Goal: Information Seeking & Learning: Learn about a topic

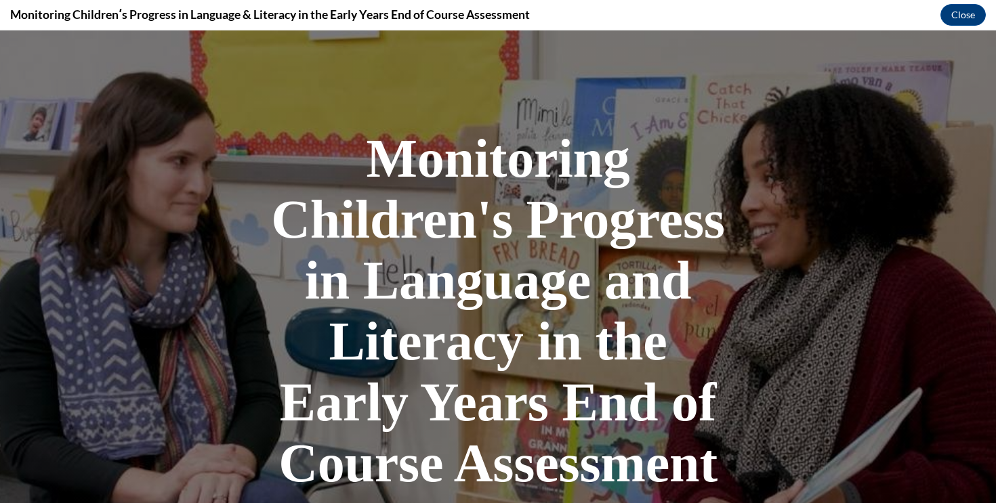
scroll to position [352, 0]
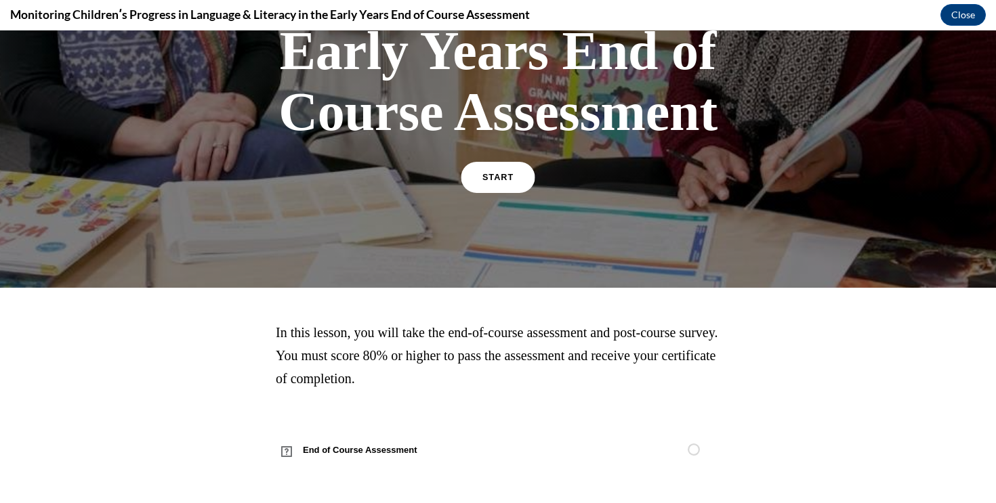
click at [500, 178] on span "START" at bounding box center [497, 178] width 31 height 10
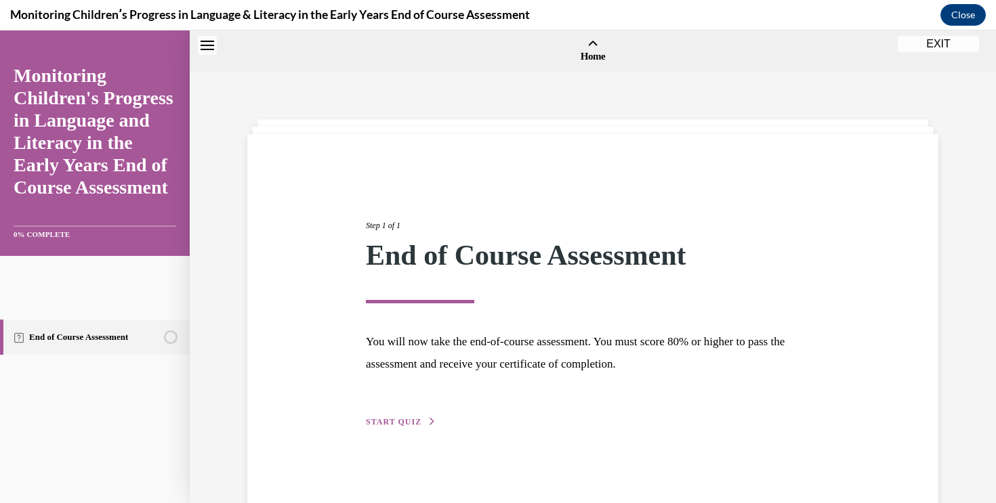
scroll to position [42, 0]
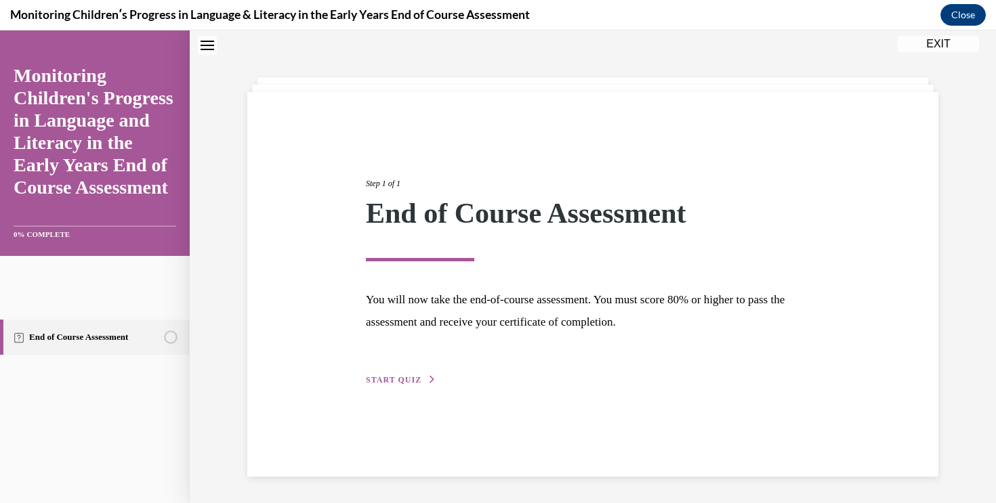
click at [393, 380] on span "START QUIZ" at bounding box center [394, 379] width 56 height 9
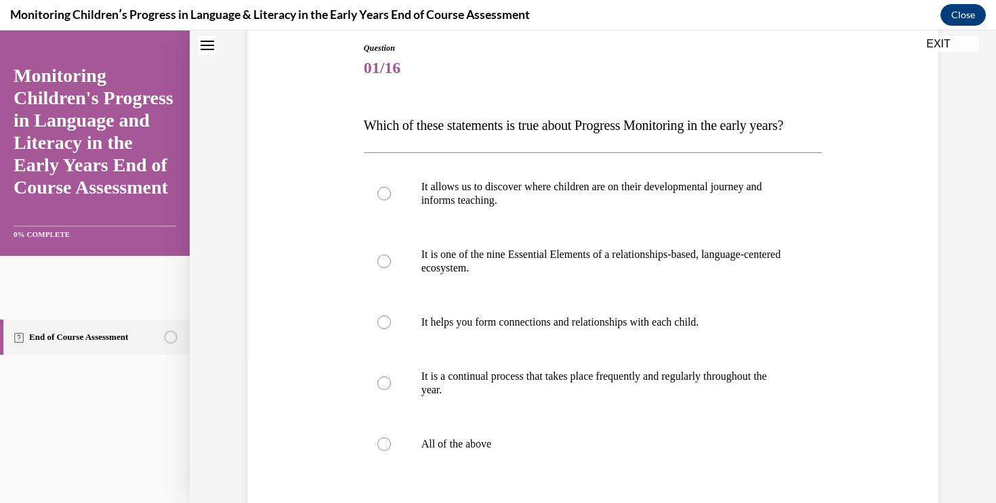
scroll to position [149, 0]
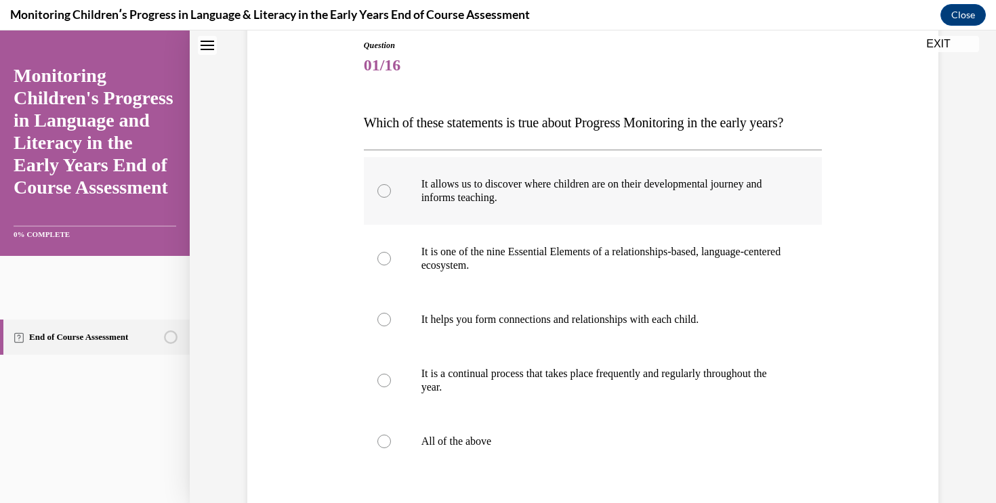
click at [680, 202] on label "It allows us to discover where children are on their developmental journey and …" at bounding box center [593, 191] width 459 height 68
click at [391, 198] on input "It allows us to discover where children are on their developmental journey and …" at bounding box center [384, 191] width 14 height 14
radio input "true"
click at [636, 272] on p "It is one of the nine Essential Elements of a relationships-based, language-cen…" at bounding box center [604, 258] width 367 height 27
click at [391, 266] on input "It is one of the nine Essential Elements of a relationships-based, language-cen…" at bounding box center [384, 259] width 14 height 14
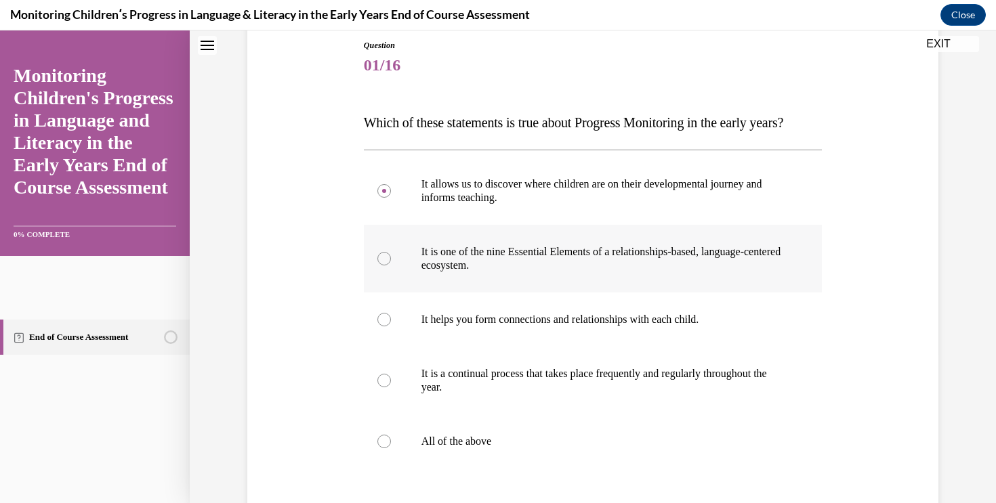
radio input "true"
click at [629, 225] on label "It allows us to discover where children are on their developmental journey and …" at bounding box center [593, 191] width 459 height 68
click at [391, 198] on input "It allows us to discover where children are on their developmental journey and …" at bounding box center [384, 191] width 14 height 14
radio input "true"
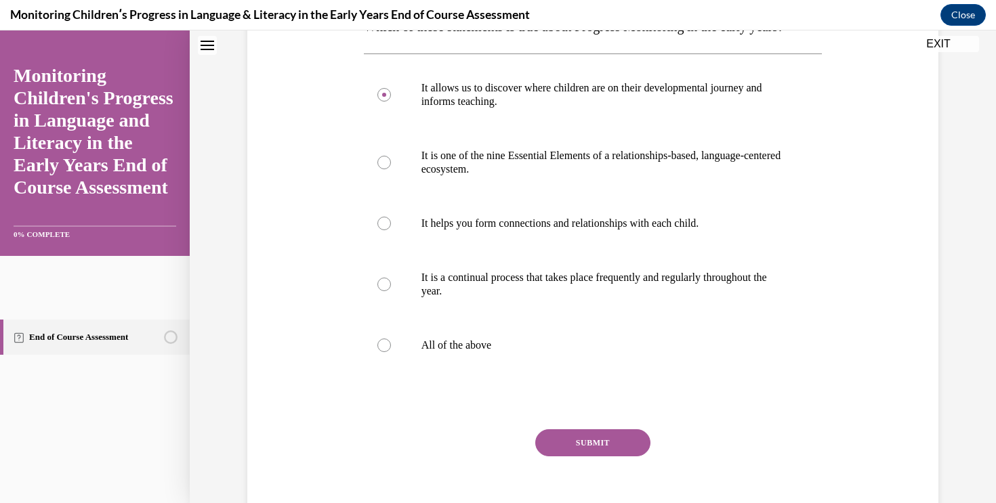
scroll to position [247, 0]
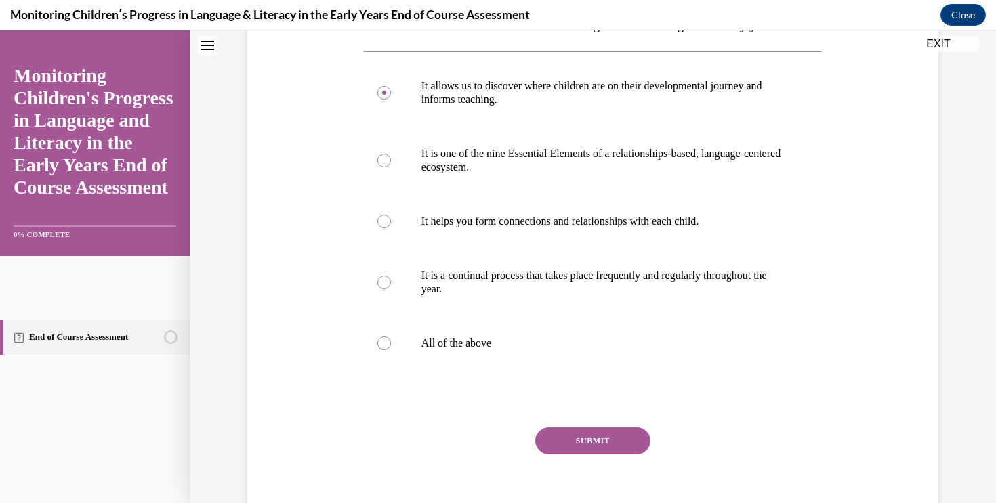
click at [601, 455] on button "SUBMIT" at bounding box center [592, 441] width 115 height 27
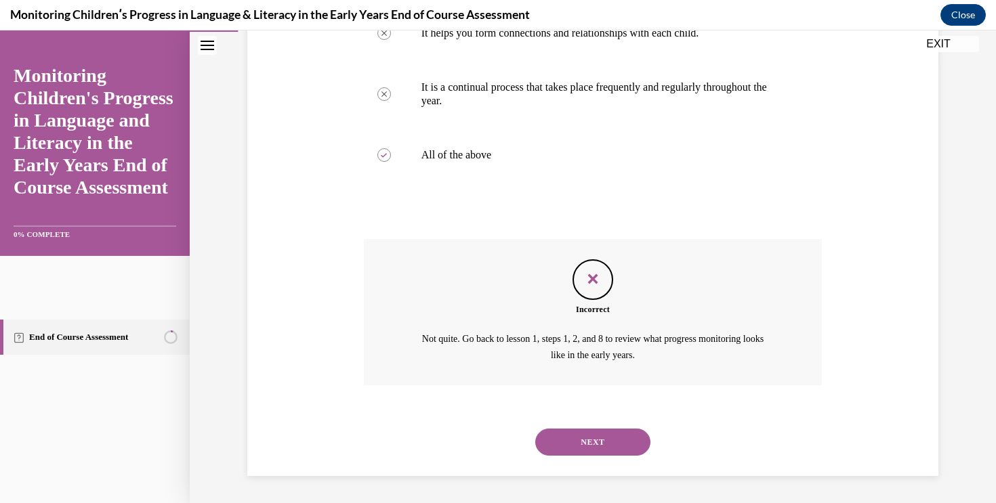
scroll to position [462, 0]
click at [576, 445] on button "NEXT" at bounding box center [592, 442] width 115 height 27
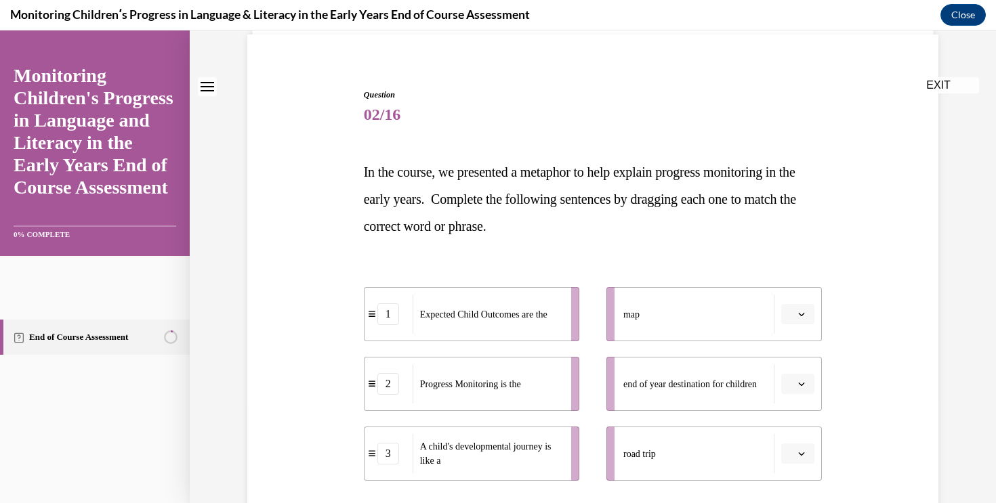
scroll to position [112, 0]
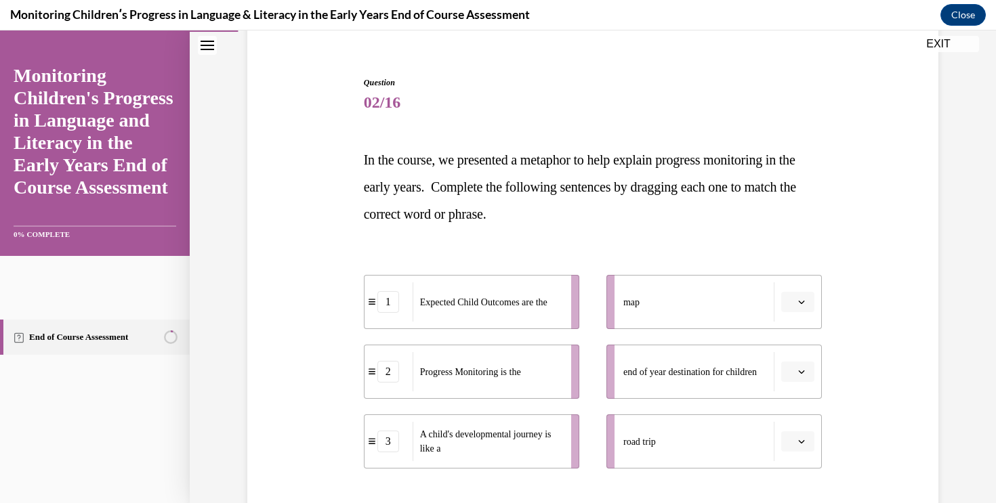
click at [950, 37] on button "EXIT" at bounding box center [938, 44] width 81 height 16
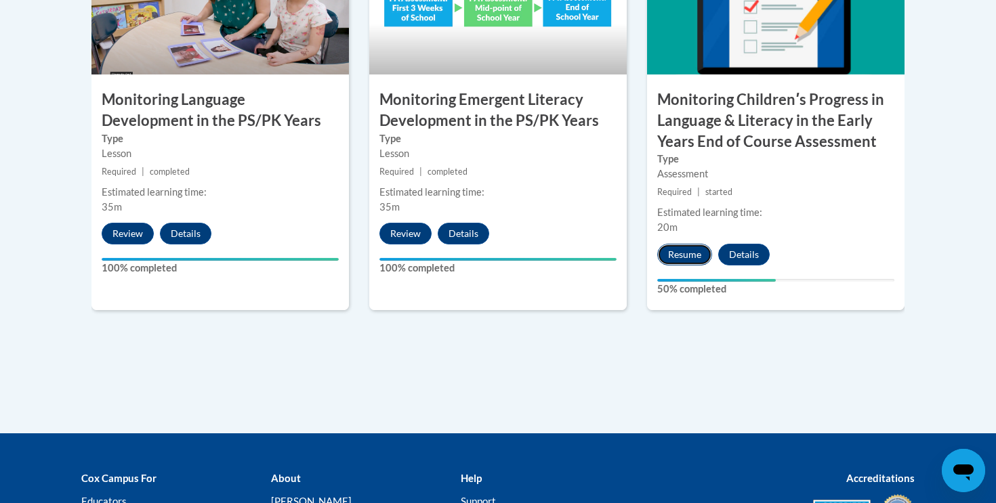
click at [686, 251] on button "Resume" at bounding box center [684, 255] width 55 height 22
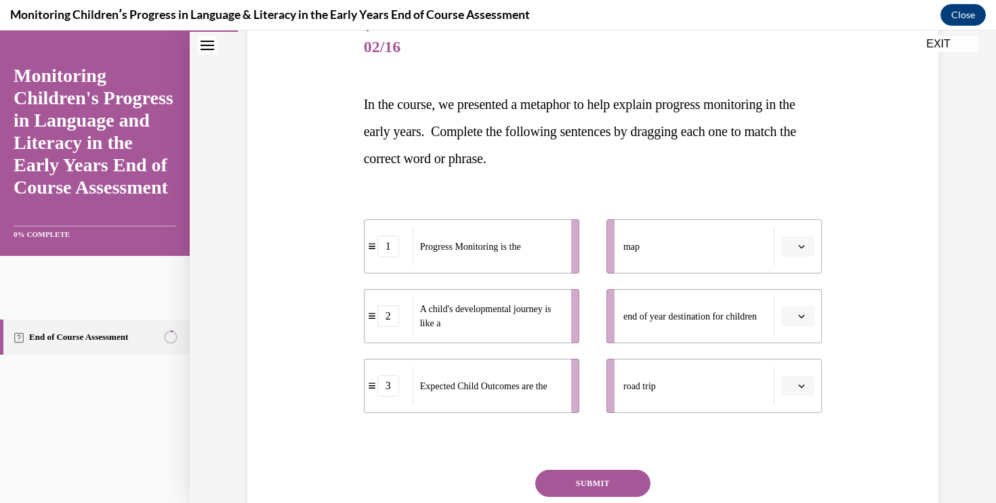
scroll to position [170, 0]
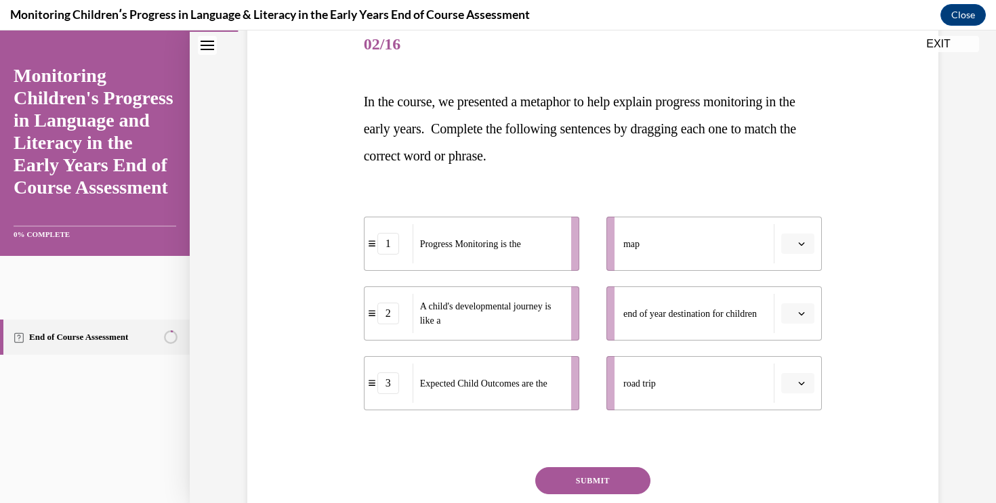
click at [811, 383] on button "button" at bounding box center [797, 383] width 33 height 20
click at [798, 305] on div "1" at bounding box center [796, 298] width 34 height 27
click at [888, 320] on div "Question 02/16 In the course, we presented a metaphor to help explain progress …" at bounding box center [593, 278] width 698 height 601
click at [795, 314] on button "button" at bounding box center [797, 314] width 33 height 20
click at [856, 321] on div "Question 02/16 In the course, we presented a metaphor to help explain progress …" at bounding box center [593, 278] width 698 height 601
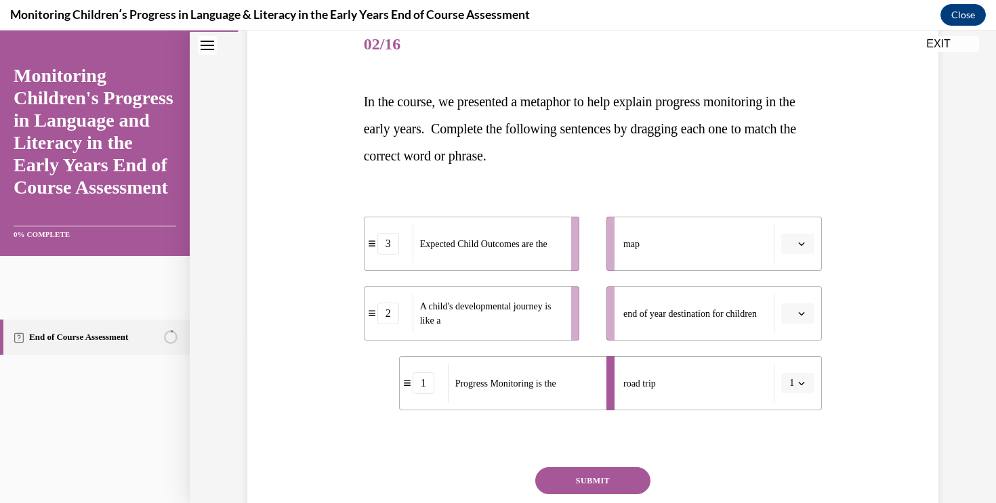
click at [801, 312] on icon "button" at bounding box center [801, 313] width 7 height 7
click at [797, 420] on div "3" at bounding box center [796, 425] width 34 height 27
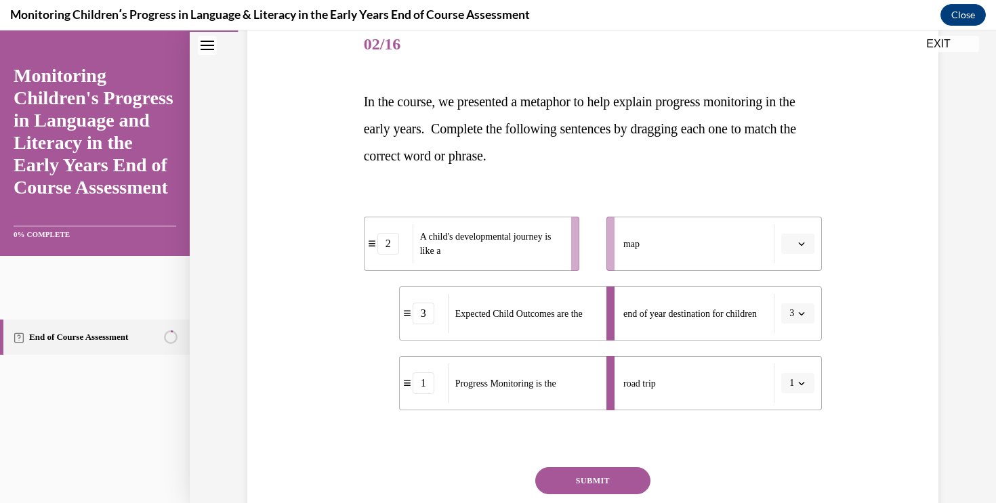
click at [871, 403] on div "Question 02/16 In the course, we presented a metaphor to help explain progress …" at bounding box center [593, 278] width 698 height 601
click at [801, 237] on button "button" at bounding box center [797, 244] width 33 height 20
click at [795, 301] on span "1" at bounding box center [792, 301] width 5 height 11
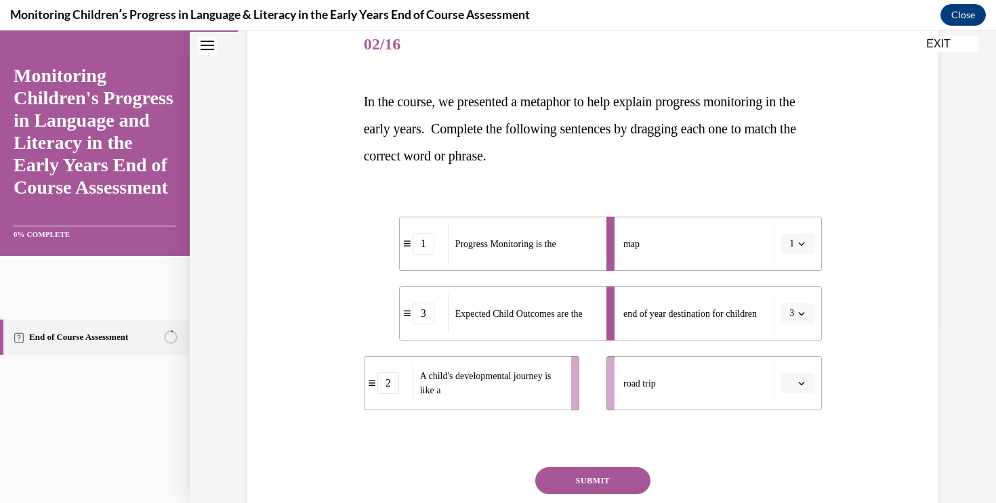
click at [847, 316] on div "Question 02/16 In the course, we presented a metaphor to help explain progress …" at bounding box center [593, 278] width 698 height 601
click at [797, 391] on button "button" at bounding box center [797, 383] width 33 height 20
click at [802, 318] on div "2" at bounding box center [796, 325] width 34 height 27
click at [856, 330] on div "Question 02/16 In the course, we presented a metaphor to help explain progress …" at bounding box center [593, 278] width 698 height 601
click at [631, 478] on button "SUBMIT" at bounding box center [592, 480] width 115 height 27
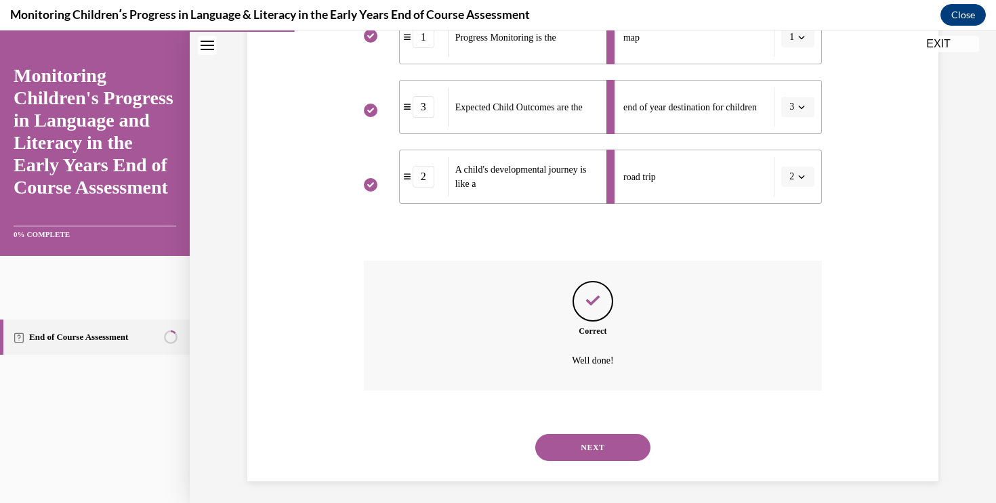
scroll to position [382, 0]
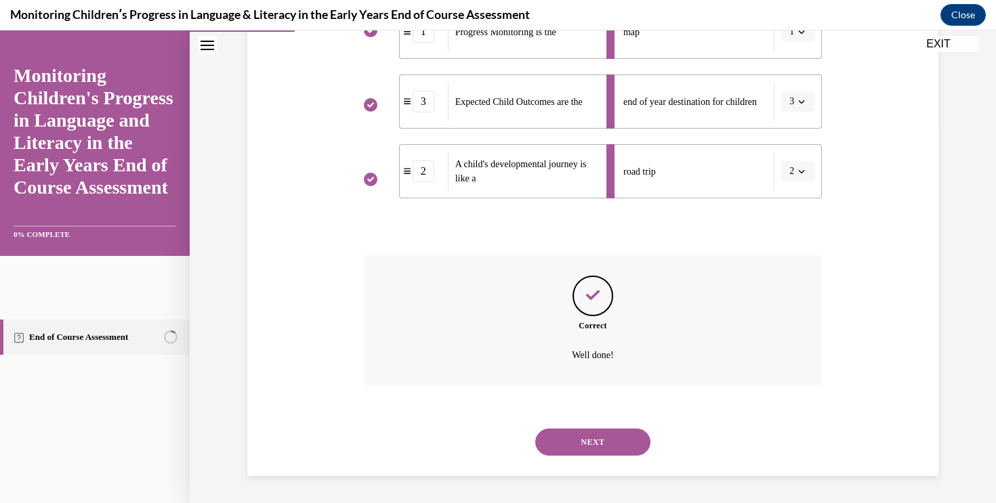
click at [601, 452] on button "NEXT" at bounding box center [592, 442] width 115 height 27
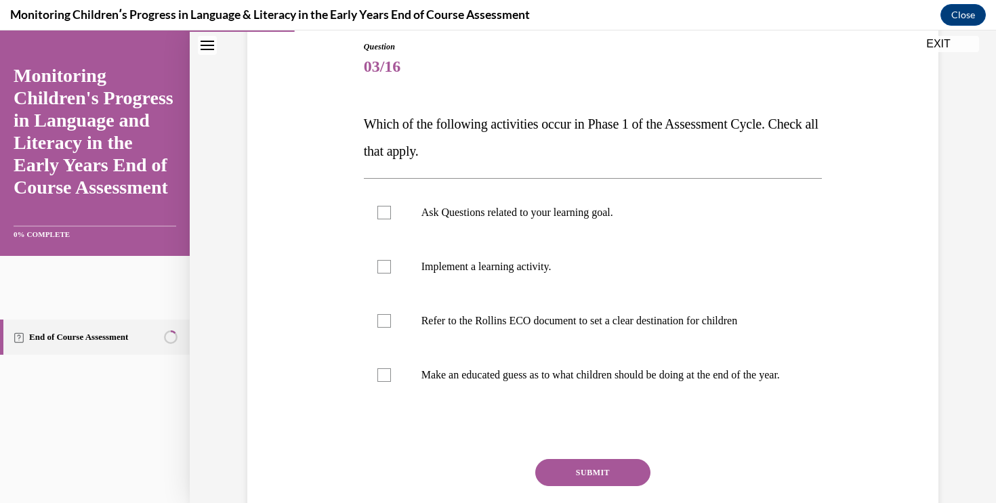
scroll to position [149, 0]
click at [707, 222] on label "Ask Questions related to your learning goal." at bounding box center [593, 211] width 459 height 54
click at [391, 218] on input "Ask Questions related to your learning goal." at bounding box center [384, 212] width 14 height 14
checkbox input "true"
click at [635, 478] on button "SUBMIT" at bounding box center [592, 471] width 115 height 27
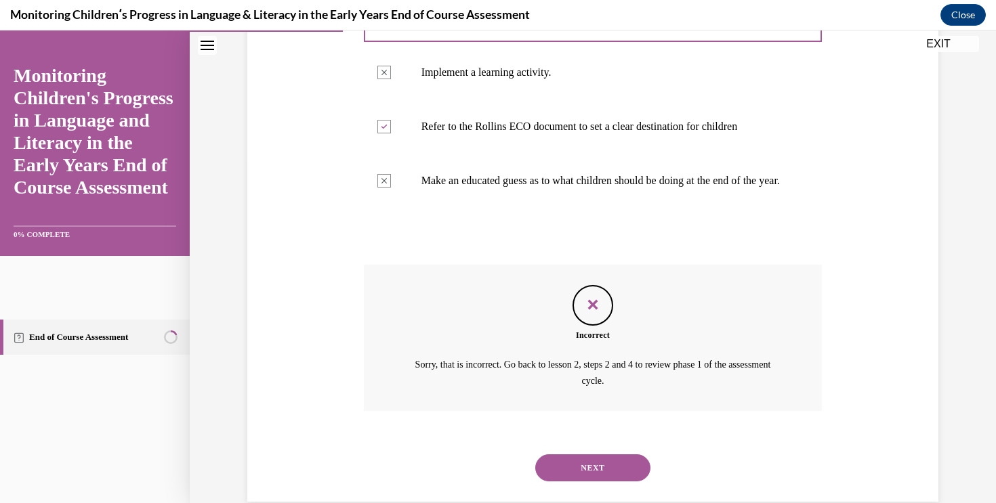
scroll to position [345, 0]
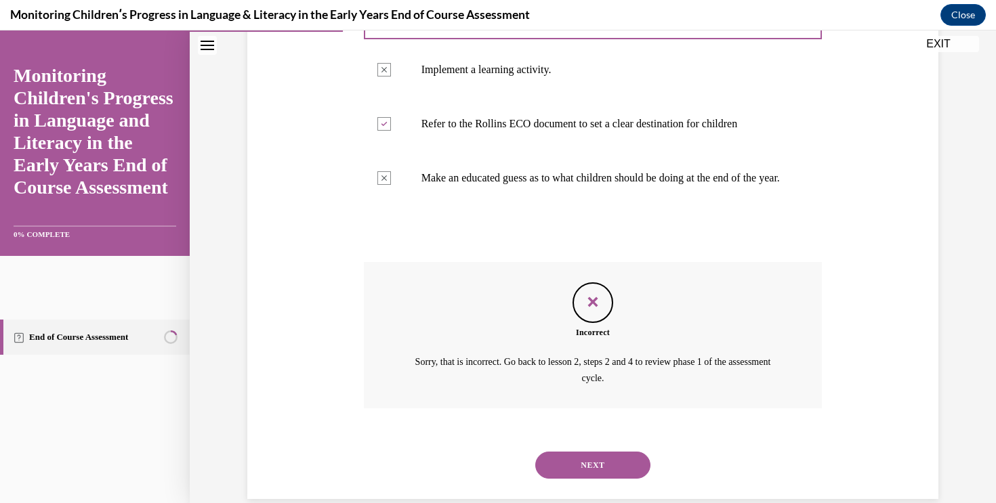
click at [617, 472] on button "NEXT" at bounding box center [592, 465] width 115 height 27
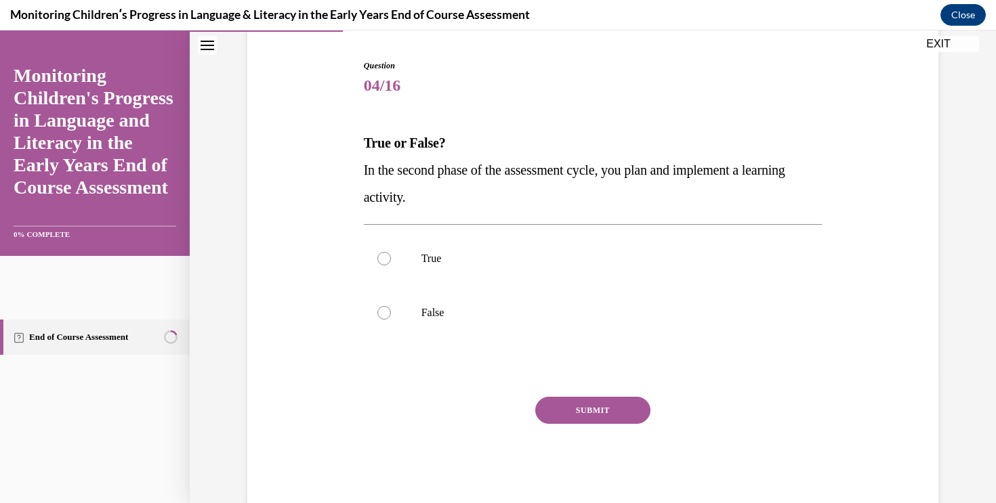
scroll to position [127, 0]
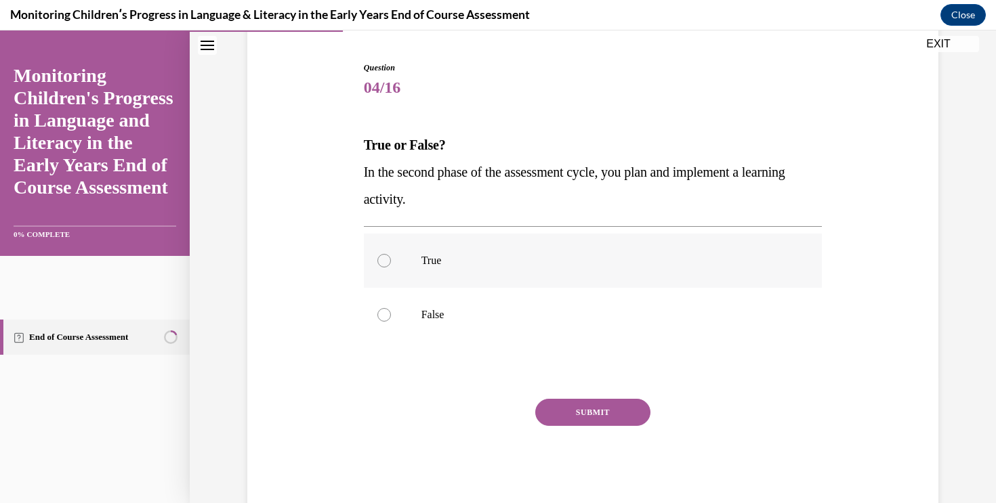
click at [622, 273] on label "True" at bounding box center [593, 261] width 459 height 54
click at [391, 268] on input "True" at bounding box center [384, 261] width 14 height 14
radio input "true"
click at [625, 406] on button "SUBMIT" at bounding box center [592, 412] width 115 height 27
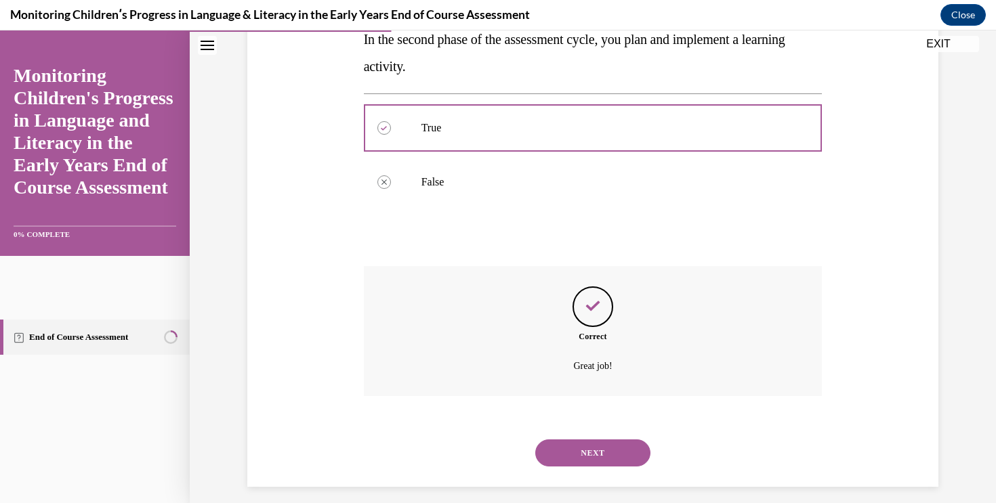
scroll to position [270, 0]
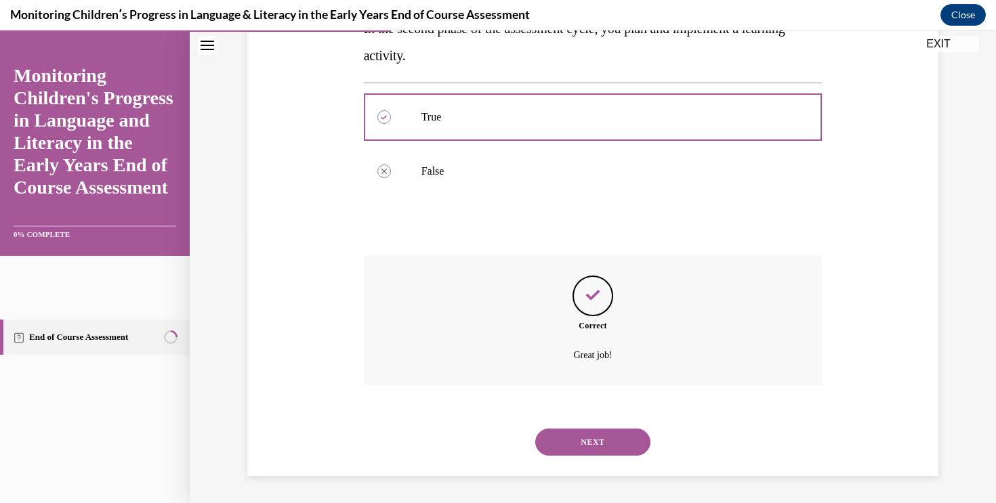
click at [610, 434] on button "NEXT" at bounding box center [592, 442] width 115 height 27
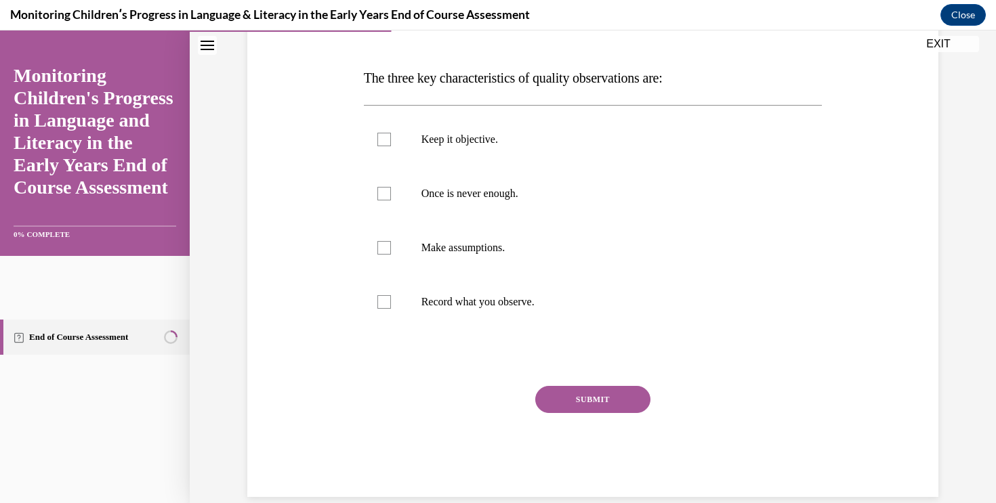
scroll to position [191, 0]
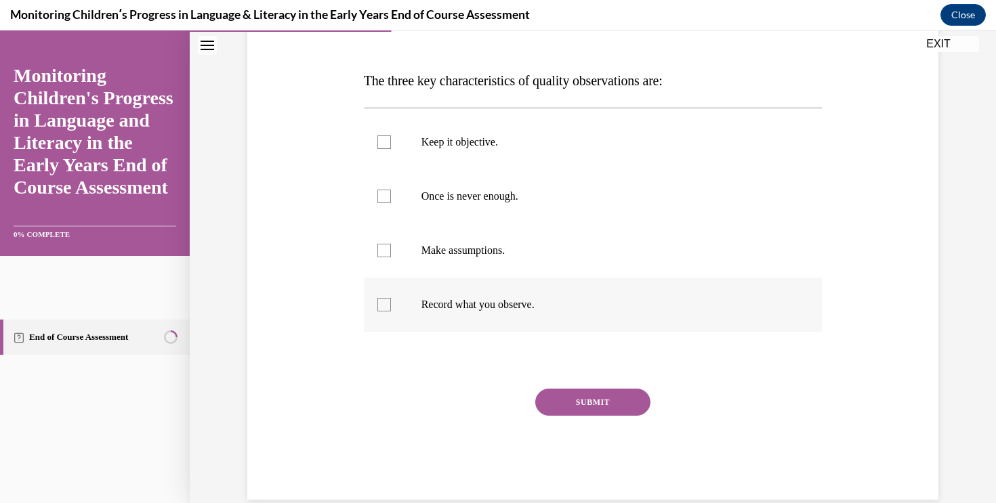
click at [499, 312] on label "Record what you observe." at bounding box center [593, 305] width 459 height 54
click at [391, 312] on input "Record what you observe." at bounding box center [384, 305] width 14 height 14
checkbox input "true"
click at [531, 201] on p "Once is never enough." at bounding box center [604, 197] width 367 height 14
click at [391, 201] on input "Once is never enough." at bounding box center [384, 197] width 14 height 14
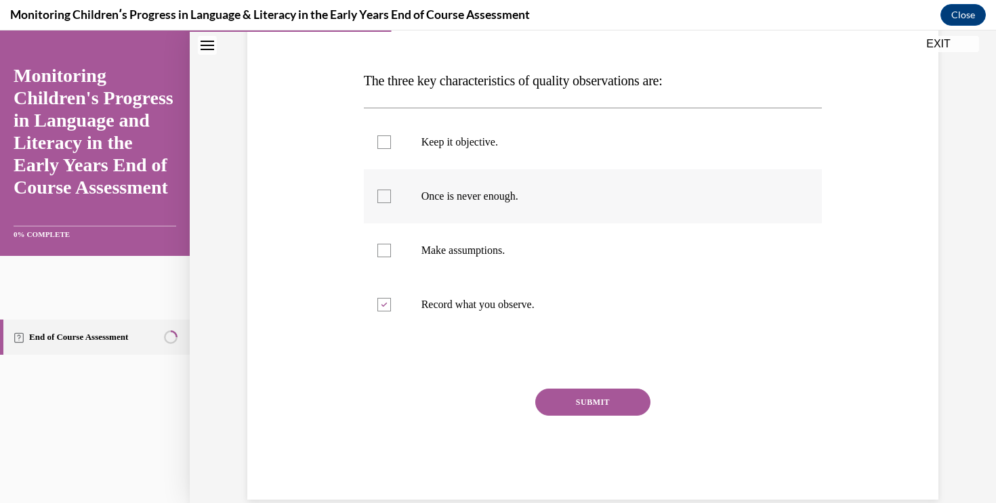
checkbox input "true"
click at [530, 158] on label "Keep it objective." at bounding box center [593, 142] width 459 height 54
click at [391, 149] on input "Keep it objective." at bounding box center [384, 143] width 14 height 14
checkbox input "true"
click at [577, 398] on button "SUBMIT" at bounding box center [592, 402] width 115 height 27
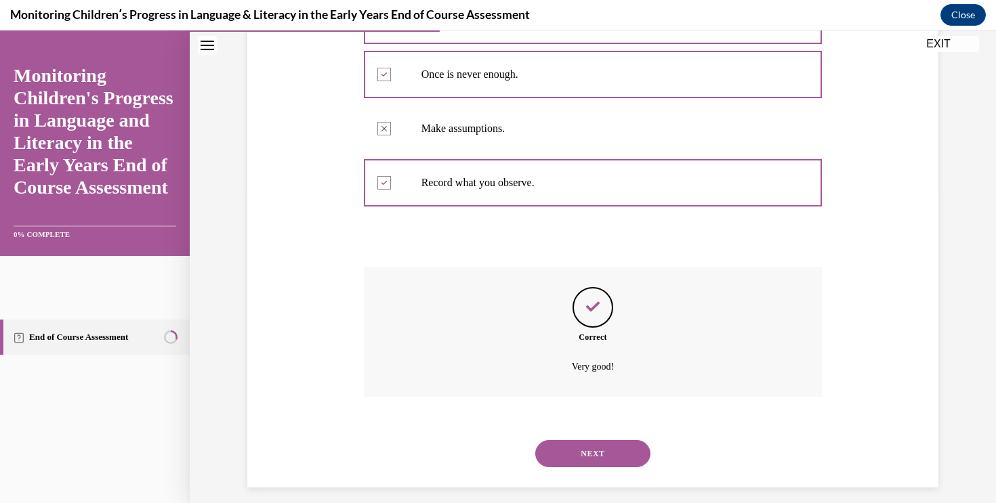
scroll to position [325, 0]
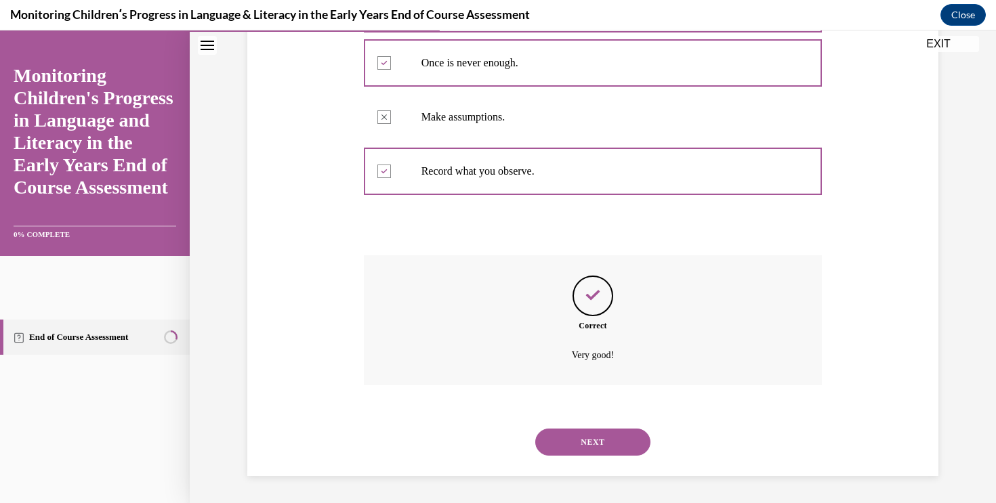
click at [618, 435] on button "NEXT" at bounding box center [592, 442] width 115 height 27
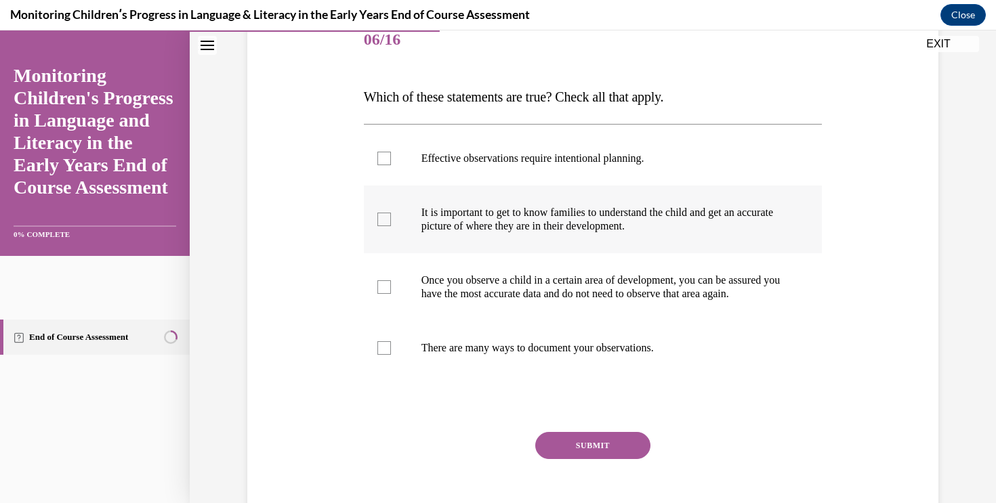
scroll to position [175, 0]
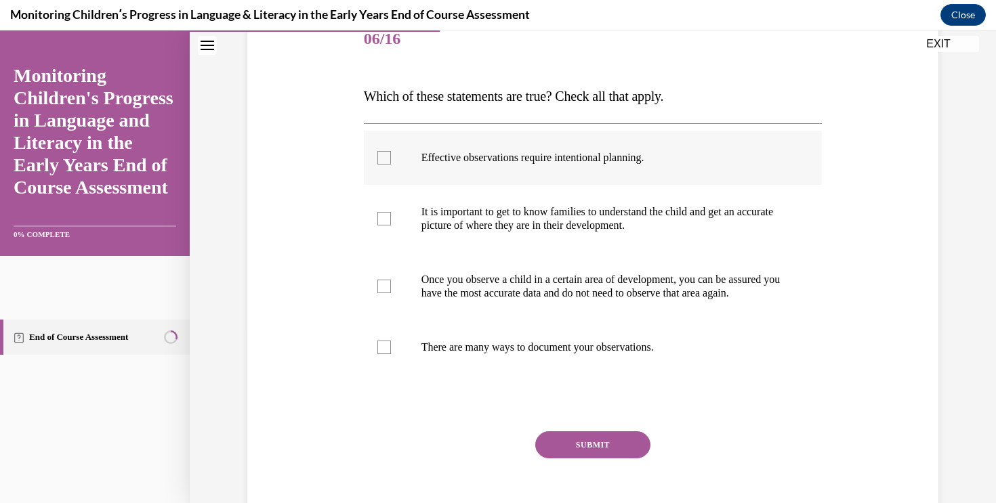
click at [662, 176] on label "Effective observations require intentional planning." at bounding box center [593, 158] width 459 height 54
click at [391, 165] on input "Effective observations require intentional planning." at bounding box center [384, 158] width 14 height 14
checkbox input "true"
click at [659, 219] on p "It is important to get to know families to understand the child and get an accu…" at bounding box center [604, 218] width 367 height 27
click at [391, 219] on input "It is important to get to know families to understand the child and get an accu…" at bounding box center [384, 219] width 14 height 14
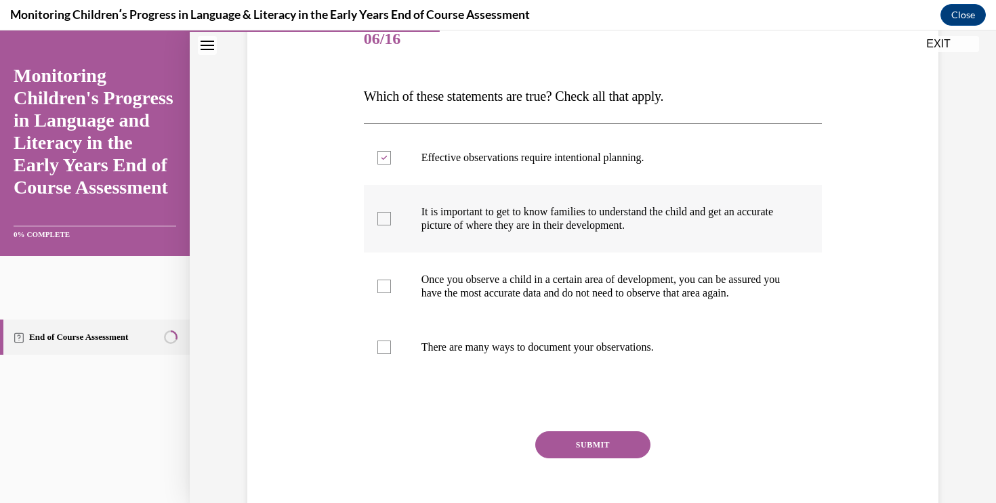
checkbox input "true"
click at [652, 262] on label "Once you observe a child in a certain area of development, you can be assured y…" at bounding box center [593, 287] width 459 height 68
click at [391, 280] on input "Once you observe a child in a certain area of development, you can be assured y…" at bounding box center [384, 287] width 14 height 14
checkbox input "true"
click at [636, 354] on p "There are many ways to document your observations." at bounding box center [604, 348] width 367 height 14
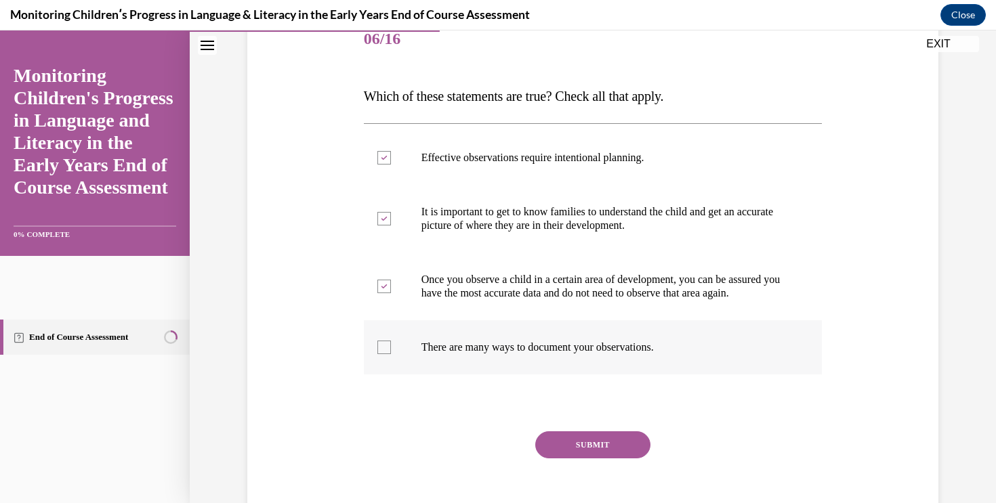
click at [391, 354] on input "There are many ways to document your observations." at bounding box center [384, 348] width 14 height 14
checkbox input "true"
click at [615, 455] on button "SUBMIT" at bounding box center [592, 445] width 115 height 27
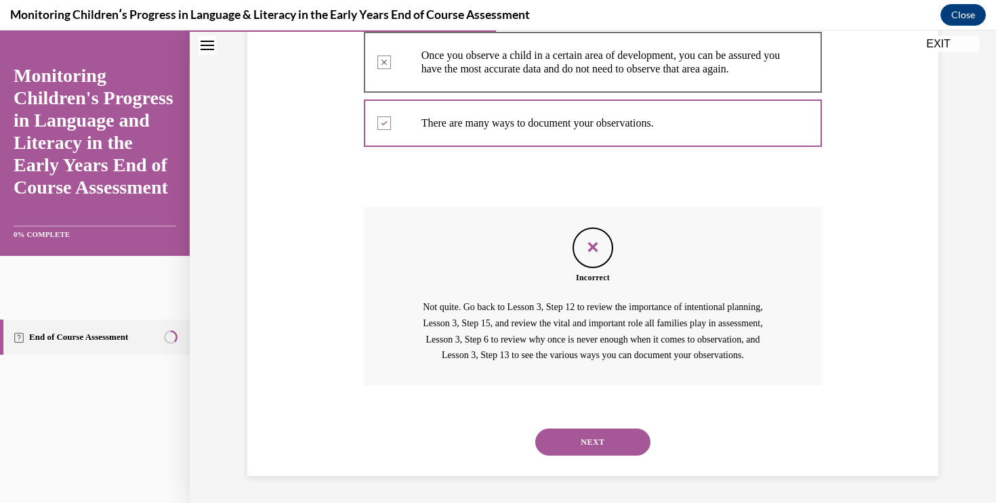
scroll to position [399, 0]
click at [612, 453] on button "NEXT" at bounding box center [592, 442] width 115 height 27
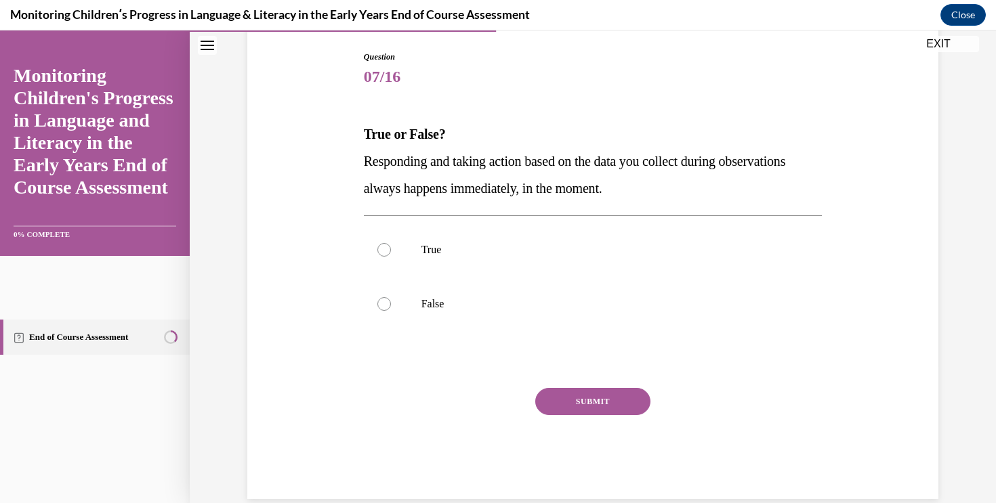
scroll to position [131, 0]
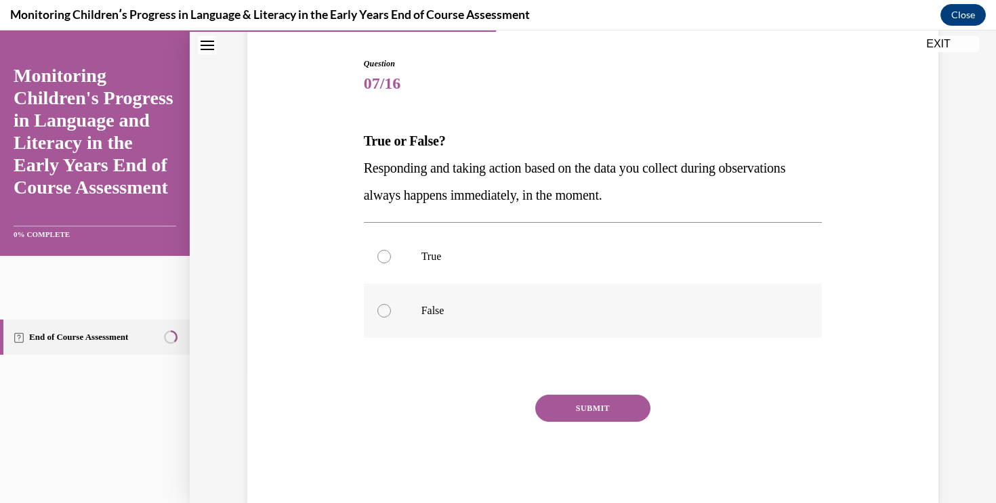
click at [753, 316] on p "False" at bounding box center [604, 311] width 367 height 14
click at [391, 316] on input "False" at bounding box center [384, 311] width 14 height 14
radio input "true"
click at [628, 405] on button "SUBMIT" at bounding box center [592, 408] width 115 height 27
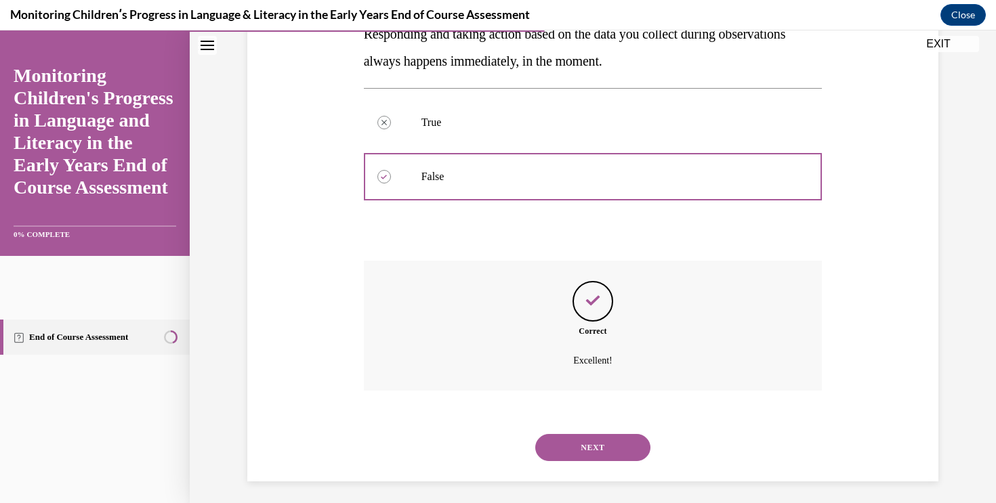
scroll to position [270, 0]
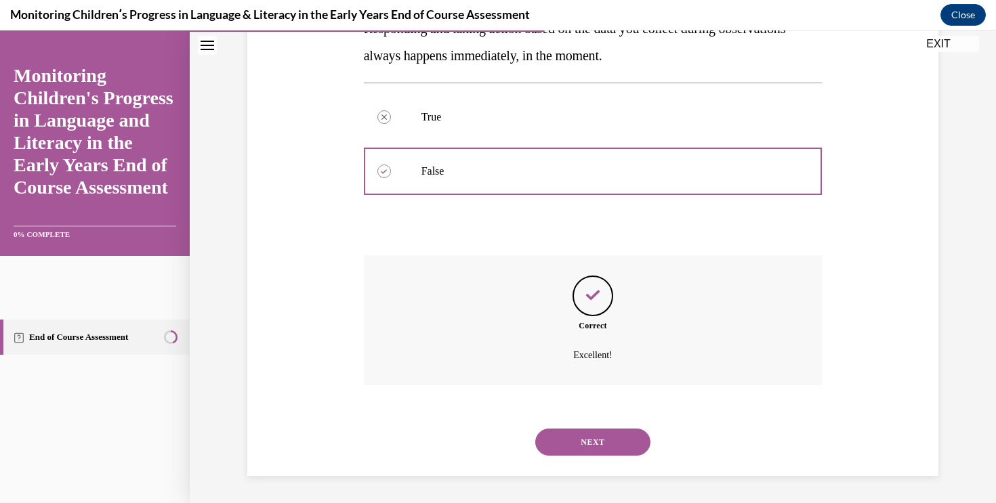
click at [627, 434] on button "NEXT" at bounding box center [592, 442] width 115 height 27
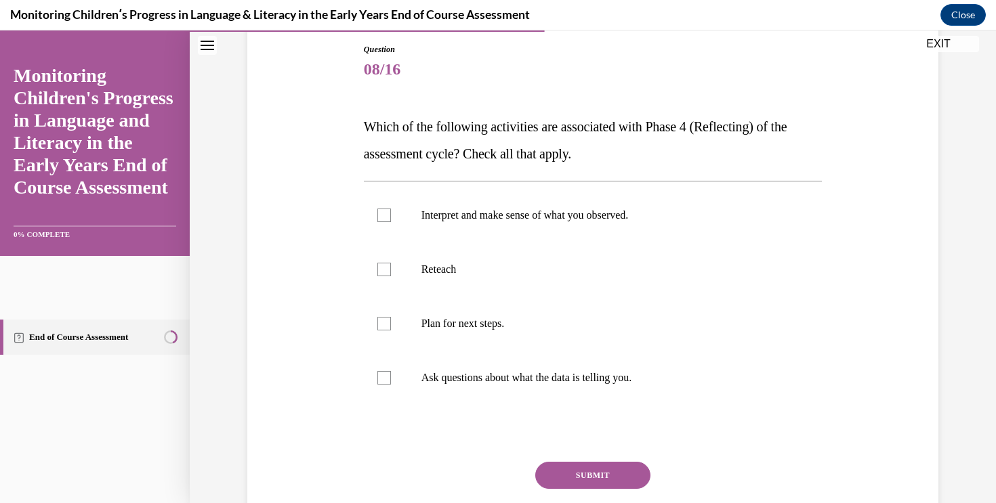
scroll to position [148, 0]
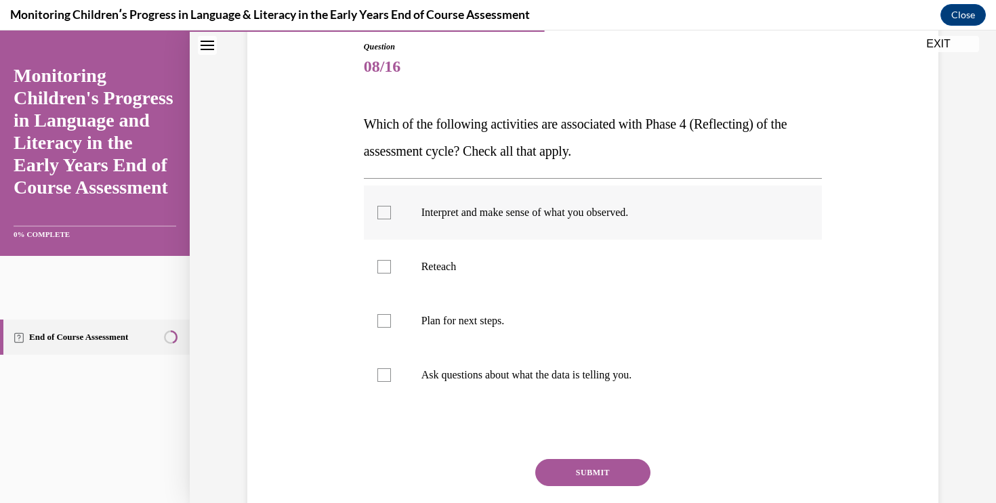
click at [652, 235] on label "Interpret and make sense of what you observed." at bounding box center [593, 213] width 459 height 54
click at [391, 220] on input "Interpret and make sense of what you observed." at bounding box center [384, 213] width 14 height 14
checkbox input "true"
click at [615, 330] on label "Plan for next steps." at bounding box center [593, 321] width 459 height 54
click at [391, 328] on input "Plan for next steps." at bounding box center [384, 321] width 14 height 14
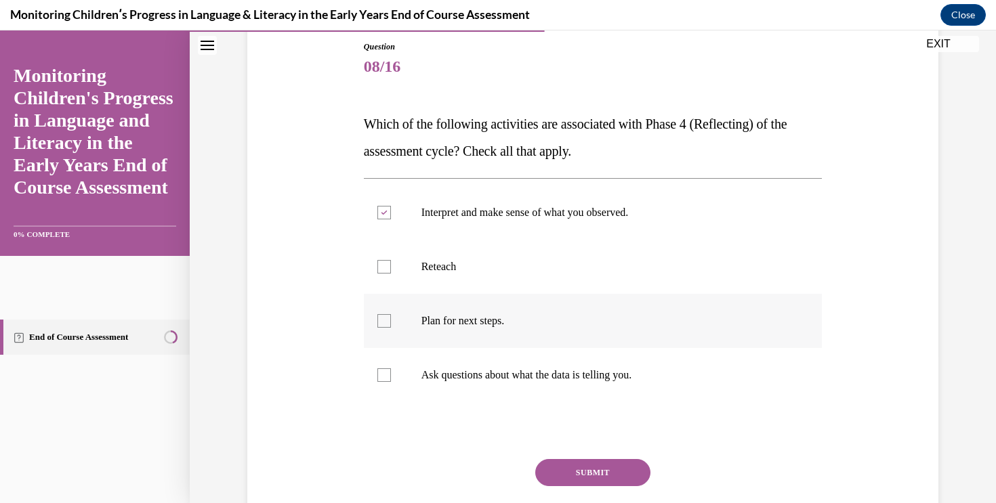
checkbox input "true"
click at [619, 371] on p "Ask questions about what the data is telling you." at bounding box center [604, 376] width 367 height 14
click at [391, 371] on input "Ask questions about what the data is telling you." at bounding box center [384, 376] width 14 height 14
checkbox input "true"
click at [582, 258] on label "Reteach" at bounding box center [593, 267] width 459 height 54
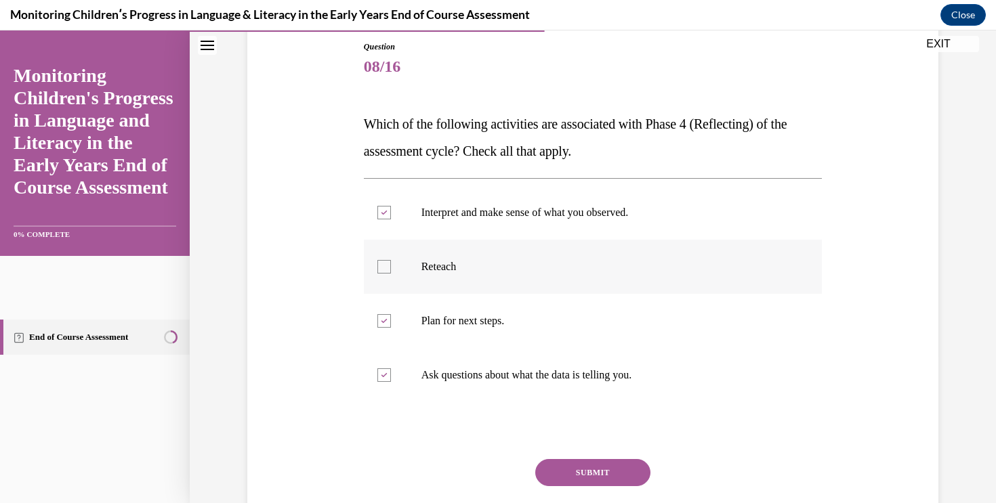
click at [391, 260] on input "Reteach" at bounding box center [384, 267] width 14 height 14
checkbox input "true"
click at [594, 476] on button "SUBMIT" at bounding box center [592, 472] width 115 height 27
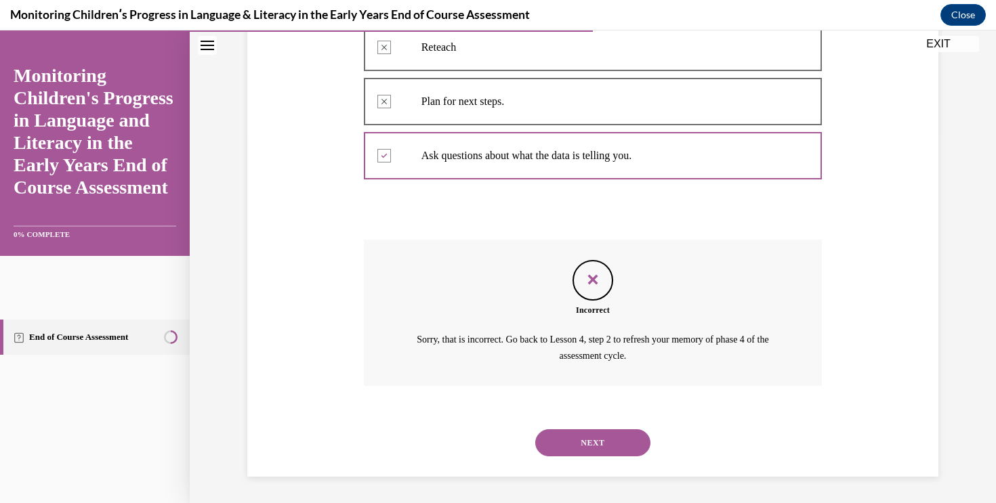
click at [606, 443] on button "NEXT" at bounding box center [592, 443] width 115 height 27
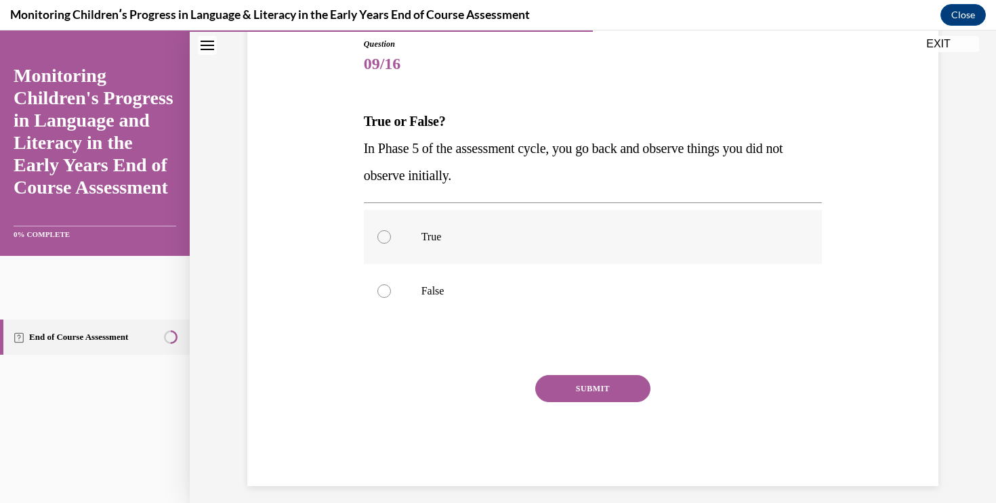
click at [690, 236] on p "True" at bounding box center [604, 237] width 367 height 14
click at [391, 236] on input "True" at bounding box center [384, 237] width 14 height 14
radio input "true"
click at [636, 381] on button "SUBMIT" at bounding box center [592, 388] width 115 height 27
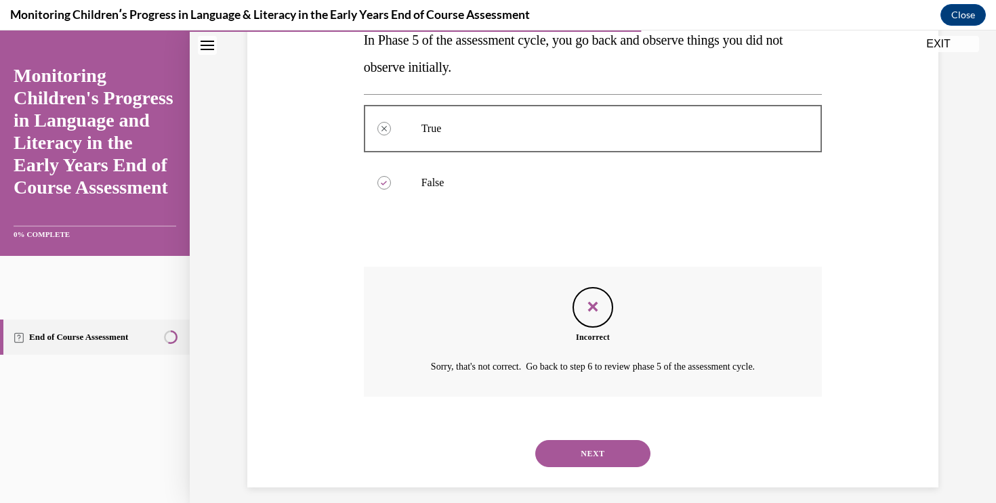
scroll to position [270, 0]
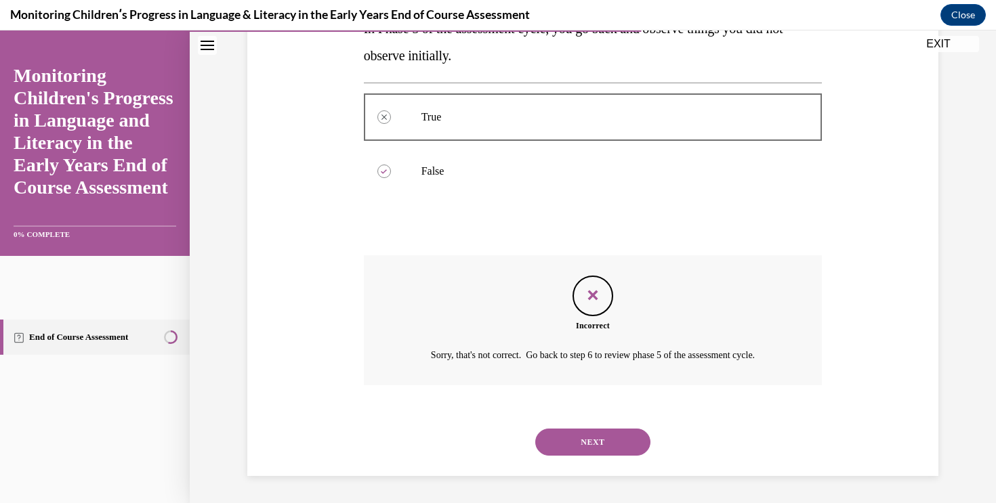
click at [602, 431] on button "NEXT" at bounding box center [592, 442] width 115 height 27
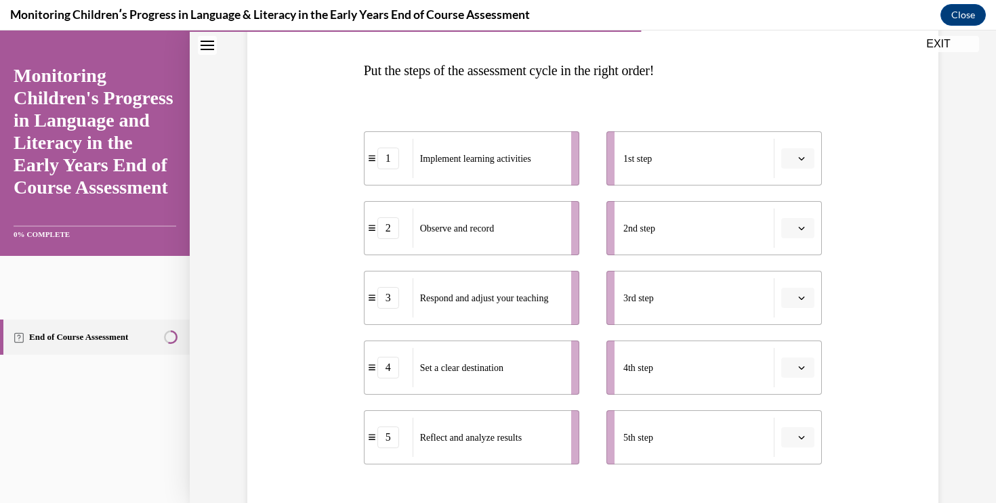
scroll to position [203, 0]
click at [804, 223] on icon "button" at bounding box center [801, 226] width 7 height 7
click at [795, 278] on span "1" at bounding box center [792, 283] width 5 height 11
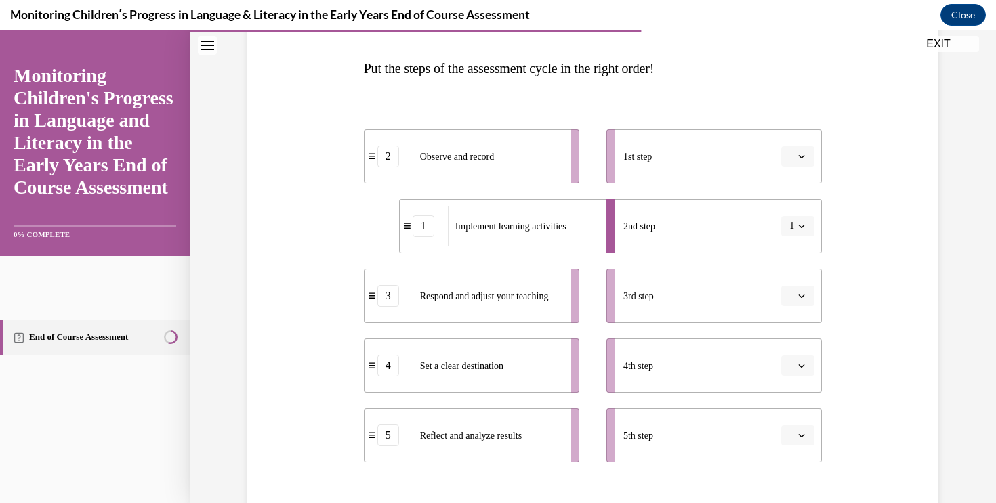
click at [804, 155] on icon "button" at bounding box center [801, 156] width 7 height 7
click at [796, 206] on div "1" at bounding box center [796, 214] width 34 height 27
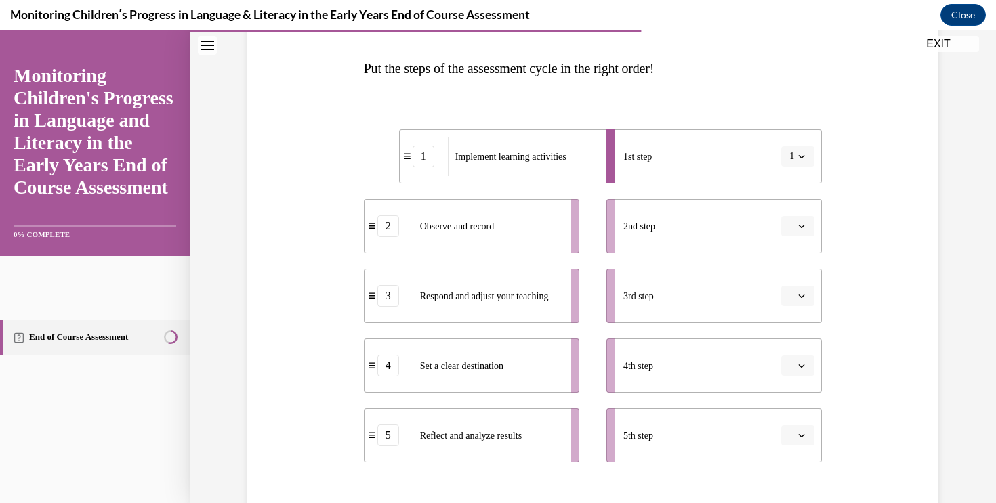
click at [853, 211] on div "Question 10/16 Put the steps of the assessment cycle in the right order! 1 Impl…" at bounding box center [593, 287] width 698 height 686
click at [806, 228] on span "button" at bounding box center [801, 226] width 9 height 9
click at [798, 284] on div "1" at bounding box center [796, 283] width 34 height 27
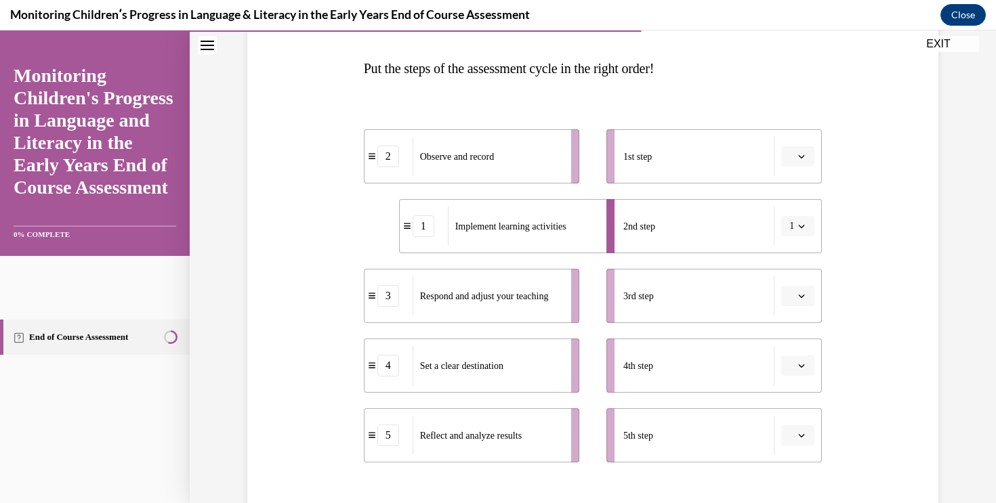
click at [852, 205] on div "Question 10/16 Put the steps of the assessment cycle in the right order! 2 Obse…" at bounding box center [593, 287] width 698 height 686
drag, startPoint x: 518, startPoint y: 217, endPoint x: 509, endPoint y: 140, distance: 78.3
click at [509, 140] on div "Implement learning activities" at bounding box center [515, 148] width 150 height 39
click at [806, 152] on button "button" at bounding box center [797, 156] width 33 height 20
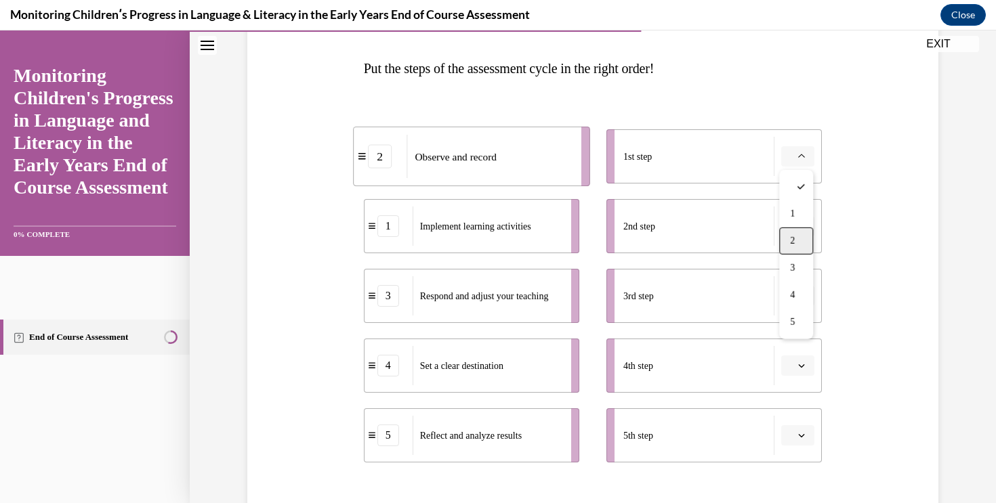
click at [800, 247] on div "2" at bounding box center [796, 241] width 34 height 27
click at [875, 225] on div "Question 10/16 Put the steps of the assessment cycle in the right order! 2 Obse…" at bounding box center [593, 287] width 698 height 686
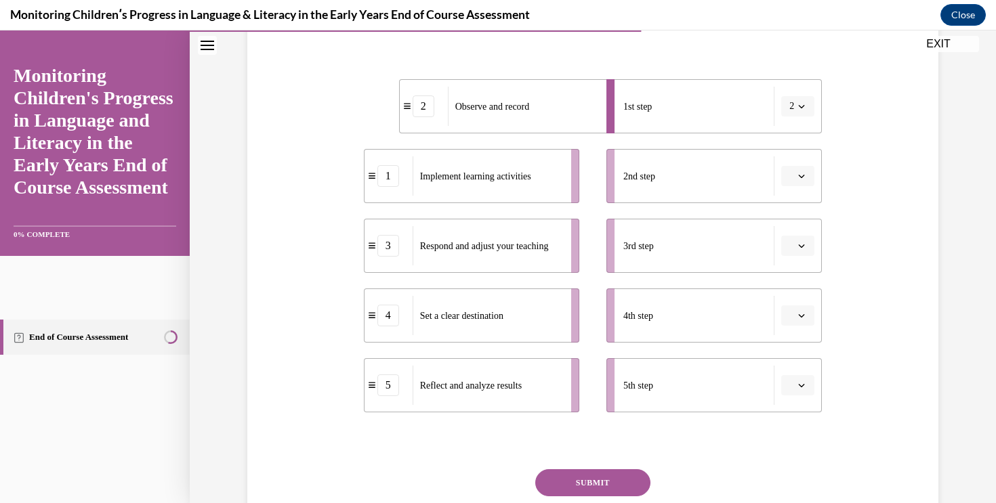
scroll to position [258, 0]
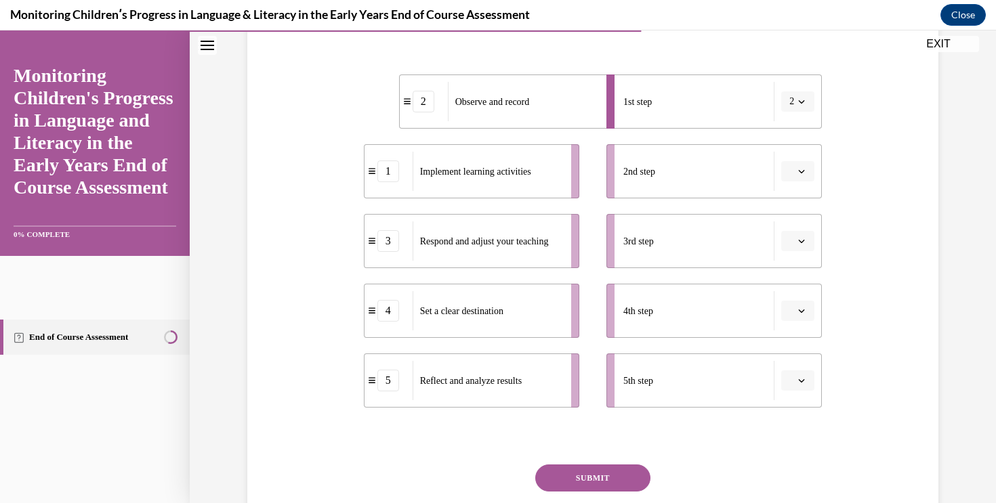
click at [804, 171] on icon "button" at bounding box center [802, 171] width 6 height 3
click at [794, 232] on span "1" at bounding box center [792, 229] width 5 height 11
click at [874, 222] on div "Question 10/16 Put the steps of the assessment cycle in the right order! 2 Obse…" at bounding box center [593, 233] width 698 height 686
click at [802, 244] on icon "button" at bounding box center [801, 241] width 7 height 7
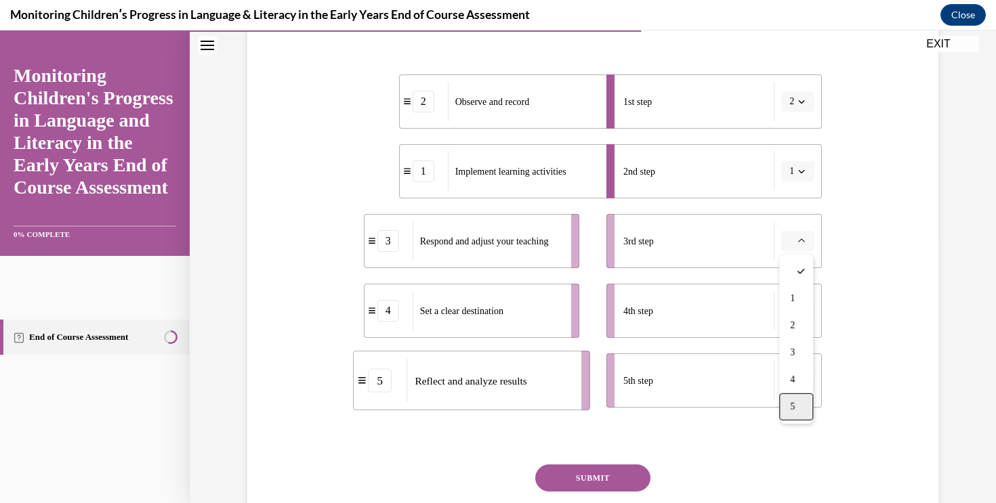
click at [795, 413] on div "5" at bounding box center [796, 407] width 34 height 27
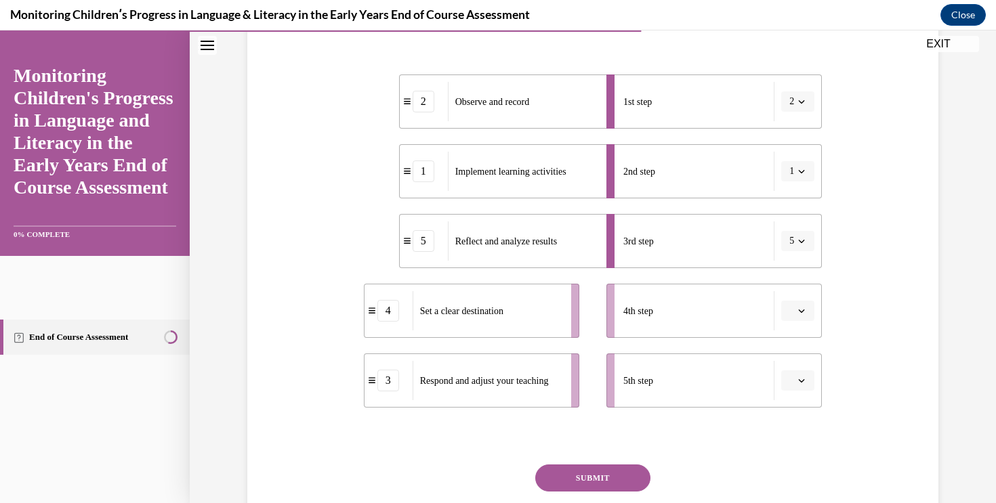
click at [874, 346] on div "Question 10/16 Put the steps of the assessment cycle in the right order! 2 Obse…" at bounding box center [593, 233] width 698 height 686
click at [800, 313] on icon "button" at bounding box center [801, 311] width 7 height 7
click at [796, 413] on div "3" at bounding box center [796, 422] width 34 height 27
click at [884, 367] on div "Question 10/16 Put the steps of the assessment cycle in the right order! 2 Obse…" at bounding box center [593, 233] width 698 height 686
click at [800, 381] on icon "button" at bounding box center [802, 380] width 6 height 3
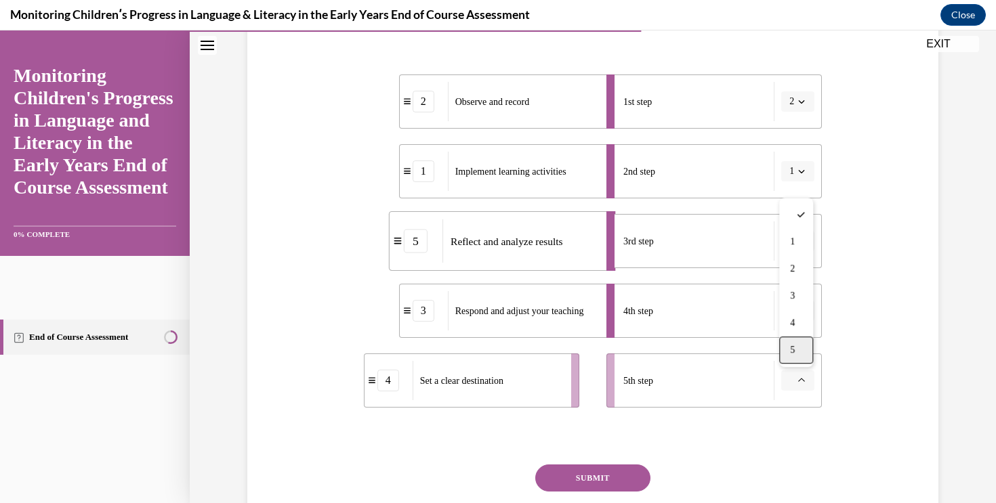
click at [793, 358] on div "5" at bounding box center [796, 350] width 34 height 27
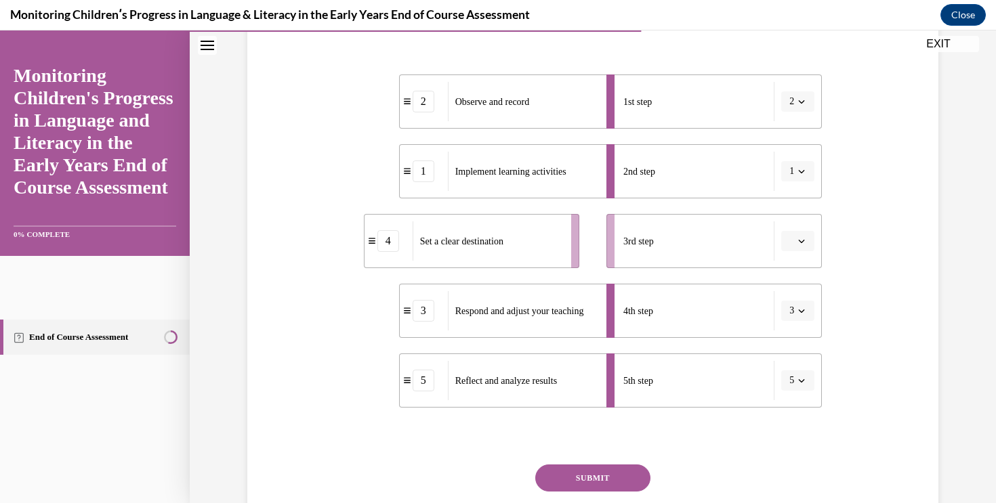
click at [808, 238] on button "button" at bounding box center [797, 241] width 33 height 20
click at [795, 388] on div "4" at bounding box center [796, 380] width 34 height 27
click at [883, 355] on div "Question 10/16 Put the steps of the assessment cycle in the right order! 2 Obse…" at bounding box center [593, 233] width 698 height 686
click at [633, 474] on button "SUBMIT" at bounding box center [592, 478] width 115 height 27
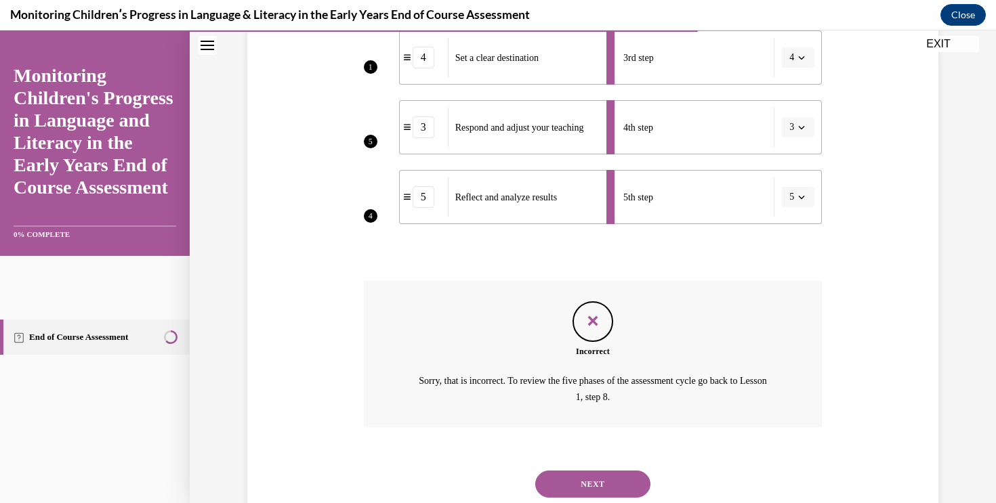
scroll to position [483, 0]
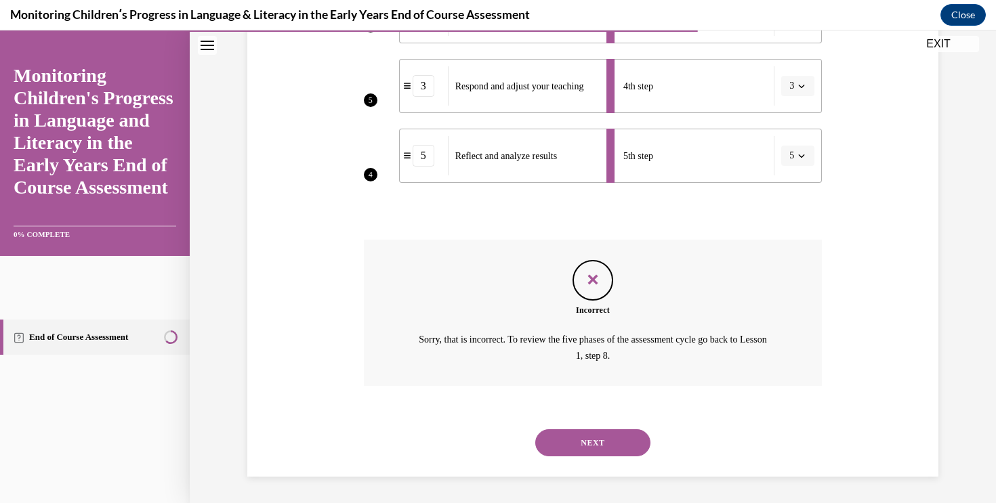
click at [610, 436] on button "NEXT" at bounding box center [592, 443] width 115 height 27
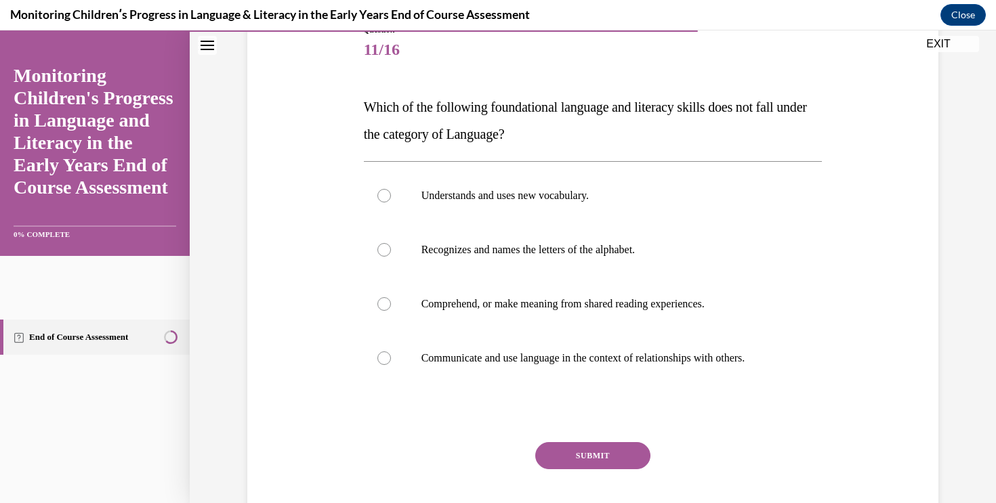
scroll to position [169, 0]
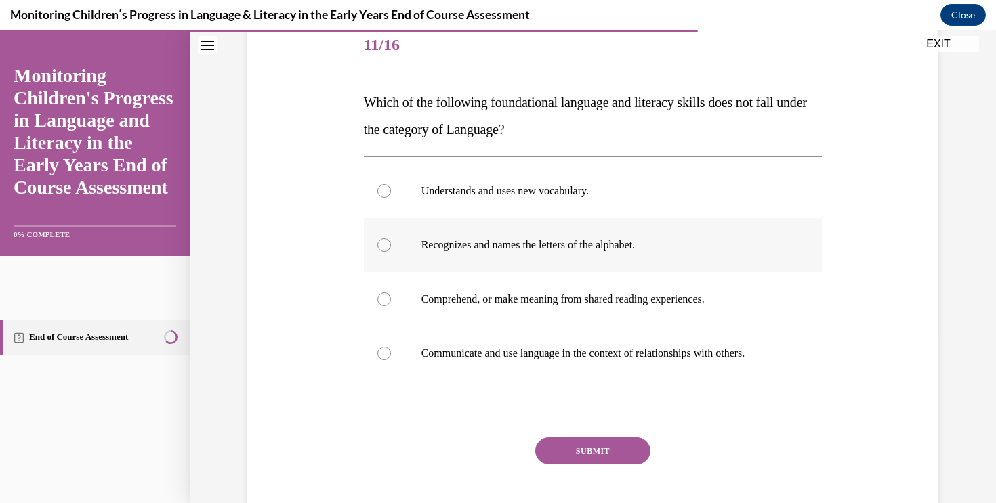
click at [663, 243] on p "Recognizes and names the letters of the alphabet." at bounding box center [604, 245] width 367 height 14
click at [391, 243] on input "Recognizes and names the letters of the alphabet." at bounding box center [384, 245] width 14 height 14
radio input "true"
click at [621, 442] on button "SUBMIT" at bounding box center [592, 451] width 115 height 27
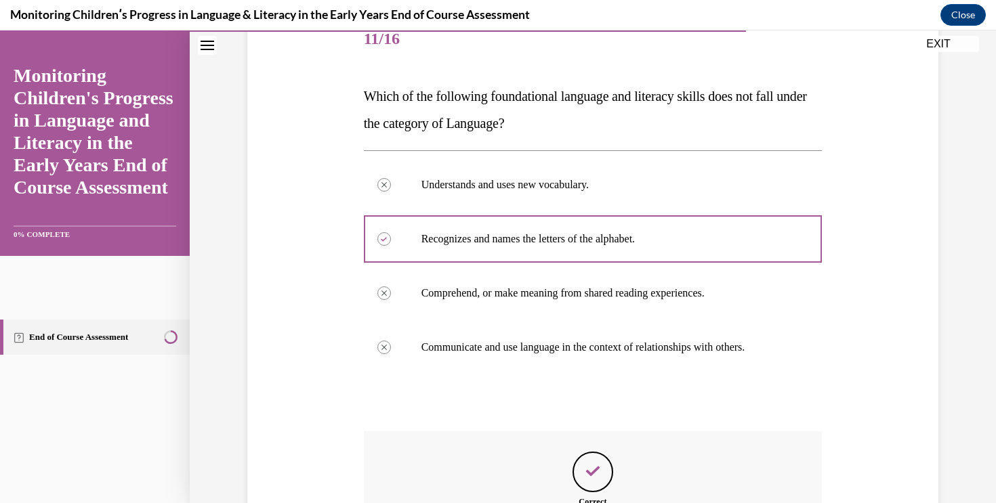
scroll to position [171, 0]
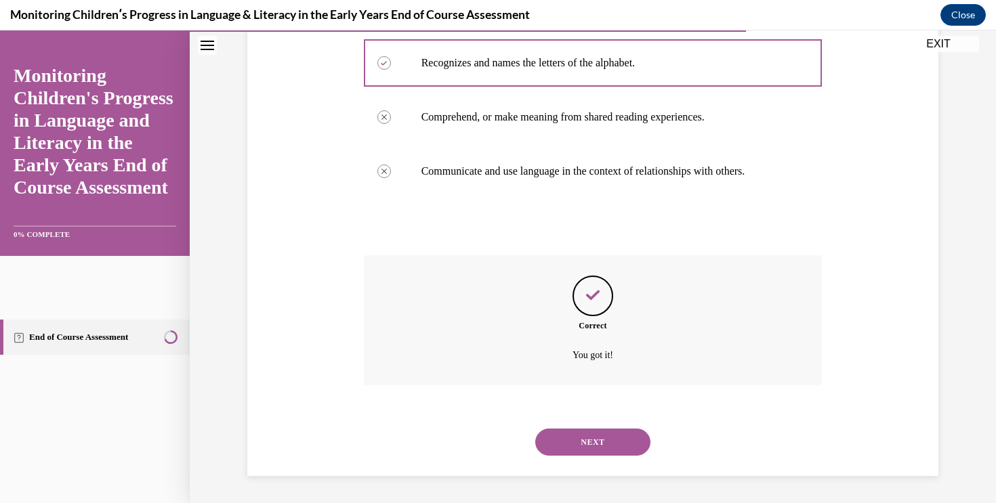
click at [626, 447] on button "NEXT" at bounding box center [592, 442] width 115 height 27
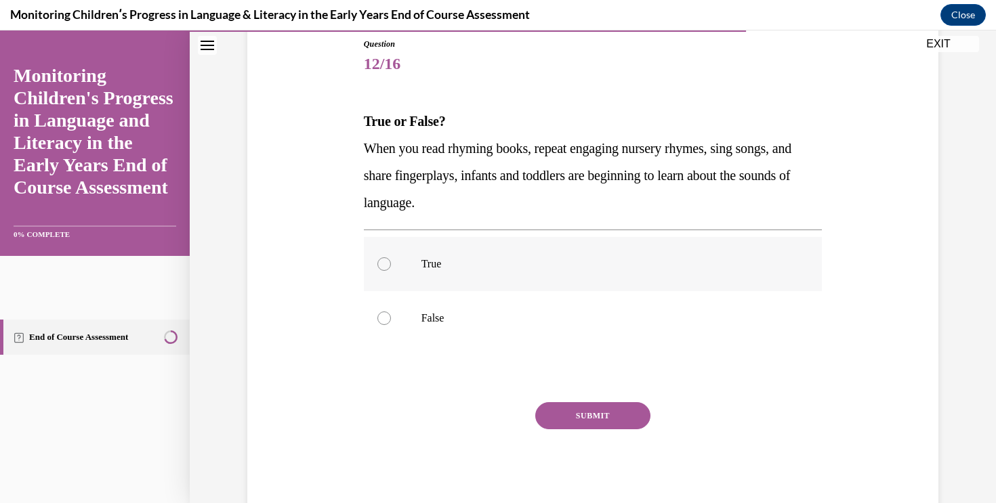
click at [583, 287] on label "True" at bounding box center [593, 264] width 459 height 54
click at [391, 271] on input "True" at bounding box center [384, 264] width 14 height 14
radio input "true"
click at [604, 419] on button "SUBMIT" at bounding box center [592, 415] width 115 height 27
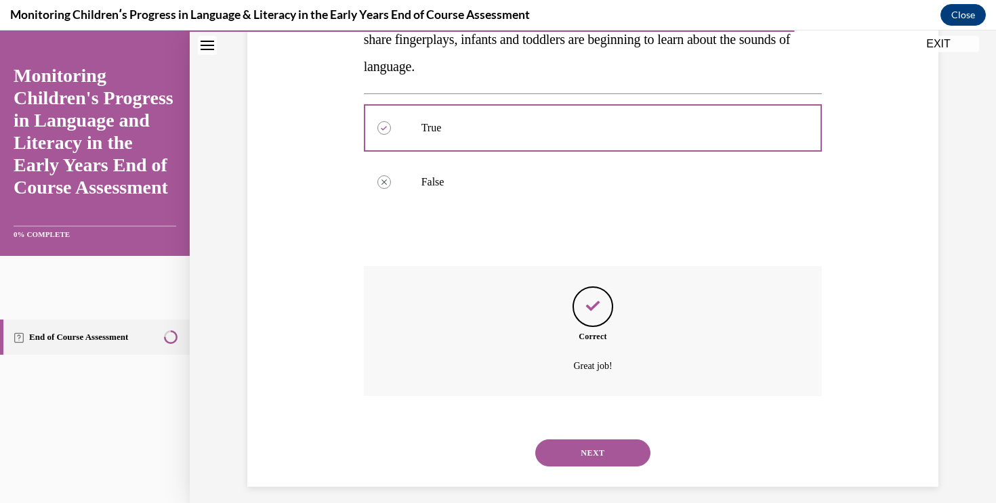
scroll to position [297, 0]
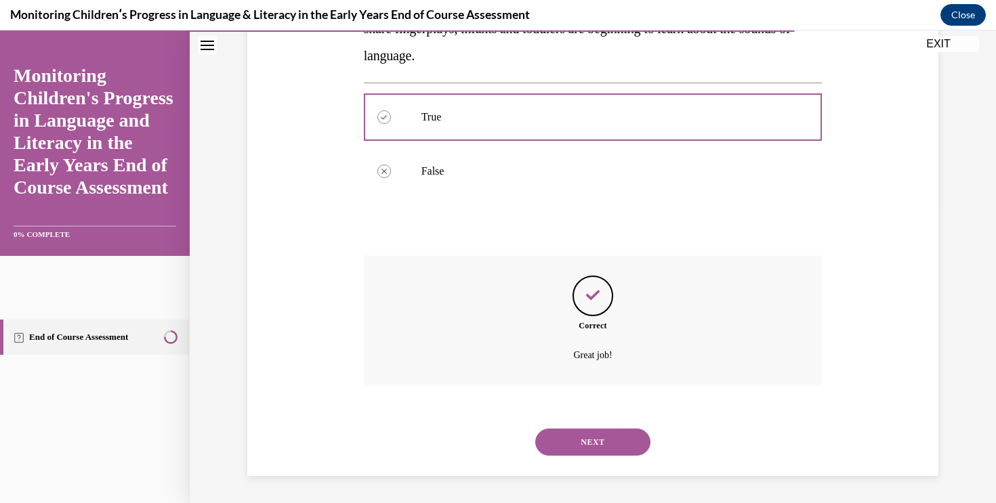
click at [625, 434] on button "NEXT" at bounding box center [592, 442] width 115 height 27
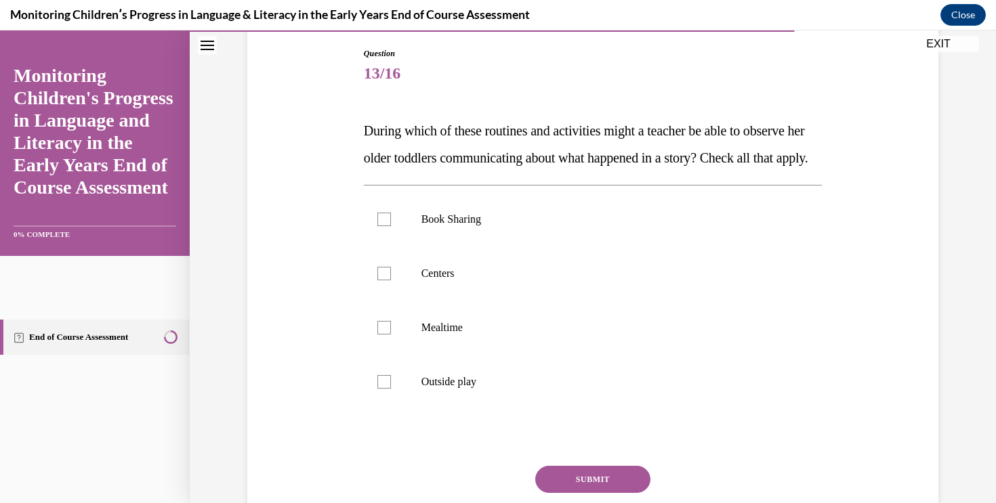
scroll to position [142, 0]
click at [477, 245] on label "Book Sharing" at bounding box center [593, 218] width 459 height 54
click at [391, 225] on input "Book Sharing" at bounding box center [384, 218] width 14 height 14
checkbox input "true"
click at [476, 279] on p "Centers" at bounding box center [604, 273] width 367 height 14
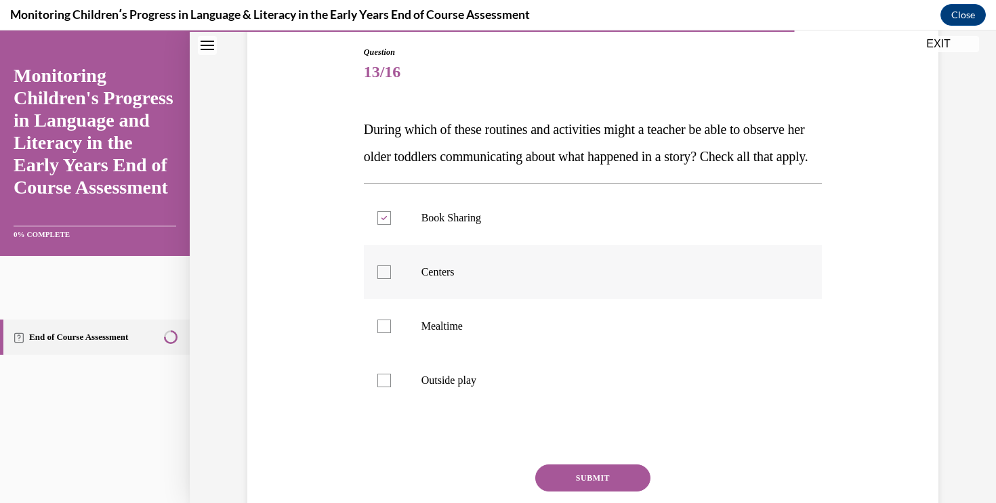
click at [391, 279] on input "Centers" at bounding box center [384, 273] width 14 height 14
checkbox input "true"
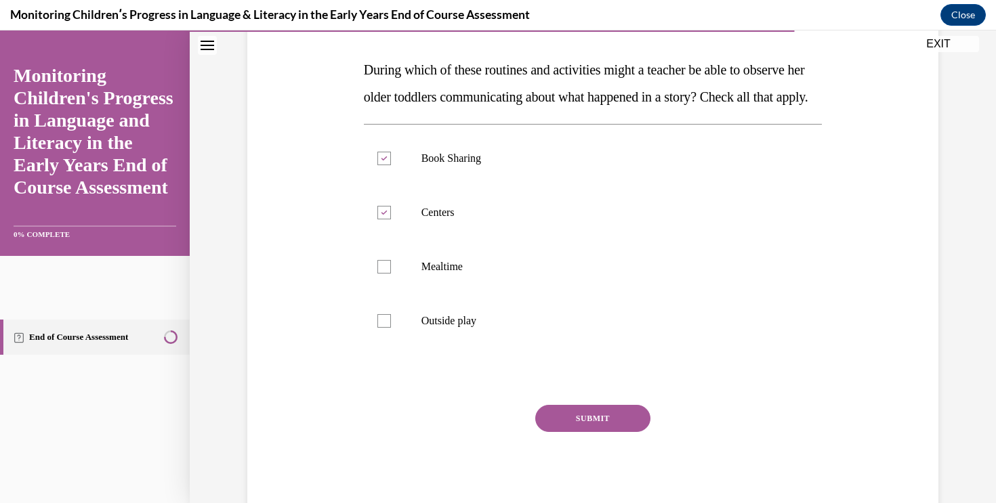
scroll to position [234, 0]
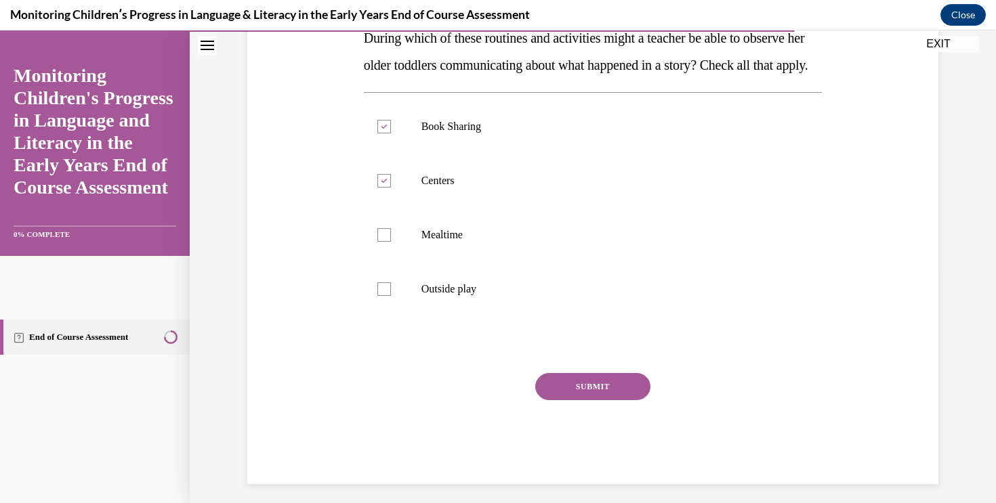
click at [630, 400] on button "SUBMIT" at bounding box center [592, 386] width 115 height 27
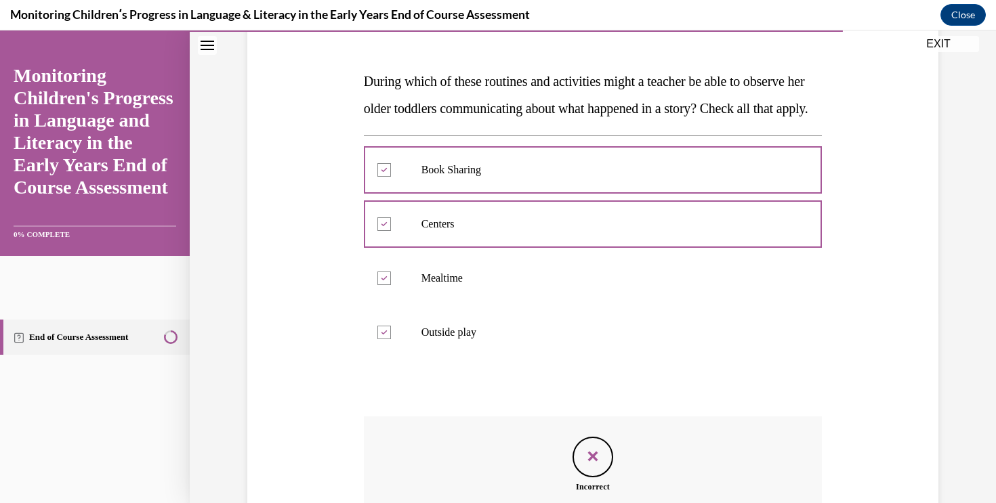
scroll to position [189, 0]
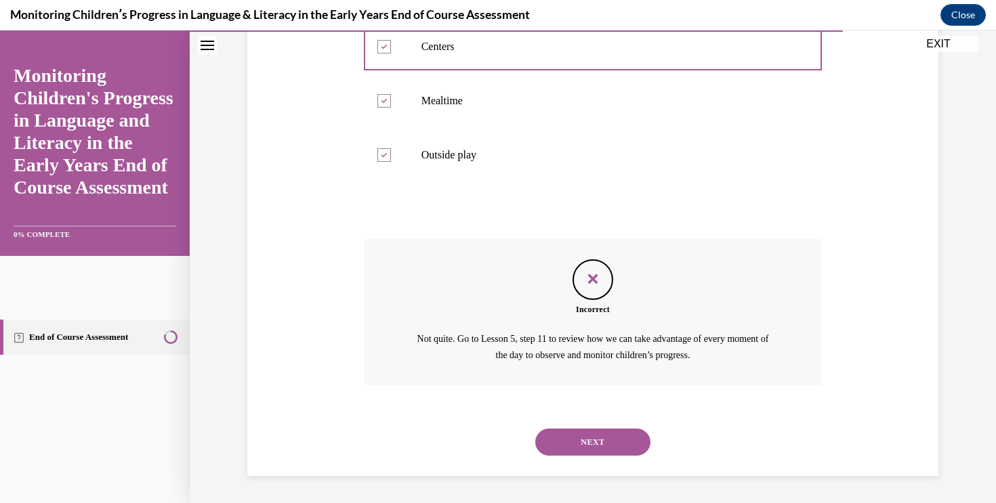
click at [625, 433] on button "NEXT" at bounding box center [592, 442] width 115 height 27
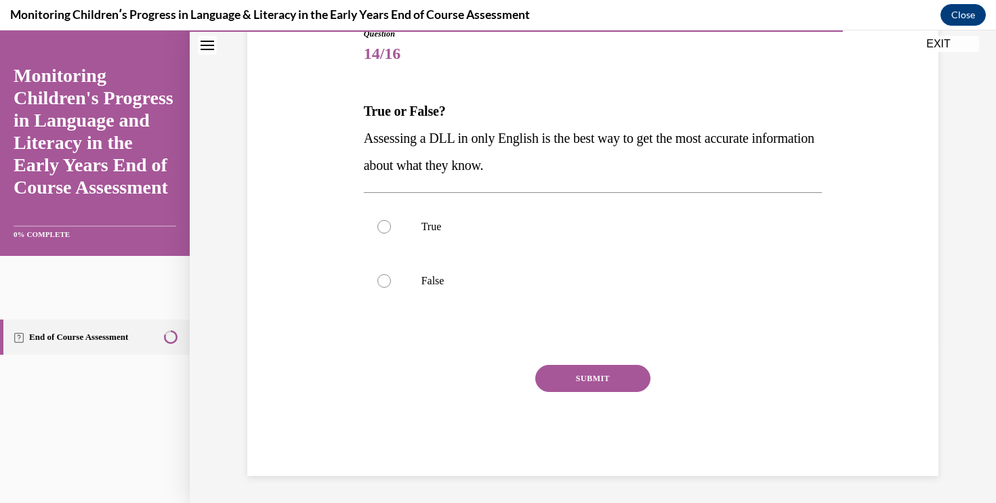
scroll to position [150, 0]
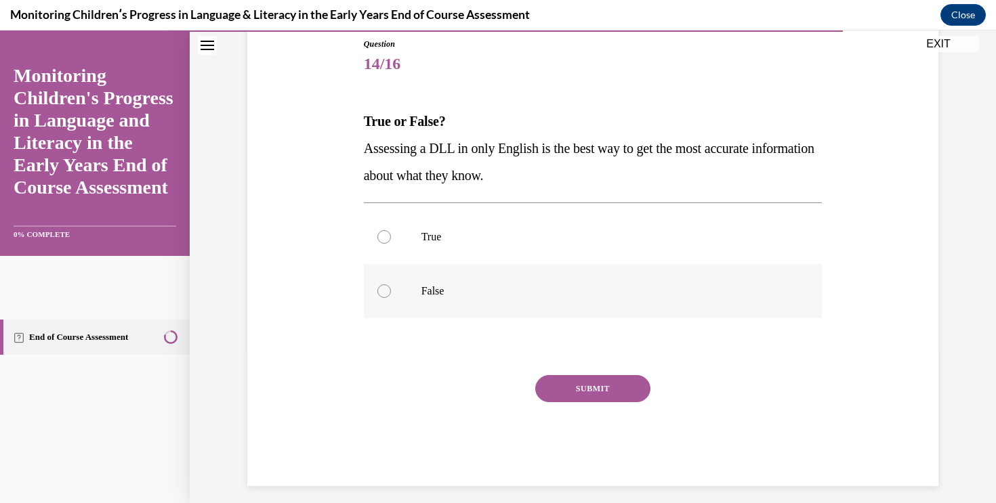
click at [480, 295] on p "False" at bounding box center [604, 292] width 367 height 14
click at [391, 295] on input "False" at bounding box center [384, 292] width 14 height 14
radio input "true"
click at [478, 241] on p "True" at bounding box center [604, 237] width 367 height 14
click at [391, 241] on input "True" at bounding box center [384, 237] width 14 height 14
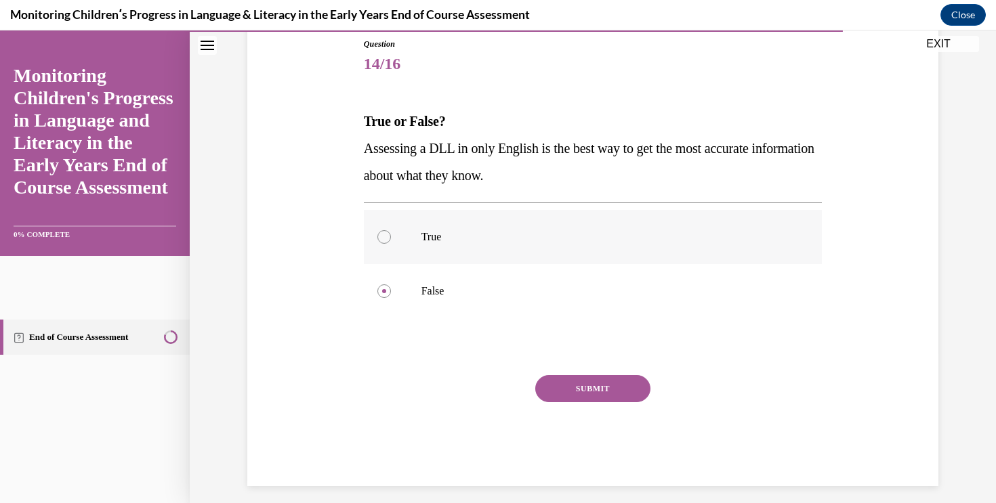
radio input "true"
click at [480, 270] on label "False" at bounding box center [593, 291] width 459 height 54
click at [391, 285] on input "False" at bounding box center [384, 292] width 14 height 14
radio input "true"
click at [579, 402] on div "SUBMIT" at bounding box center [593, 409] width 459 height 68
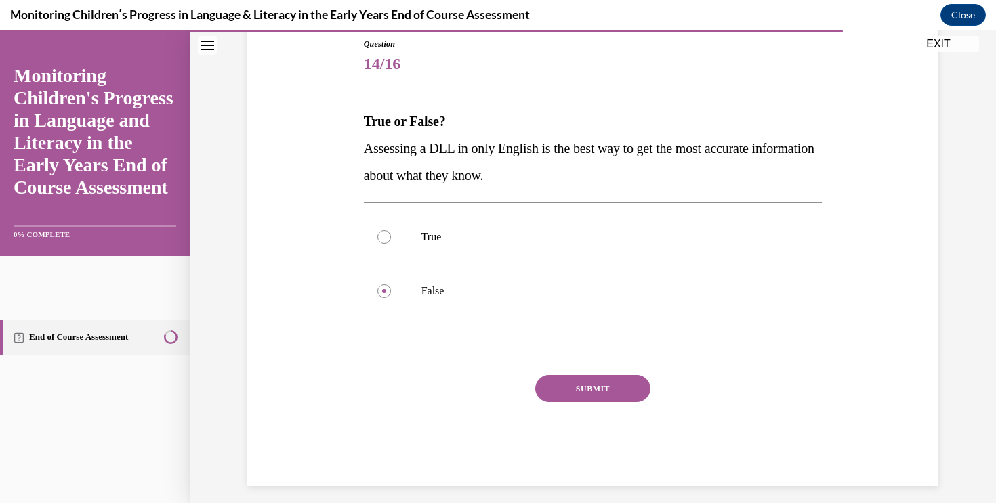
click at [575, 389] on button "SUBMIT" at bounding box center [592, 388] width 115 height 27
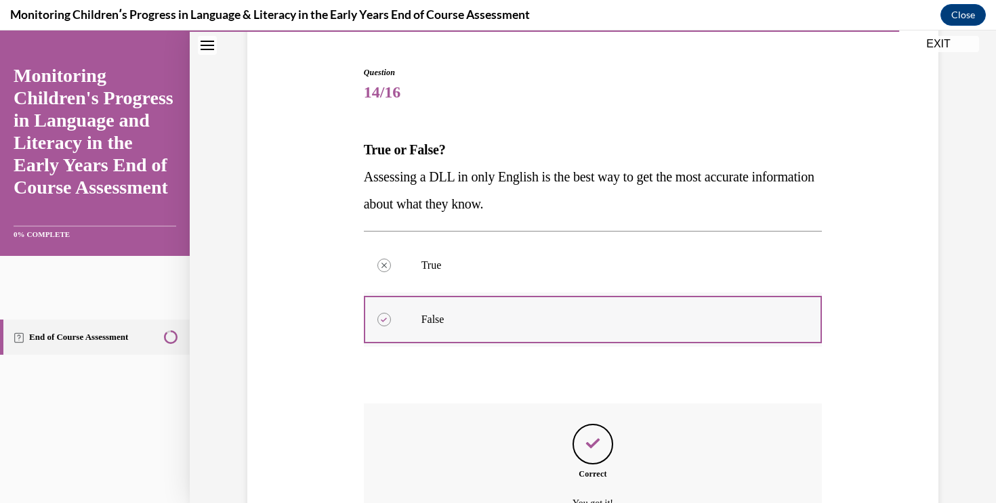
scroll to position [270, 0]
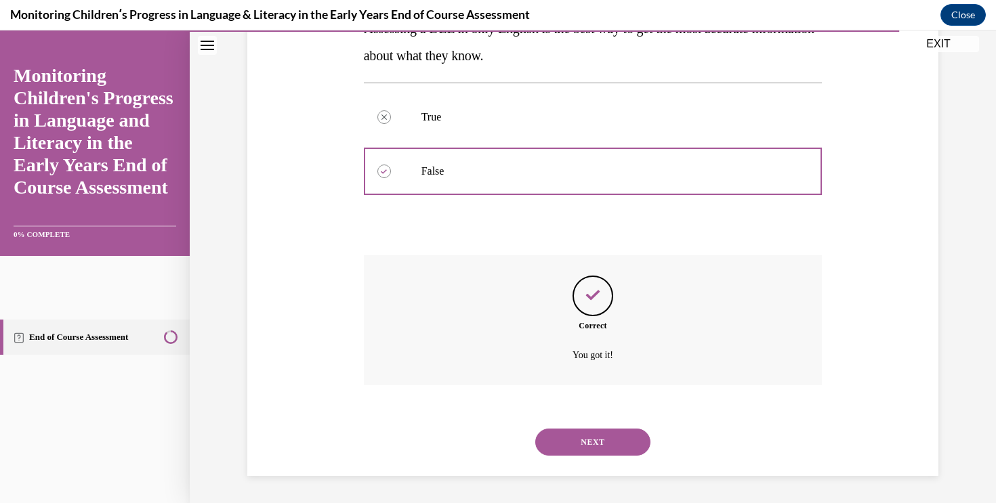
click at [612, 442] on button "NEXT" at bounding box center [592, 442] width 115 height 27
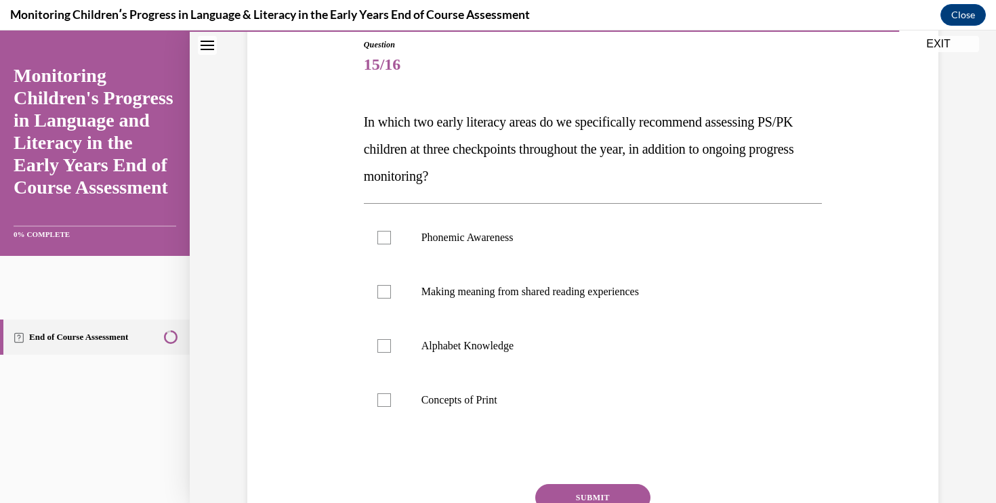
scroll to position [153, 0]
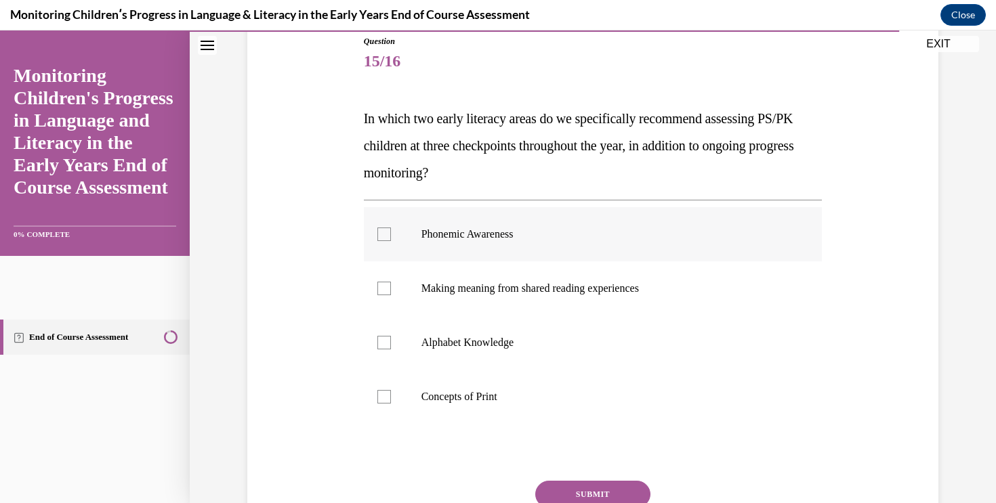
click at [572, 243] on label "Phonemic Awareness" at bounding box center [593, 234] width 459 height 54
click at [391, 241] on input "Phonemic Awareness" at bounding box center [384, 235] width 14 height 14
checkbox input "true"
click at [547, 385] on label "Concepts of Print" at bounding box center [593, 397] width 459 height 54
click at [391, 390] on input "Concepts of Print" at bounding box center [384, 397] width 14 height 14
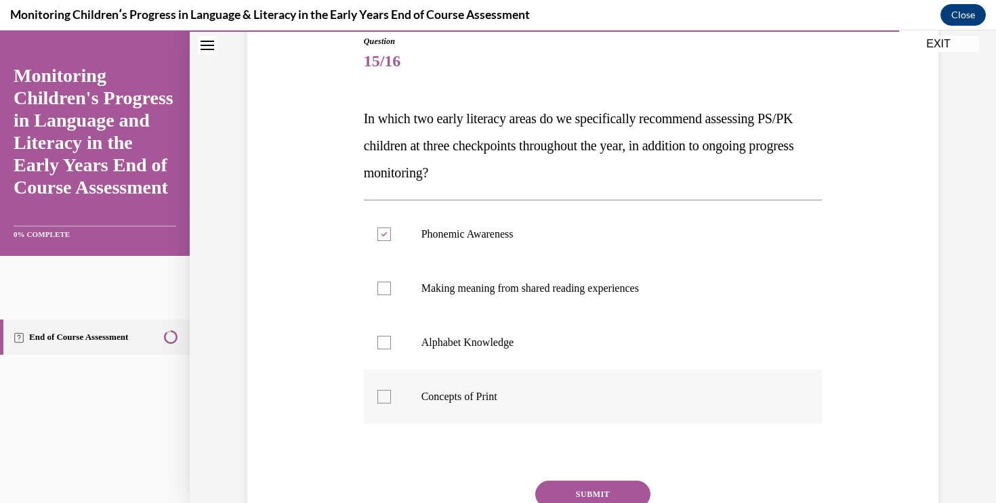
checkbox input "true"
click at [547, 352] on label "Alphabet Knowledge" at bounding box center [593, 343] width 459 height 54
click at [391, 350] on input "Alphabet Knowledge" at bounding box center [384, 343] width 14 height 14
checkbox input "true"
click at [554, 302] on label "Making meaning from shared reading experiences" at bounding box center [593, 289] width 459 height 54
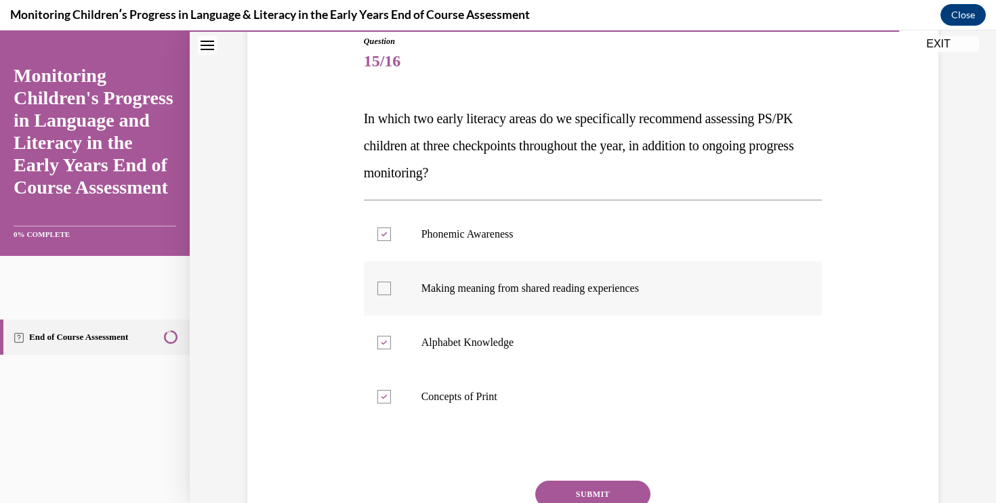
click at [391, 295] on input "Making meaning from shared reading experiences" at bounding box center [384, 289] width 14 height 14
checkbox input "true"
click at [636, 491] on button "SUBMIT" at bounding box center [592, 494] width 115 height 27
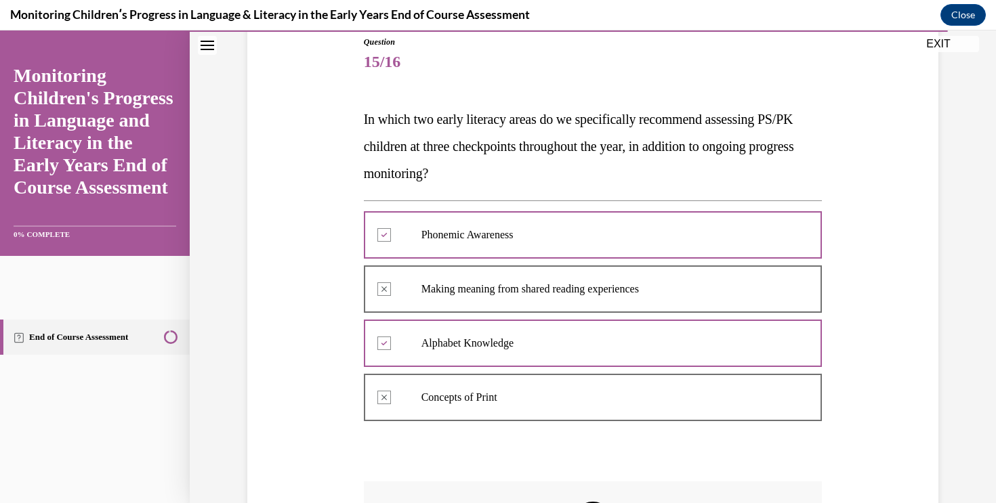
scroll to position [139, 0]
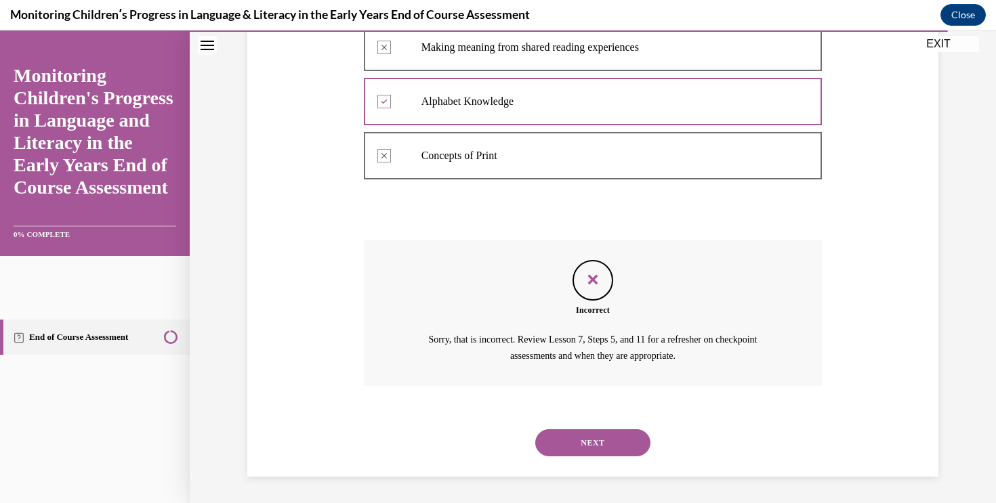
click at [573, 442] on button "NEXT" at bounding box center [592, 443] width 115 height 27
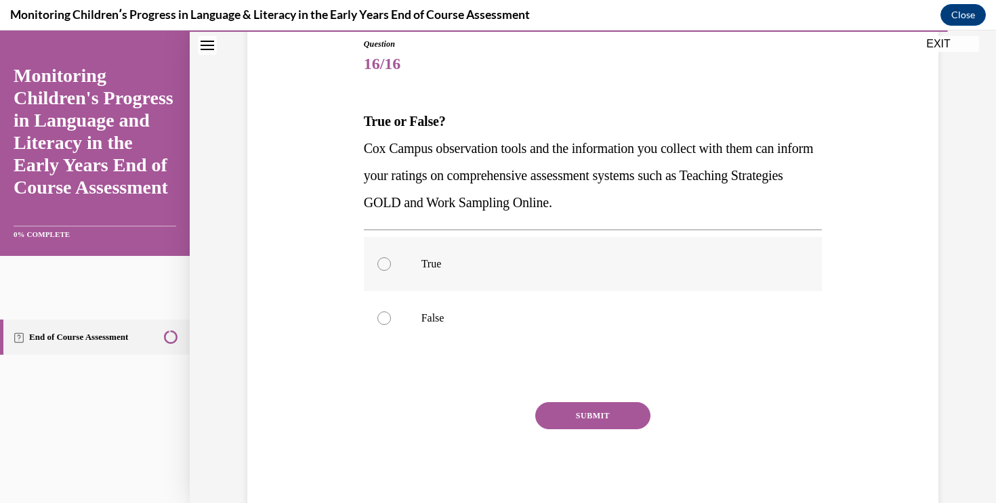
click at [558, 264] on p "True" at bounding box center [604, 264] width 367 height 14
click at [391, 264] on input "True" at bounding box center [384, 264] width 14 height 14
radio input "true"
click at [605, 414] on button "SUBMIT" at bounding box center [592, 415] width 115 height 27
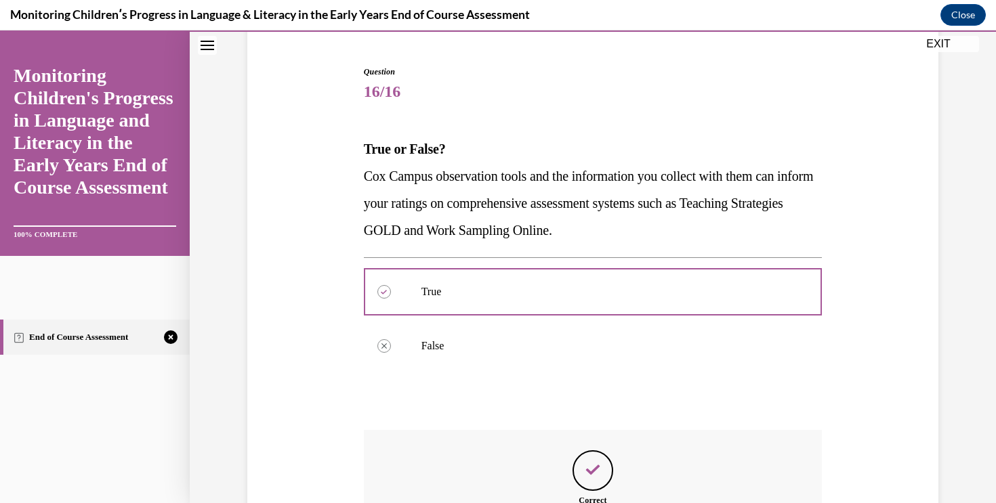
scroll to position [297, 0]
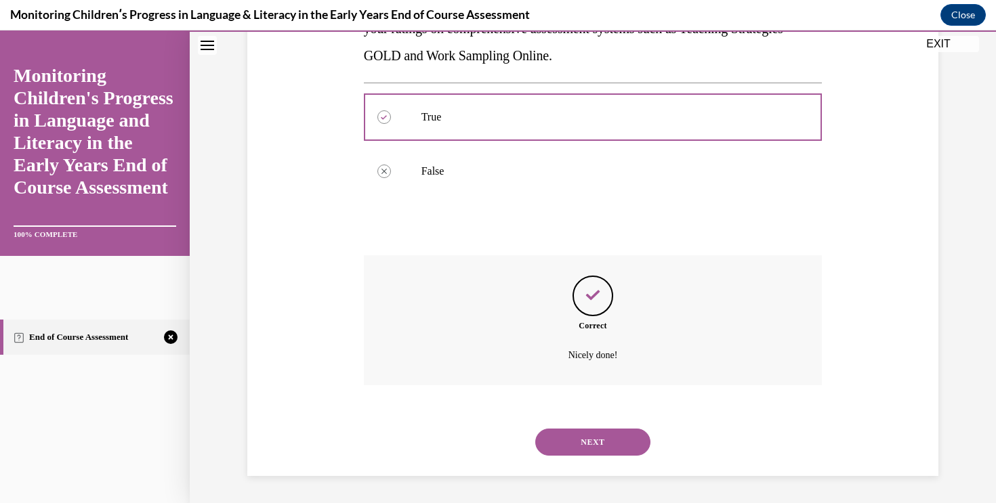
click at [616, 446] on button "NEXT" at bounding box center [592, 442] width 115 height 27
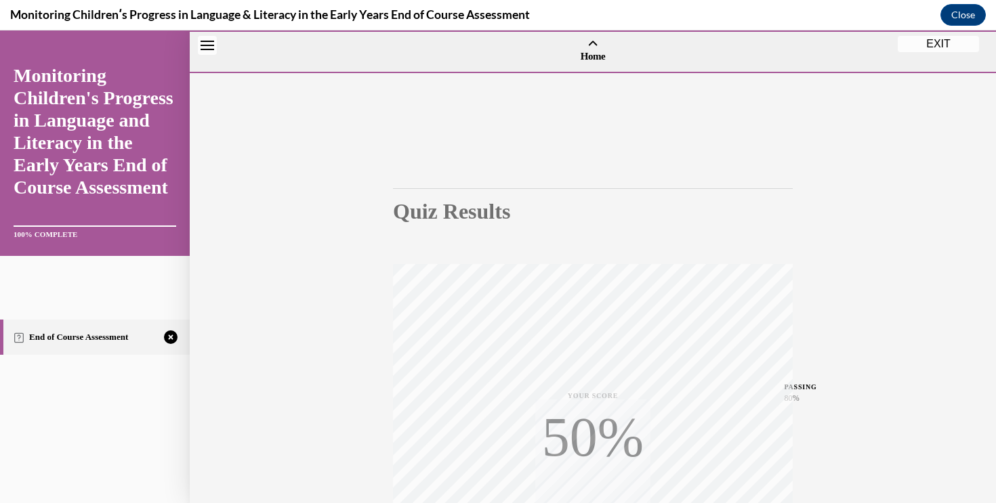
scroll to position [222, 0]
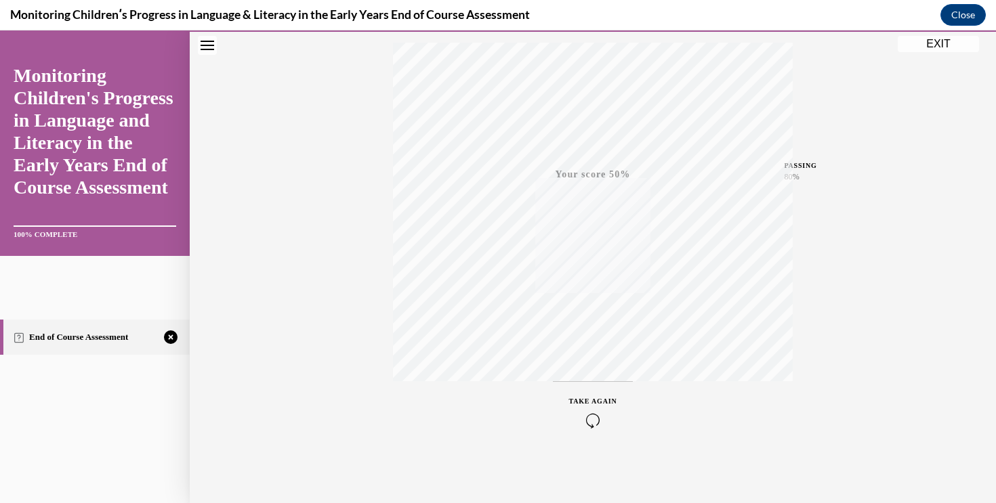
click at [593, 423] on icon "button" at bounding box center [593, 420] width 48 height 15
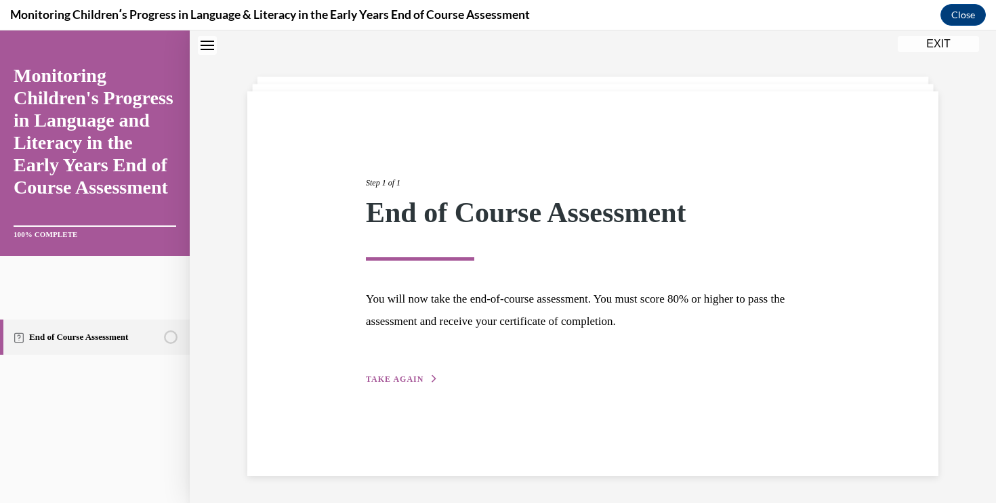
click at [415, 384] on button "TAKE AGAIN" at bounding box center [402, 379] width 72 height 12
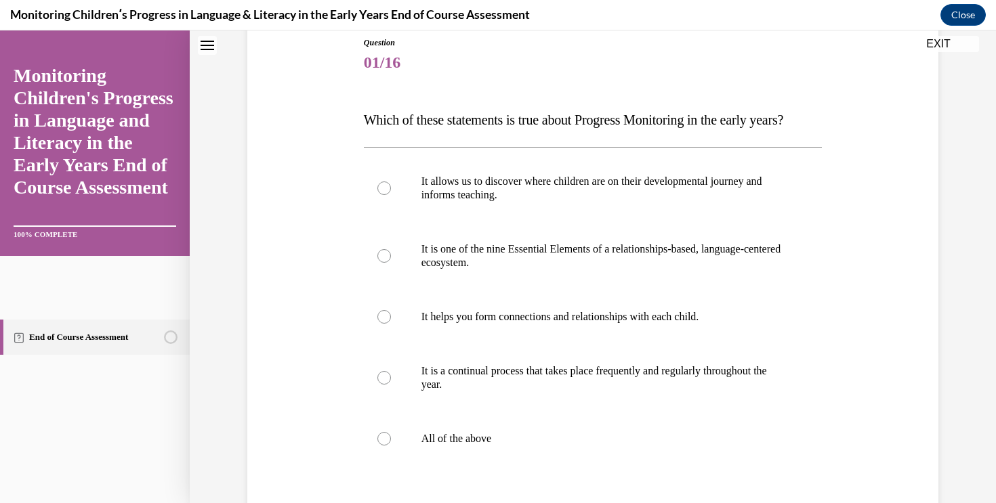
scroll to position [158, 0]
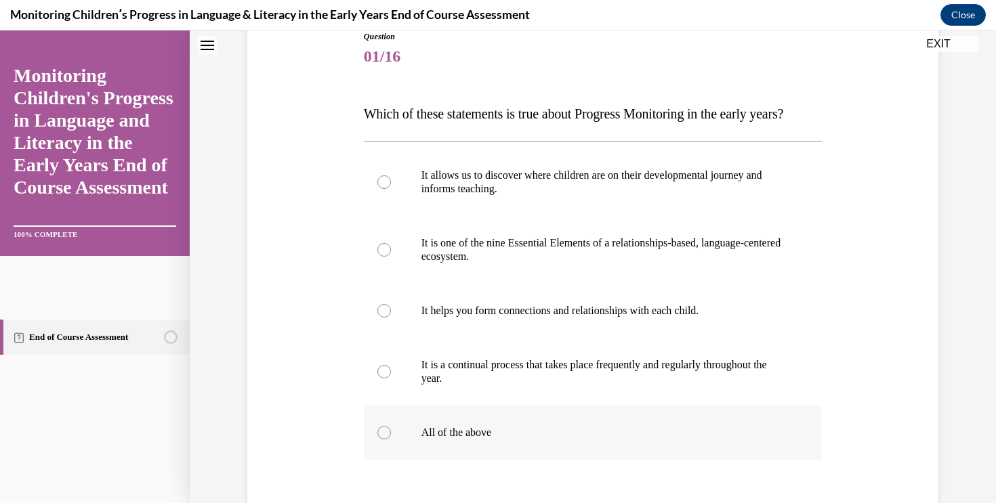
click at [467, 451] on label "All of the above" at bounding box center [593, 433] width 459 height 54
click at [391, 440] on input "All of the above" at bounding box center [384, 433] width 14 height 14
radio input "true"
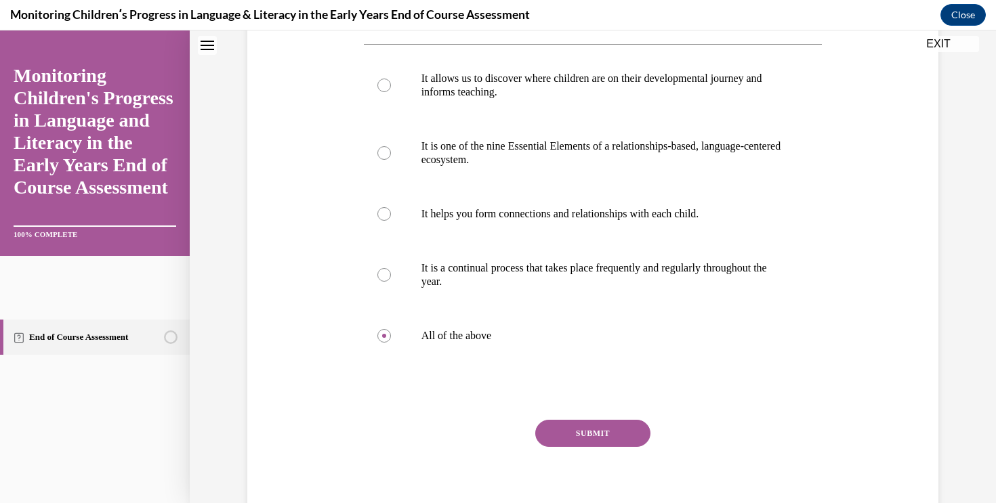
click at [579, 447] on button "SUBMIT" at bounding box center [592, 433] width 115 height 27
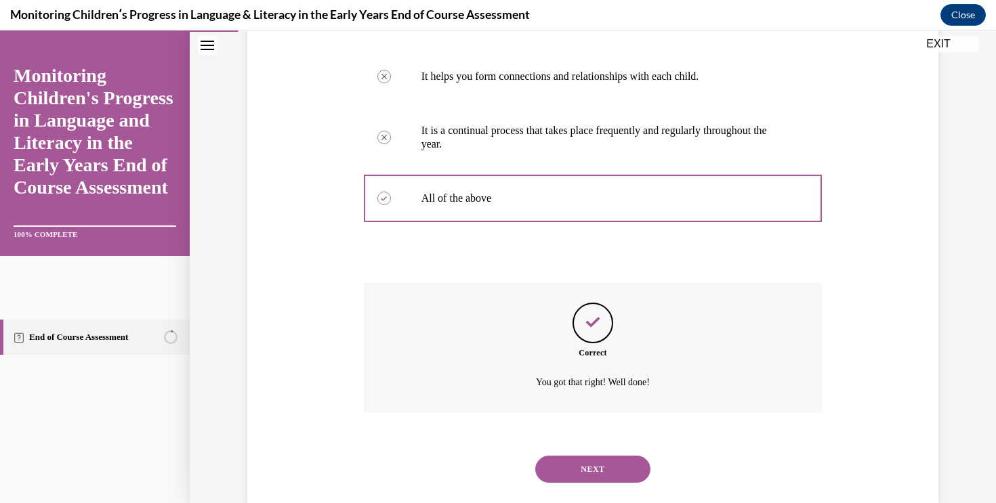
scroll to position [424, 0]
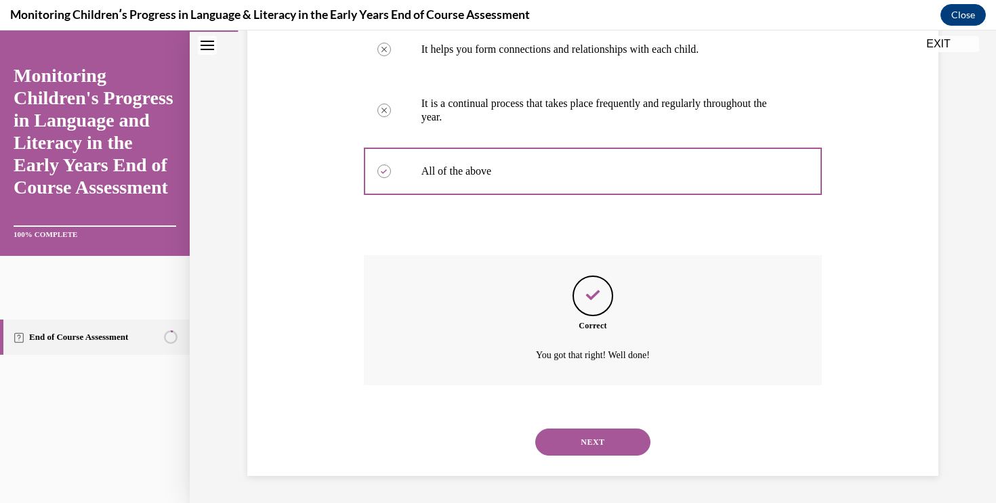
click at [599, 456] on button "NEXT" at bounding box center [592, 442] width 115 height 27
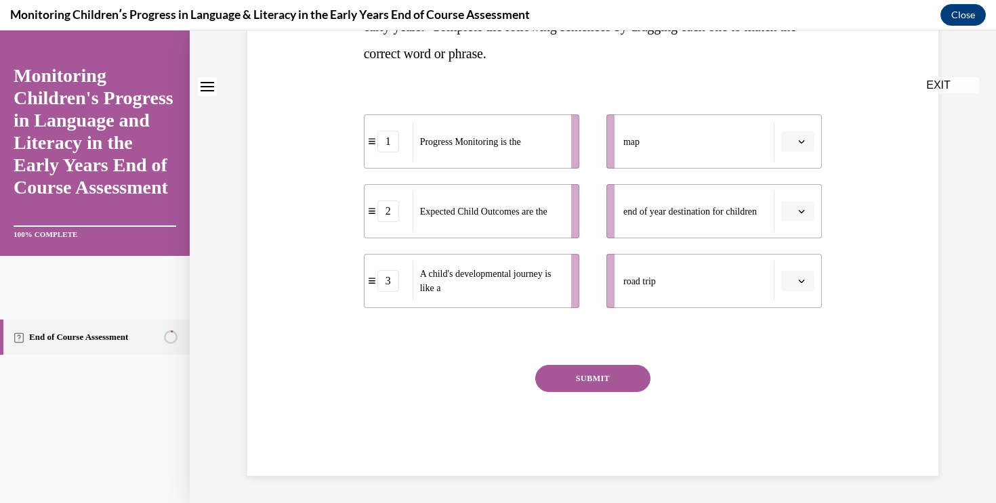
scroll to position [0, 0]
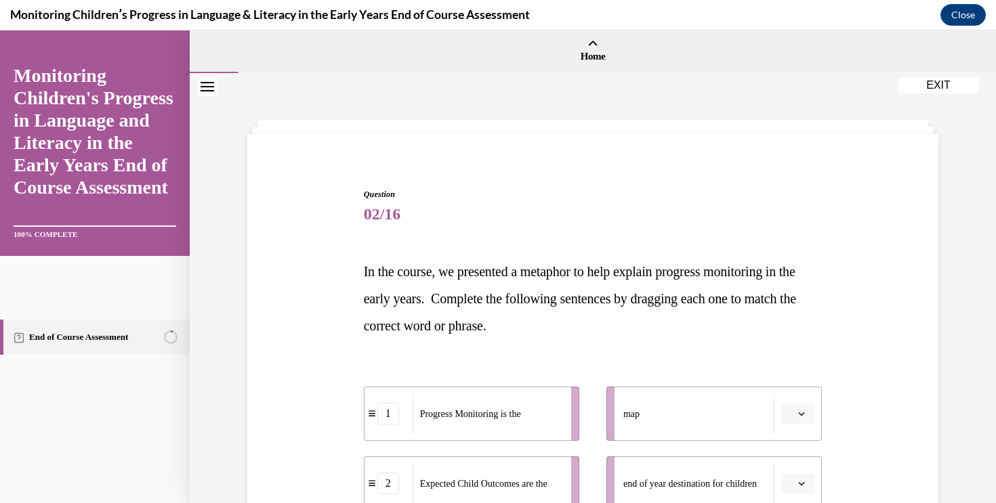
click at [898, 343] on div "Question 02/16 In the course, we presented a metaphor to help explain progress …" at bounding box center [593, 448] width 698 height 601
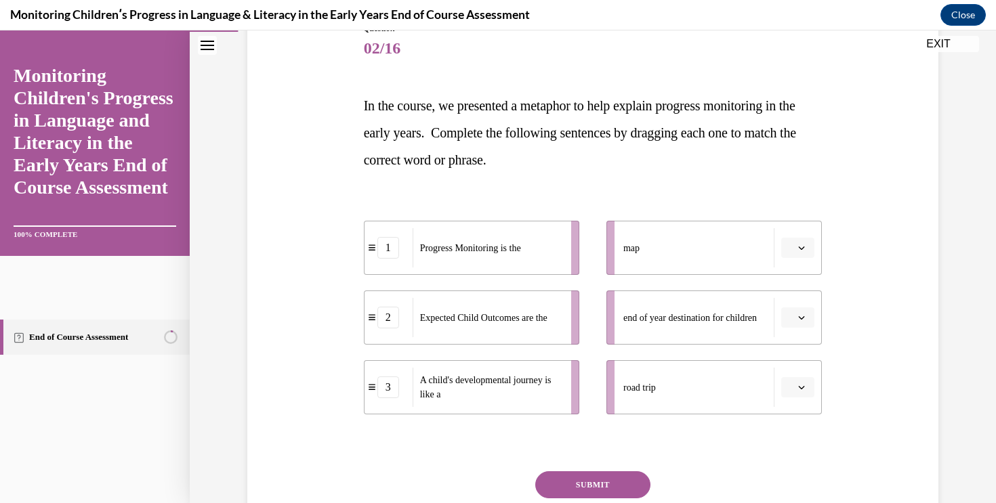
scroll to position [185, 0]
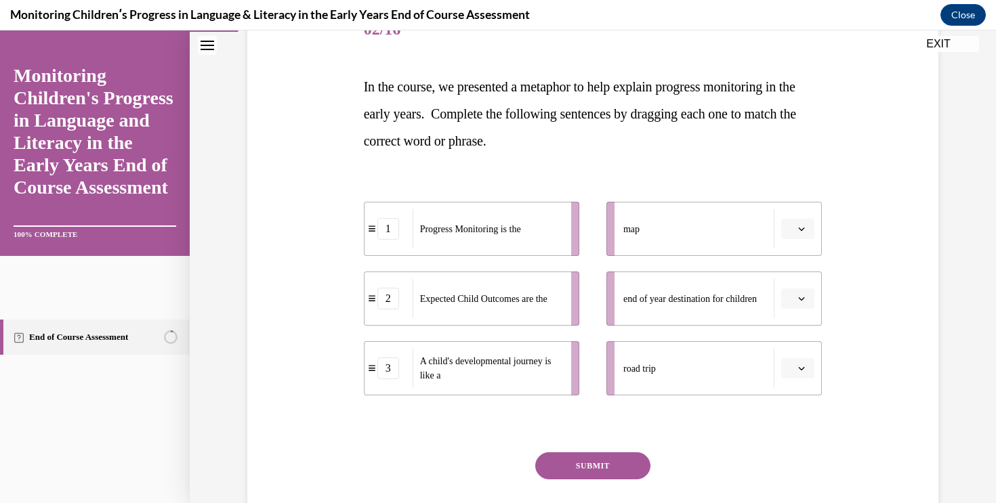
click at [808, 367] on button "button" at bounding box center [797, 368] width 33 height 20
click at [799, 476] on div "3" at bounding box center [796, 480] width 34 height 27
click at [795, 231] on button "button" at bounding box center [797, 229] width 33 height 20
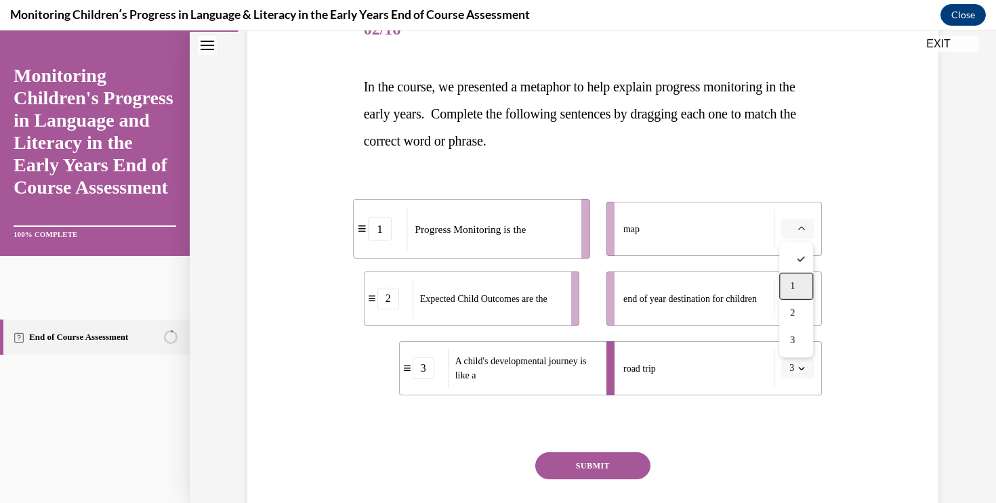
click at [796, 287] on div "1" at bounding box center [796, 286] width 34 height 27
click at [797, 296] on span "button" at bounding box center [801, 298] width 9 height 9
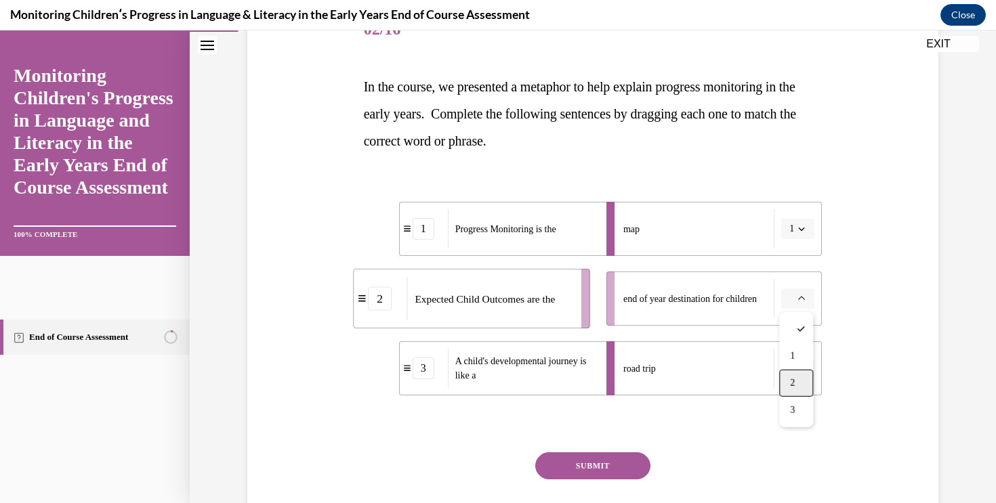
click at [797, 372] on div "2" at bounding box center [796, 383] width 34 height 27
click at [864, 330] on div "Question 02/16 In the course, we presented a metaphor to help explain progress …" at bounding box center [593, 263] width 698 height 601
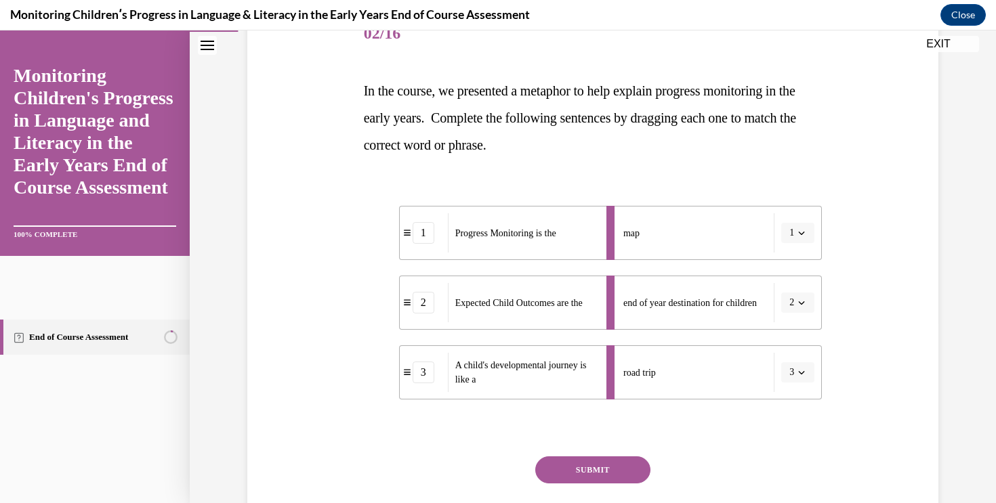
scroll to position [182, 0]
click at [620, 461] on button "SUBMIT" at bounding box center [592, 468] width 115 height 27
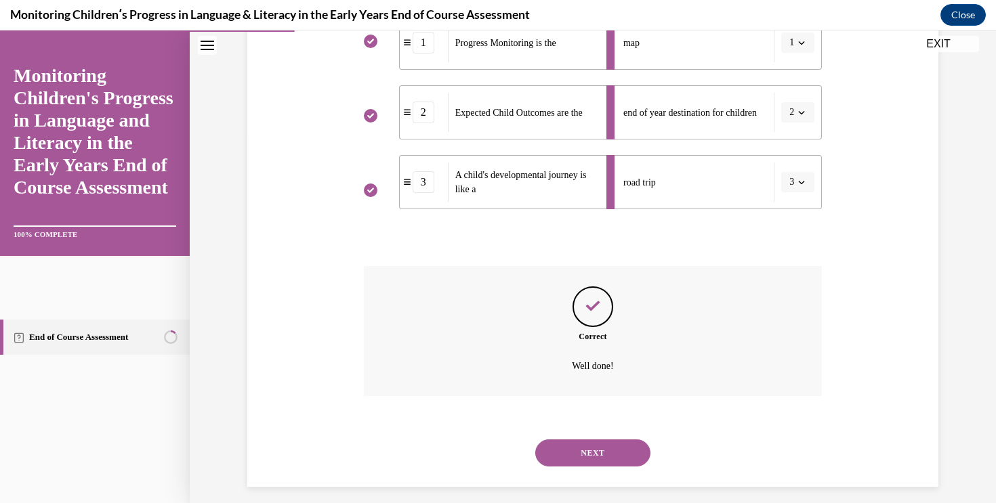
scroll to position [382, 0]
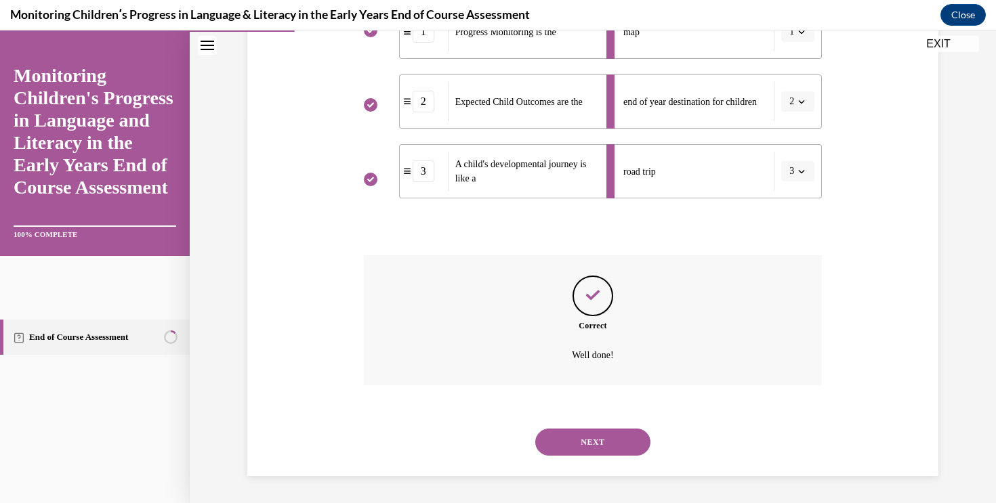
click at [629, 446] on button "NEXT" at bounding box center [592, 442] width 115 height 27
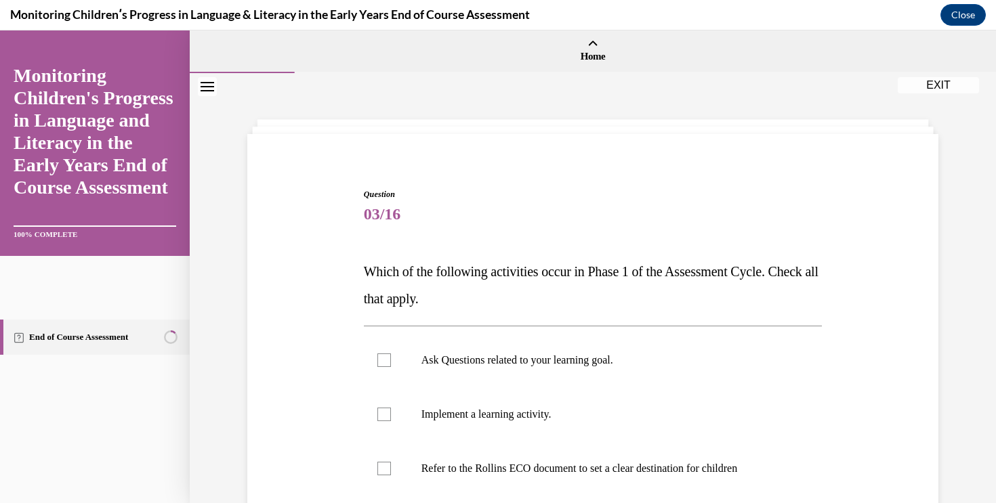
click at [879, 339] on div "Question 03/16 Which of the following activities occur in Phase 1 of the Assess…" at bounding box center [593, 433] width 698 height 570
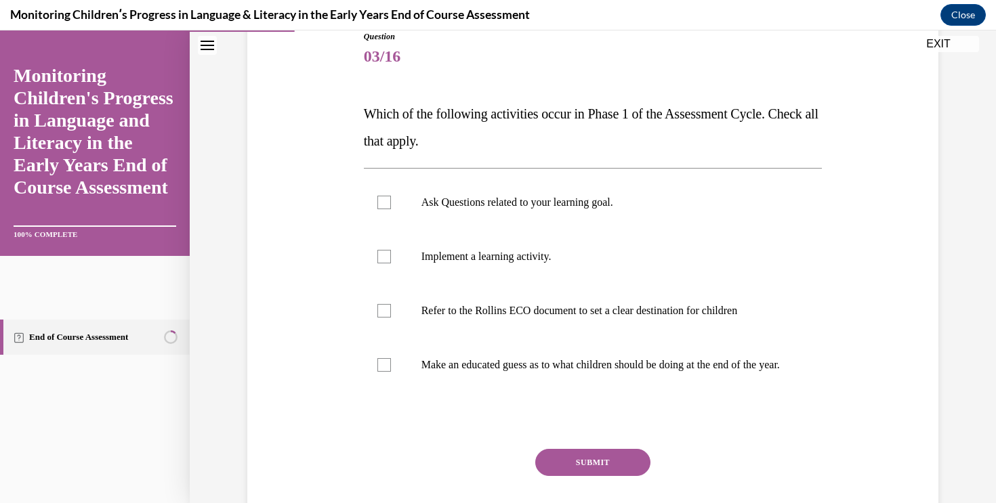
scroll to position [163, 0]
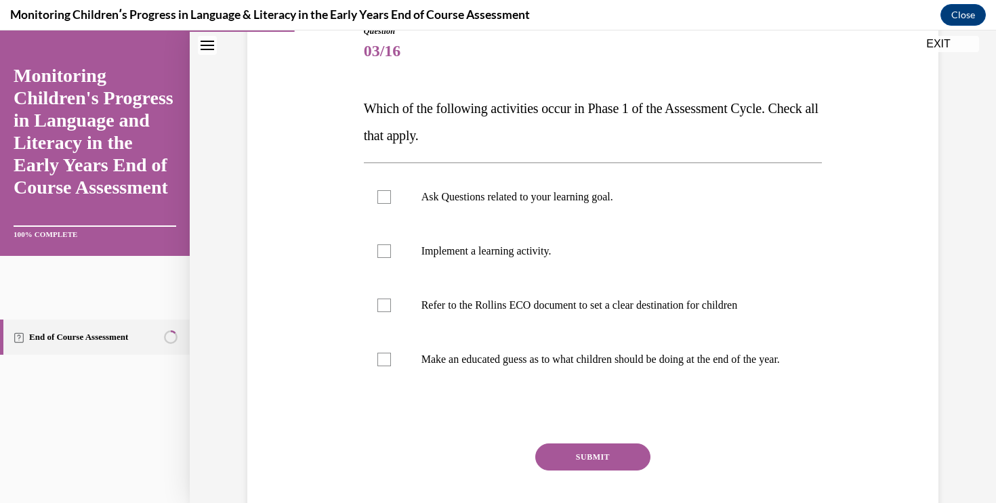
click at [892, 311] on div "Question 03/16 Which of the following activities occur in Phase 1 of the Assess…" at bounding box center [593, 269] width 698 height 570
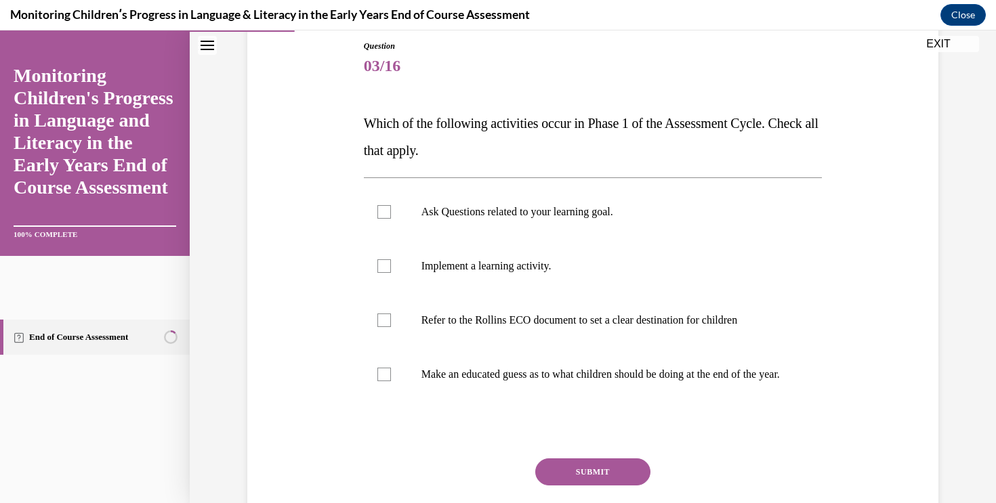
scroll to position [148, 0]
click at [604, 215] on p "Ask Questions related to your learning goal." at bounding box center [604, 213] width 367 height 14
click at [391, 215] on input "Ask Questions related to your learning goal." at bounding box center [384, 213] width 14 height 14
checkbox input "true"
click at [589, 277] on label "Implement a learning activity." at bounding box center [593, 267] width 459 height 54
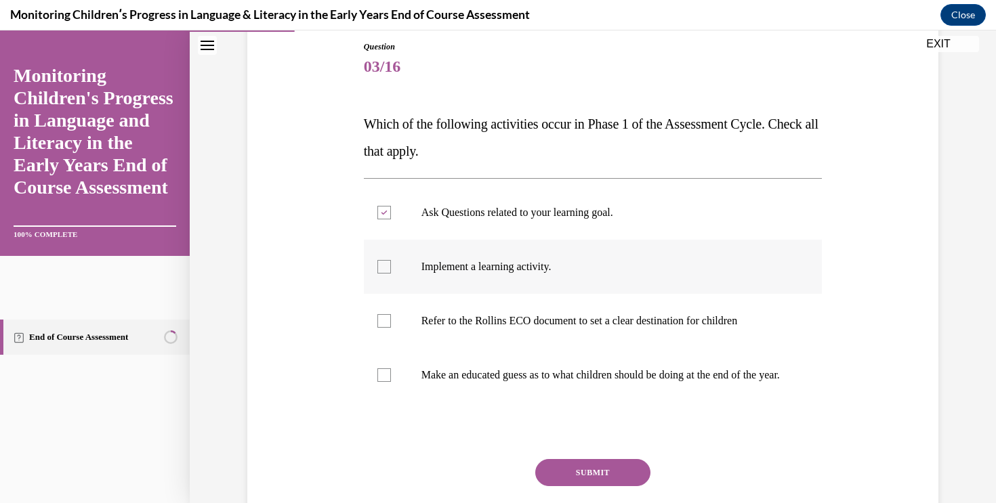
click at [391, 274] on input "Implement a learning activity." at bounding box center [384, 267] width 14 height 14
checkbox input "true"
click at [589, 373] on p "Make an educated guess as to what children should be doing at the end of the ye…" at bounding box center [604, 376] width 367 height 14
click at [391, 373] on input "Make an educated guess as to what children should be doing at the end of the ye…" at bounding box center [384, 376] width 14 height 14
checkbox input "true"
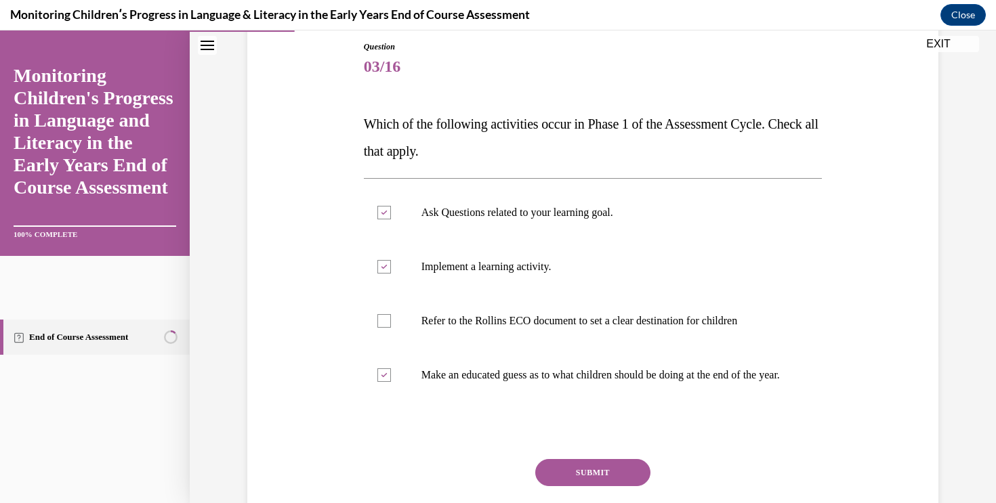
click at [592, 486] on button "SUBMIT" at bounding box center [592, 472] width 115 height 27
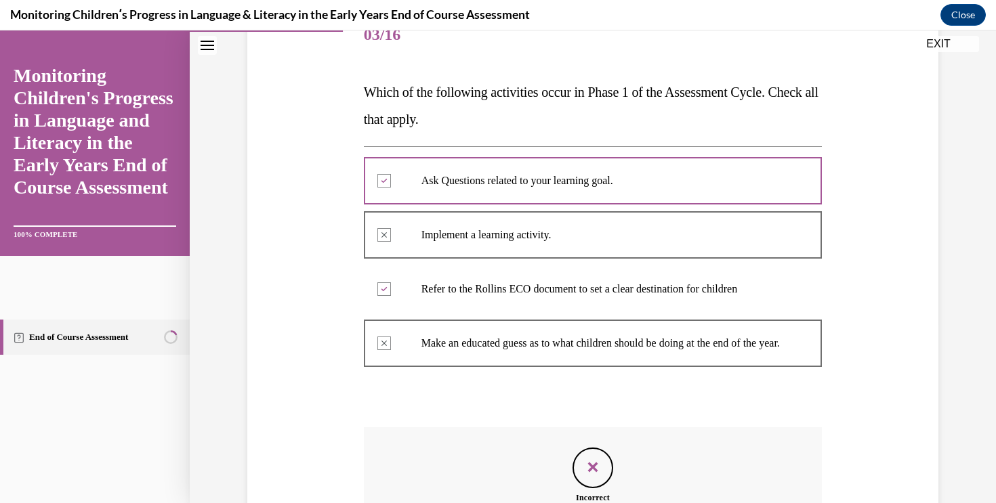
scroll to position [173, 0]
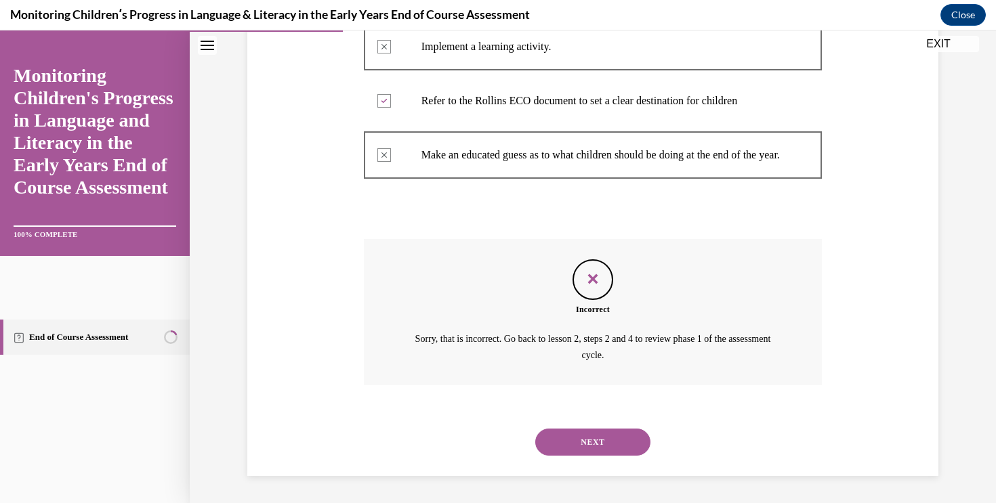
click at [628, 443] on button "NEXT" at bounding box center [592, 442] width 115 height 27
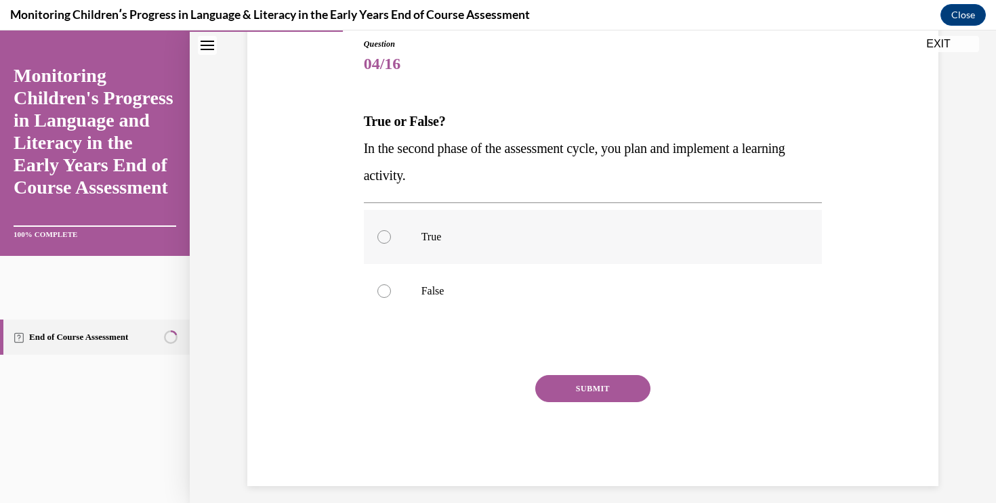
click at [497, 234] on p "True" at bounding box center [604, 237] width 367 height 14
click at [391, 234] on input "True" at bounding box center [384, 237] width 14 height 14
radio input "true"
click at [570, 379] on button "SUBMIT" at bounding box center [592, 388] width 115 height 27
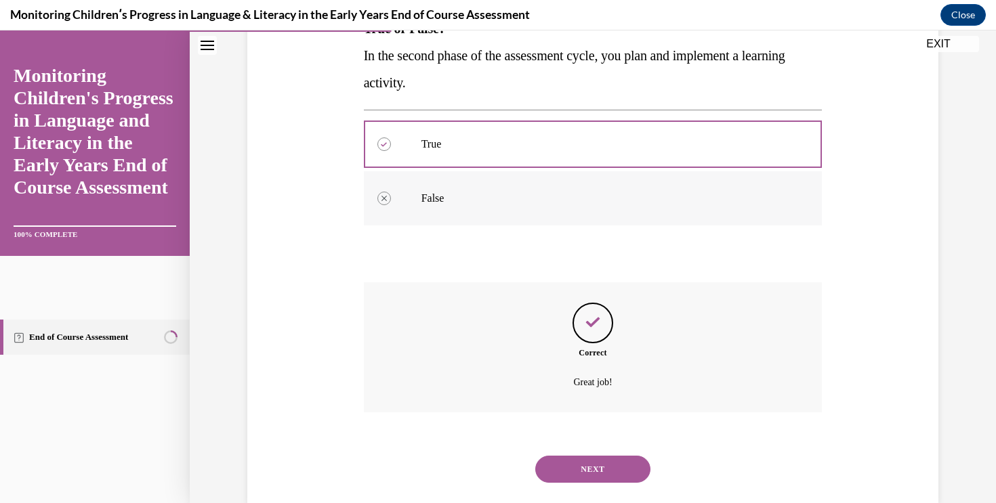
scroll to position [270, 0]
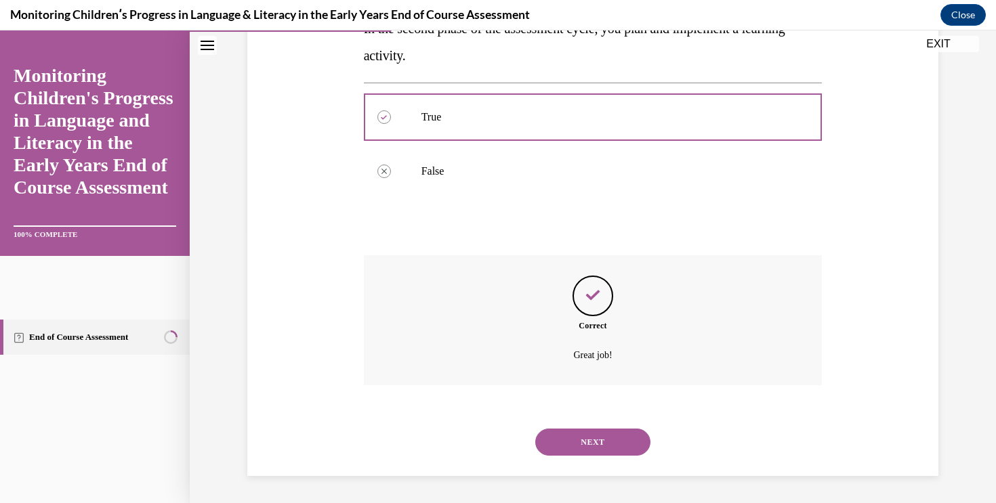
click at [606, 434] on button "NEXT" at bounding box center [592, 442] width 115 height 27
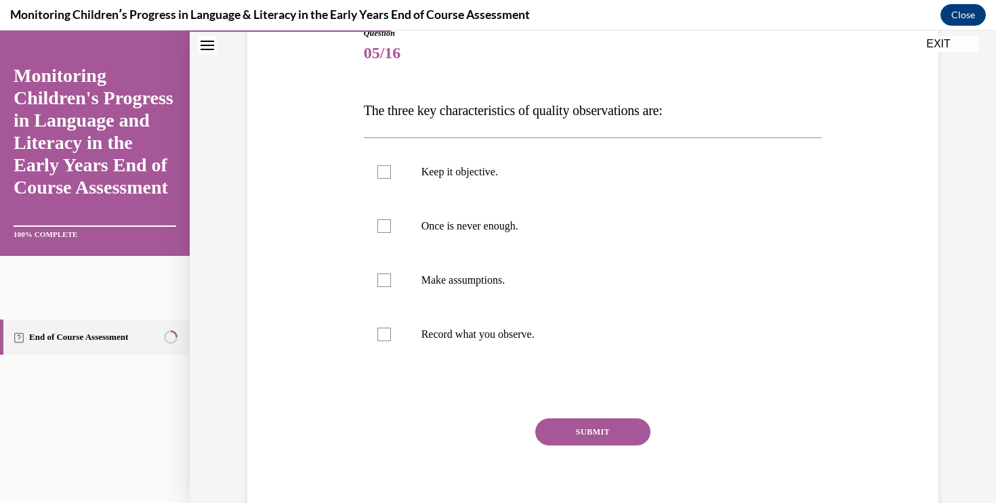
scroll to position [157, 0]
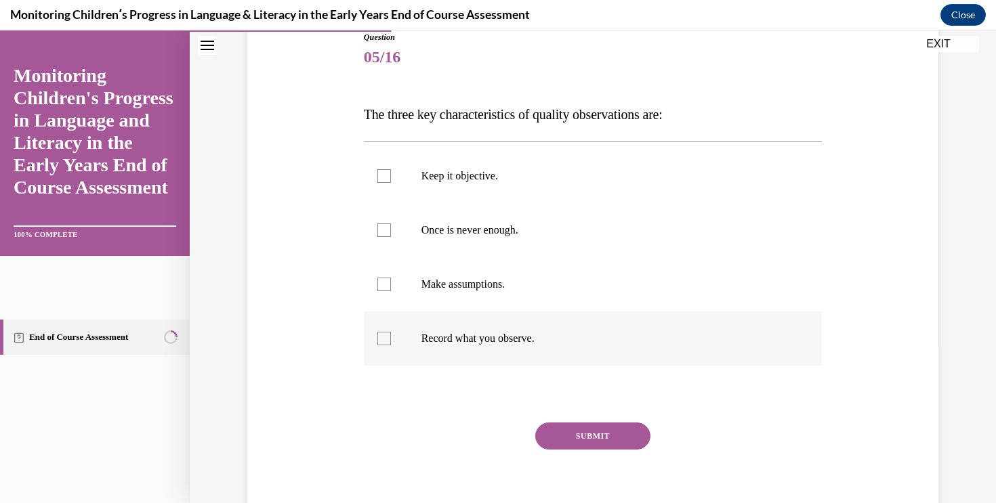
click at [536, 346] on label "Record what you observe." at bounding box center [593, 339] width 459 height 54
click at [391, 346] on input "Record what you observe." at bounding box center [384, 339] width 14 height 14
checkbox input "true"
click at [546, 230] on p "Once is never enough." at bounding box center [604, 231] width 367 height 14
click at [391, 230] on input "Once is never enough." at bounding box center [384, 231] width 14 height 14
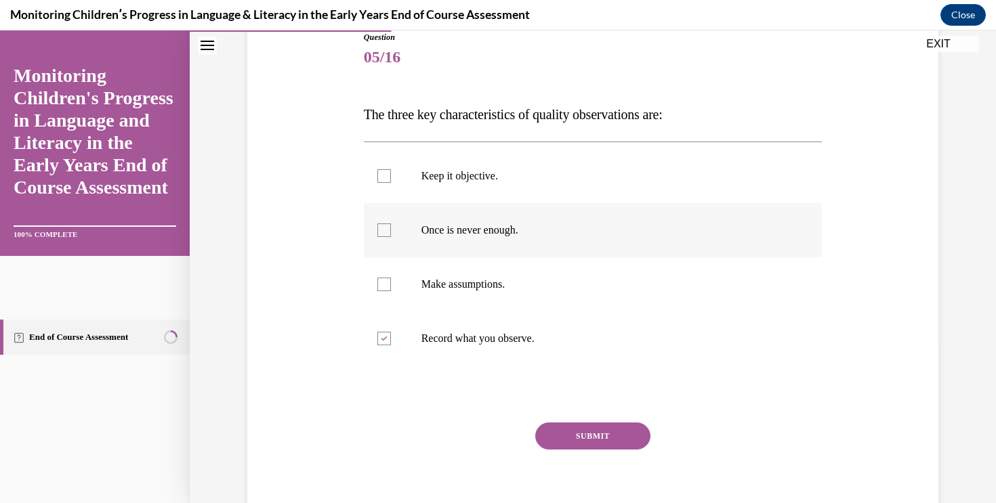
checkbox input "true"
click at [547, 176] on p "Keep it objective." at bounding box center [604, 176] width 367 height 14
click at [391, 176] on input "Keep it objective." at bounding box center [384, 176] width 14 height 14
checkbox input "true"
click at [580, 444] on button "SUBMIT" at bounding box center [592, 436] width 115 height 27
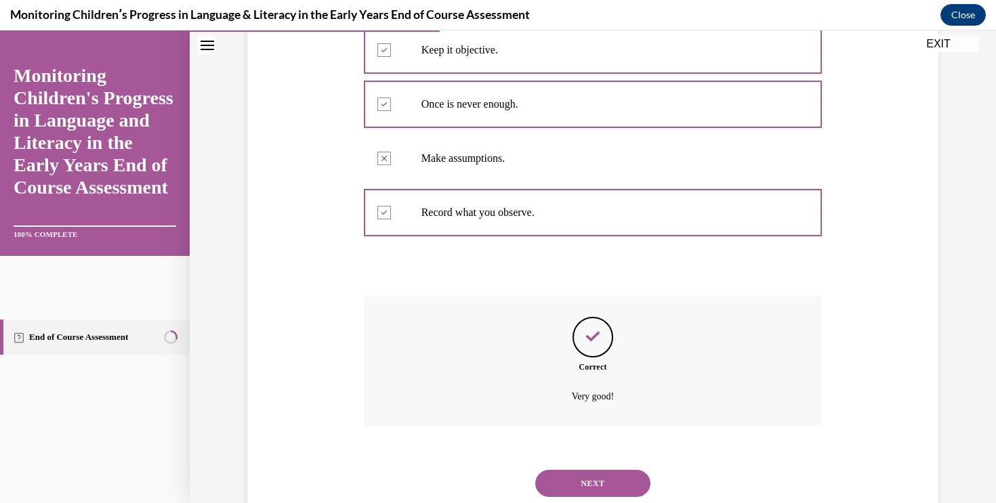
scroll to position [325, 0]
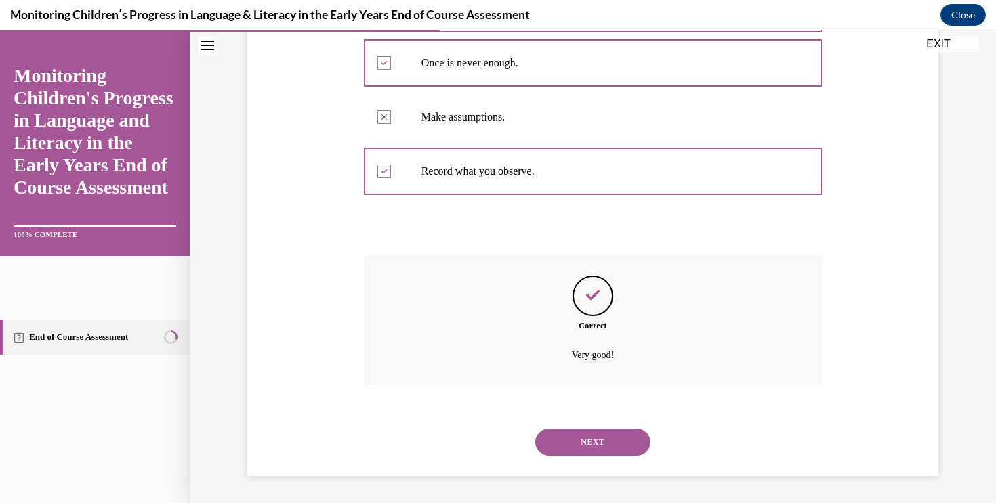
click at [587, 444] on button "NEXT" at bounding box center [592, 442] width 115 height 27
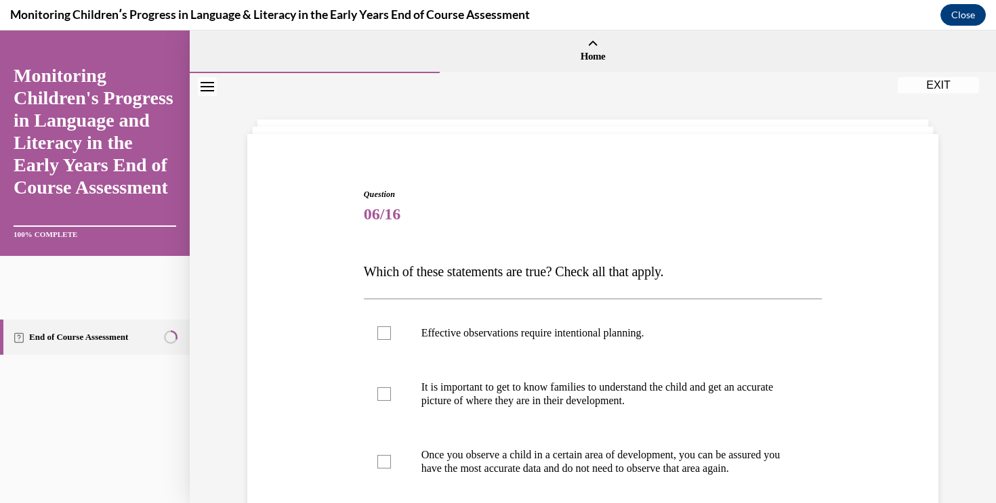
click at [880, 361] on div "Question 06/16 Which of these statements are true? Check all that apply. Effect…" at bounding box center [593, 433] width 698 height 570
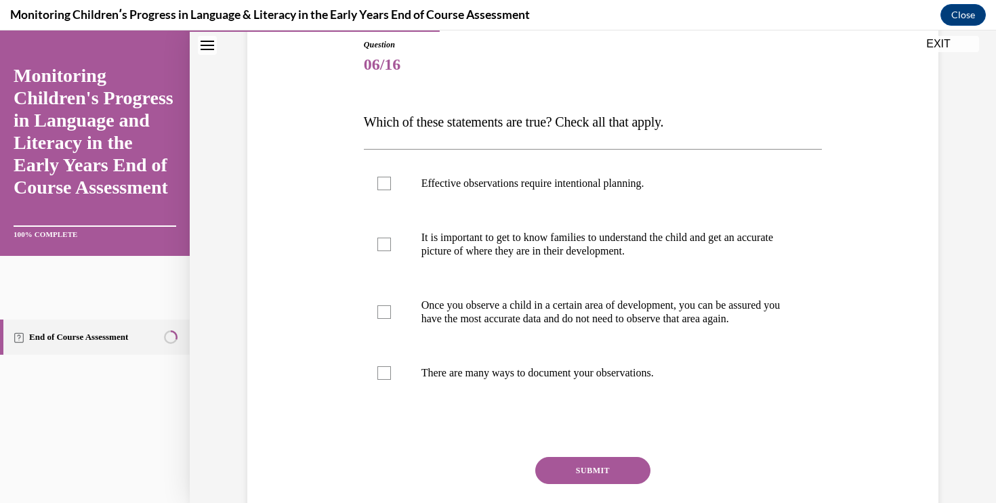
scroll to position [149, 0]
click at [730, 190] on p "Effective observations require intentional planning." at bounding box center [604, 185] width 367 height 14
click at [391, 190] on input "Effective observations require intentional planning." at bounding box center [384, 185] width 14 height 14
checkbox input "true"
click at [709, 241] on p "It is important to get to know families to understand the child and get an accu…" at bounding box center [604, 245] width 367 height 27
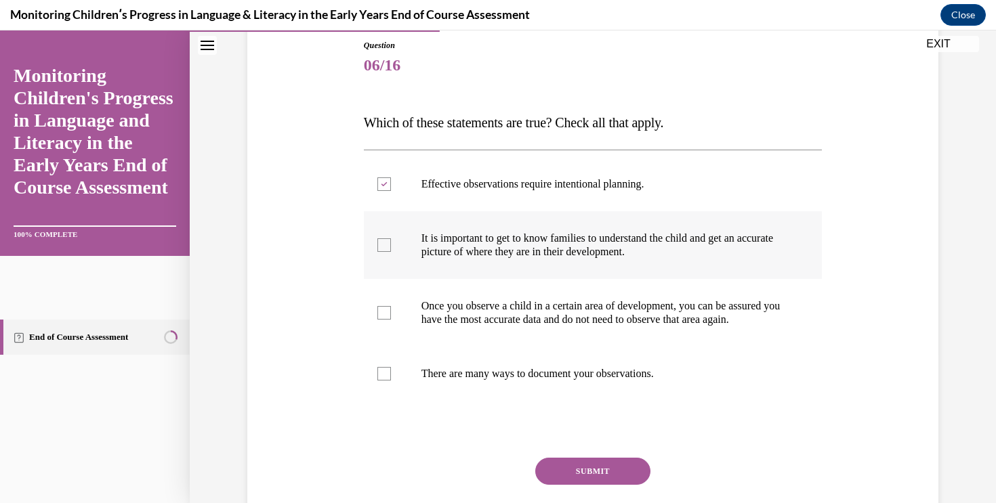
click at [391, 241] on input "It is important to get to know families to understand the child and get an accu…" at bounding box center [384, 245] width 14 height 14
checkbox input "true"
click at [679, 377] on label "There are many ways to document your observations." at bounding box center [593, 374] width 459 height 54
click at [391, 377] on input "There are many ways to document your observations." at bounding box center [384, 374] width 14 height 14
checkbox input "true"
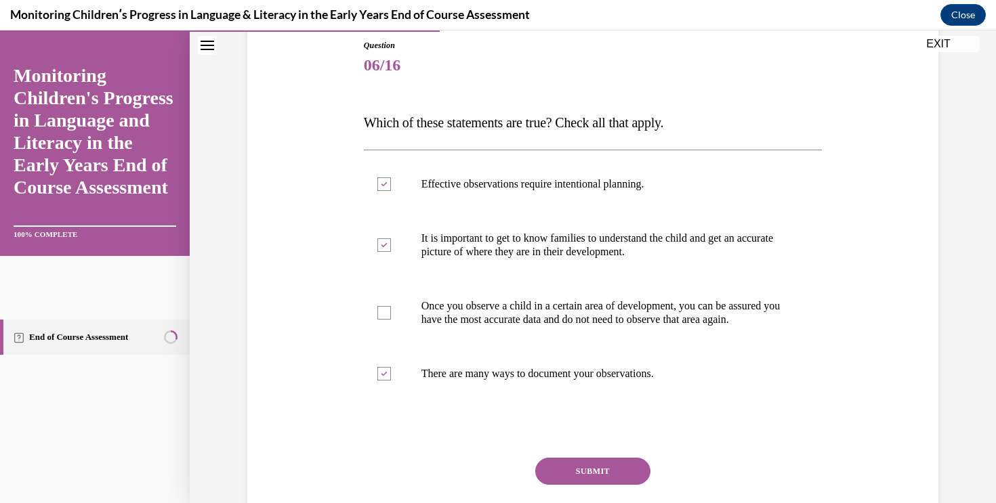
click at [631, 485] on button "SUBMIT" at bounding box center [592, 471] width 115 height 27
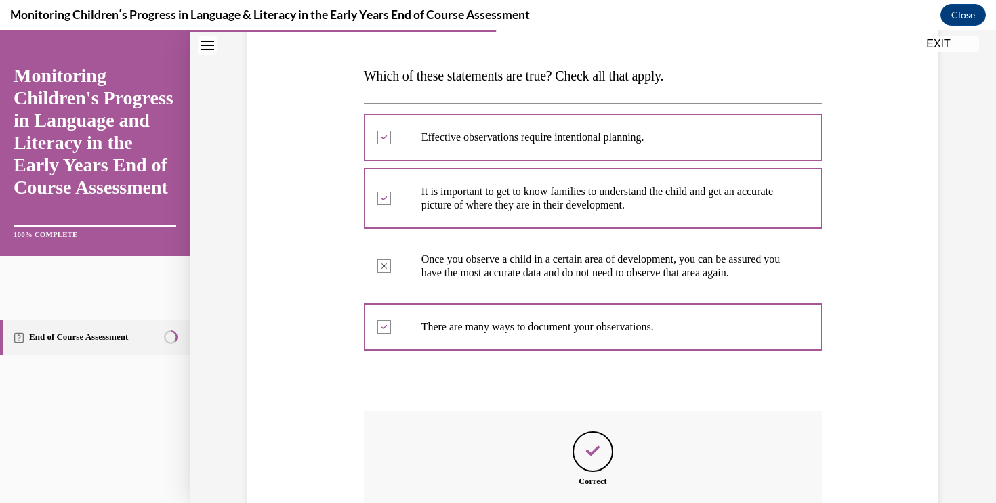
scroll to position [196, 0]
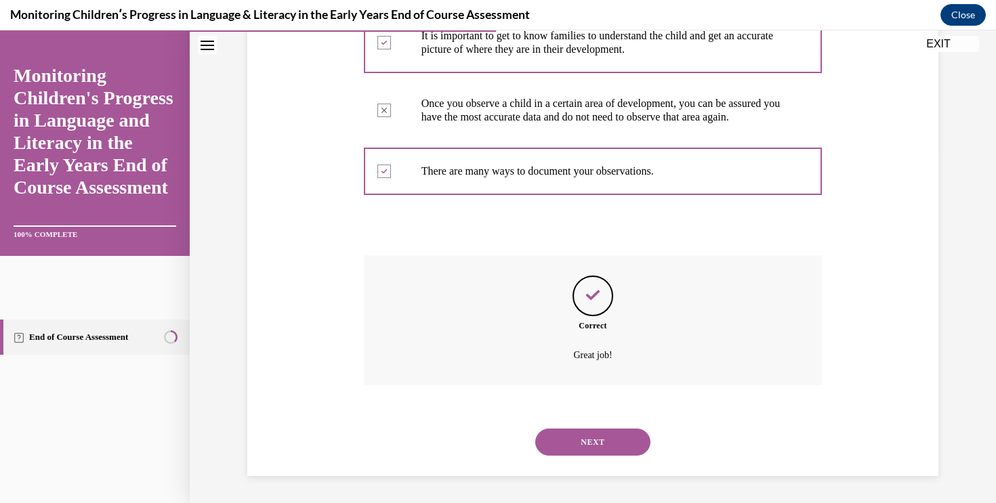
click at [613, 435] on button "NEXT" at bounding box center [592, 442] width 115 height 27
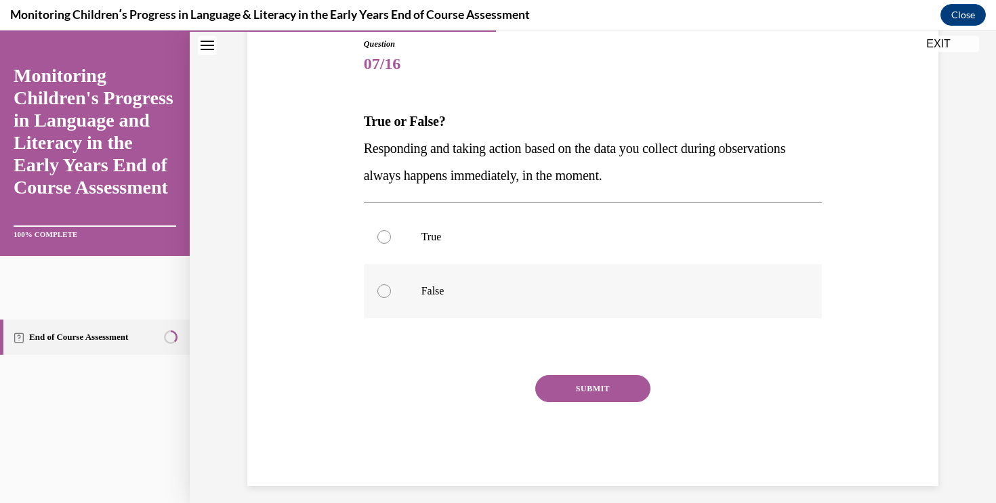
click at [505, 295] on p "False" at bounding box center [604, 292] width 367 height 14
click at [391, 295] on input "False" at bounding box center [384, 292] width 14 height 14
radio input "true"
click at [569, 380] on button "SUBMIT" at bounding box center [592, 388] width 115 height 27
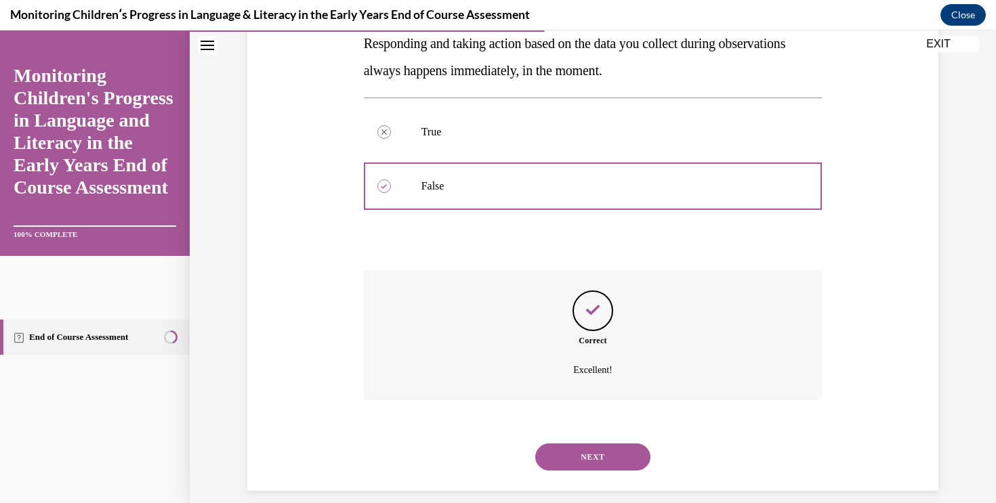
scroll to position [270, 0]
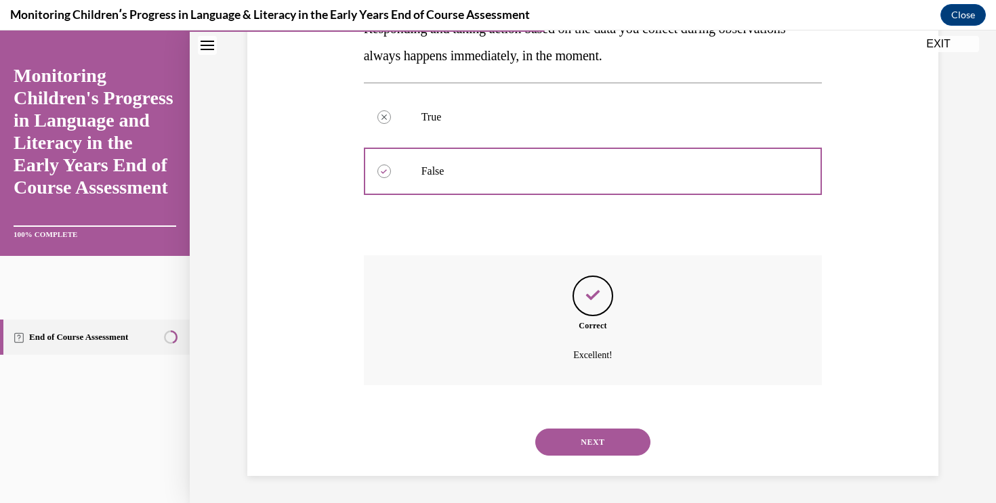
click at [619, 433] on button "NEXT" at bounding box center [592, 442] width 115 height 27
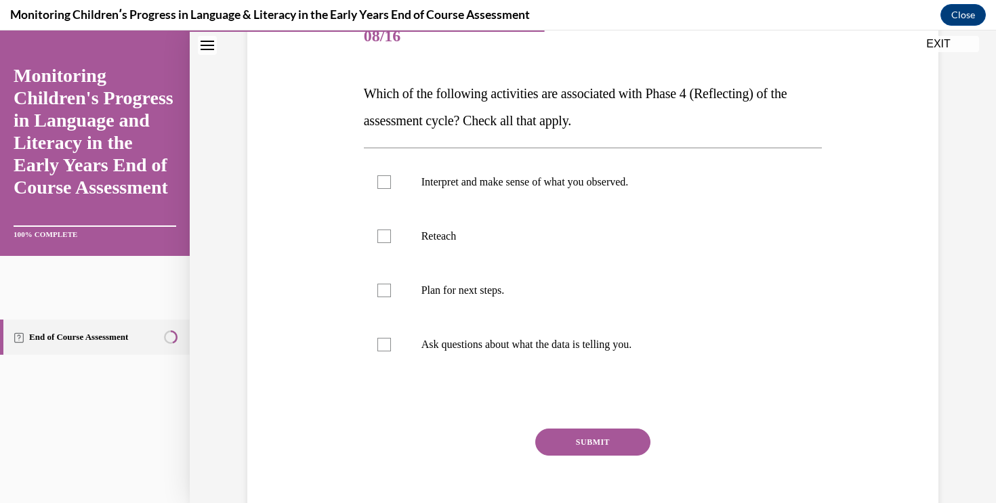
scroll to position [182, 0]
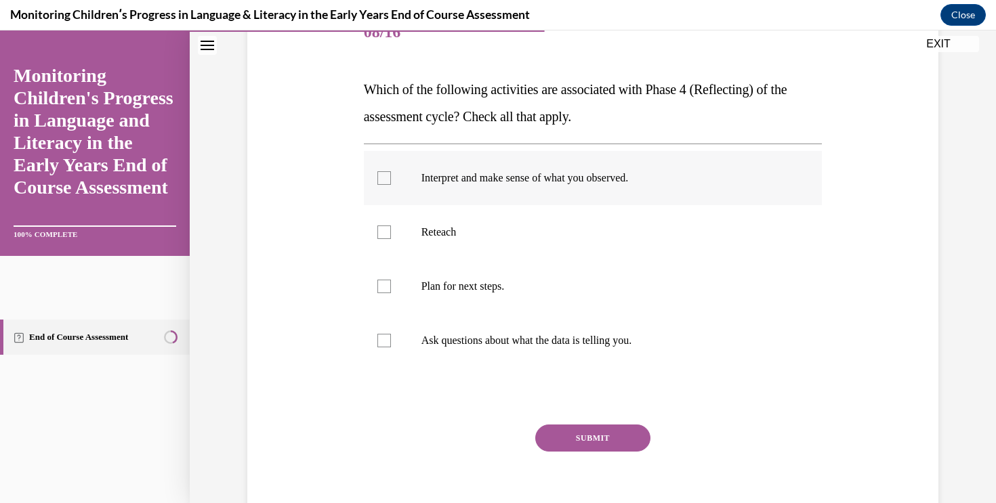
click at [643, 188] on label "Interpret and make sense of what you observed." at bounding box center [593, 178] width 459 height 54
click at [391, 185] on input "Interpret and make sense of what you observed." at bounding box center [384, 178] width 14 height 14
checkbox input "true"
click at [624, 236] on p "Reteach" at bounding box center [604, 233] width 367 height 14
click at [391, 236] on input "Reteach" at bounding box center [384, 233] width 14 height 14
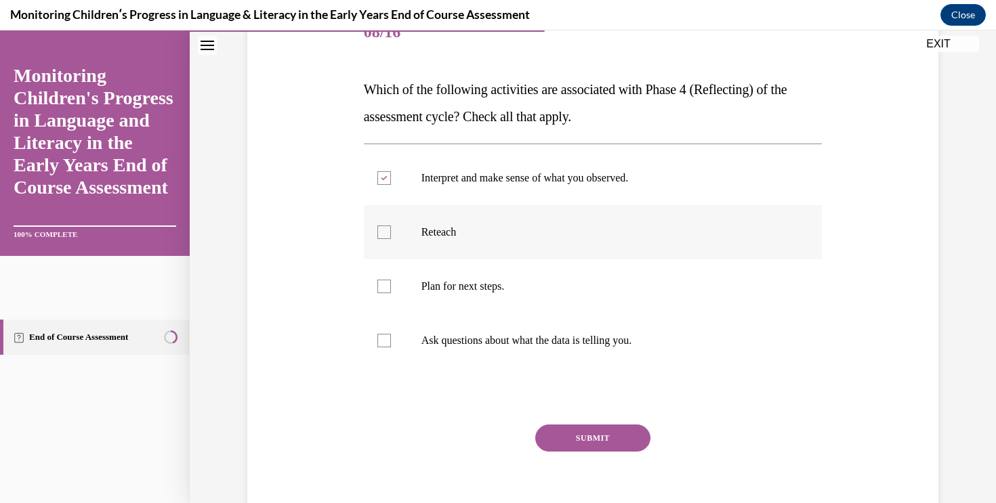
checkbox input "true"
click at [618, 267] on label "Plan for next steps." at bounding box center [593, 286] width 459 height 54
click at [391, 280] on input "Plan for next steps." at bounding box center [384, 287] width 14 height 14
checkbox input "true"
click at [616, 322] on label "Ask questions about what the data is telling you." at bounding box center [593, 341] width 459 height 54
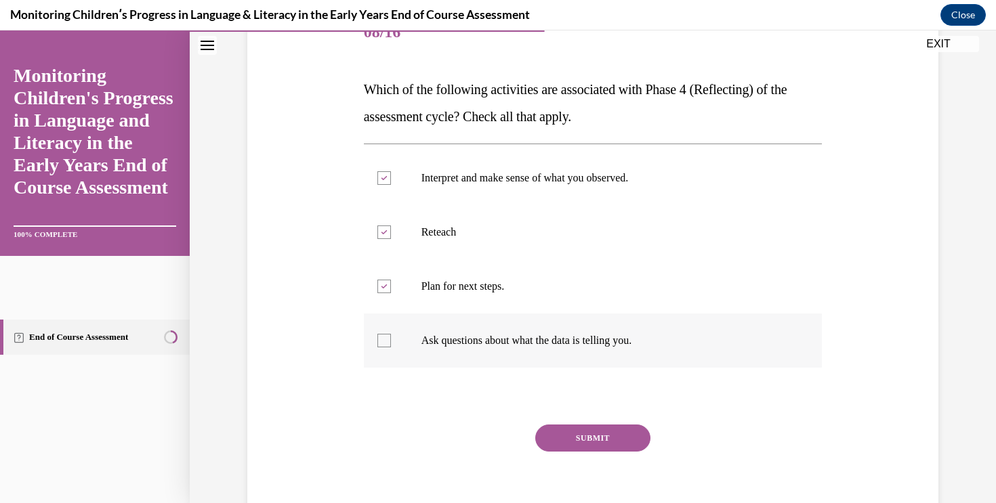
click at [391, 334] on input "Ask questions about what the data is telling you." at bounding box center [384, 341] width 14 height 14
checkbox input "true"
click at [615, 433] on button "SUBMIT" at bounding box center [592, 438] width 115 height 27
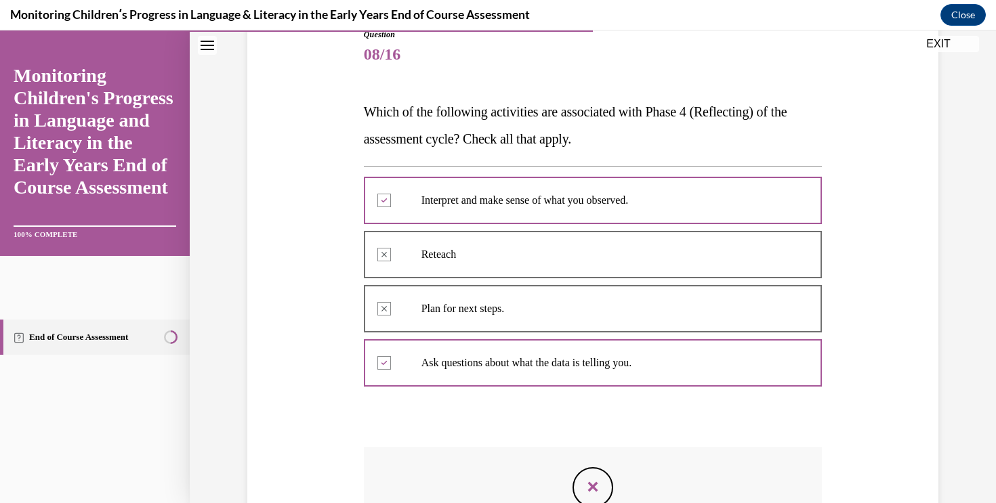
scroll to position [158, 0]
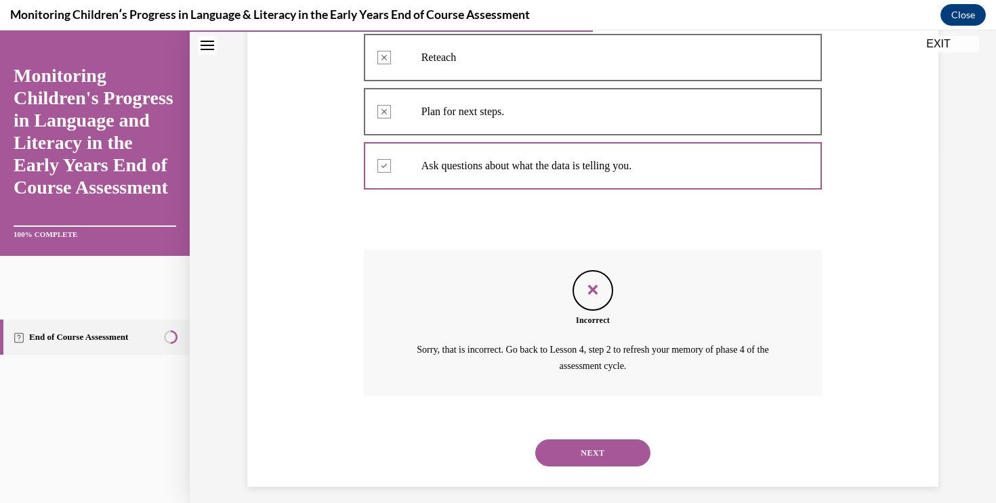
click at [623, 446] on button "NEXT" at bounding box center [592, 453] width 115 height 27
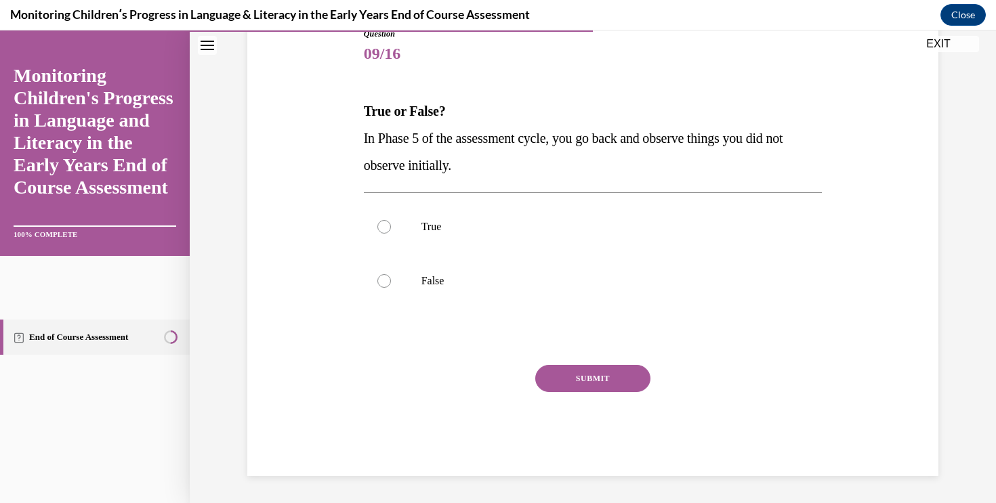
scroll to position [150, 0]
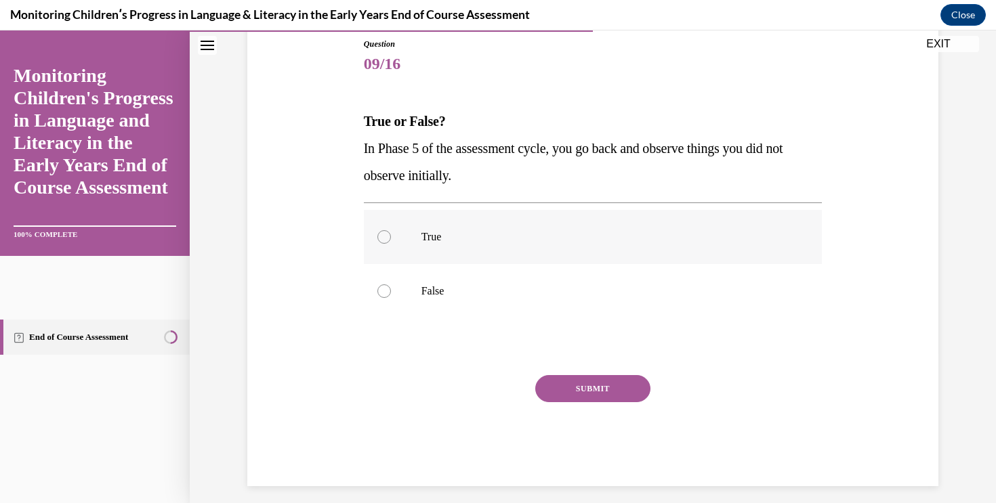
click at [511, 241] on p "True" at bounding box center [604, 237] width 367 height 14
click at [391, 241] on input "True" at bounding box center [384, 237] width 14 height 14
radio input "true"
click at [573, 383] on button "SUBMIT" at bounding box center [592, 388] width 115 height 27
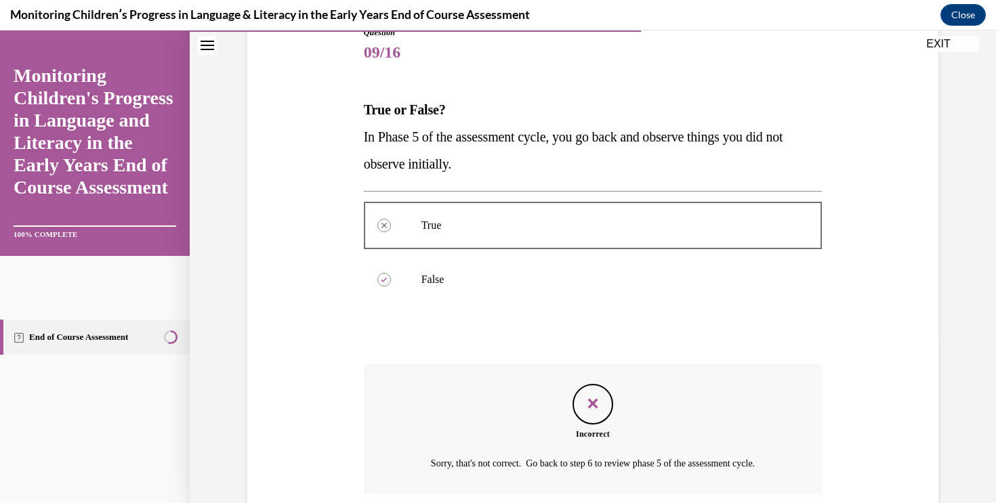
scroll to position [270, 0]
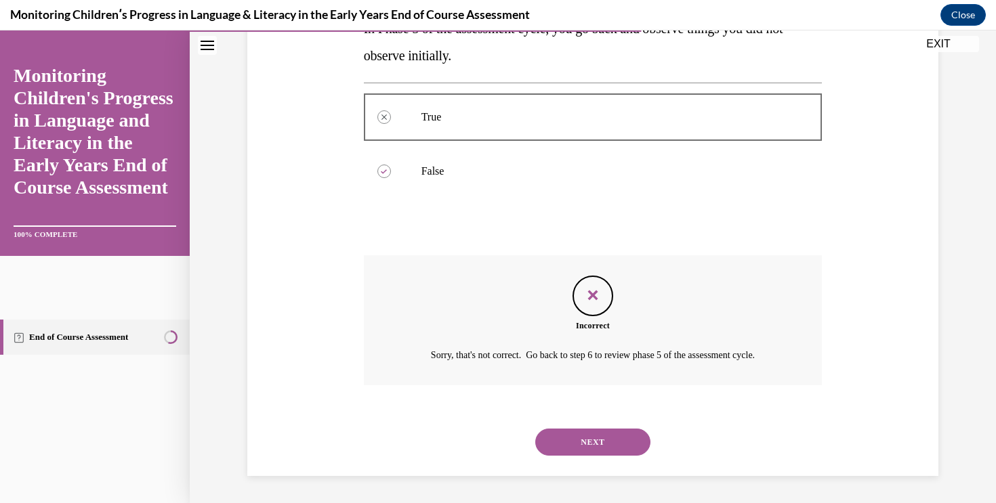
click at [601, 443] on button "NEXT" at bounding box center [592, 442] width 115 height 27
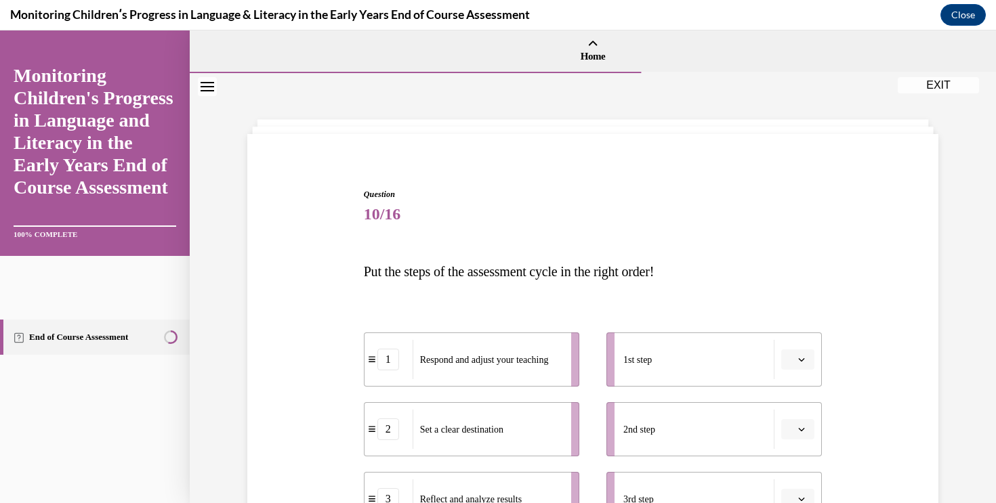
click at [874, 295] on div "Question 10/16 Put the steps of the assessment cycle in the right order! 1 Resp…" at bounding box center [593, 491] width 698 height 686
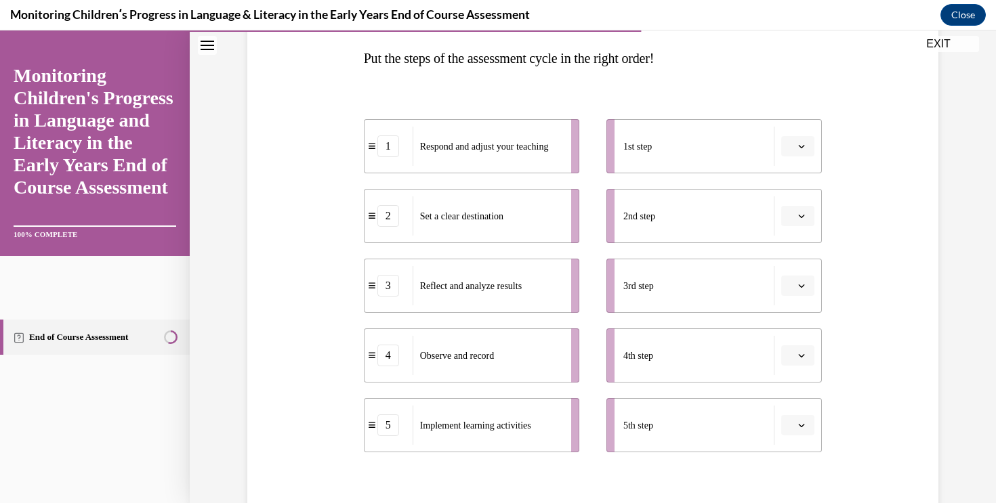
scroll to position [217, 0]
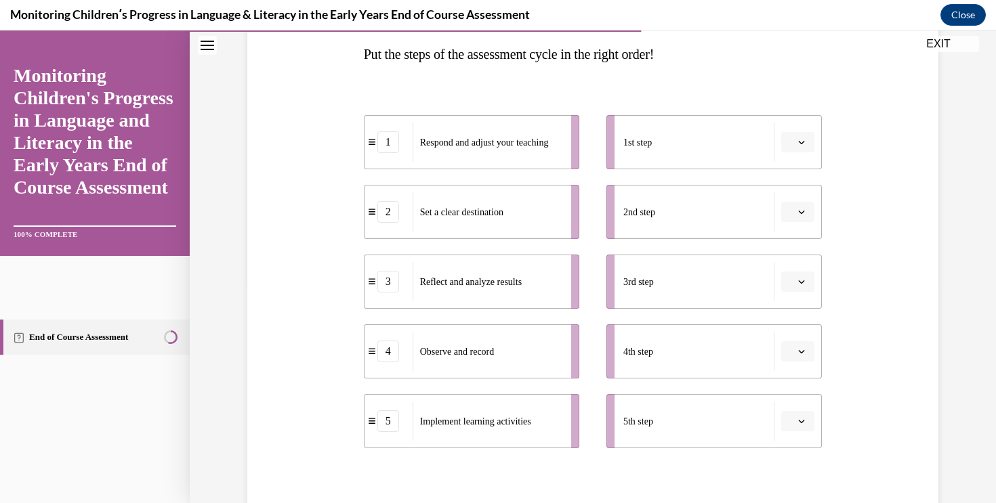
click at [800, 350] on icon "button" at bounding box center [801, 351] width 7 height 7
click at [797, 146] on button "button" at bounding box center [797, 142] width 33 height 20
click at [803, 280] on div "4" at bounding box center [796, 280] width 34 height 27
click at [798, 210] on icon "button" at bounding box center [801, 212] width 7 height 7
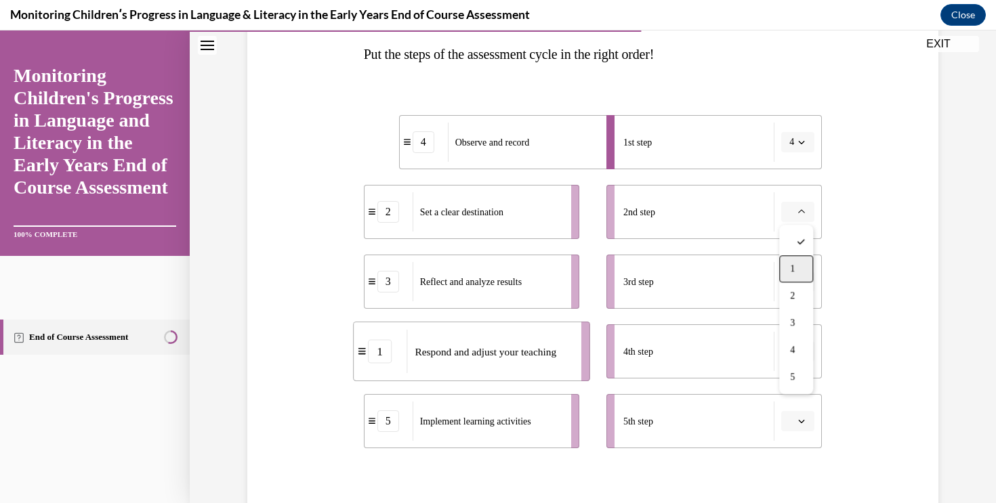
click at [794, 268] on span "1" at bounding box center [792, 269] width 5 height 11
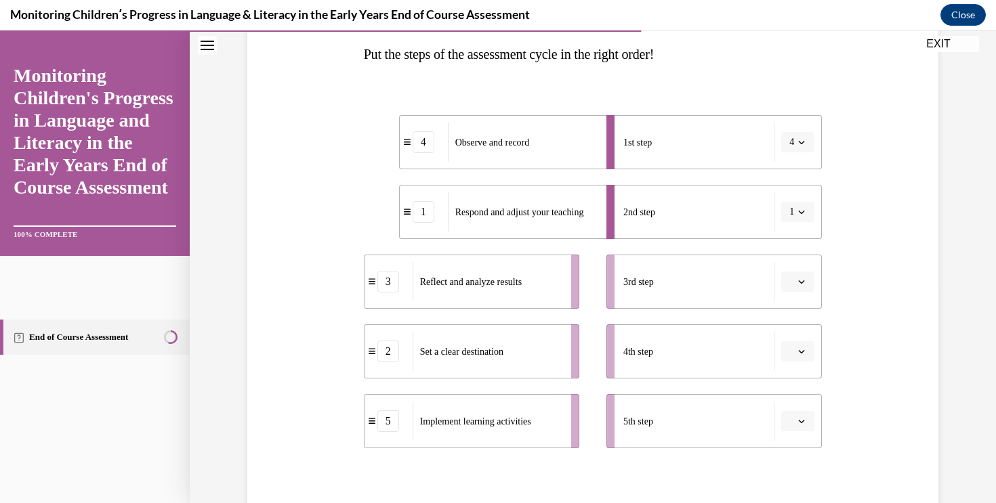
click at [799, 287] on button "button" at bounding box center [797, 282] width 33 height 20
click at [799, 439] on div "5" at bounding box center [796, 447] width 34 height 27
click at [804, 354] on icon "button" at bounding box center [801, 351] width 7 height 7
click at [795, 263] on span "3" at bounding box center [792, 267] width 5 height 11
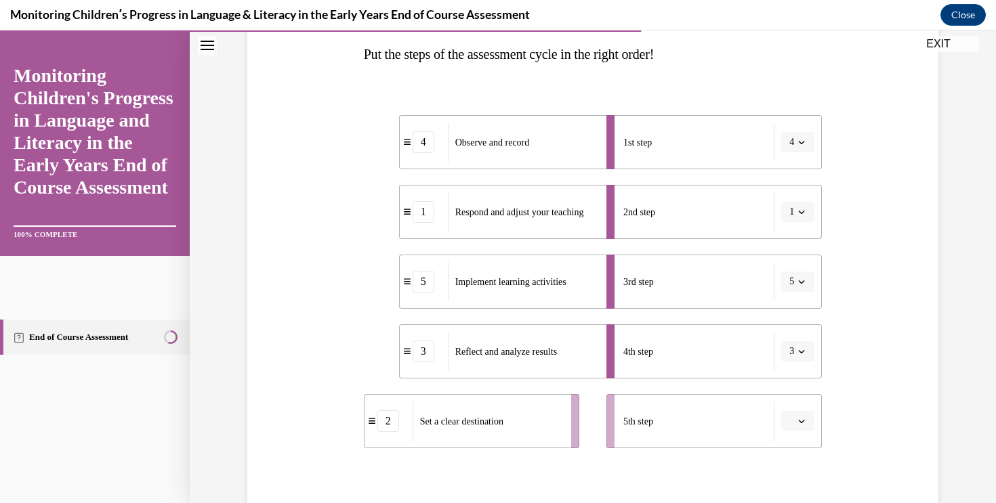
click at [796, 419] on button "button" at bounding box center [797, 421] width 33 height 20
click at [791, 297] on div "2" at bounding box center [796, 309] width 34 height 27
click at [847, 289] on div "Question 10/16 Put the steps of the assessment cycle in the right order! 4 Obse…" at bounding box center [593, 273] width 698 height 686
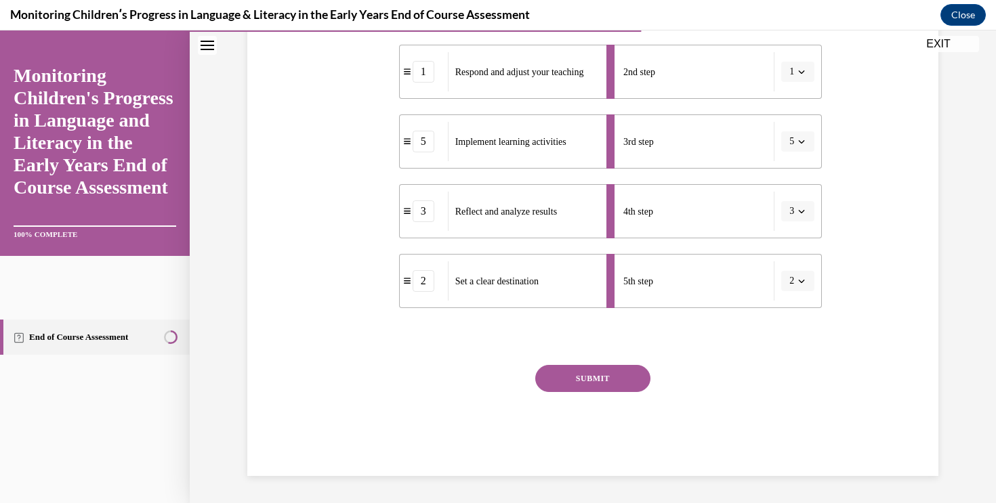
click at [619, 376] on button "SUBMIT" at bounding box center [592, 378] width 115 height 27
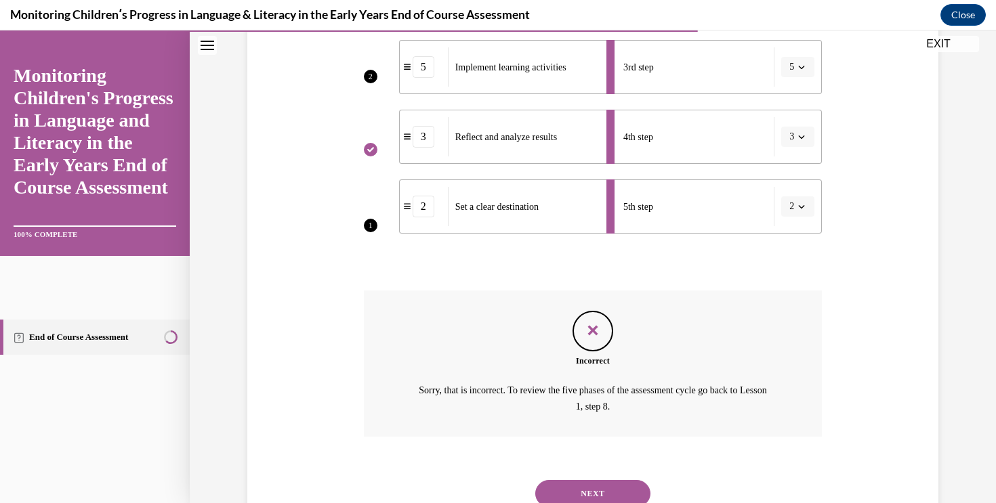
scroll to position [483, 0]
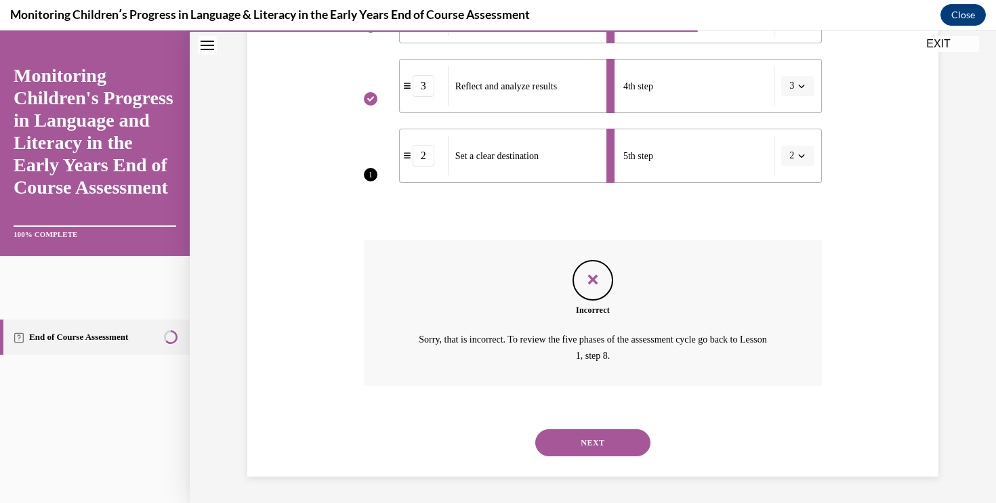
click at [610, 440] on button "NEXT" at bounding box center [592, 443] width 115 height 27
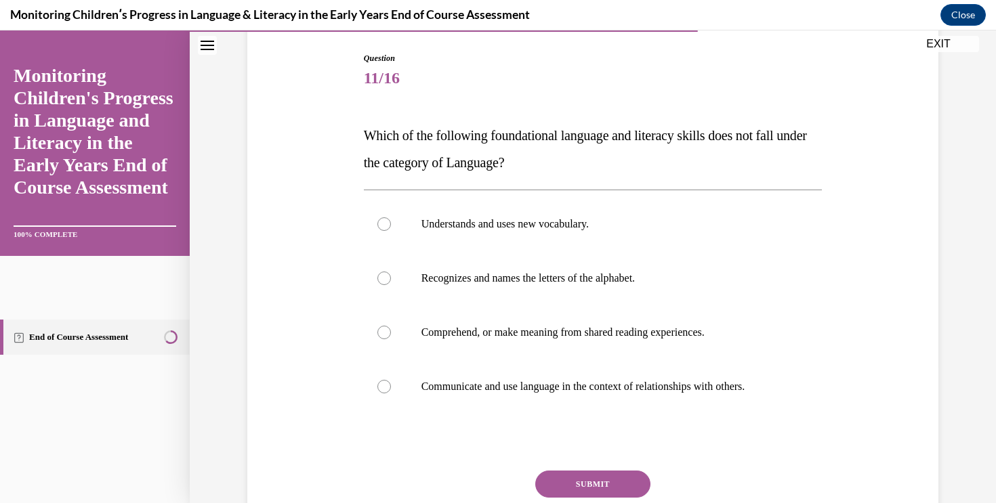
scroll to position [158, 0]
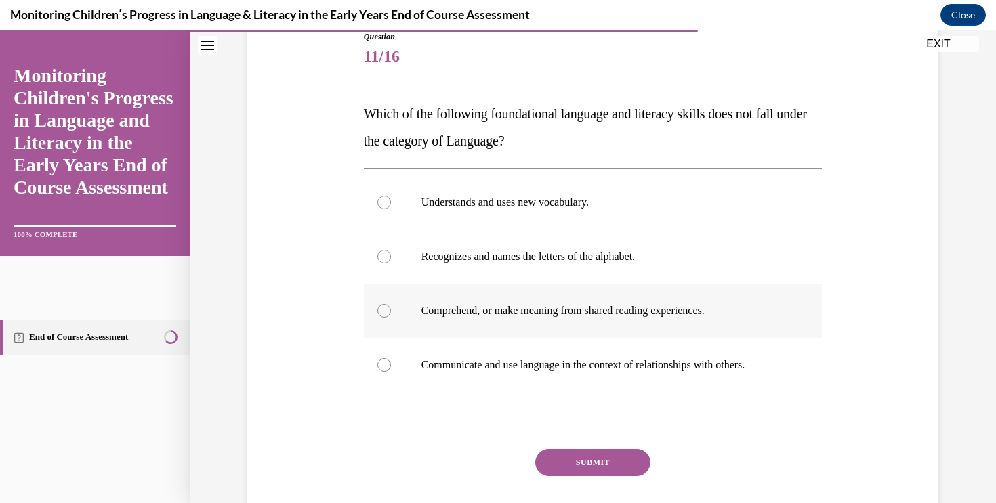
click at [716, 324] on label "Comprehend, or make meaning from shared reading experiences." at bounding box center [593, 311] width 459 height 54
click at [391, 318] on input "Comprehend, or make meaning from shared reading experiences." at bounding box center [384, 311] width 14 height 14
radio input "true"
click at [913, 311] on div "Question 11/16 Which of the following foundational language and literacy skills…" at bounding box center [593, 275] width 698 height 570
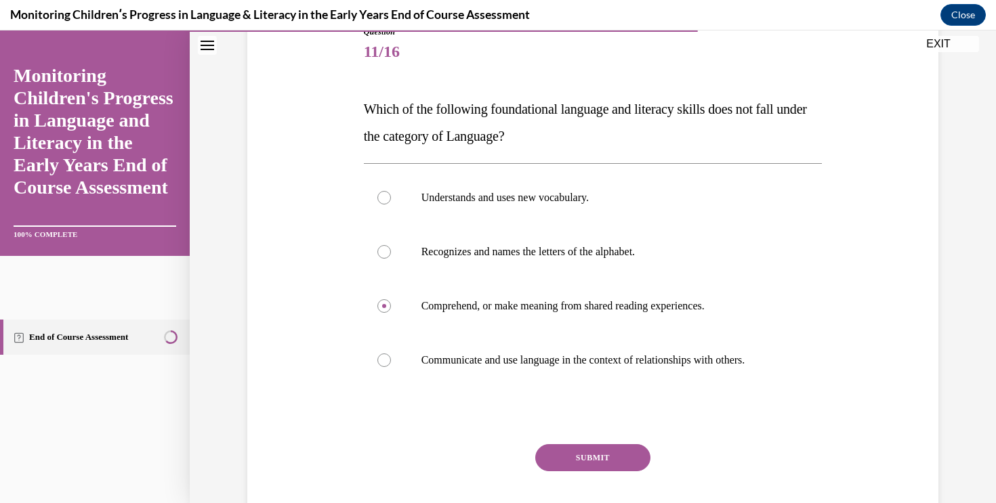
scroll to position [160, 0]
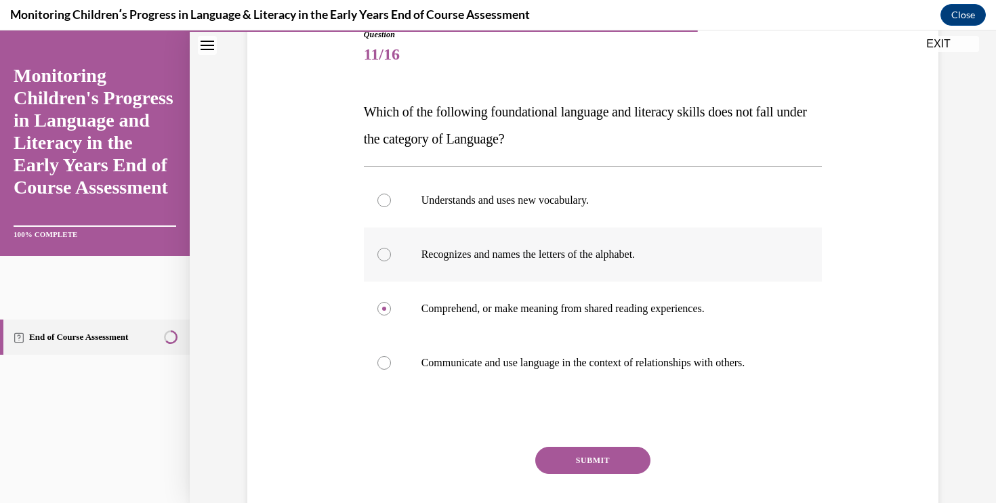
click at [551, 254] on p "Recognizes and names the letters of the alphabet." at bounding box center [604, 255] width 367 height 14
click at [391, 254] on input "Recognizes and names the letters of the alphabet." at bounding box center [384, 255] width 14 height 14
radio input "true"
click at [608, 449] on button "SUBMIT" at bounding box center [592, 460] width 115 height 27
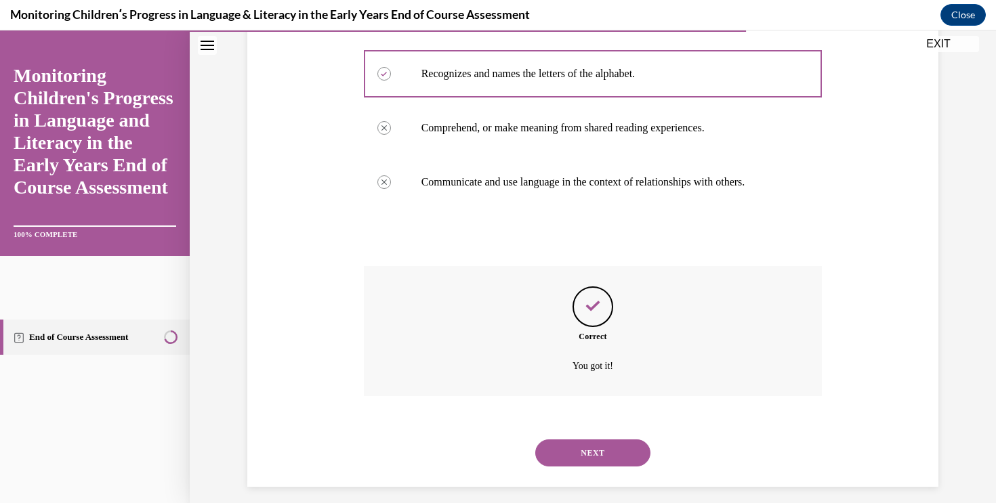
scroll to position [352, 0]
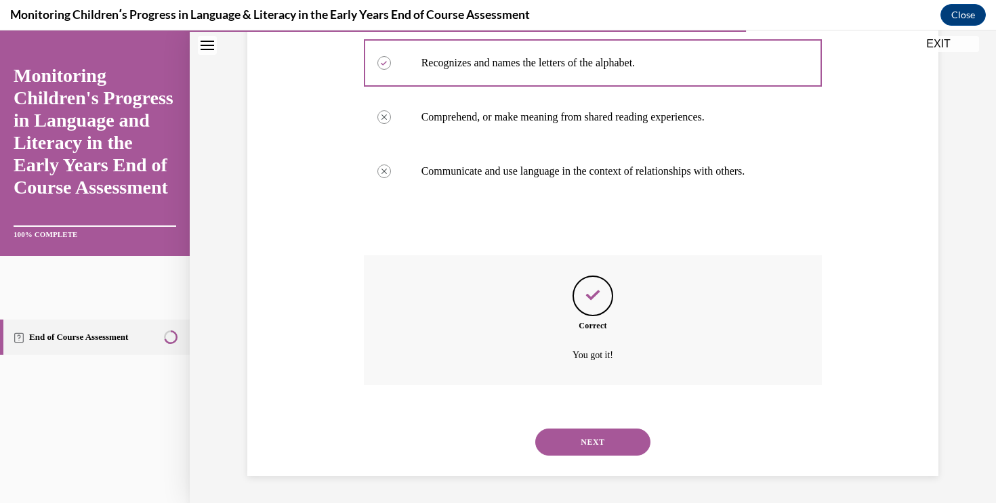
click at [625, 441] on button "NEXT" at bounding box center [592, 442] width 115 height 27
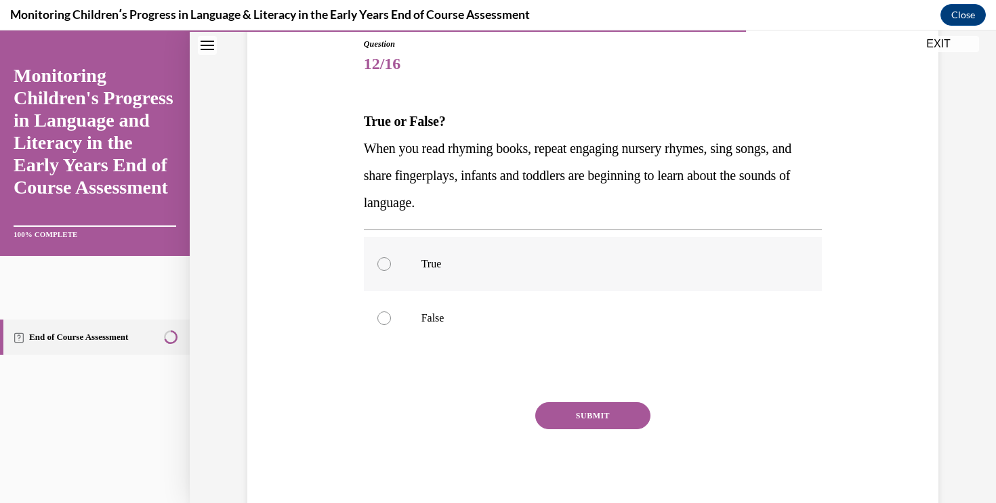
click at [507, 257] on p "True" at bounding box center [604, 264] width 367 height 14
click at [391, 257] on input "True" at bounding box center [384, 264] width 14 height 14
radio input "true"
click at [580, 407] on button "SUBMIT" at bounding box center [592, 415] width 115 height 27
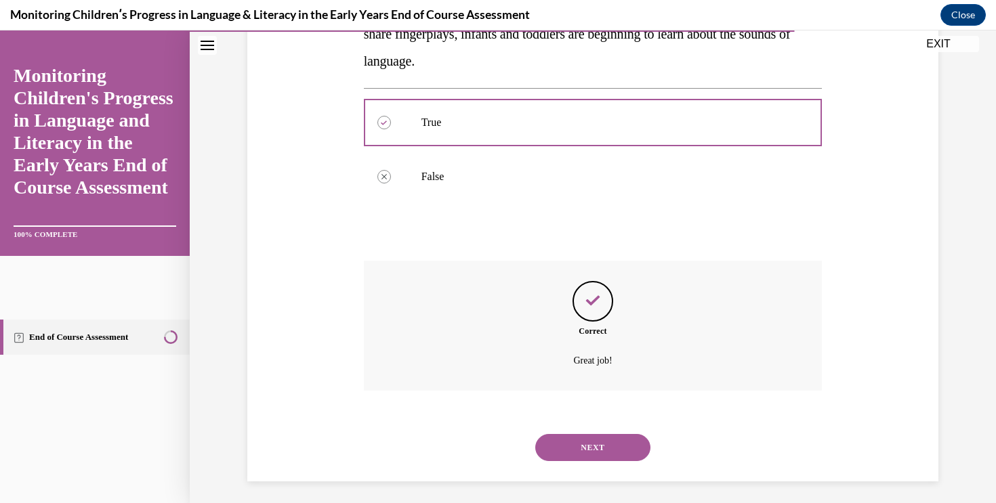
scroll to position [297, 0]
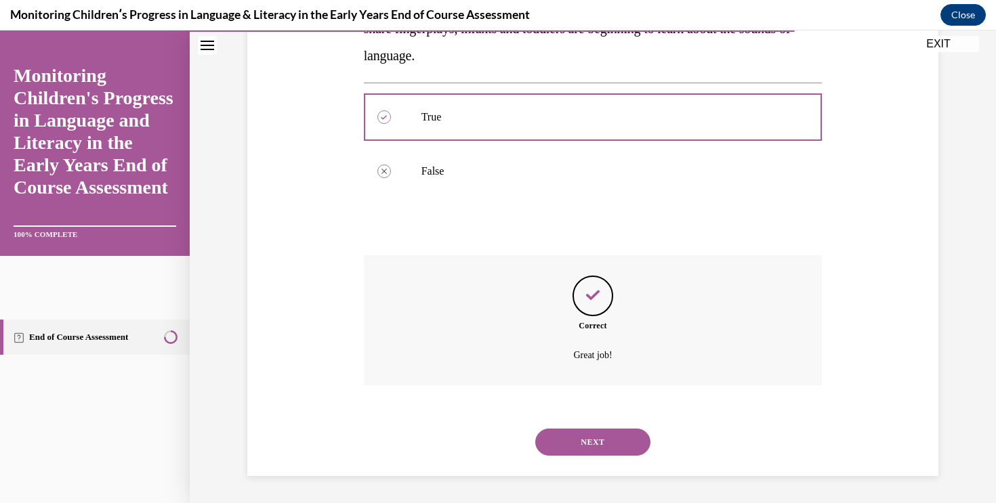
click at [627, 432] on button "NEXT" at bounding box center [592, 442] width 115 height 27
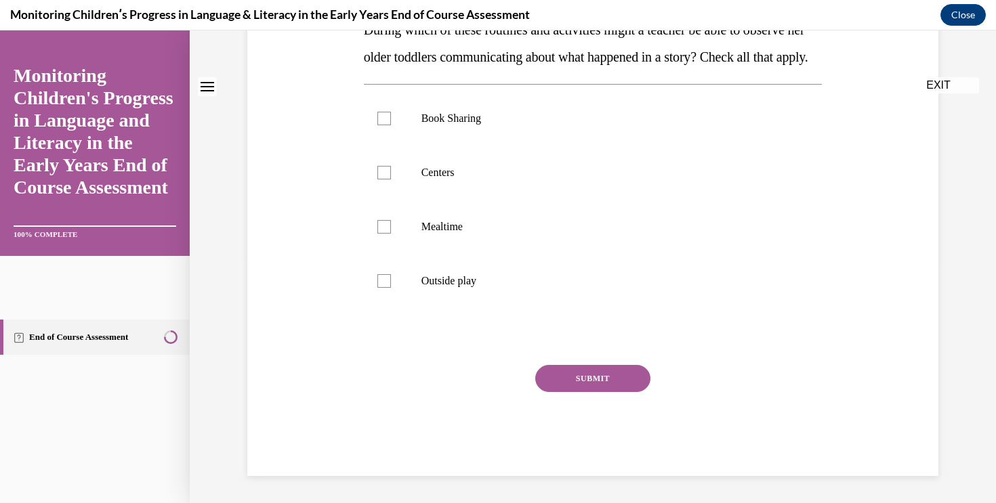
scroll to position [0, 0]
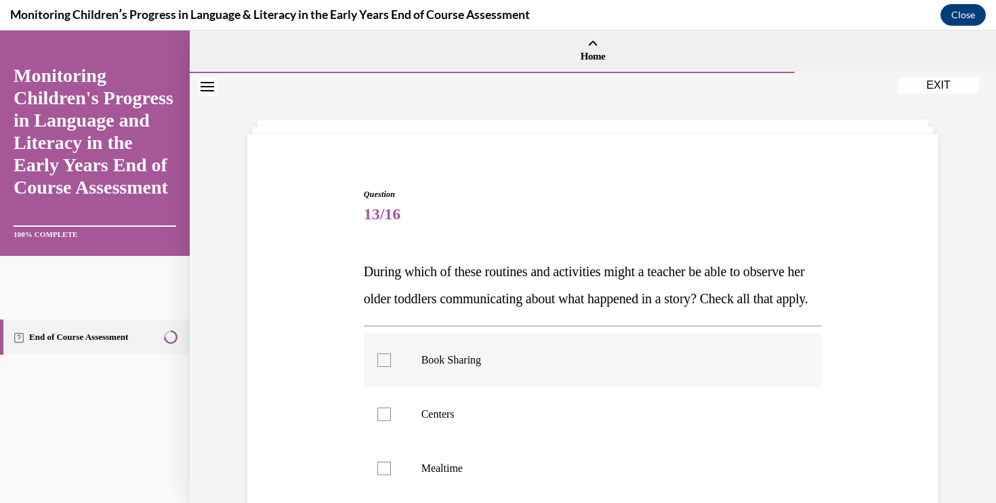
click at [524, 379] on label "Book Sharing" at bounding box center [593, 360] width 459 height 54
click at [391, 367] on input "Book Sharing" at bounding box center [384, 361] width 14 height 14
checkbox input "true"
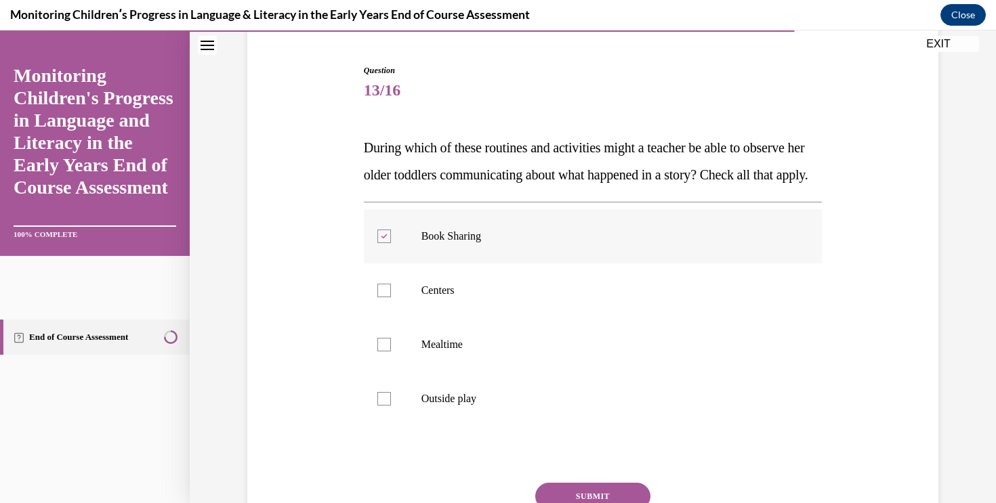
scroll to position [126, 0]
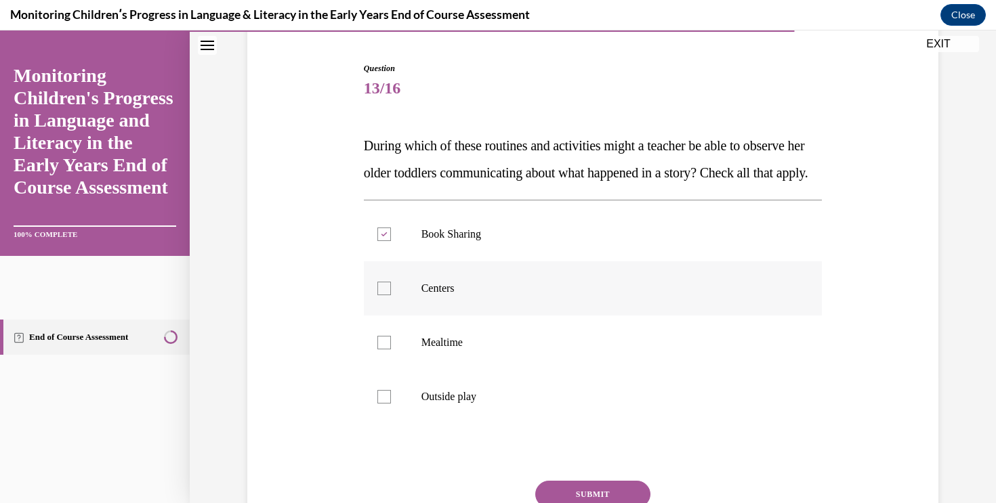
click at [478, 316] on label "Centers" at bounding box center [593, 289] width 459 height 54
click at [391, 295] on input "Centers" at bounding box center [384, 289] width 14 height 14
checkbox input "true"
click at [476, 350] on p "Mealtime" at bounding box center [604, 343] width 367 height 14
click at [391, 350] on input "Mealtime" at bounding box center [384, 343] width 14 height 14
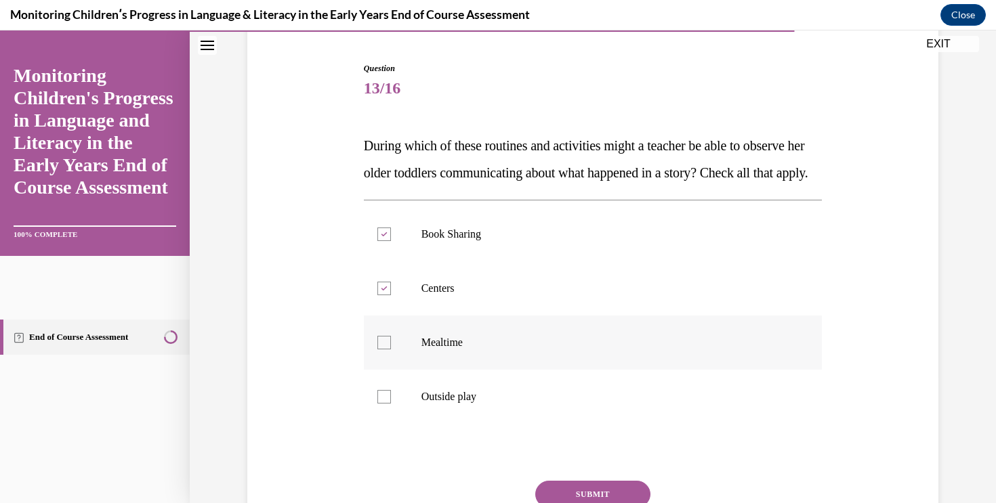
checkbox input "true"
click at [482, 416] on label "Outside play" at bounding box center [593, 397] width 459 height 54
click at [391, 404] on input "Outside play" at bounding box center [384, 397] width 14 height 14
checkbox input "true"
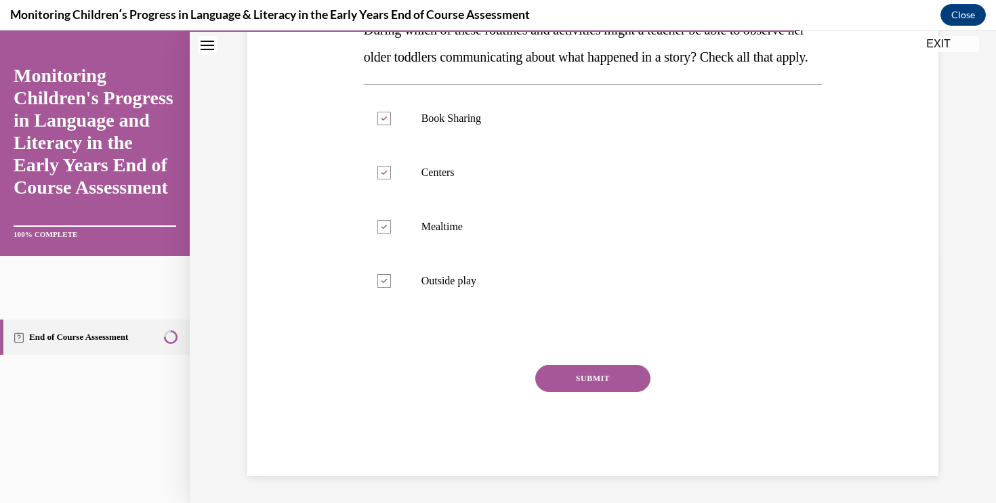
click at [611, 374] on button "SUBMIT" at bounding box center [592, 378] width 115 height 27
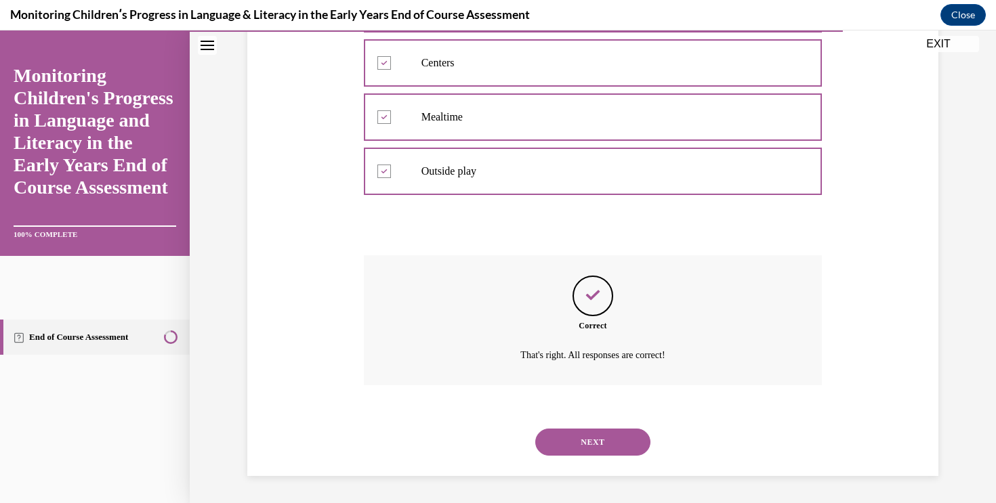
scroll to position [379, 0]
click at [579, 441] on button "NEXT" at bounding box center [592, 442] width 115 height 27
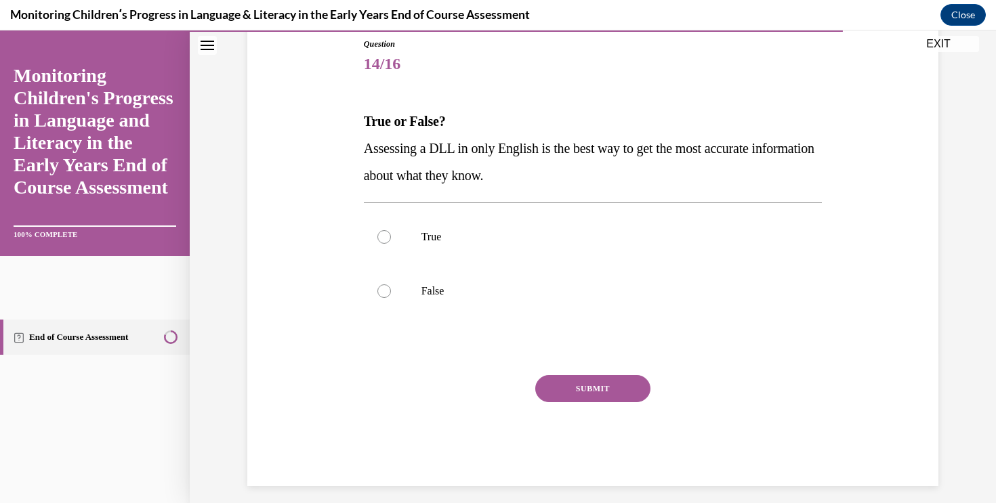
scroll to position [140, 0]
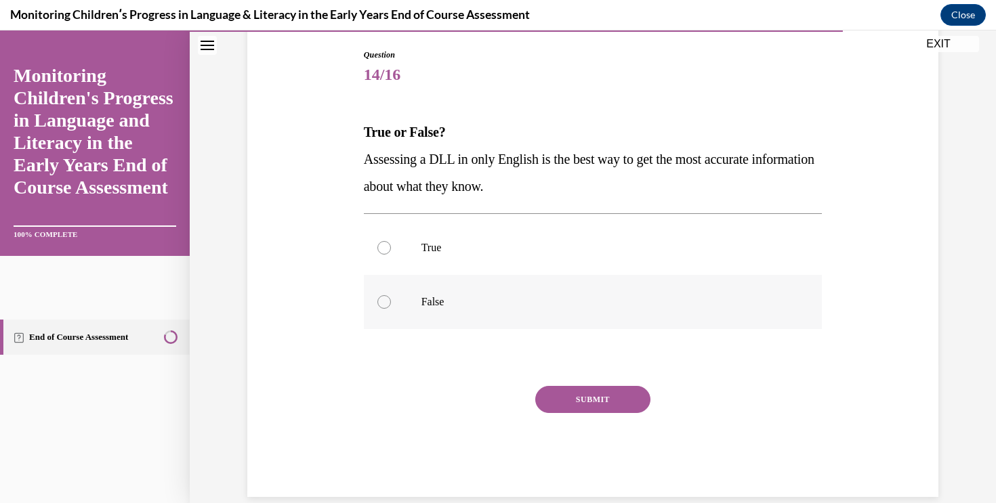
click at [514, 313] on label "False" at bounding box center [593, 302] width 459 height 54
click at [391, 309] on input "False" at bounding box center [384, 302] width 14 height 14
radio input "true"
click at [562, 400] on button "SUBMIT" at bounding box center [592, 399] width 115 height 27
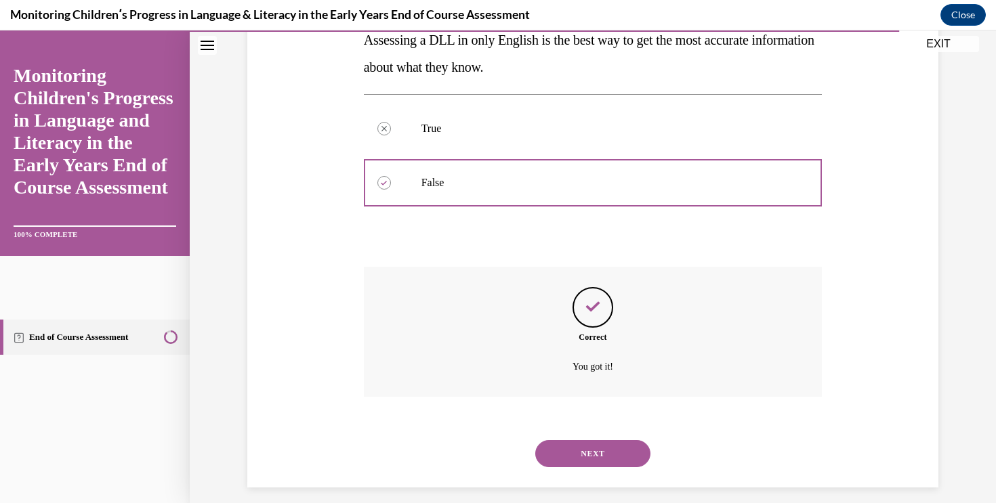
scroll to position [270, 0]
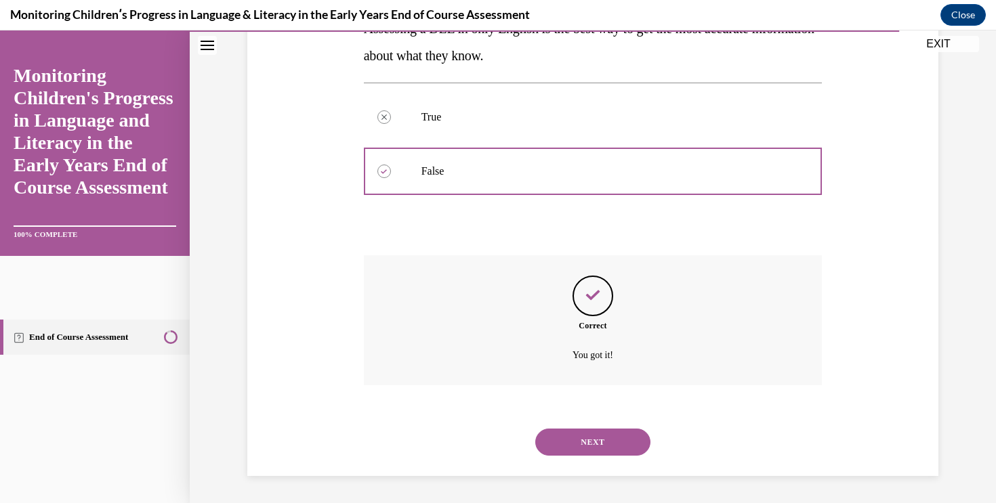
click at [619, 438] on button "NEXT" at bounding box center [592, 442] width 115 height 27
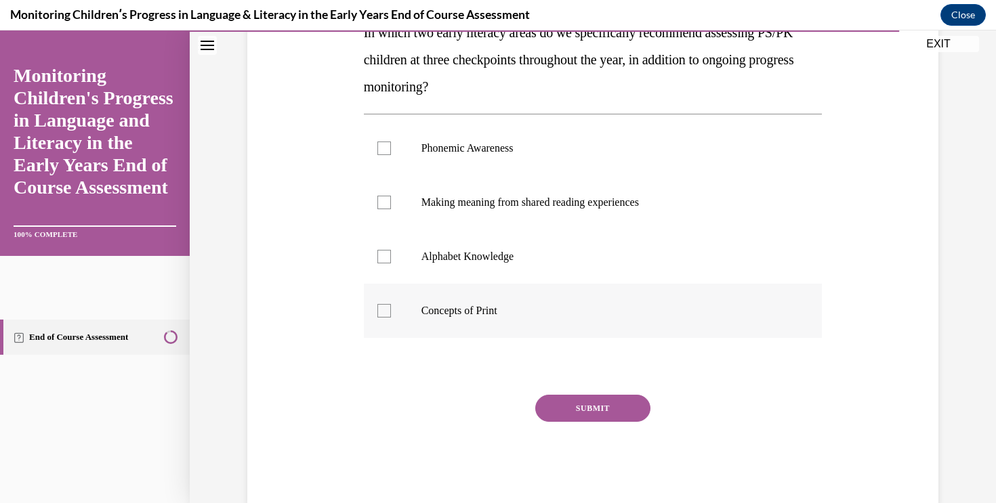
scroll to position [269, 0]
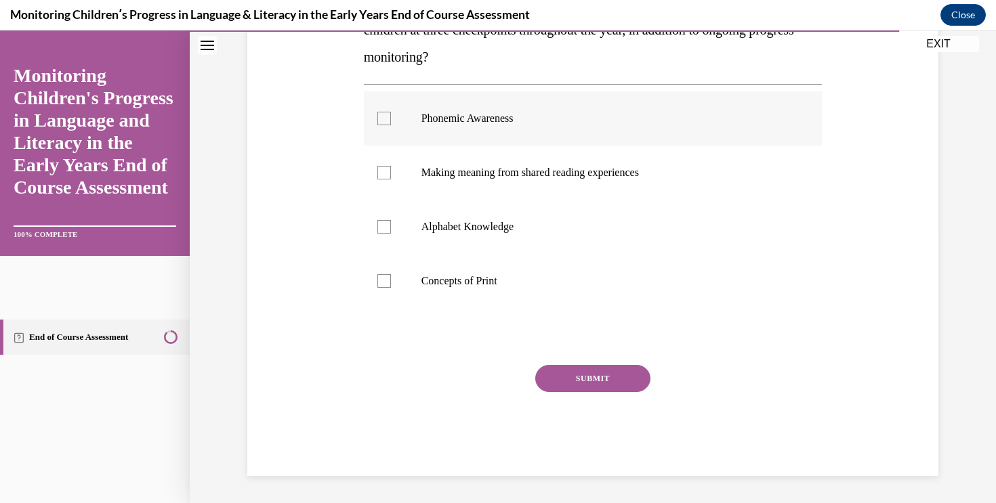
click at [633, 116] on p "Phonemic Awareness" at bounding box center [604, 119] width 367 height 14
click at [391, 116] on input "Phonemic Awareness" at bounding box center [384, 119] width 14 height 14
checkbox input "true"
click at [524, 247] on label "Alphabet Knowledge" at bounding box center [593, 227] width 459 height 54
click at [391, 234] on input "Alphabet Knowledge" at bounding box center [384, 227] width 14 height 14
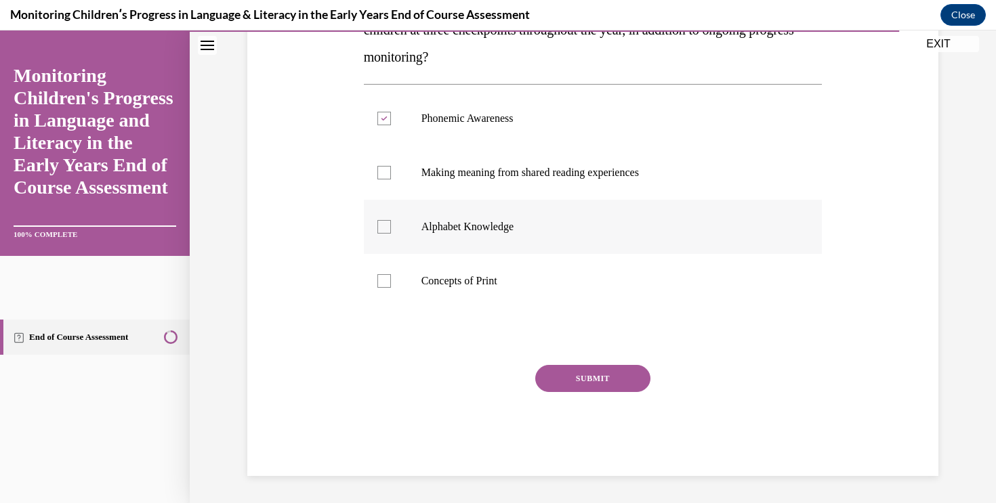
checkbox input "true"
click at [566, 376] on button "SUBMIT" at bounding box center [592, 378] width 115 height 27
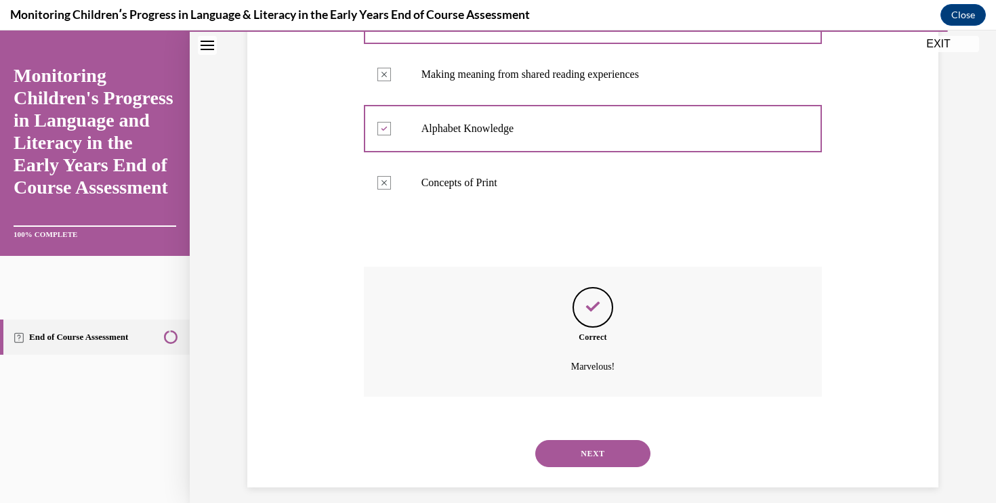
scroll to position [379, 0]
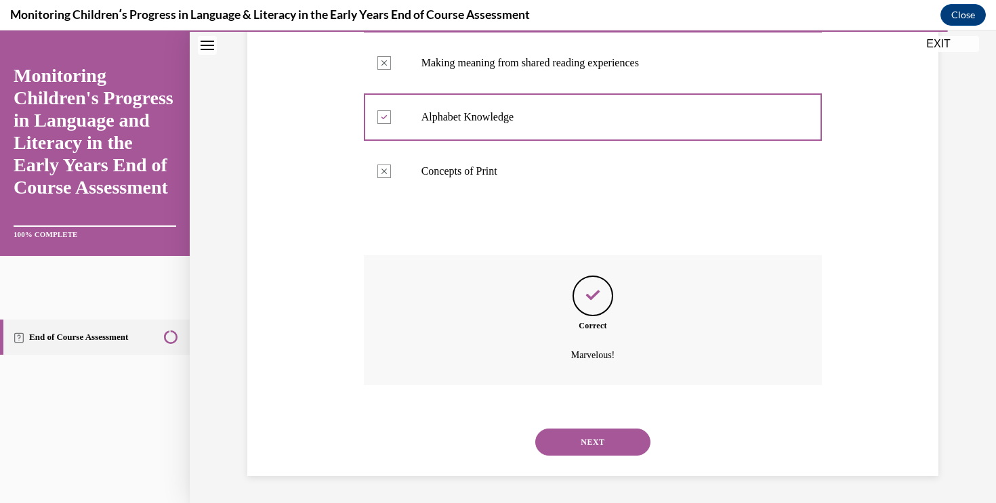
click at [582, 450] on button "NEXT" at bounding box center [592, 442] width 115 height 27
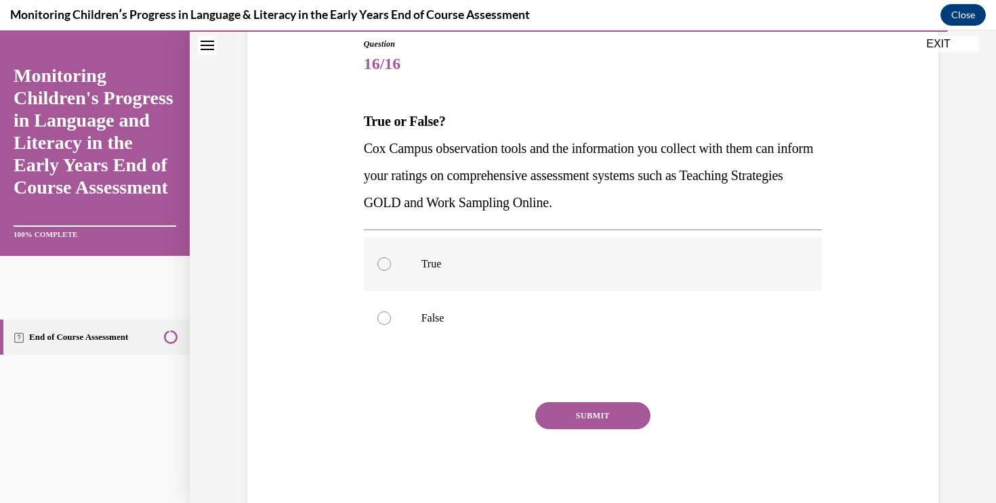
click at [537, 264] on p "True" at bounding box center [604, 264] width 367 height 14
click at [391, 264] on input "True" at bounding box center [384, 264] width 14 height 14
radio input "true"
click at [591, 412] on button "SUBMIT" at bounding box center [592, 415] width 115 height 27
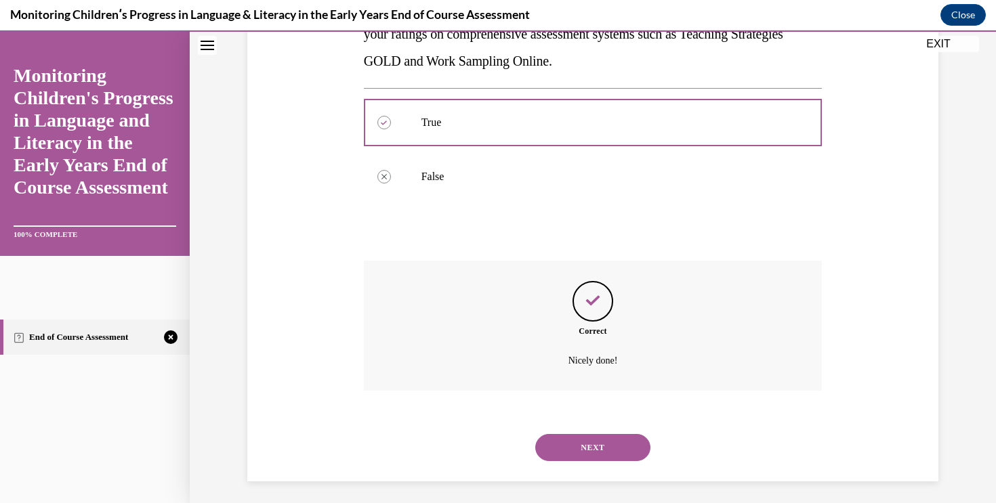
scroll to position [297, 0]
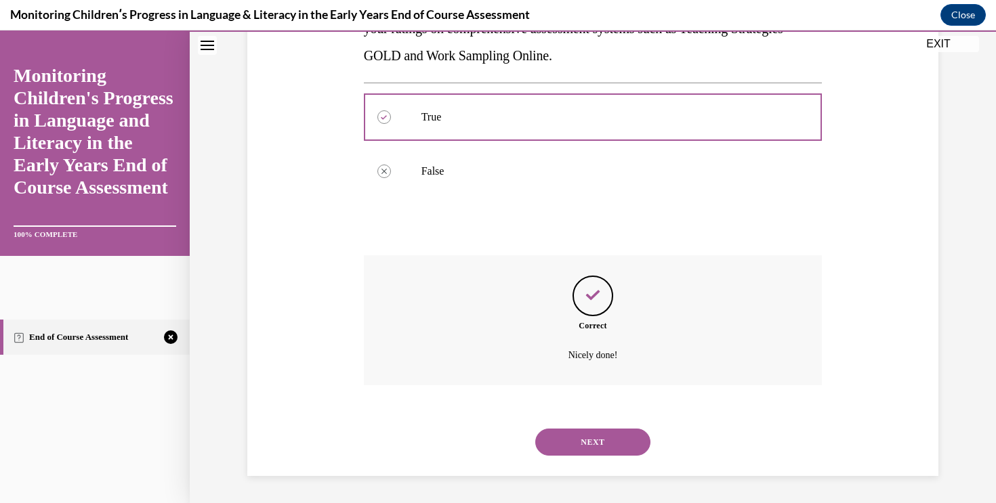
click at [627, 435] on button "NEXT" at bounding box center [592, 442] width 115 height 27
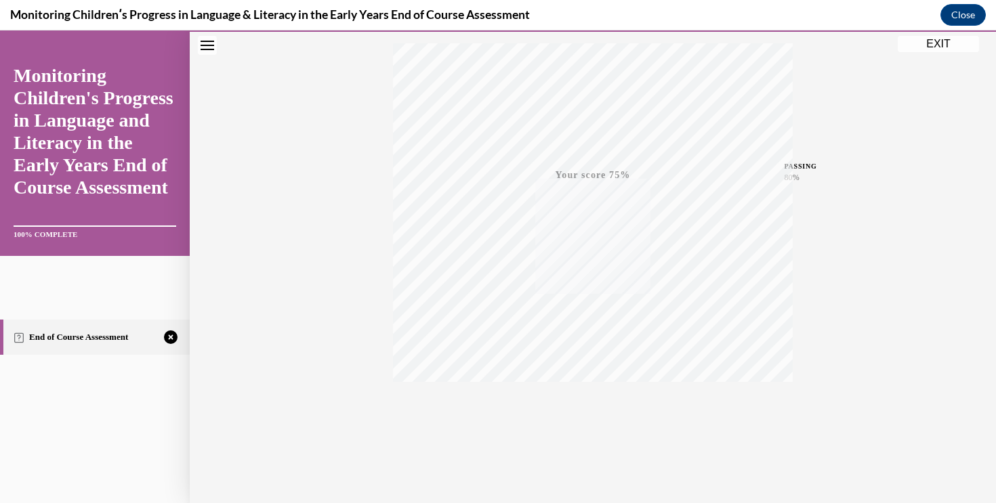
scroll to position [222, 0]
click at [593, 413] on icon "button" at bounding box center [593, 420] width 48 height 15
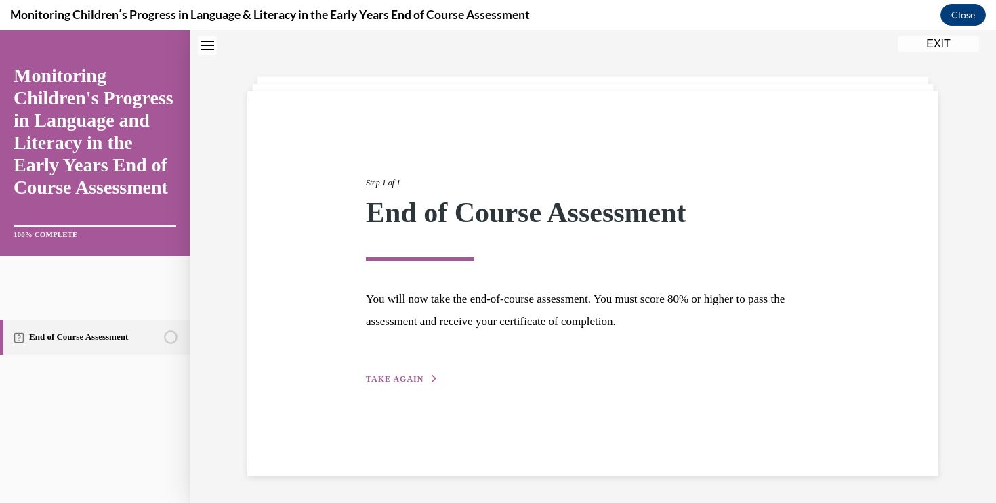
click at [381, 380] on span "TAKE AGAIN" at bounding box center [395, 379] width 58 height 9
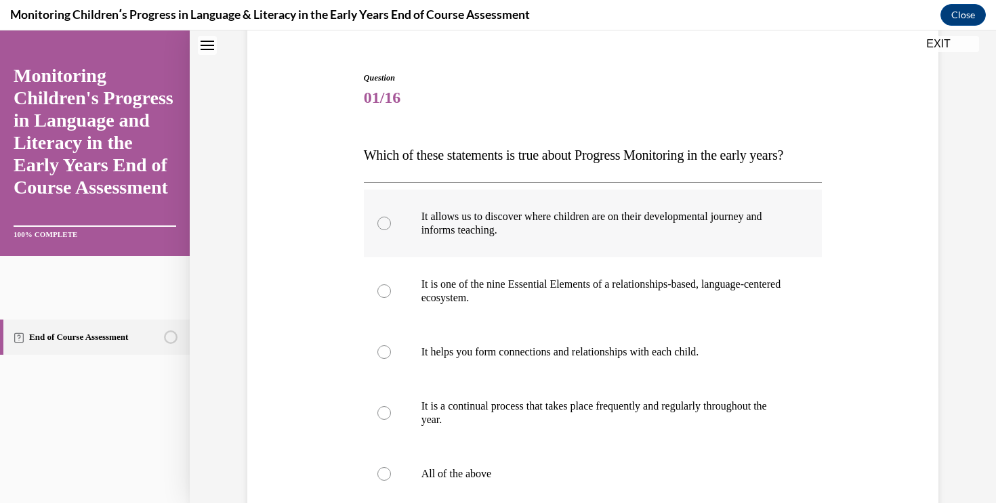
scroll to position [287, 0]
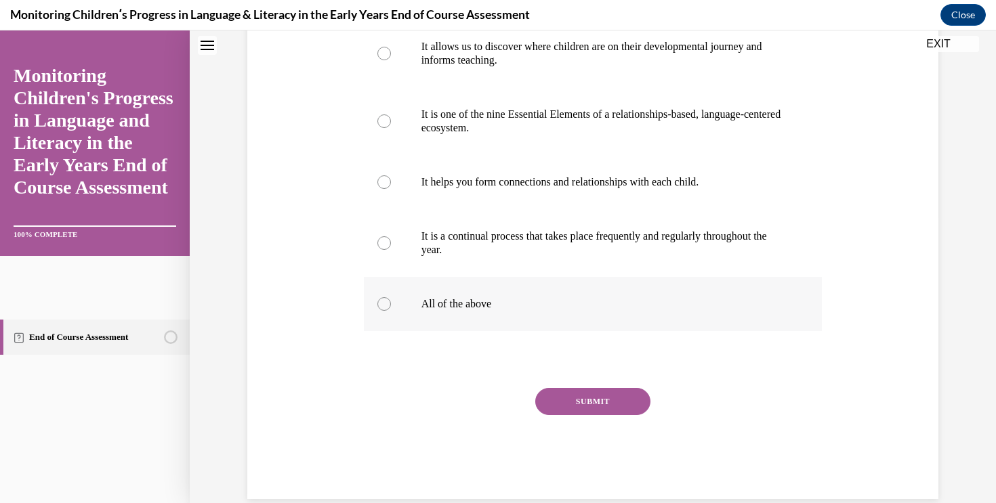
click at [462, 311] on p "All of the above" at bounding box center [604, 304] width 367 height 14
click at [391, 311] on input "All of the above" at bounding box center [384, 304] width 14 height 14
radio input "true"
click at [591, 415] on button "SUBMIT" at bounding box center [592, 401] width 115 height 27
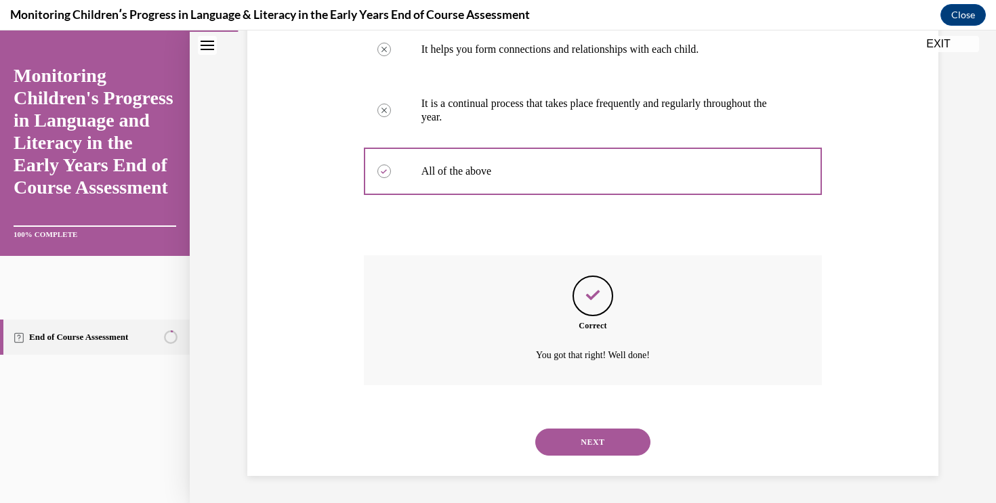
scroll to position [446, 0]
click at [595, 440] on button "NEXT" at bounding box center [592, 442] width 115 height 27
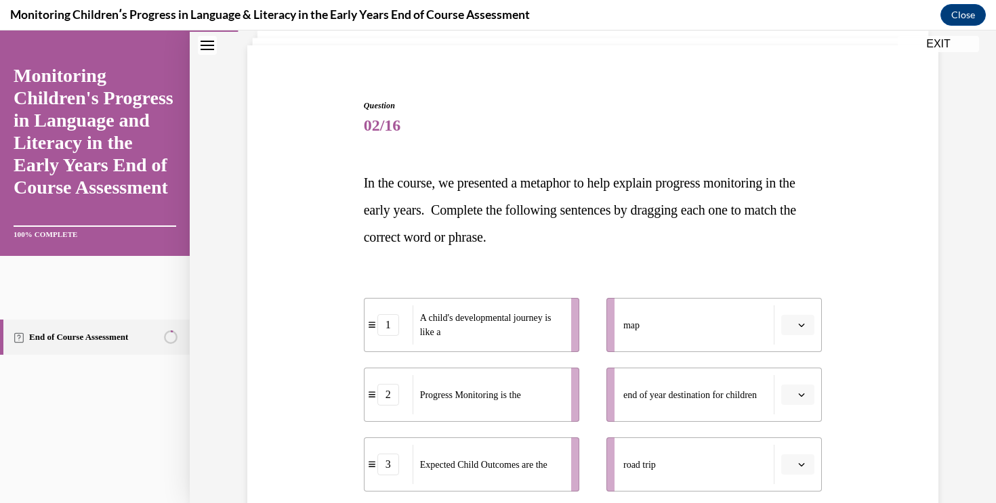
scroll to position [91, 0]
click at [797, 320] on span "button" at bounding box center [801, 322] width 9 height 9
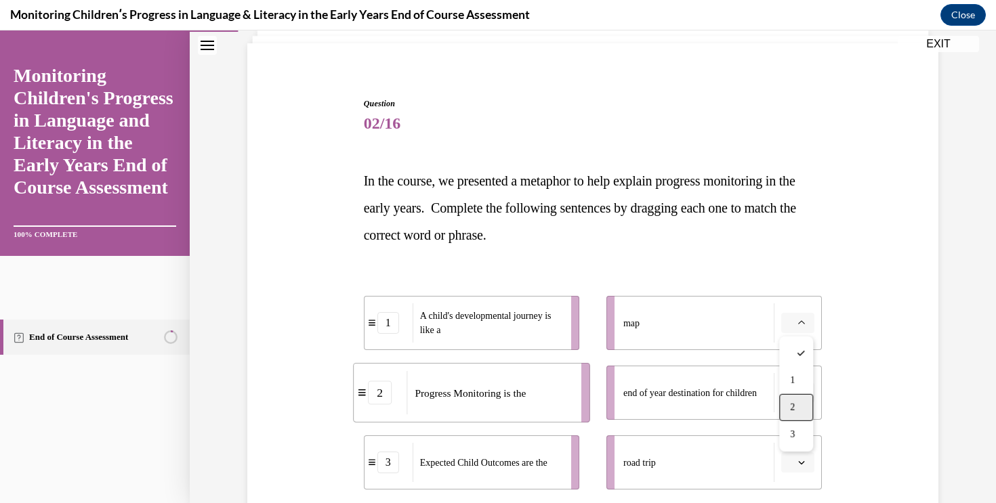
click at [801, 402] on div "2" at bounding box center [796, 407] width 34 height 27
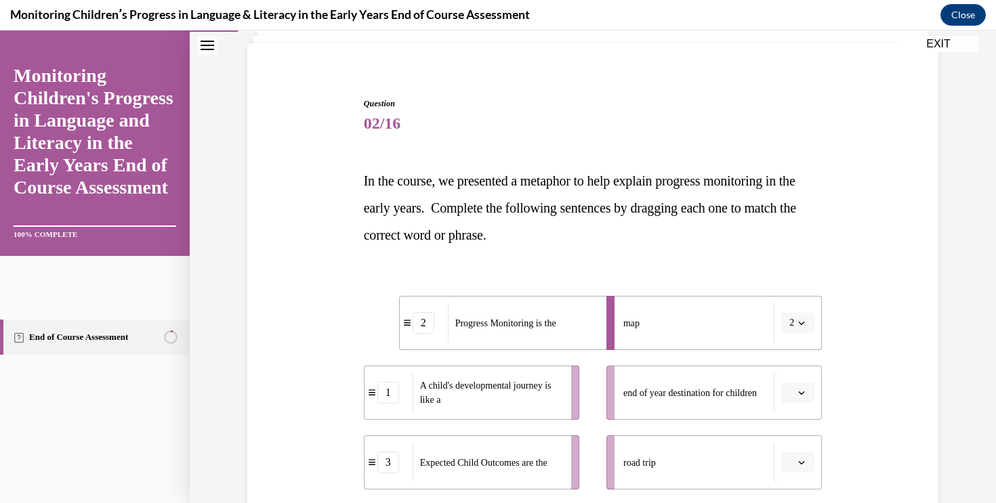
click at [799, 390] on icon "button" at bounding box center [801, 393] width 7 height 7
click at [793, 360] on span "3" at bounding box center [792, 362] width 5 height 11
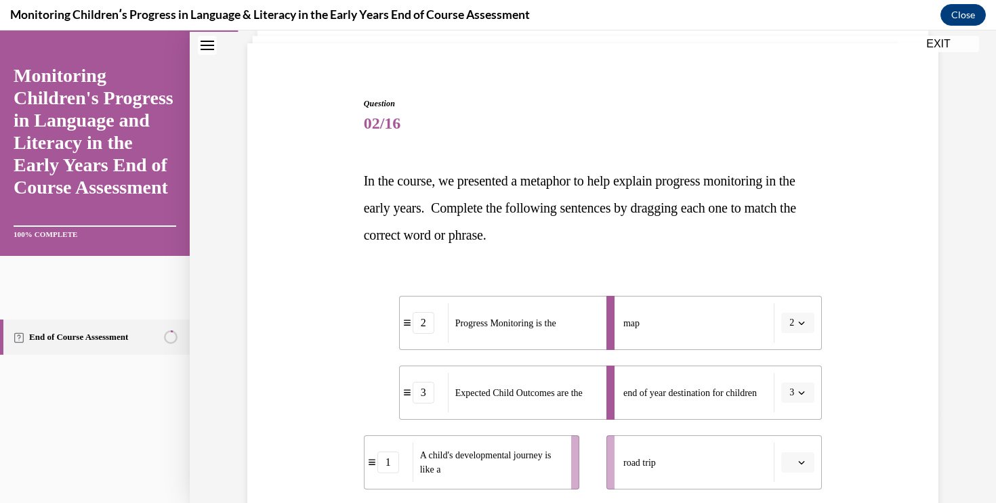
click at [802, 465] on icon "button" at bounding box center [801, 462] width 7 height 7
click at [795, 379] on span "1" at bounding box center [792, 378] width 5 height 11
click at [847, 385] on div "Question 02/16 In the course, we presented a metaphor to help explain progress …" at bounding box center [593, 357] width 698 height 601
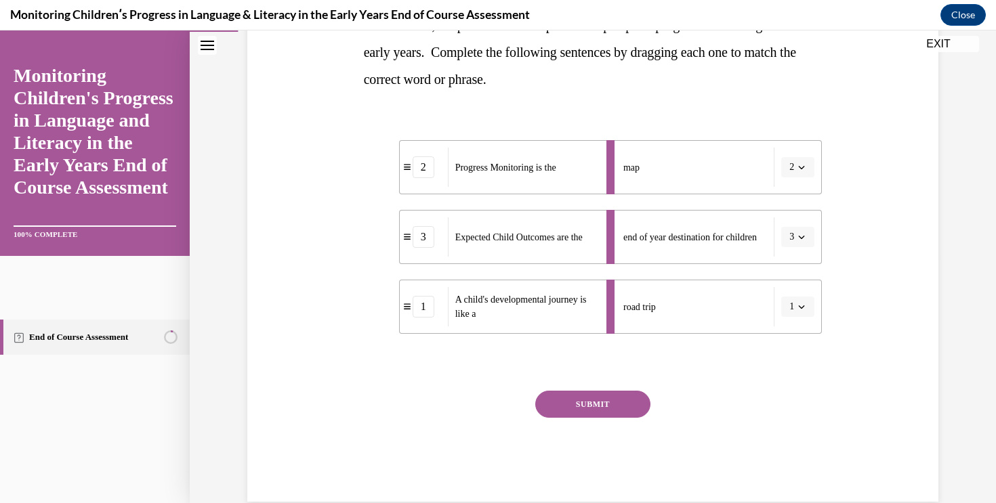
scroll to position [252, 0]
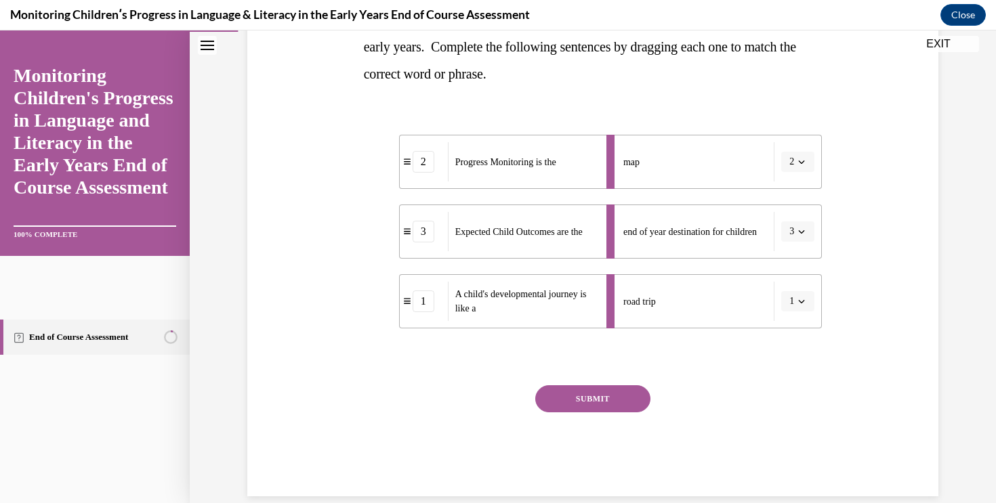
click at [602, 382] on div "Question 02/16 In the course, we presented a metaphor to help explain progress …" at bounding box center [593, 216] width 459 height 560
click at [611, 390] on button "SUBMIT" at bounding box center [592, 399] width 115 height 27
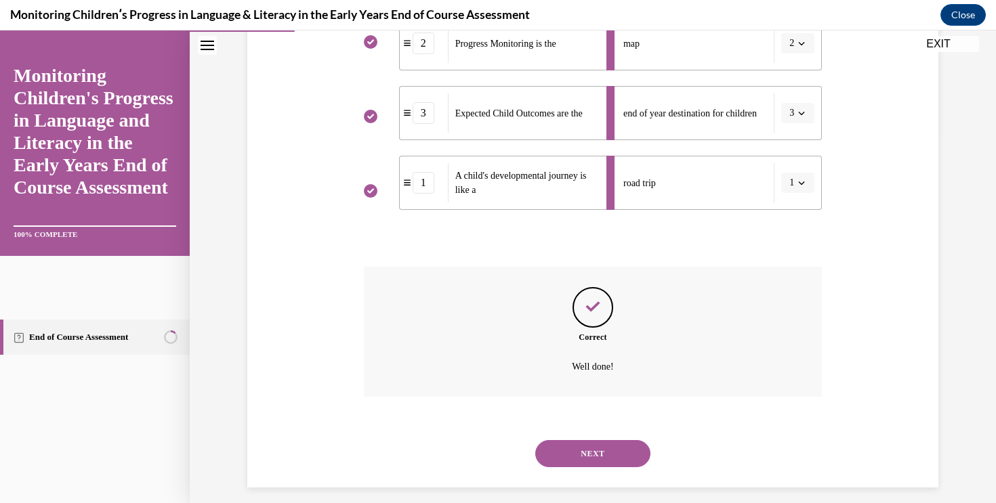
scroll to position [382, 0]
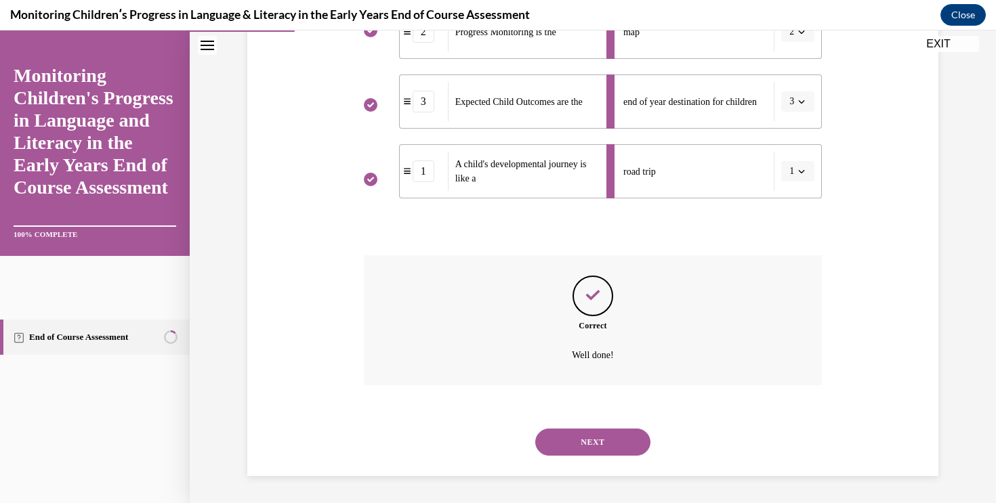
click at [570, 444] on button "NEXT" at bounding box center [592, 442] width 115 height 27
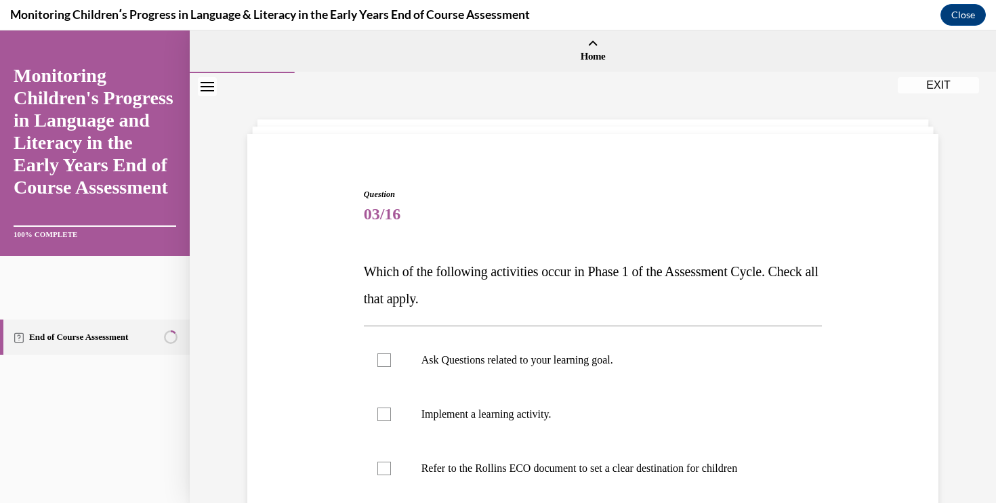
click at [865, 354] on div "Question 03/16 Which of the following activities occur in Phase 1 of the Assess…" at bounding box center [593, 433] width 698 height 570
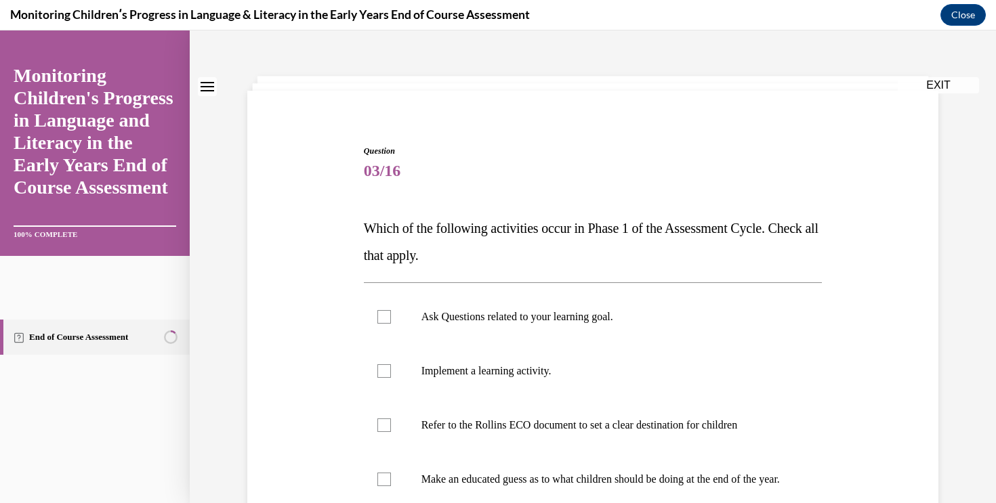
scroll to position [45, 0]
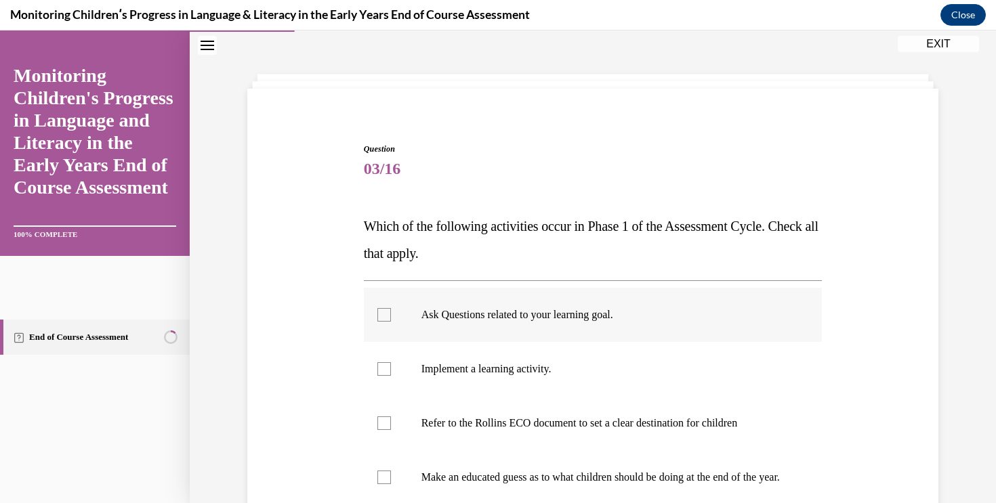
click at [604, 304] on label "Ask Questions related to your learning goal." at bounding box center [593, 315] width 459 height 54
click at [391, 308] on input "Ask Questions related to your learning goal." at bounding box center [384, 315] width 14 height 14
checkbox input "true"
click at [581, 421] on p "Refer to the Rollins ECO document to set a clear destination for children" at bounding box center [604, 424] width 367 height 14
click at [391, 421] on input "Refer to the Rollins ECO document to set a clear destination for children" at bounding box center [384, 424] width 14 height 14
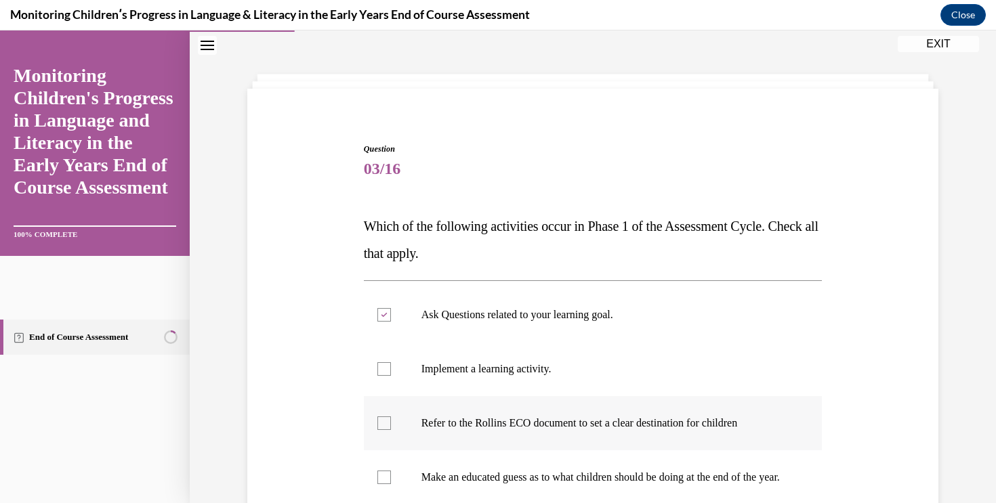
checkbox input "true"
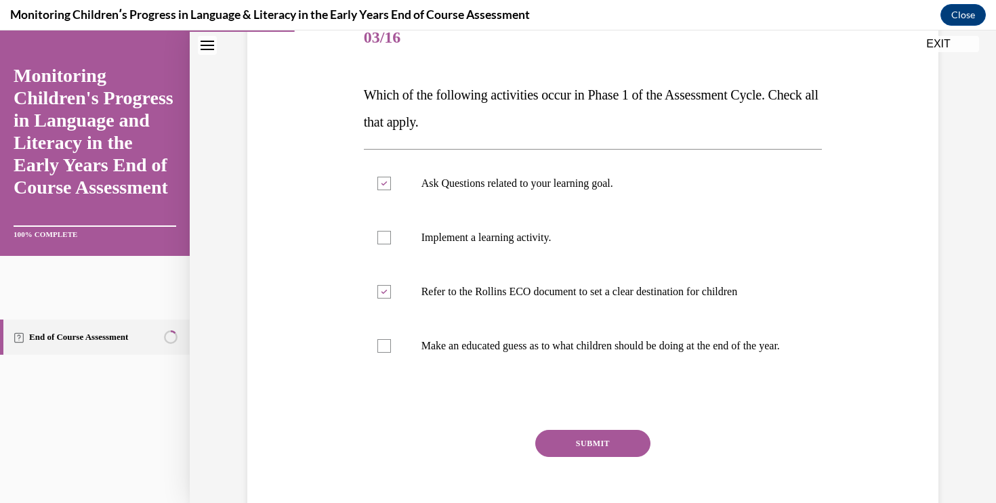
click at [621, 457] on button "SUBMIT" at bounding box center [592, 443] width 115 height 27
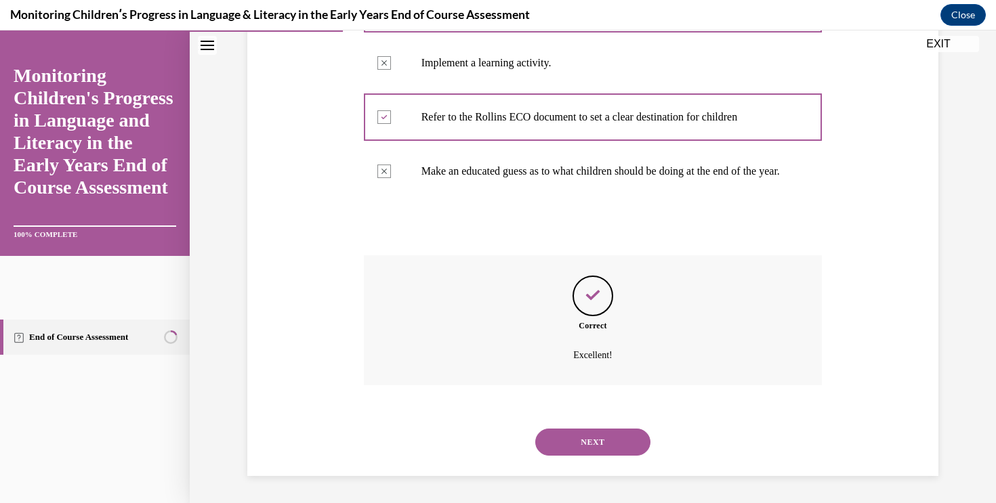
scroll to position [365, 0]
click at [598, 440] on button "NEXT" at bounding box center [592, 442] width 115 height 27
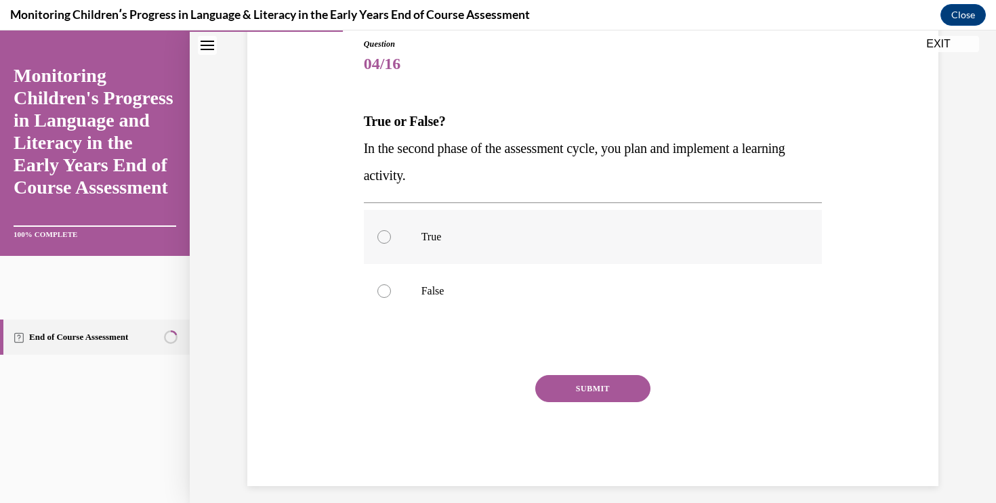
click at [574, 214] on label "True" at bounding box center [593, 237] width 459 height 54
click at [391, 230] on input "True" at bounding box center [384, 237] width 14 height 14
radio input "true"
click at [598, 388] on button "SUBMIT" at bounding box center [592, 388] width 115 height 27
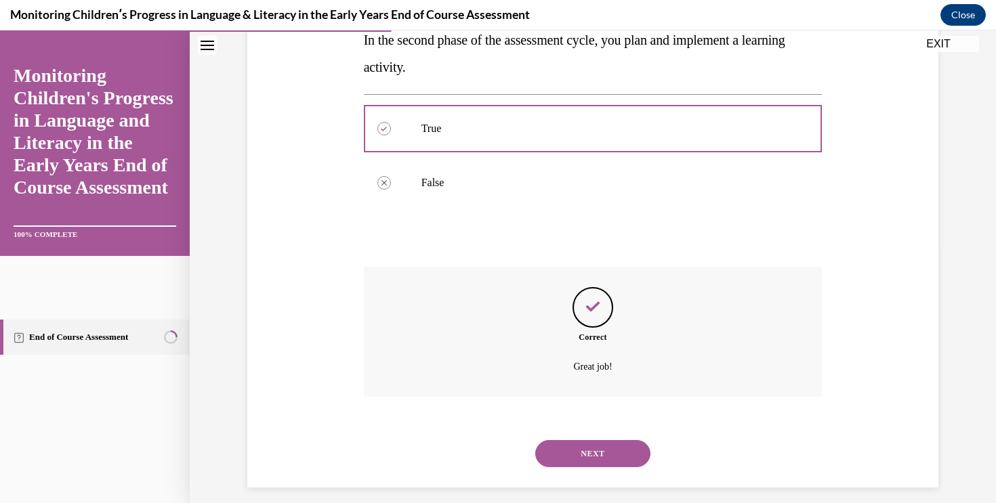
scroll to position [270, 0]
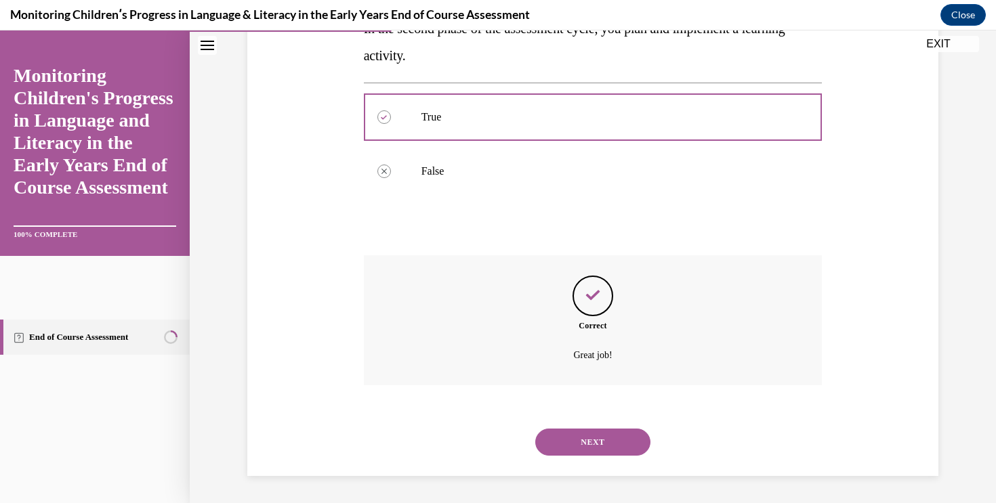
click at [636, 430] on button "NEXT" at bounding box center [592, 442] width 115 height 27
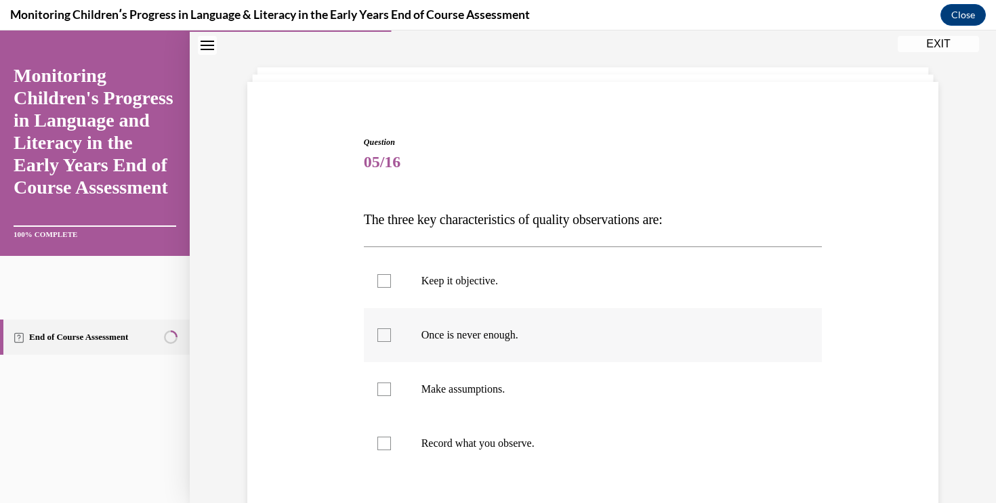
scroll to position [77, 0]
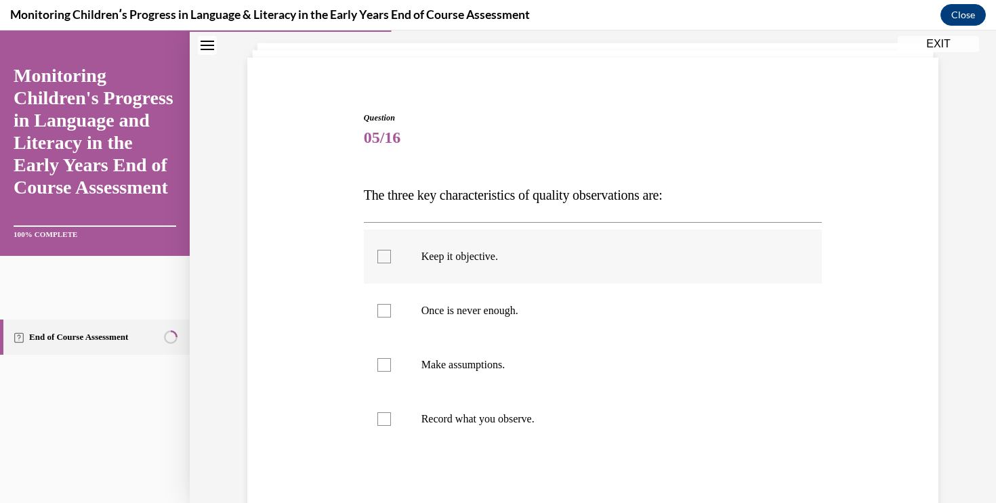
click at [557, 272] on label "Keep it objective." at bounding box center [593, 257] width 459 height 54
click at [391, 264] on input "Keep it objective." at bounding box center [384, 257] width 14 height 14
checkbox input "true"
click at [558, 313] on p "Once is never enough." at bounding box center [604, 311] width 367 height 14
click at [391, 313] on input "Once is never enough." at bounding box center [384, 311] width 14 height 14
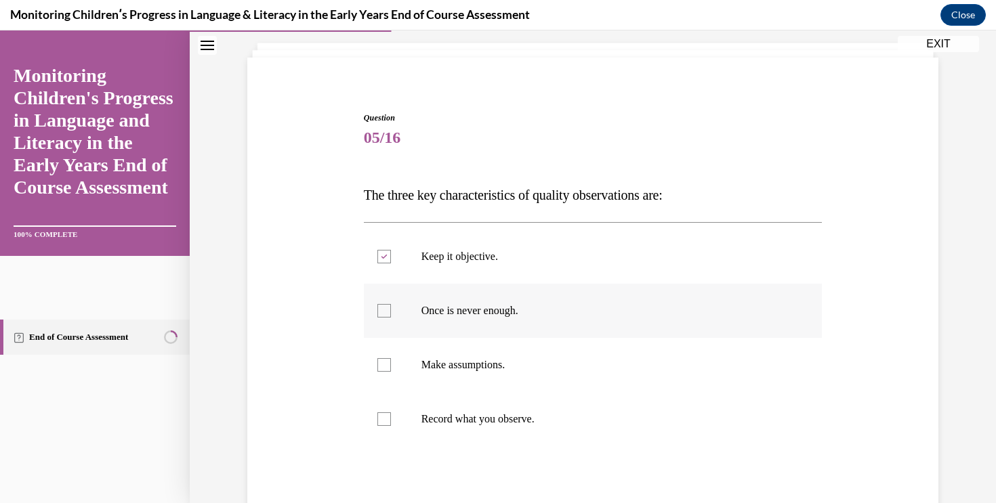
checkbox input "true"
click at [547, 432] on label "Record what you observe." at bounding box center [593, 419] width 459 height 54
click at [391, 426] on input "Record what you observe." at bounding box center [384, 420] width 14 height 14
checkbox input "true"
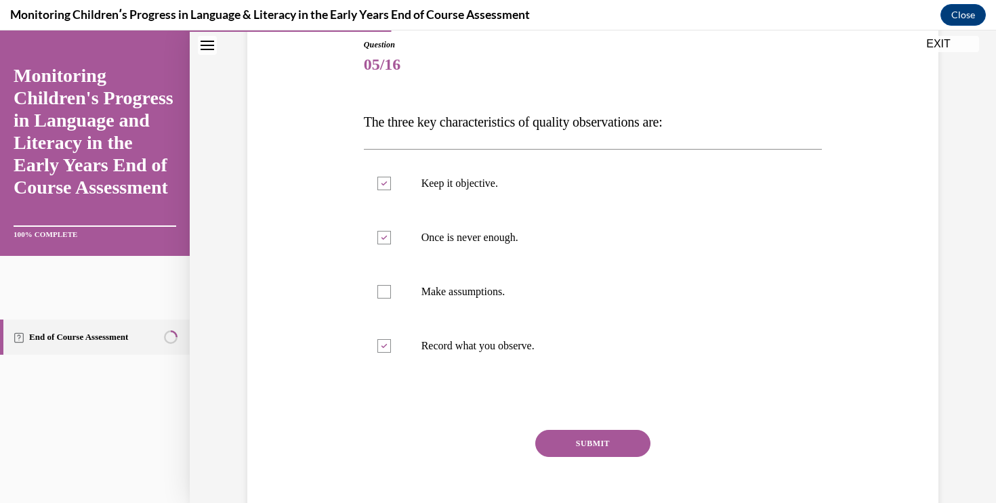
click at [566, 445] on button "SUBMIT" at bounding box center [592, 443] width 115 height 27
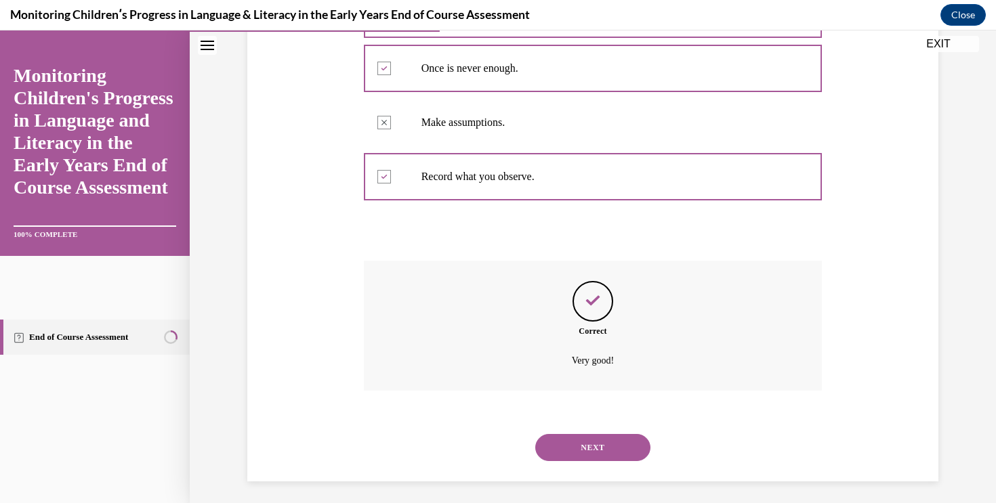
scroll to position [325, 0]
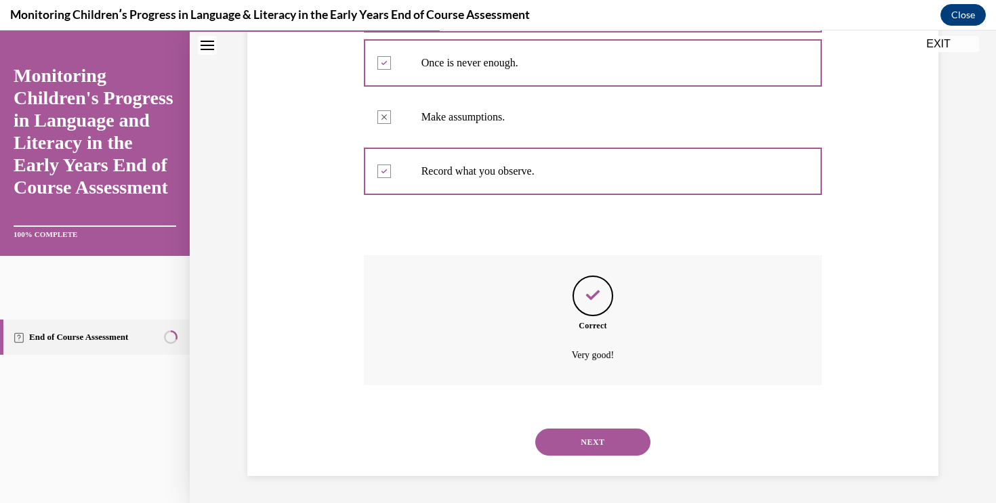
click at [592, 440] on button "NEXT" at bounding box center [592, 442] width 115 height 27
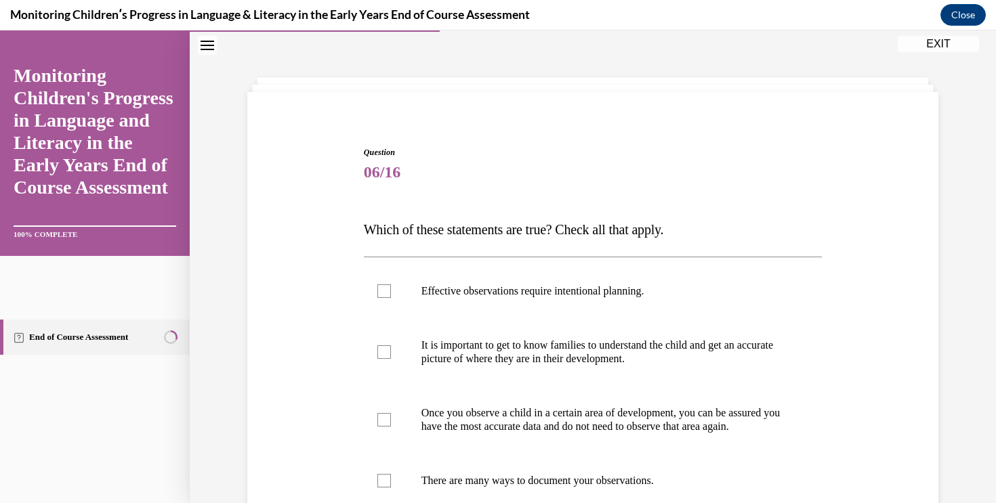
scroll to position [43, 0]
click at [686, 301] on label "Effective observations require intentional planning." at bounding box center [593, 291] width 459 height 54
click at [391, 297] on input "Effective observations require intentional planning." at bounding box center [384, 291] width 14 height 14
checkbox input "true"
click at [681, 343] on p "It is important to get to know families to understand the child and get an accu…" at bounding box center [604, 351] width 367 height 27
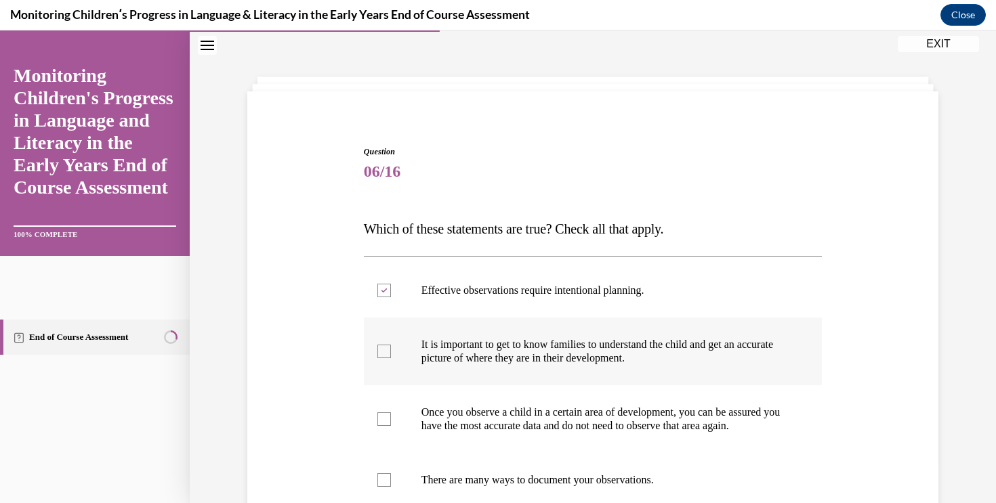
click at [391, 345] on input "It is important to get to know families to understand the child and get an accu…" at bounding box center [384, 352] width 14 height 14
checkbox input "true"
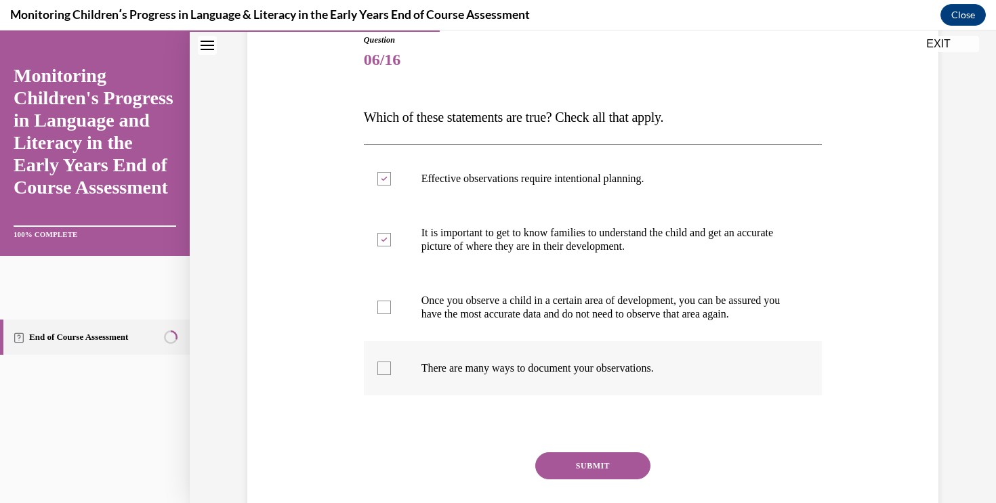
scroll to position [161, 0]
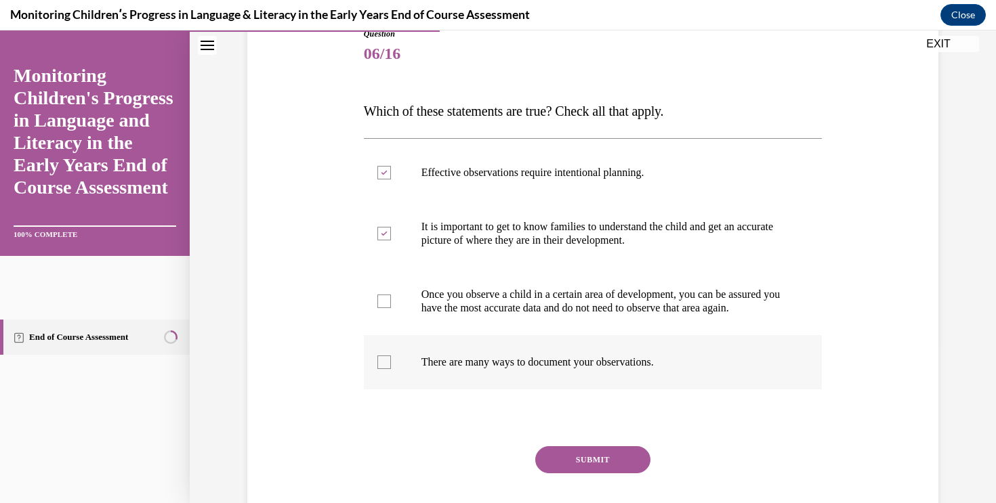
click at [634, 390] on label "There are many ways to document your observations." at bounding box center [593, 362] width 459 height 54
click at [391, 369] on input "There are many ways to document your observations." at bounding box center [384, 363] width 14 height 14
checkbox input "true"
click at [630, 470] on button "SUBMIT" at bounding box center [592, 459] width 115 height 27
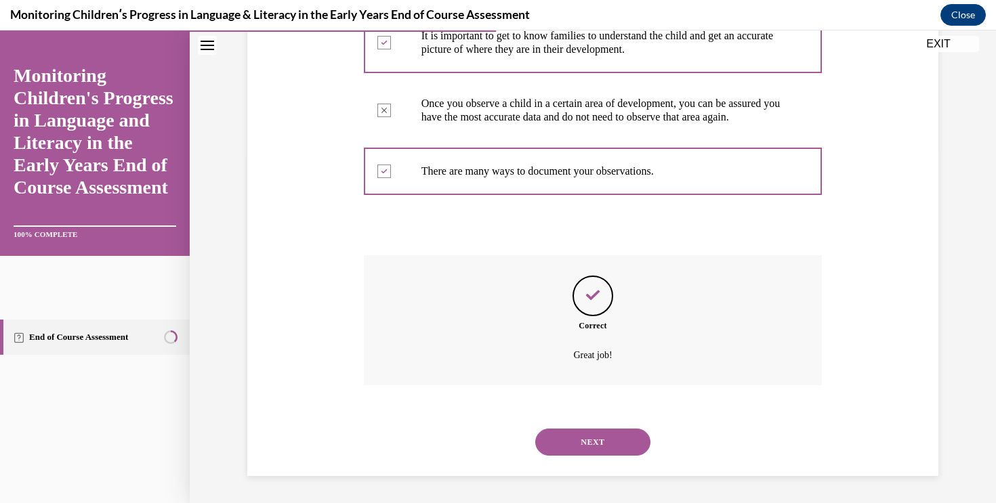
click at [612, 436] on button "NEXT" at bounding box center [592, 442] width 115 height 27
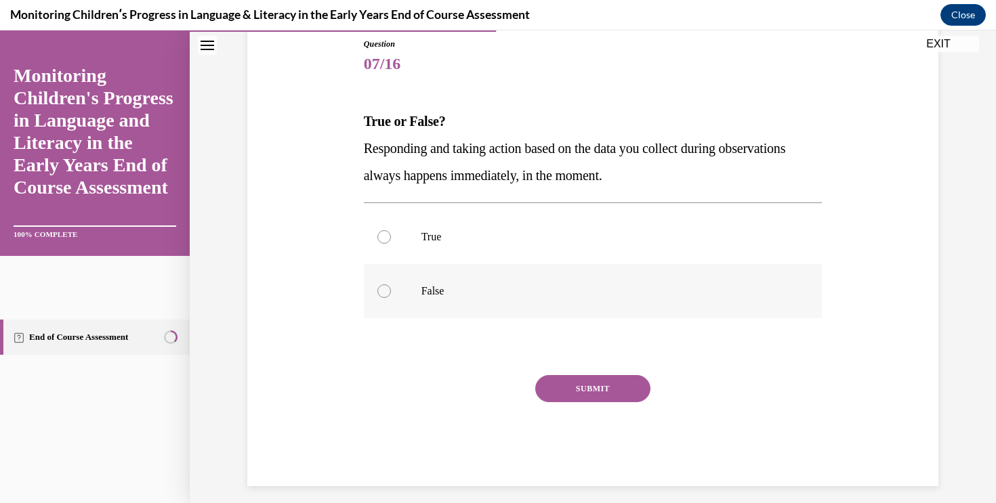
click at [529, 297] on p "False" at bounding box center [604, 292] width 367 height 14
click at [391, 297] on input "False" at bounding box center [384, 292] width 14 height 14
radio input "true"
click at [586, 383] on button "SUBMIT" at bounding box center [592, 388] width 115 height 27
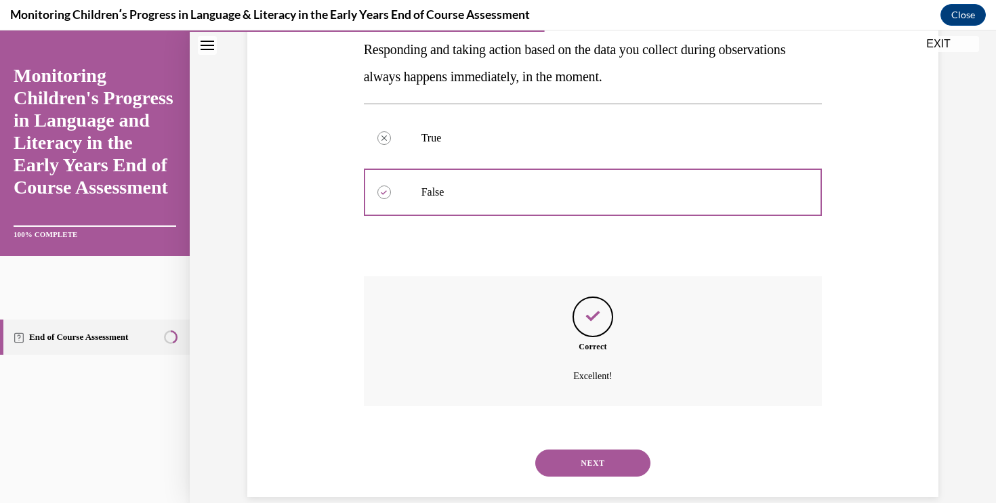
scroll to position [270, 0]
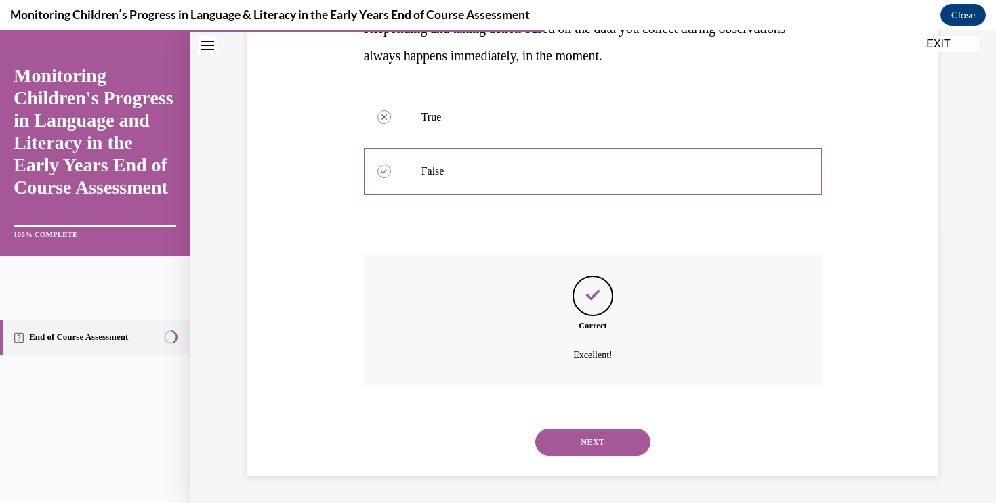
click at [631, 437] on button "NEXT" at bounding box center [592, 442] width 115 height 27
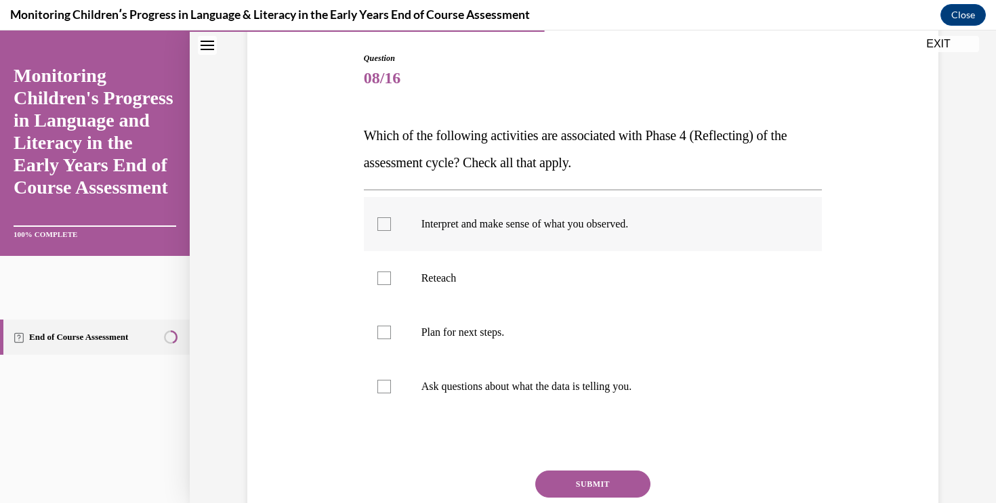
scroll to position [177, 0]
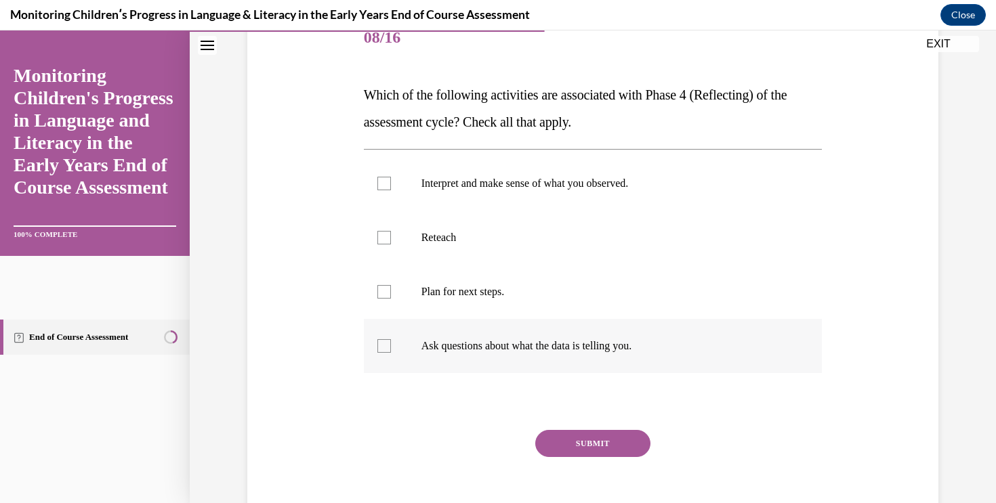
click at [490, 325] on label "Ask questions about what the data is telling you." at bounding box center [593, 346] width 459 height 54
click at [391, 339] on input "Ask questions about what the data is telling you." at bounding box center [384, 346] width 14 height 14
checkbox input "true"
click at [522, 203] on label "Interpret and make sense of what you observed." at bounding box center [593, 184] width 459 height 54
click at [391, 190] on input "Interpret and make sense of what you observed." at bounding box center [384, 184] width 14 height 14
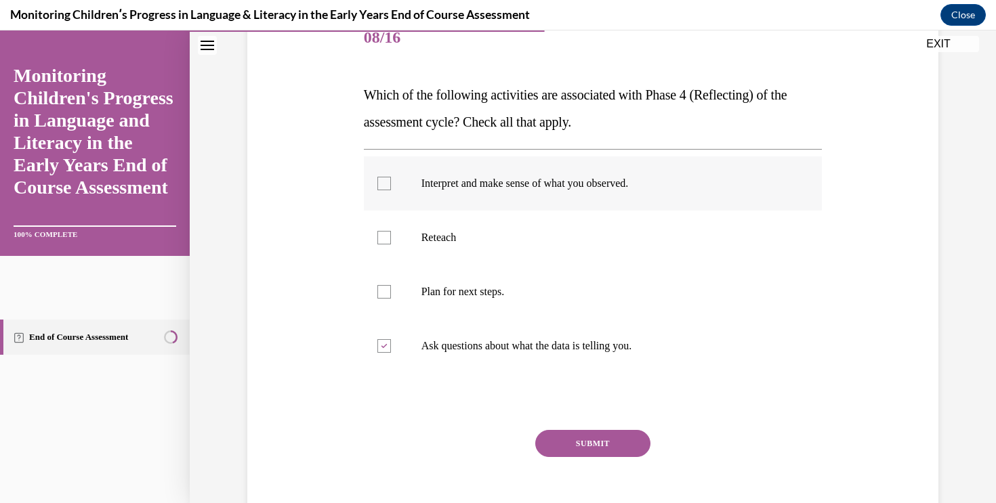
checkbox input "true"
click at [578, 442] on button "SUBMIT" at bounding box center [592, 443] width 115 height 27
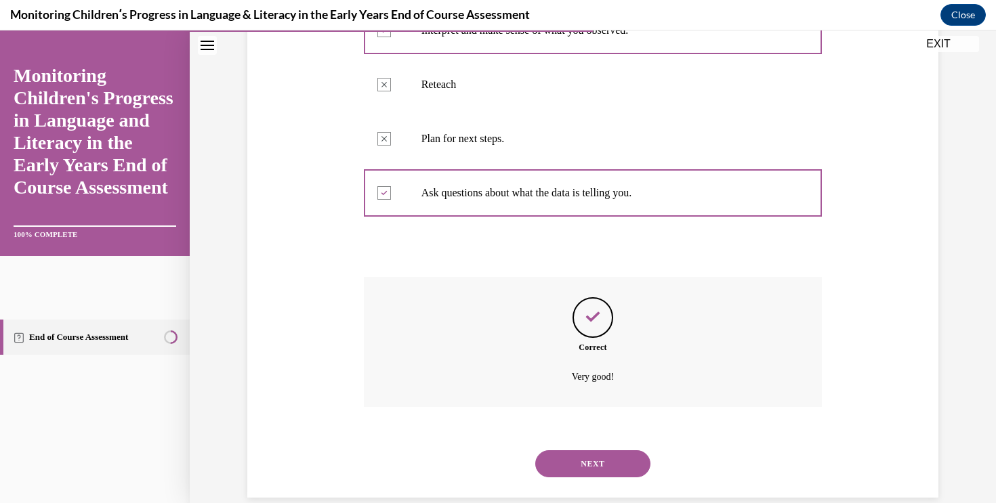
scroll to position [352, 0]
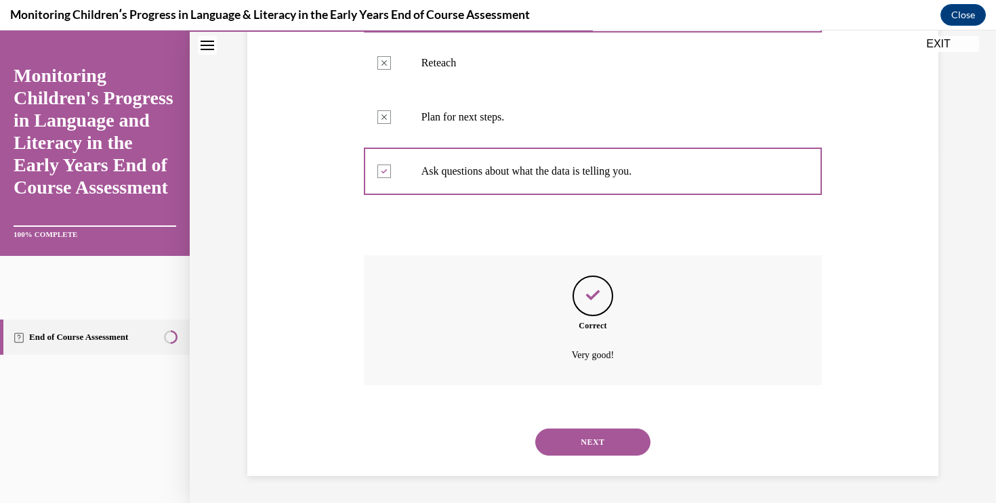
click at [604, 434] on button "NEXT" at bounding box center [592, 442] width 115 height 27
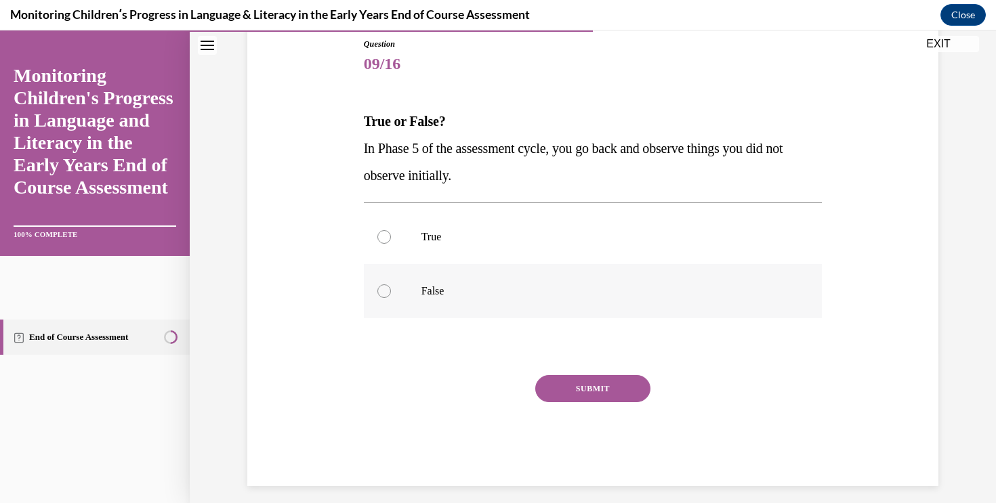
click at [598, 297] on p "False" at bounding box center [604, 292] width 367 height 14
click at [391, 297] on input "False" at bounding box center [384, 292] width 14 height 14
radio input "true"
click at [608, 389] on button "SUBMIT" at bounding box center [592, 388] width 115 height 27
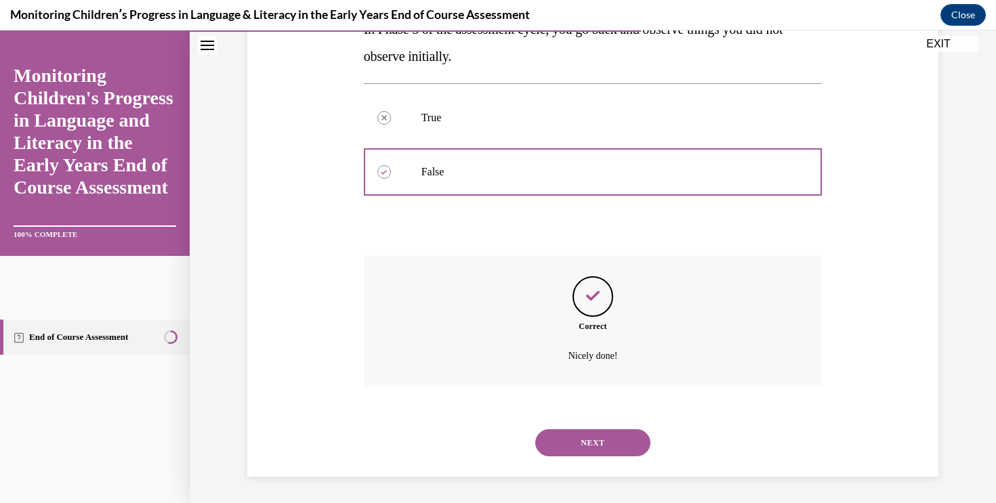
scroll to position [270, 0]
click at [600, 438] on button "NEXT" at bounding box center [592, 442] width 115 height 27
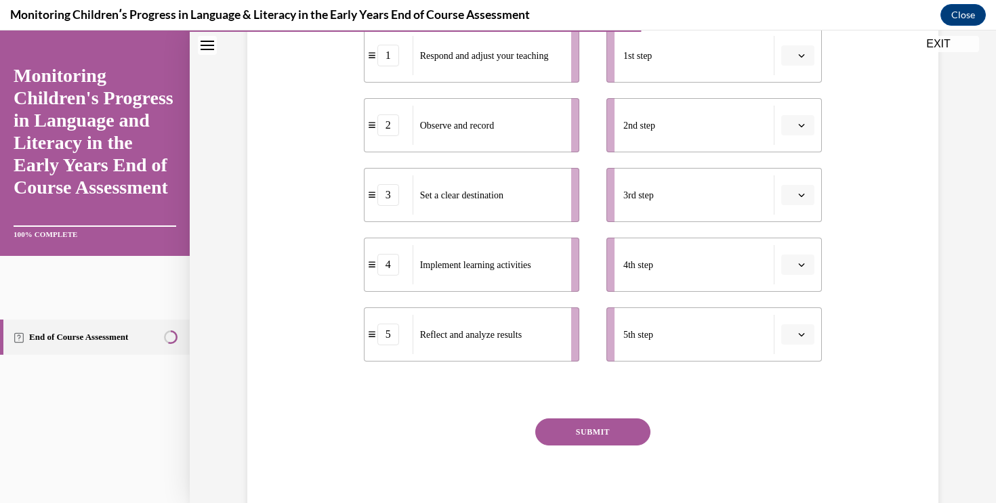
scroll to position [299, 0]
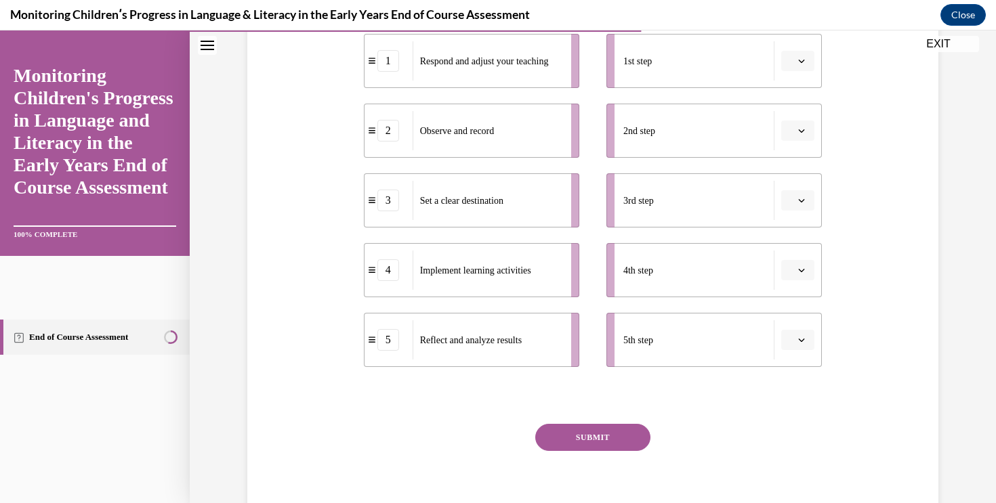
click at [808, 61] on button "button" at bounding box center [797, 61] width 33 height 20
click at [790, 110] on div "1" at bounding box center [796, 118] width 34 height 27
click at [794, 125] on button "button" at bounding box center [797, 131] width 33 height 20
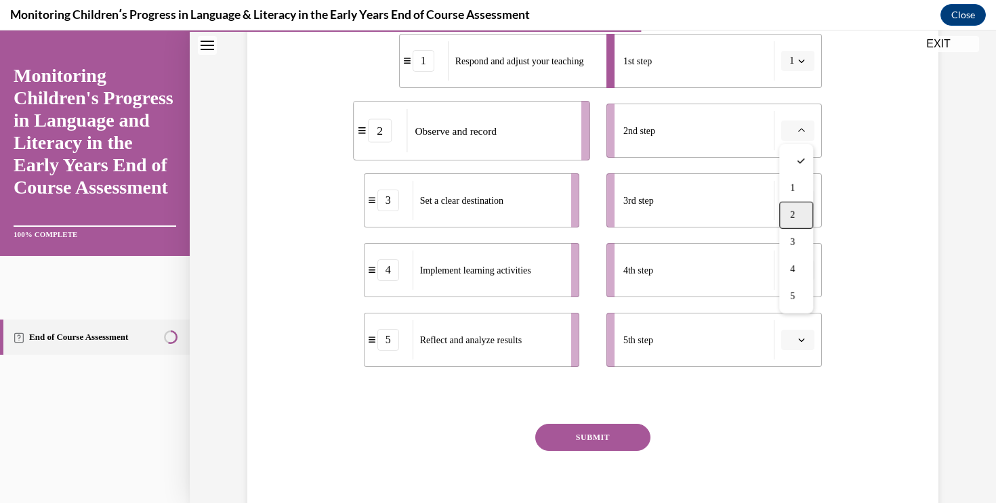
click at [791, 207] on div "2" at bounding box center [796, 215] width 34 height 27
click at [797, 205] on button "button" at bounding box center [797, 200] width 33 height 20
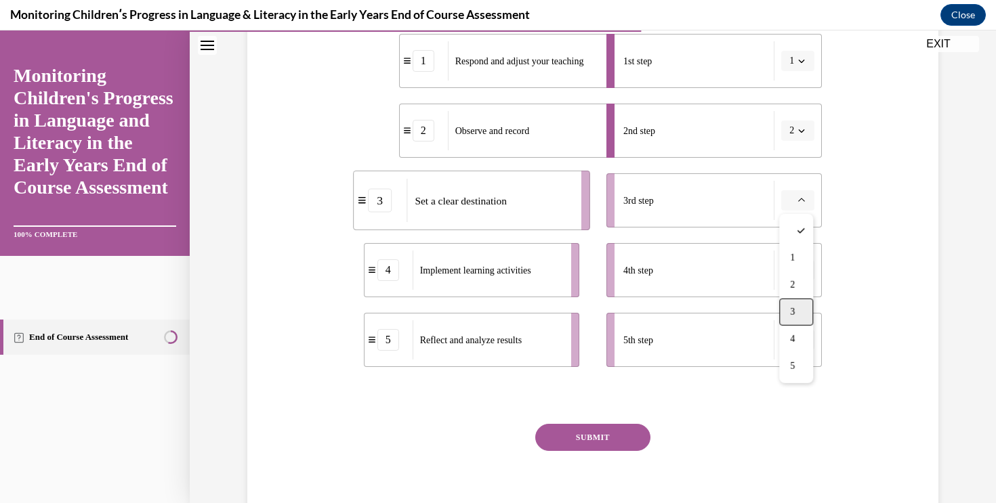
click at [790, 314] on span "3" at bounding box center [792, 312] width 5 height 11
click at [799, 274] on span "button" at bounding box center [801, 270] width 9 height 9
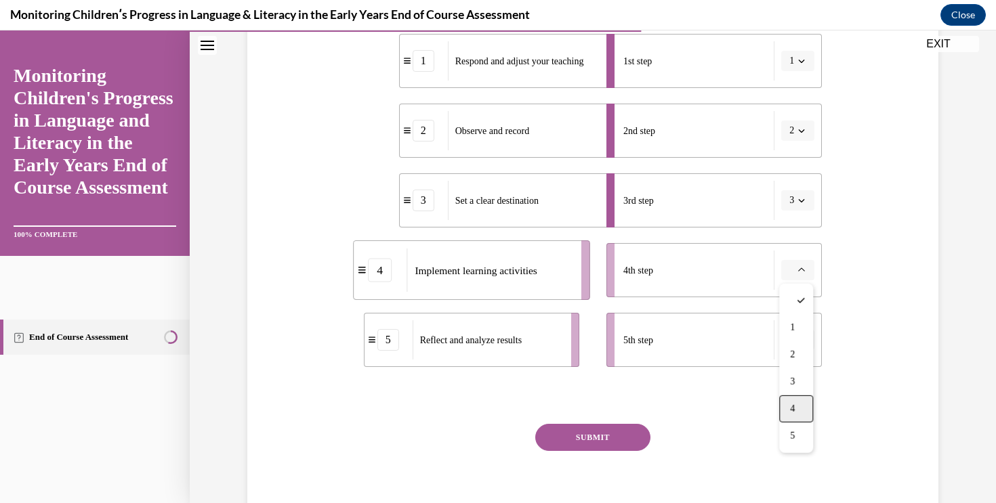
click at [799, 402] on div "4" at bounding box center [796, 409] width 34 height 27
click at [806, 348] on button "button" at bounding box center [797, 340] width 33 height 20
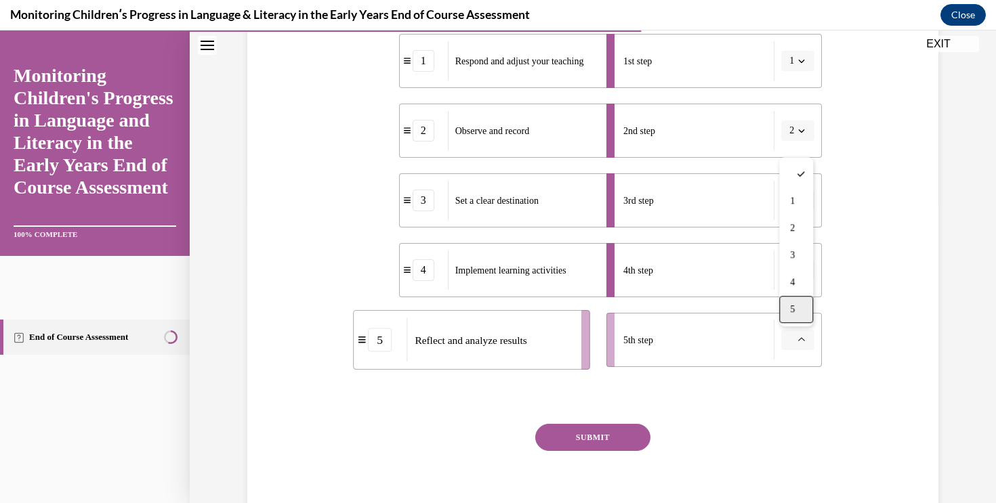
click at [803, 313] on div "5" at bounding box center [796, 309] width 34 height 27
click at [624, 430] on button "SUBMIT" at bounding box center [592, 437] width 115 height 27
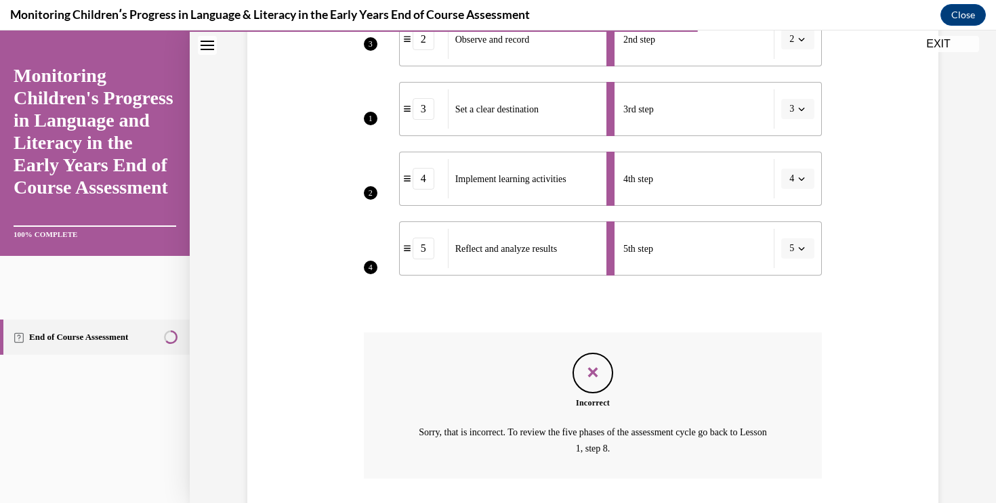
scroll to position [483, 0]
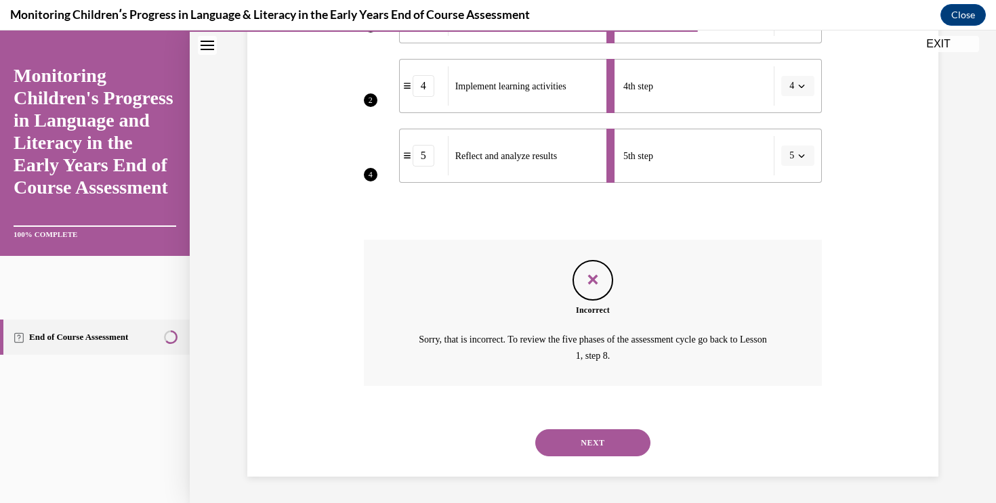
click at [619, 447] on button "NEXT" at bounding box center [592, 443] width 115 height 27
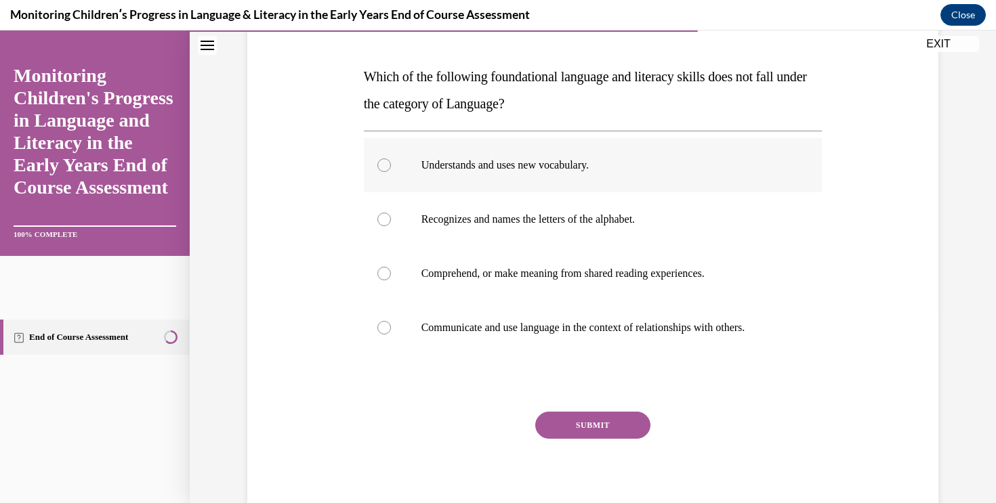
scroll to position [242, 0]
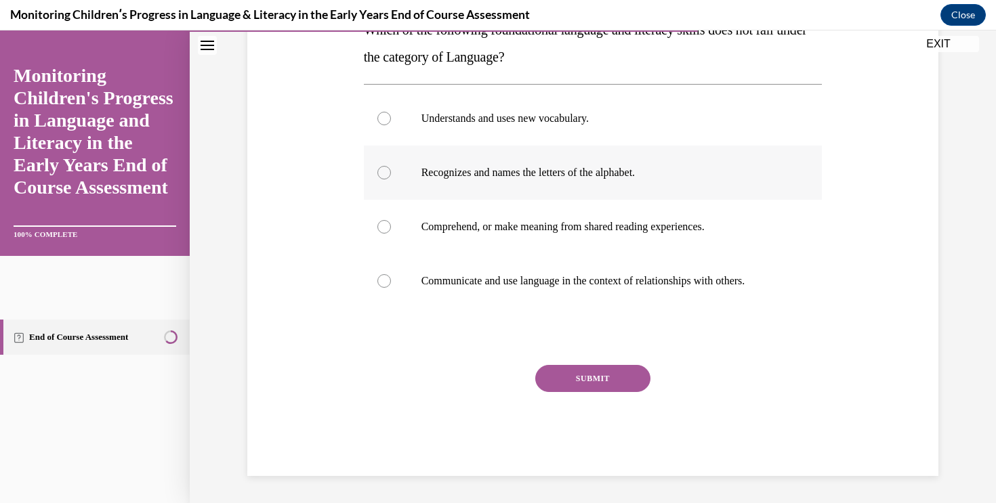
click at [503, 168] on p "Recognizes and names the letters of the alphabet." at bounding box center [604, 173] width 367 height 14
click at [391, 168] on input "Recognizes and names the letters of the alphabet." at bounding box center [384, 173] width 14 height 14
radio input "true"
click at [568, 383] on button "SUBMIT" at bounding box center [592, 378] width 115 height 27
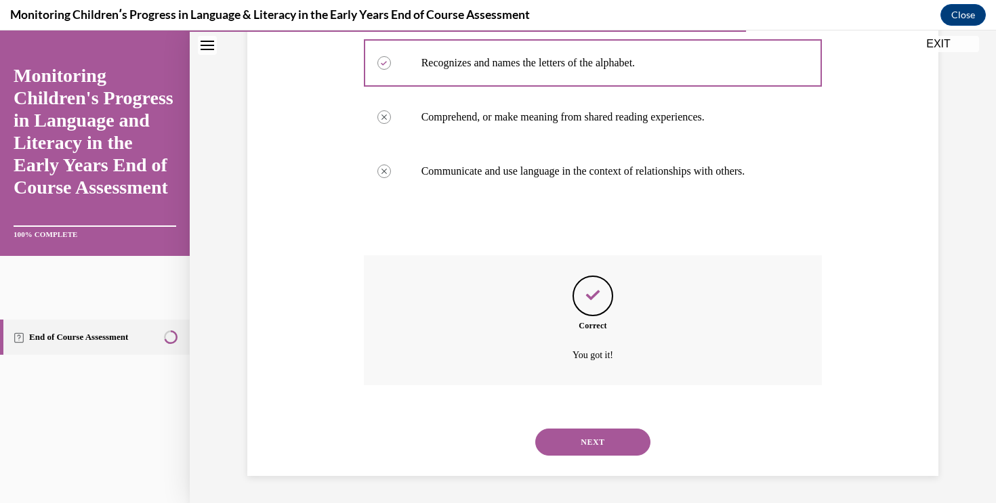
click at [630, 436] on button "NEXT" at bounding box center [592, 442] width 115 height 27
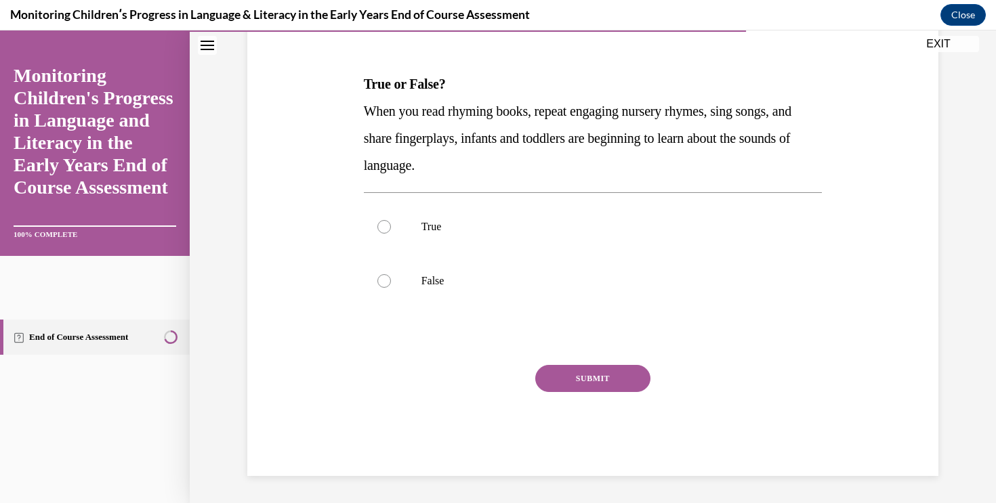
scroll to position [150, 0]
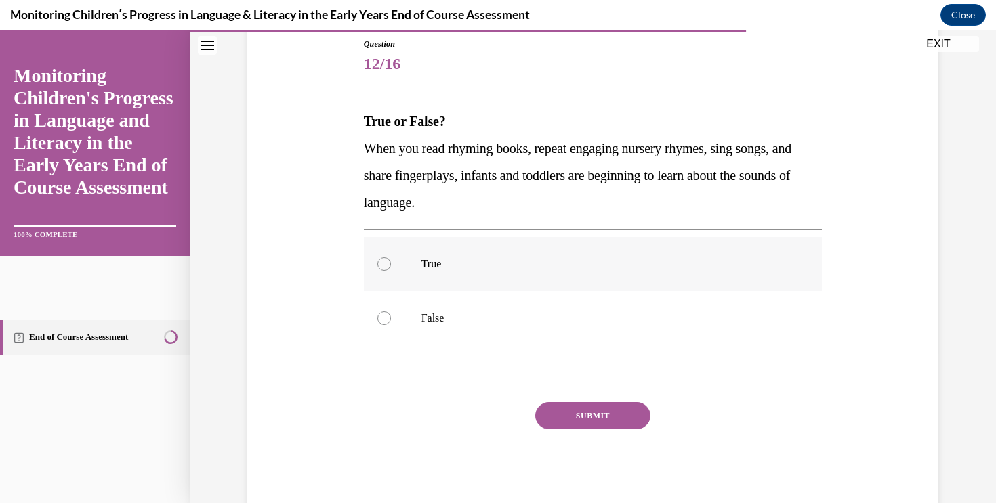
click at [545, 280] on label "True" at bounding box center [593, 264] width 459 height 54
click at [391, 271] on input "True" at bounding box center [384, 264] width 14 height 14
radio input "true"
click at [604, 409] on button "SUBMIT" at bounding box center [592, 415] width 115 height 27
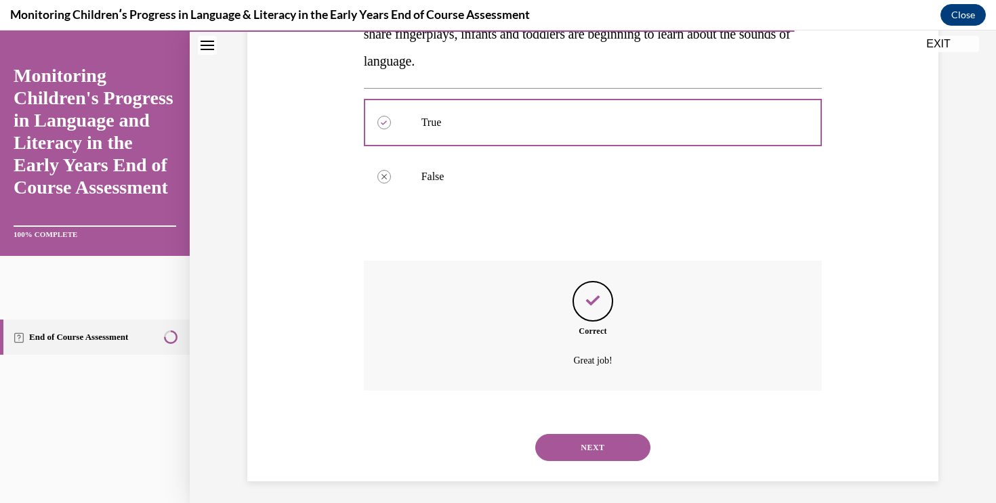
scroll to position [297, 0]
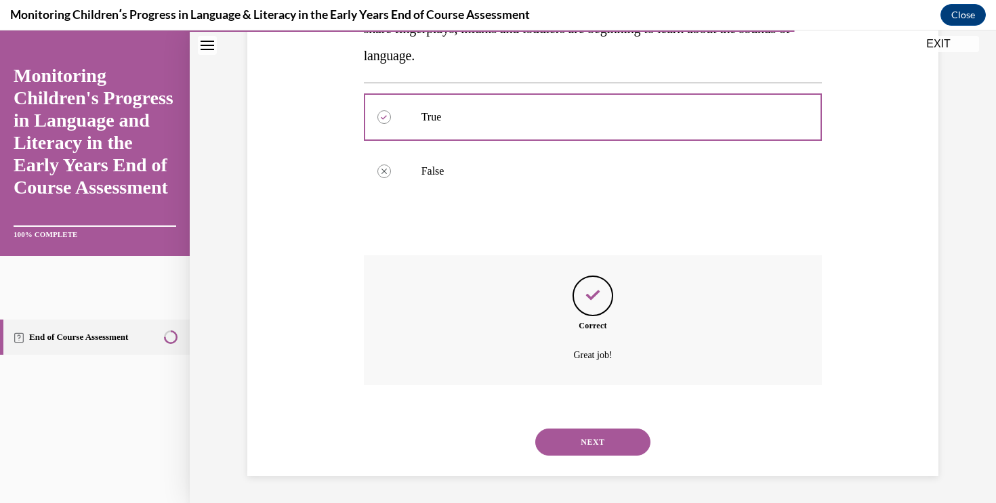
click at [613, 442] on button "NEXT" at bounding box center [592, 442] width 115 height 27
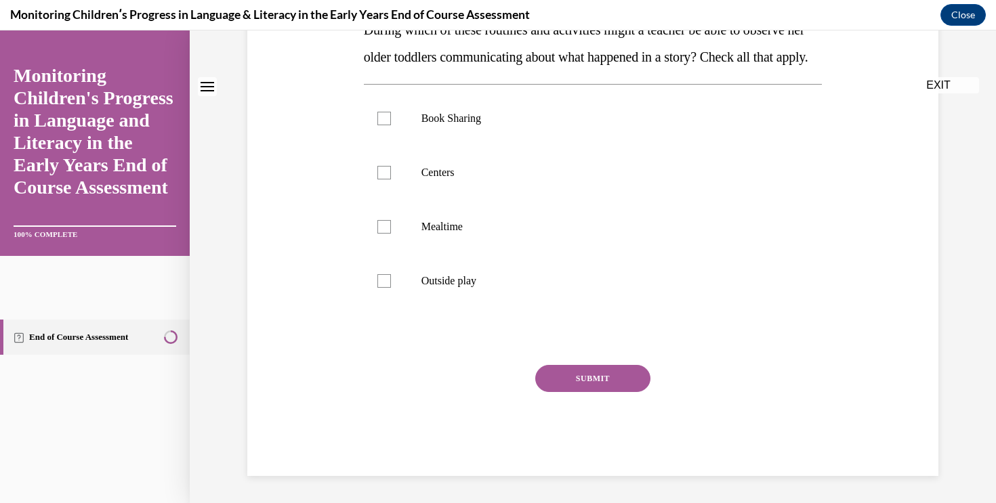
scroll to position [0, 0]
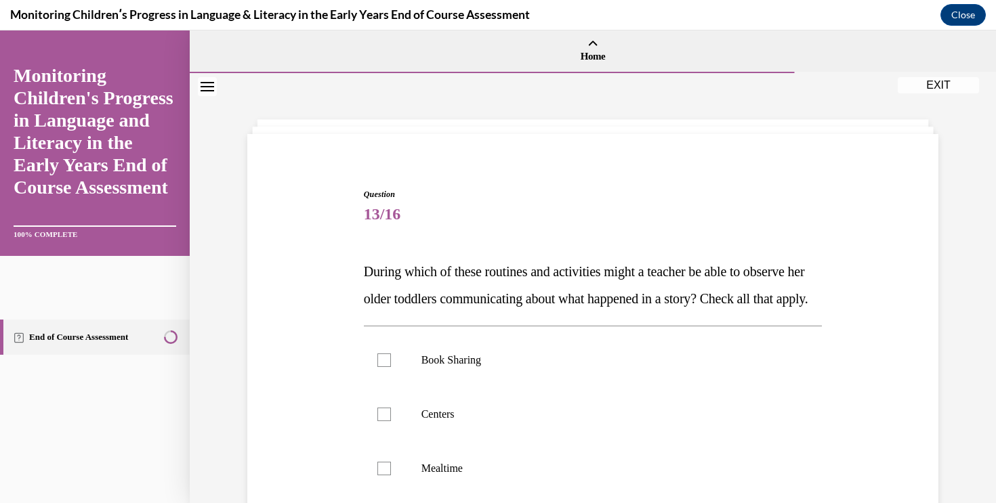
click at [871, 312] on div "Question 13/16 During which of these routines and activities might a teacher be…" at bounding box center [593, 433] width 698 height 570
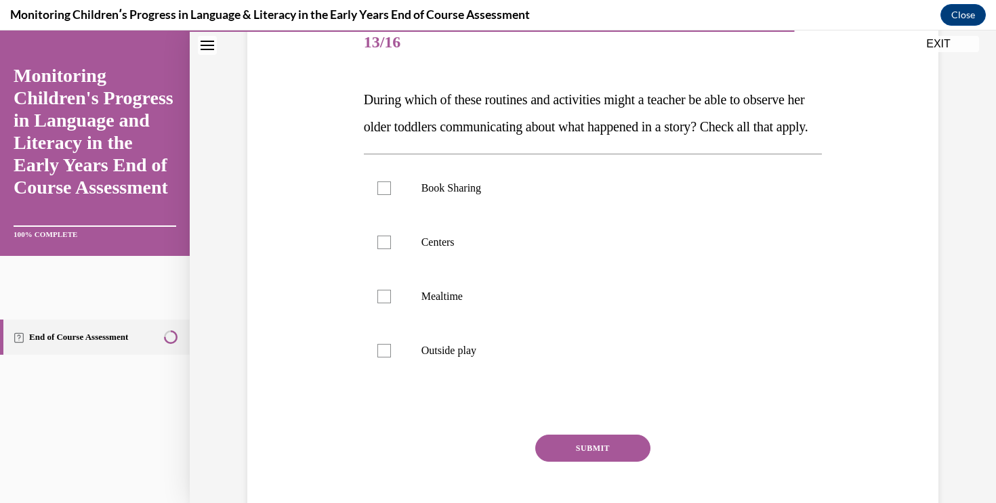
scroll to position [175, 0]
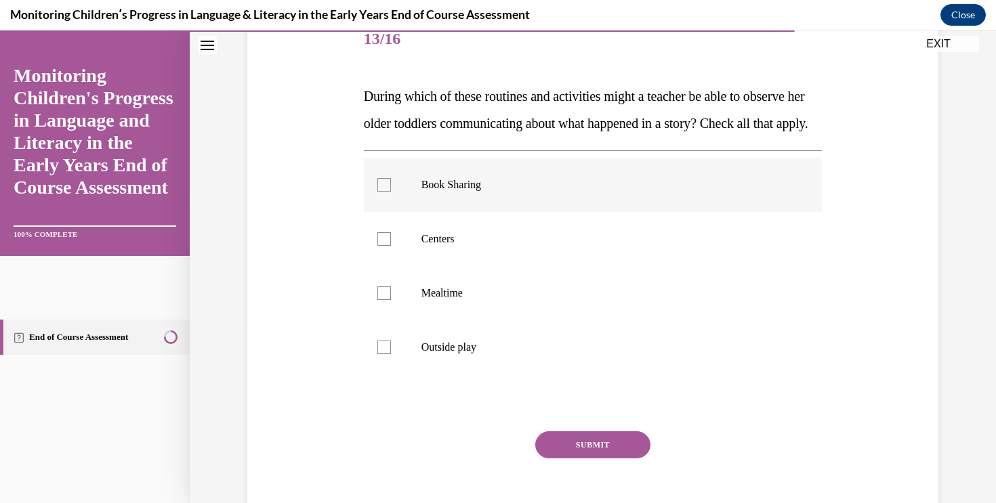
click at [549, 197] on label "Book Sharing" at bounding box center [593, 185] width 459 height 54
click at [391, 192] on input "Book Sharing" at bounding box center [384, 185] width 14 height 14
checkbox input "true"
click at [525, 259] on label "Centers" at bounding box center [593, 239] width 459 height 54
click at [391, 246] on input "Centers" at bounding box center [384, 239] width 14 height 14
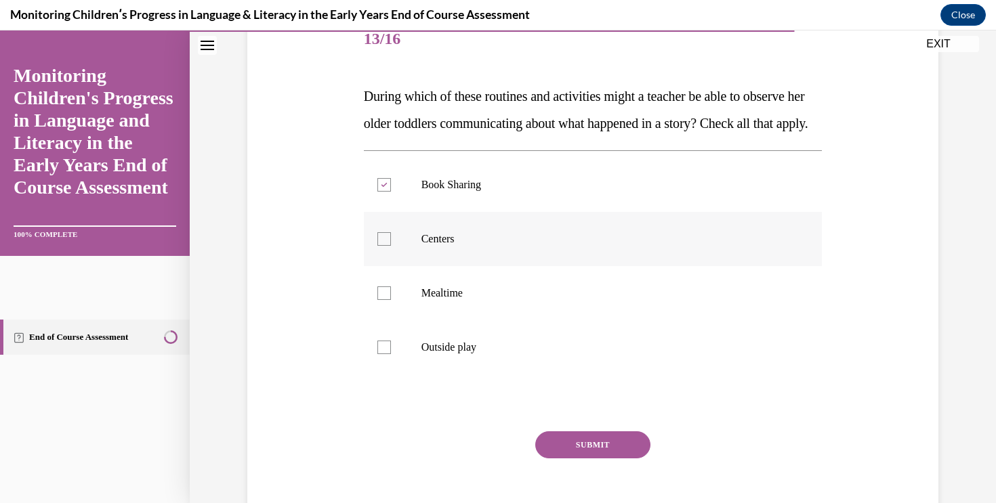
checkbox input "true"
click at [520, 320] on label "Mealtime" at bounding box center [593, 293] width 459 height 54
click at [391, 300] on input "Mealtime" at bounding box center [384, 294] width 14 height 14
checkbox input "true"
click at [520, 375] on label "Outside play" at bounding box center [593, 347] width 459 height 54
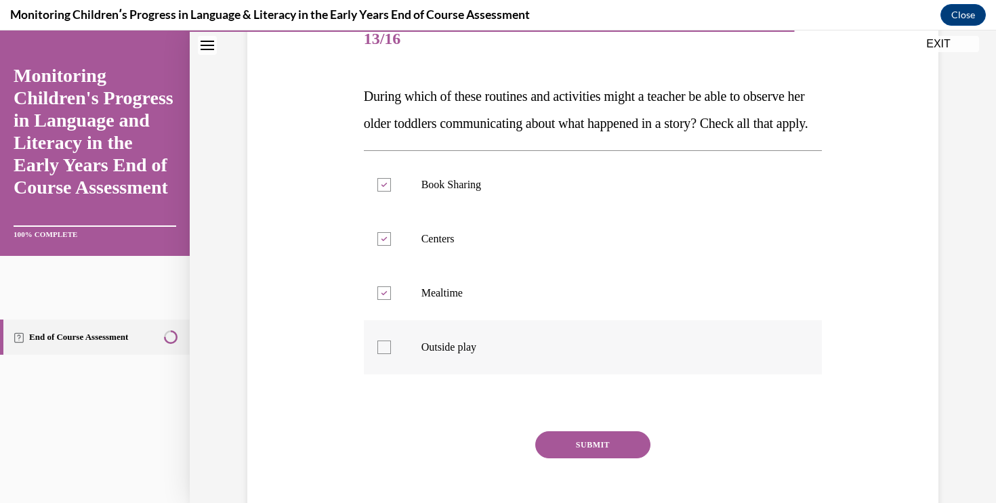
click at [391, 354] on input "Outside play" at bounding box center [384, 348] width 14 height 14
checkbox input "true"
click at [573, 459] on button "SUBMIT" at bounding box center [592, 445] width 115 height 27
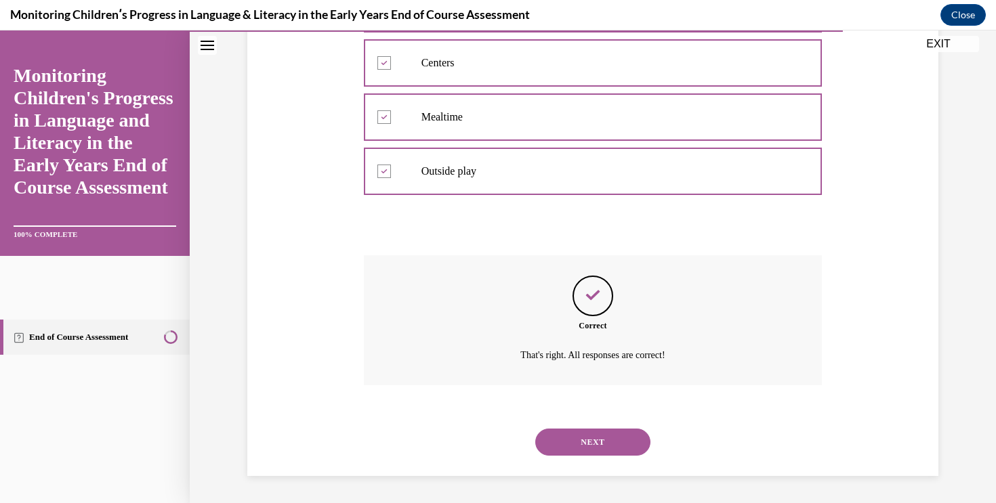
scroll to position [379, 0]
click at [614, 446] on button "NEXT" at bounding box center [592, 442] width 115 height 27
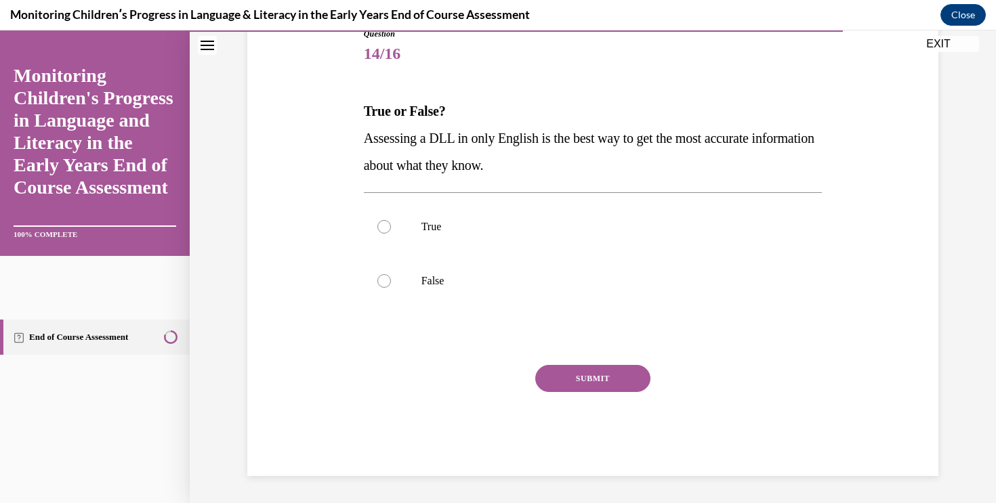
scroll to position [150, 0]
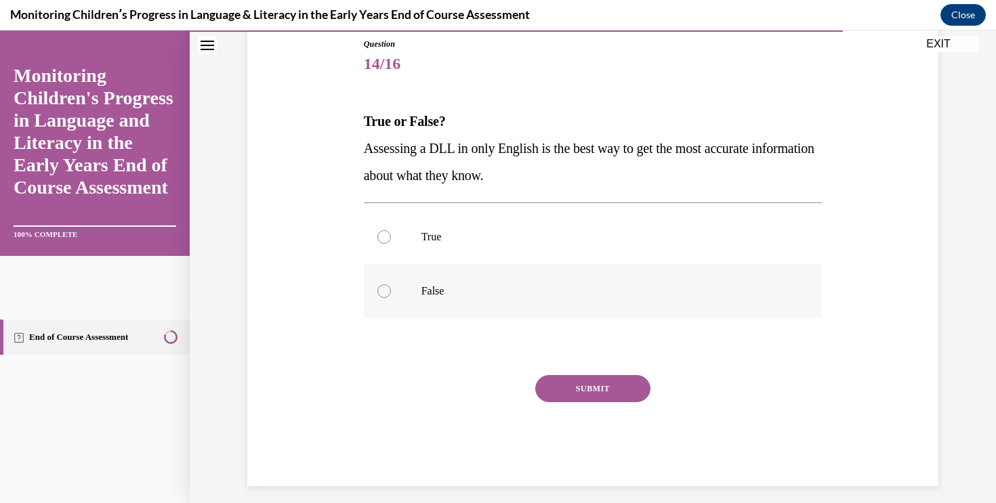
click at [630, 282] on label "False" at bounding box center [593, 291] width 459 height 54
click at [391, 285] on input "False" at bounding box center [384, 292] width 14 height 14
radio input "true"
click at [606, 381] on button "SUBMIT" at bounding box center [592, 388] width 115 height 27
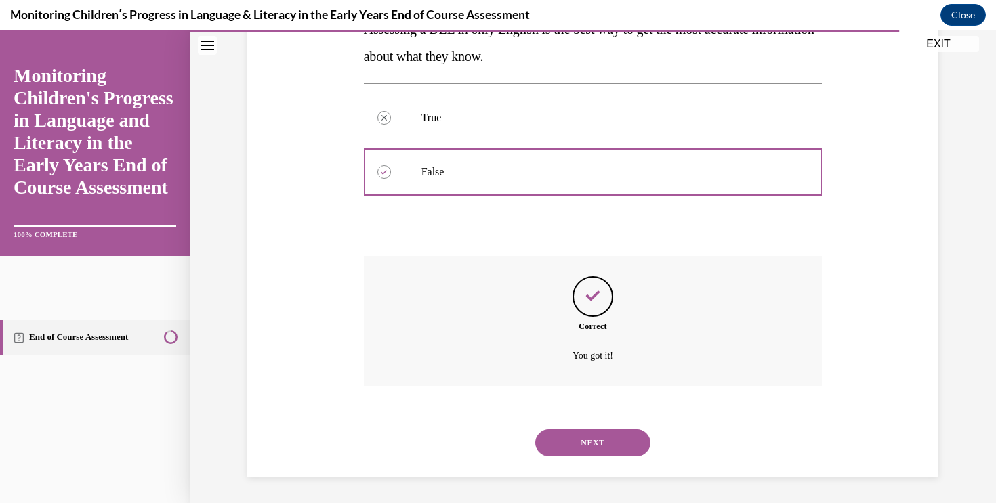
scroll to position [270, 0]
click at [626, 449] on button "NEXT" at bounding box center [592, 442] width 115 height 27
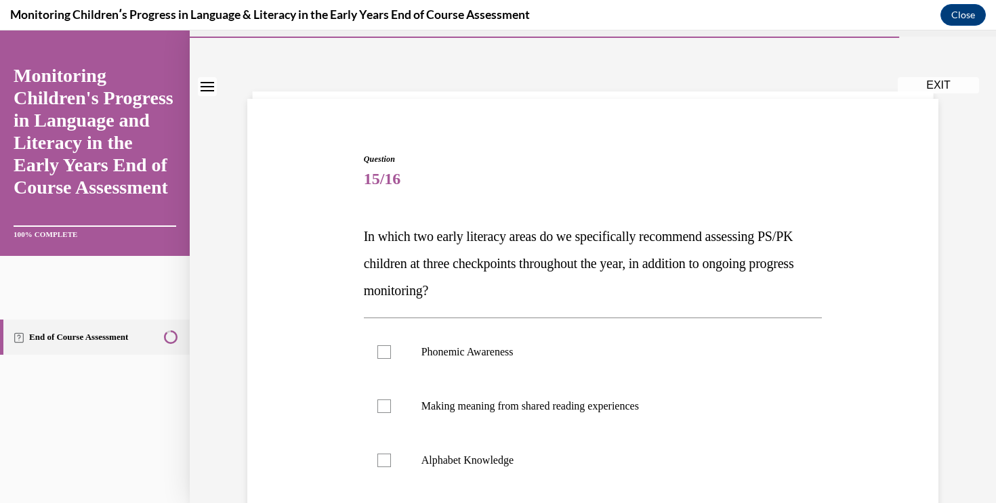
scroll to position [37, 0]
click at [688, 336] on label "Phonemic Awareness" at bounding box center [593, 351] width 459 height 54
click at [391, 344] on input "Phonemic Awareness" at bounding box center [384, 351] width 14 height 14
checkbox input "true"
click at [606, 450] on label "Alphabet Knowledge" at bounding box center [593, 459] width 459 height 54
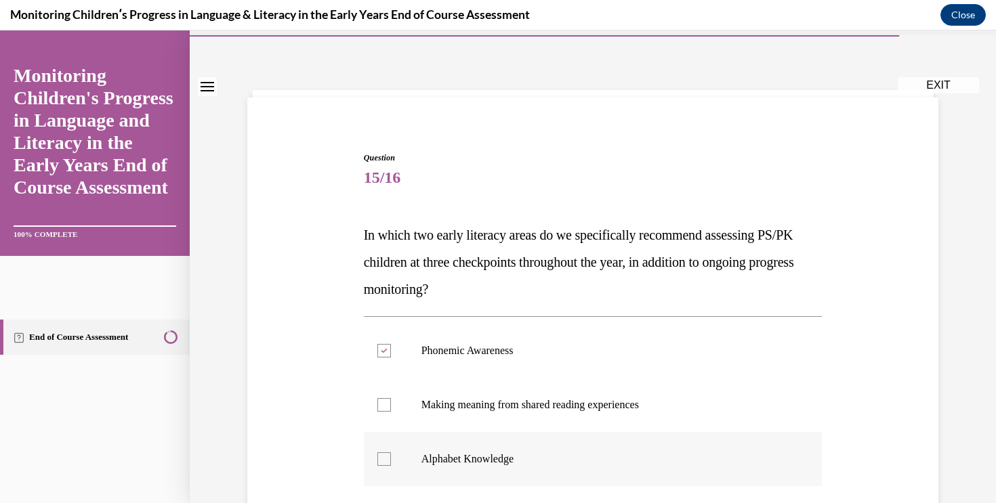
click at [391, 453] on input "Alphabet Knowledge" at bounding box center [384, 460] width 14 height 14
checkbox input "true"
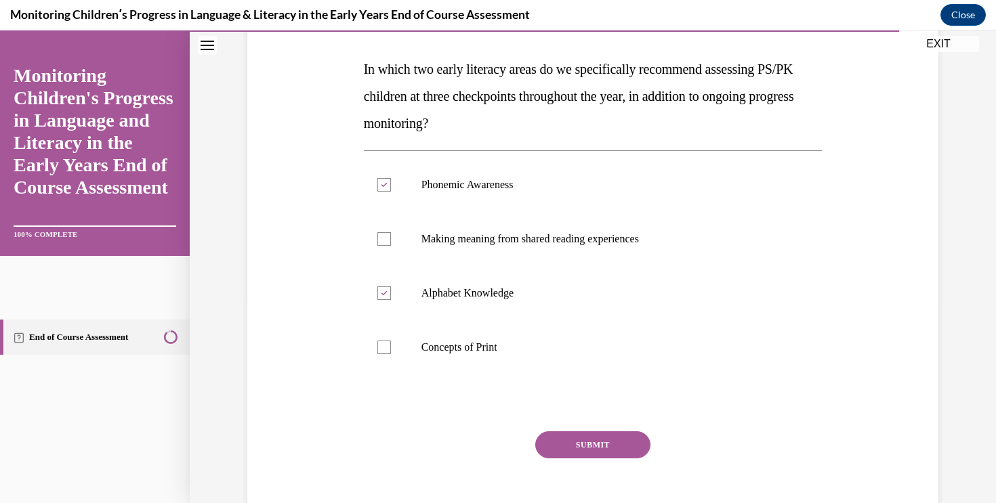
click at [596, 447] on button "SUBMIT" at bounding box center [592, 445] width 115 height 27
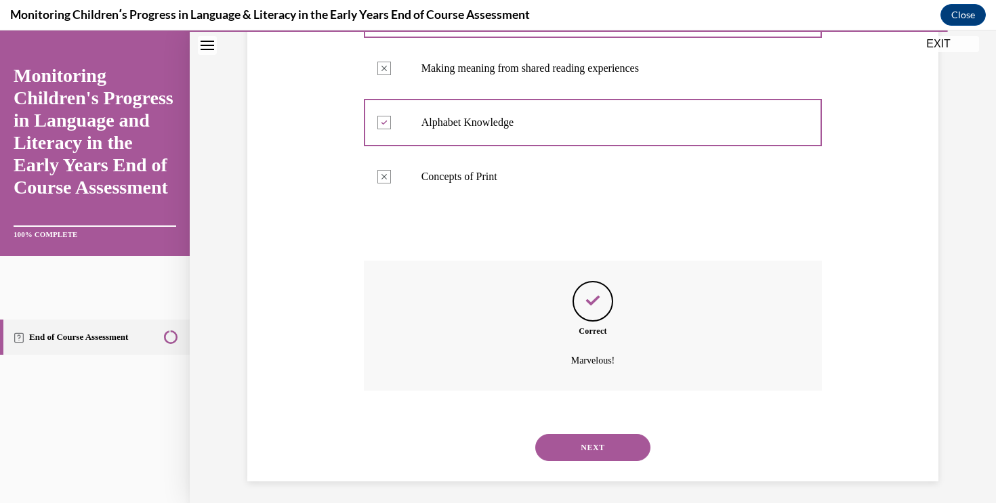
scroll to position [379, 0]
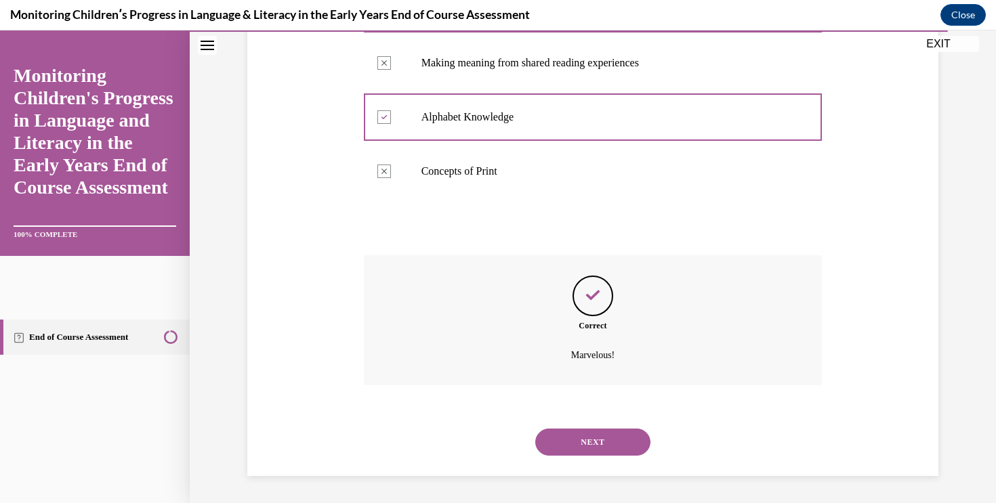
click at [594, 437] on button "NEXT" at bounding box center [592, 442] width 115 height 27
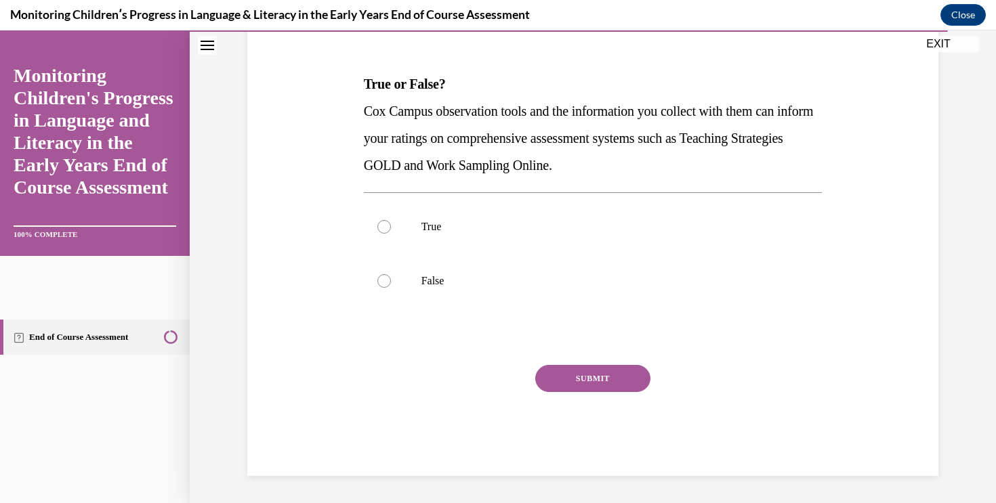
scroll to position [150, 0]
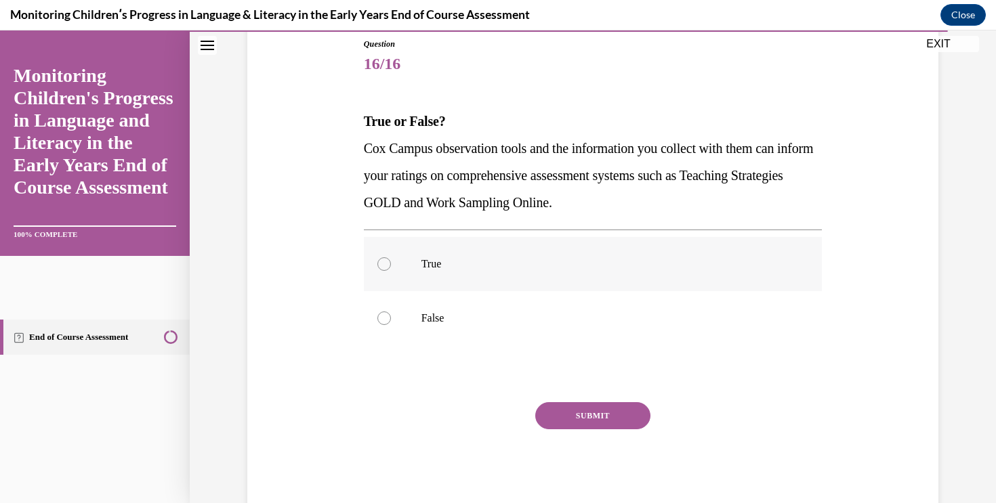
click at [564, 254] on label "True" at bounding box center [593, 264] width 459 height 54
click at [391, 257] on input "True" at bounding box center [384, 264] width 14 height 14
radio input "true"
click at [593, 427] on button "SUBMIT" at bounding box center [592, 415] width 115 height 27
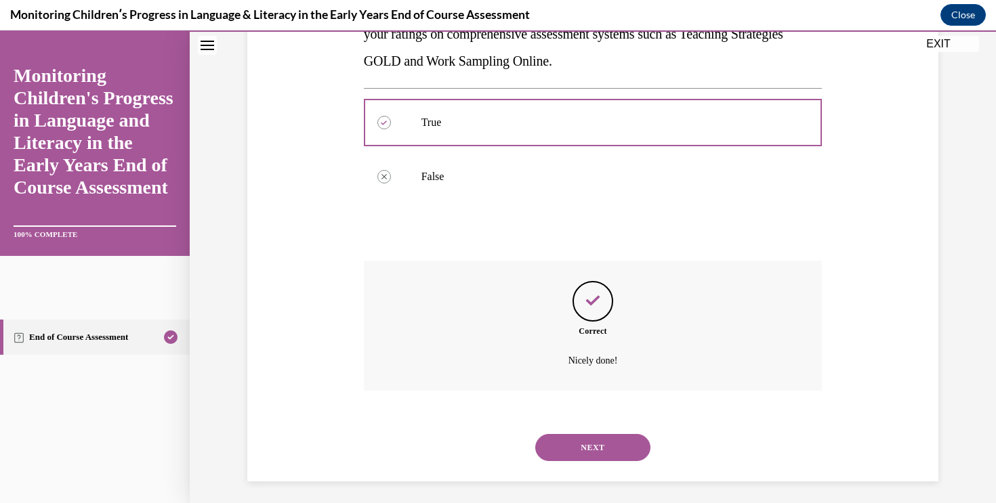
scroll to position [297, 0]
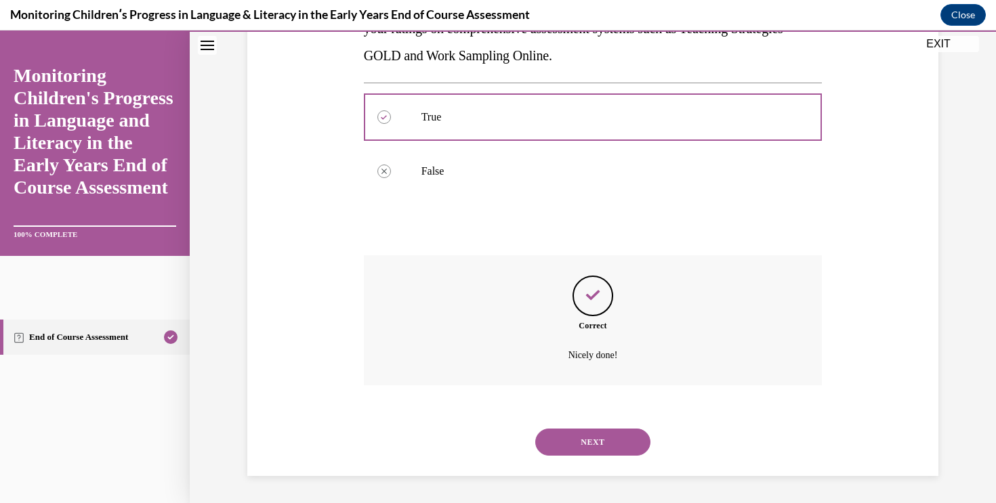
click at [617, 436] on button "NEXT" at bounding box center [592, 442] width 115 height 27
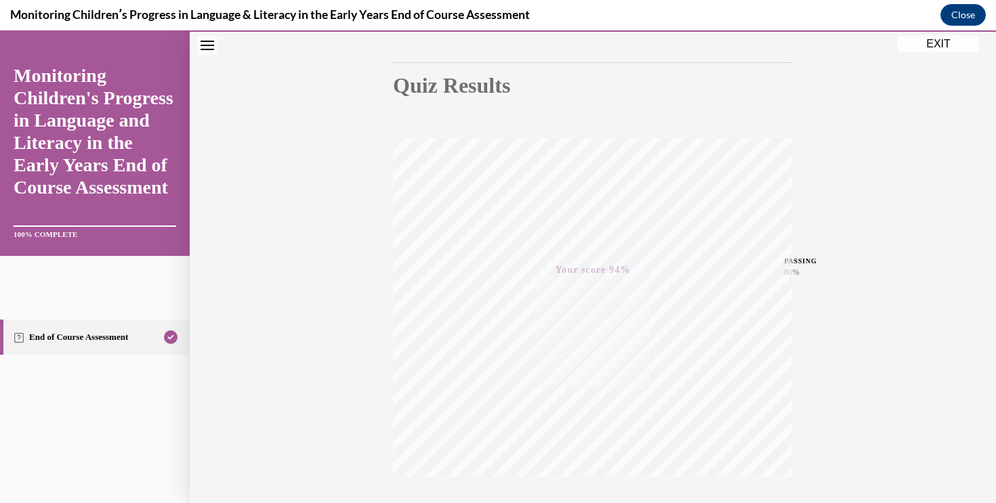
scroll to position [222, 0]
click at [940, 49] on button "EXIT" at bounding box center [938, 44] width 81 height 16
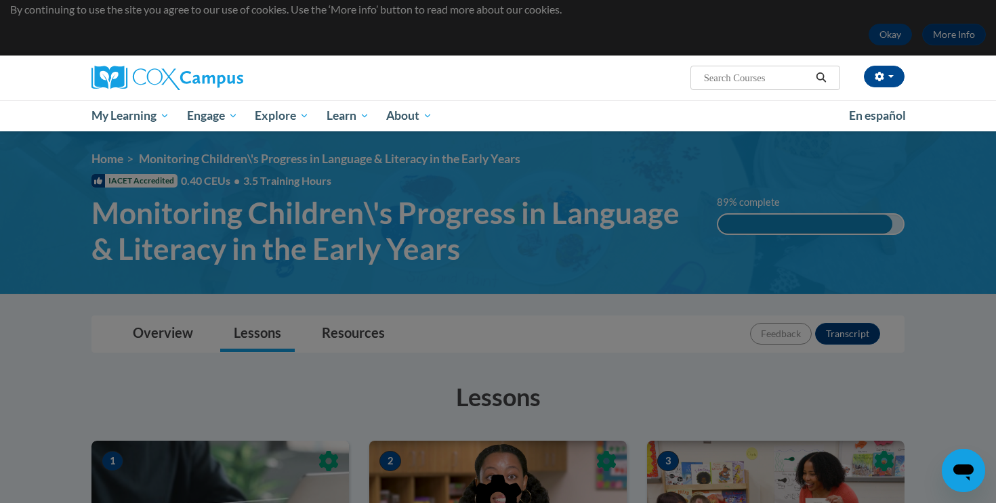
scroll to position [0, 0]
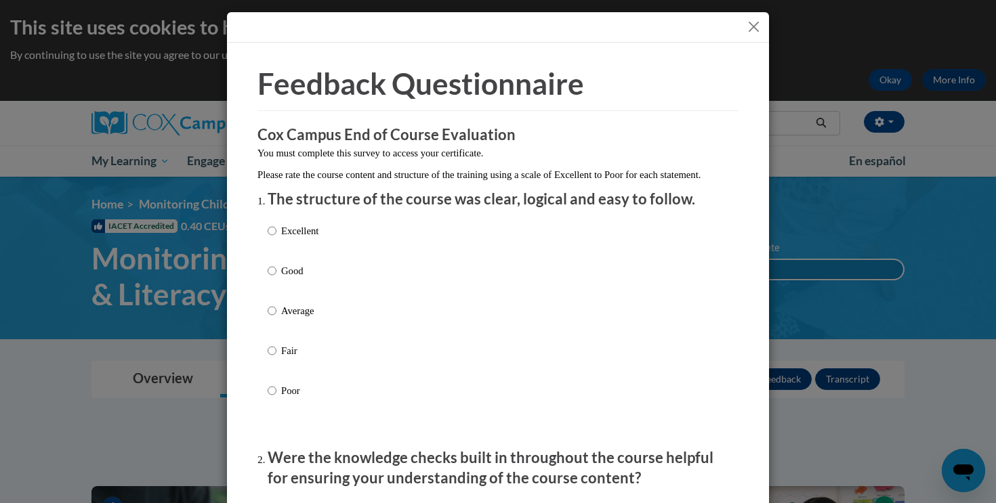
click at [289, 232] on div "Excellent Good Average Fair Poor" at bounding box center [293, 322] width 51 height 210
click at [291, 238] on p "Excellent" at bounding box center [299, 231] width 37 height 15
click at [276, 238] on input "Excellent" at bounding box center [272, 231] width 9 height 15
radio input "true"
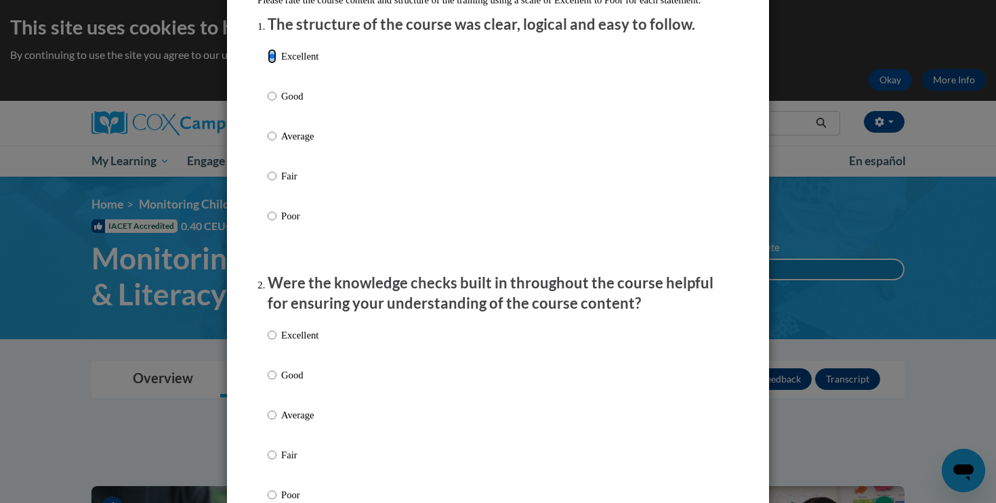
scroll to position [182, 0]
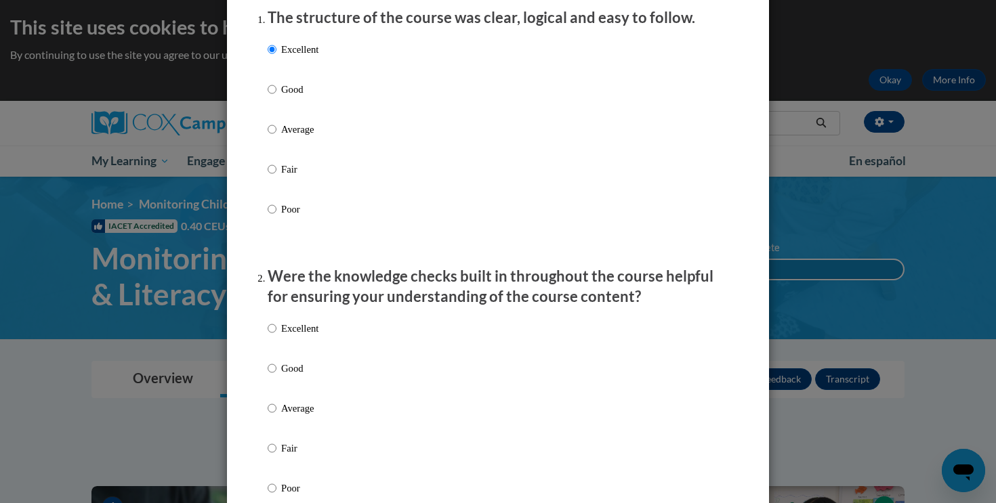
click at [314, 336] on p "Excellent" at bounding box center [299, 328] width 37 height 15
click at [276, 336] on input "Excellent" at bounding box center [272, 328] width 9 height 15
radio input "true"
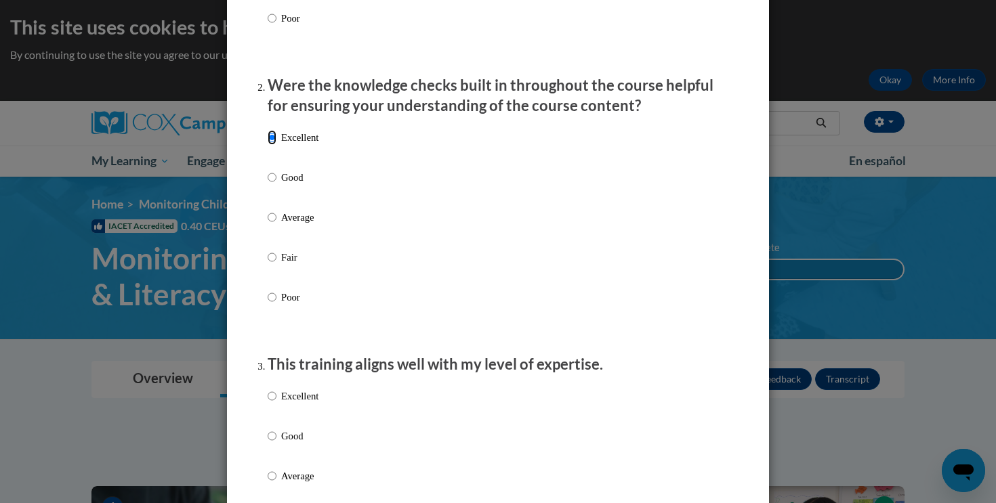
scroll to position [386, 0]
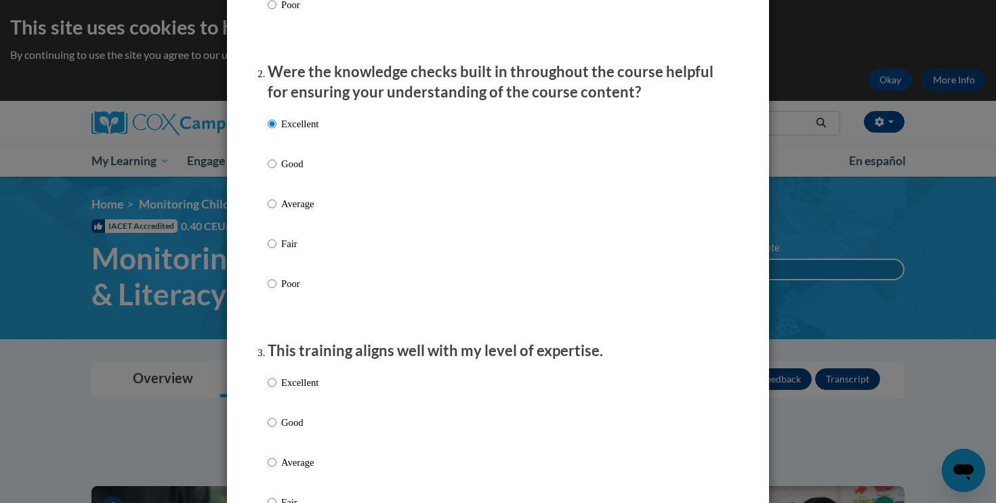
click at [306, 390] on p "Excellent" at bounding box center [299, 382] width 37 height 15
click at [276, 390] on input "Excellent" at bounding box center [272, 382] width 9 height 15
radio input "true"
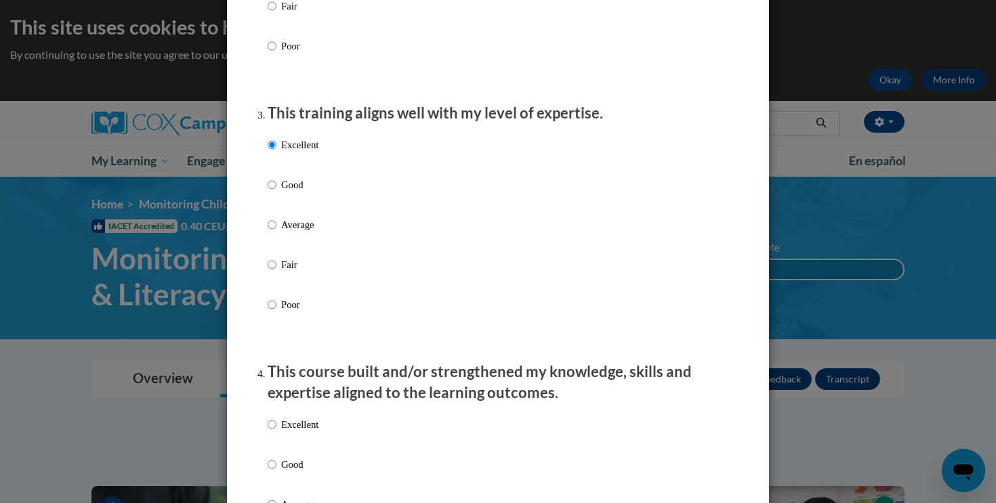
click at [299, 432] on p "Excellent" at bounding box center [299, 424] width 37 height 15
click at [276, 432] on input "Excellent" at bounding box center [272, 424] width 9 height 15
radio input "true"
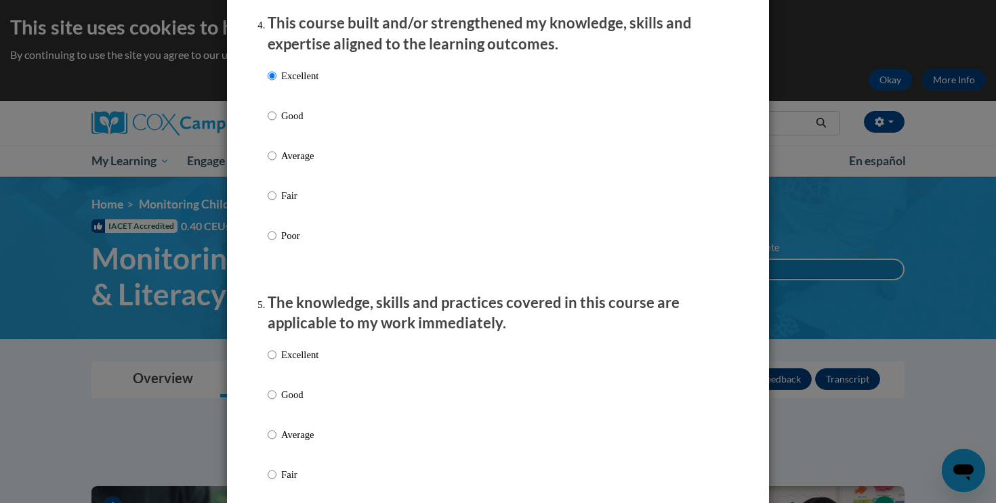
click at [296, 362] on p "Excellent" at bounding box center [299, 355] width 37 height 15
click at [276, 362] on input "Excellent" at bounding box center [272, 355] width 9 height 15
radio input "true"
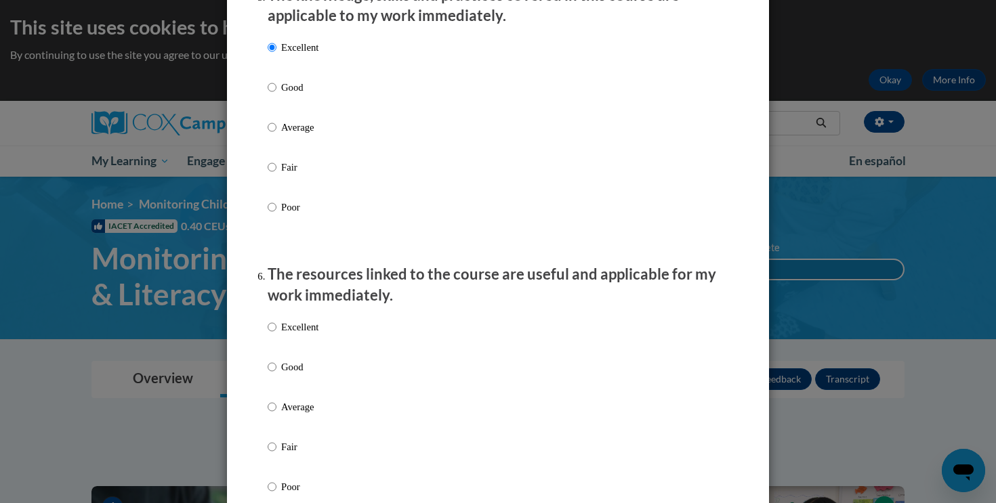
click at [299, 335] on p "Excellent" at bounding box center [299, 327] width 37 height 15
click at [276, 335] on input "Excellent" at bounding box center [272, 327] width 9 height 15
radio input "true"
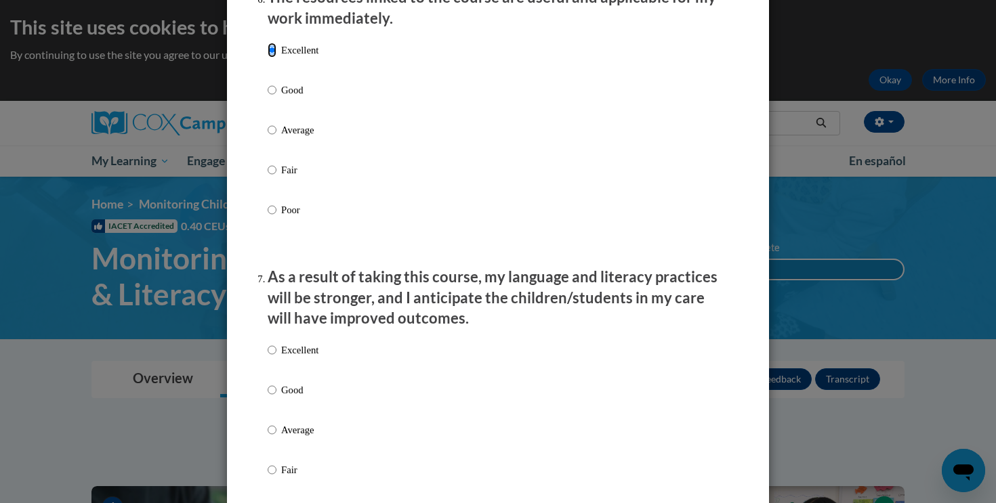
scroll to position [1568, 0]
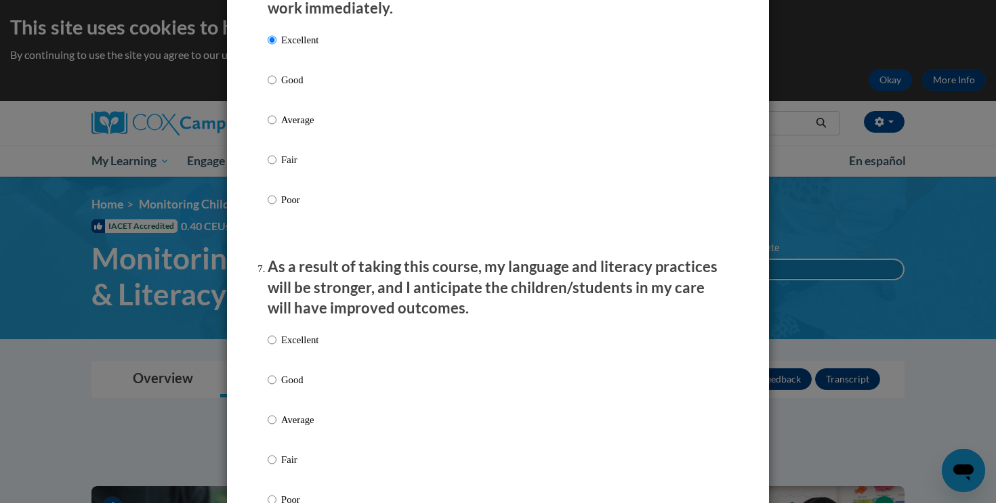
click at [297, 348] on p "Excellent" at bounding box center [299, 340] width 37 height 15
click at [276, 348] on input "Excellent" at bounding box center [272, 340] width 9 height 15
radio input "true"
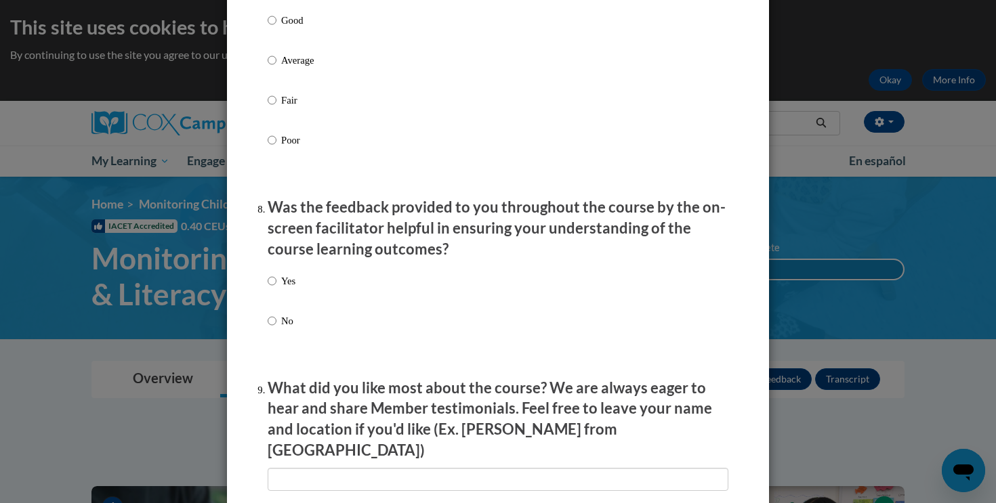
click at [292, 289] on p "Yes" at bounding box center [288, 281] width 14 height 15
click at [276, 289] on input "Yes" at bounding box center [272, 281] width 9 height 15
radio input "true"
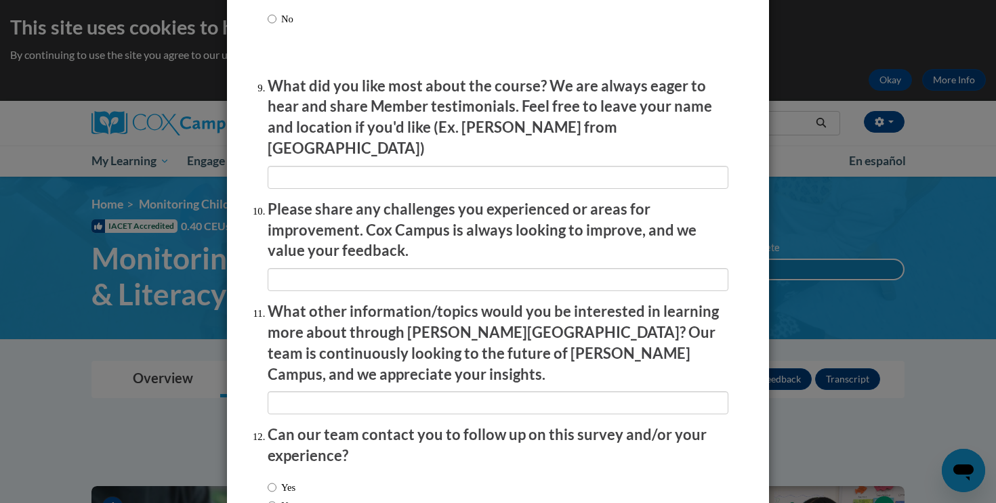
scroll to position [2227, 0]
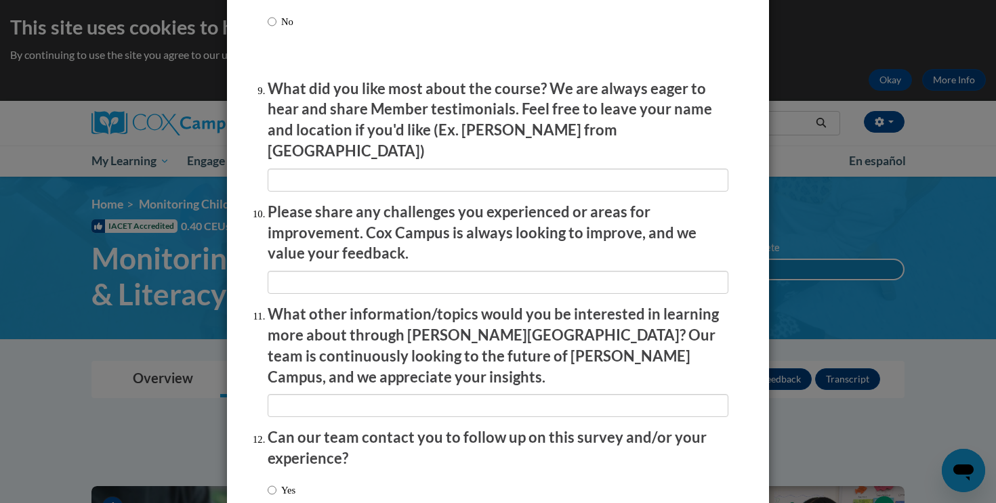
click at [286, 501] on label "No" at bounding box center [281, 508] width 26 height 15
click at [276, 501] on input "No" at bounding box center [272, 508] width 9 height 15
radio input "true"
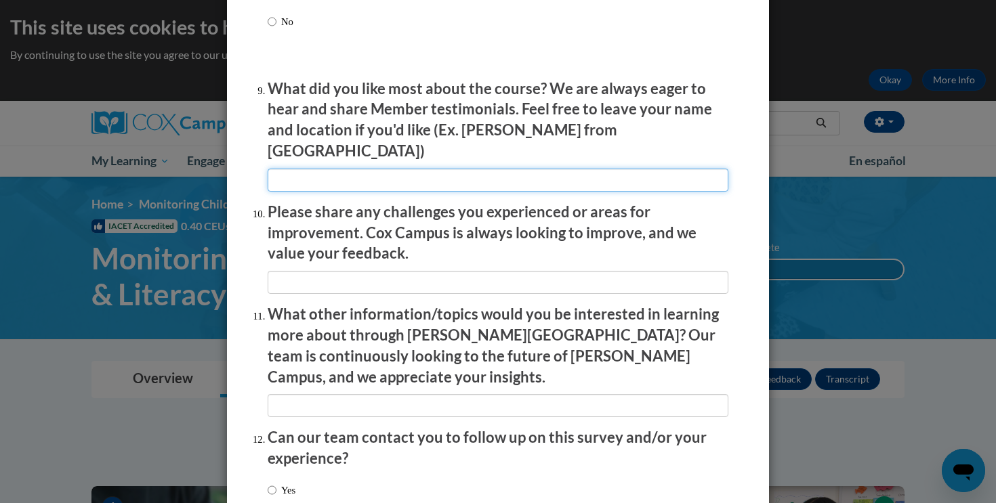
click at [396, 180] on input "textbox" at bounding box center [498, 180] width 461 height 23
type input "All"
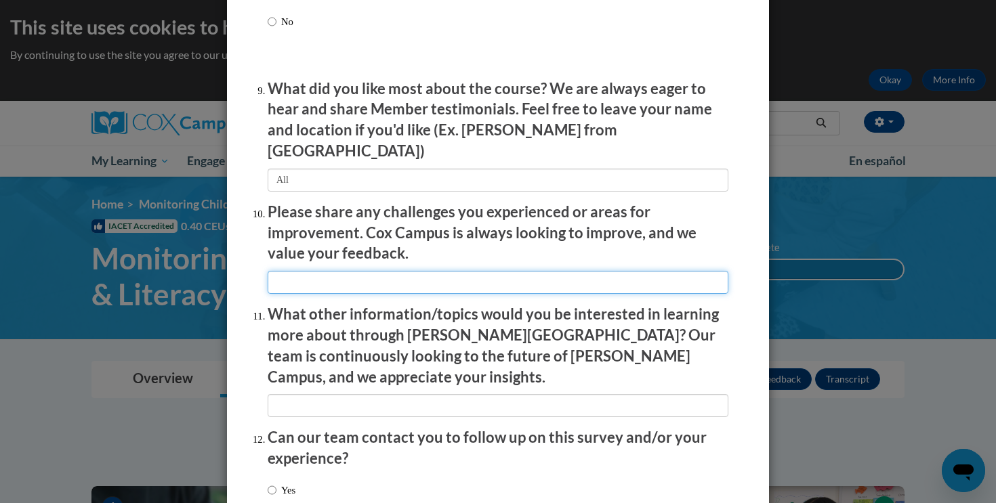
click at [396, 272] on input "textbox" at bounding box center [498, 282] width 461 height 23
type input "N/A"
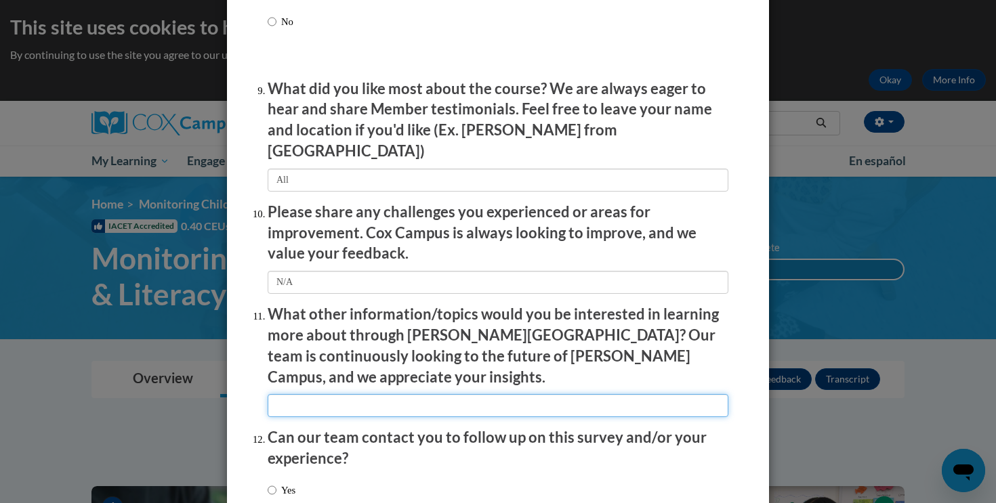
click at [394, 394] on input "textbox" at bounding box center [498, 405] width 461 height 23
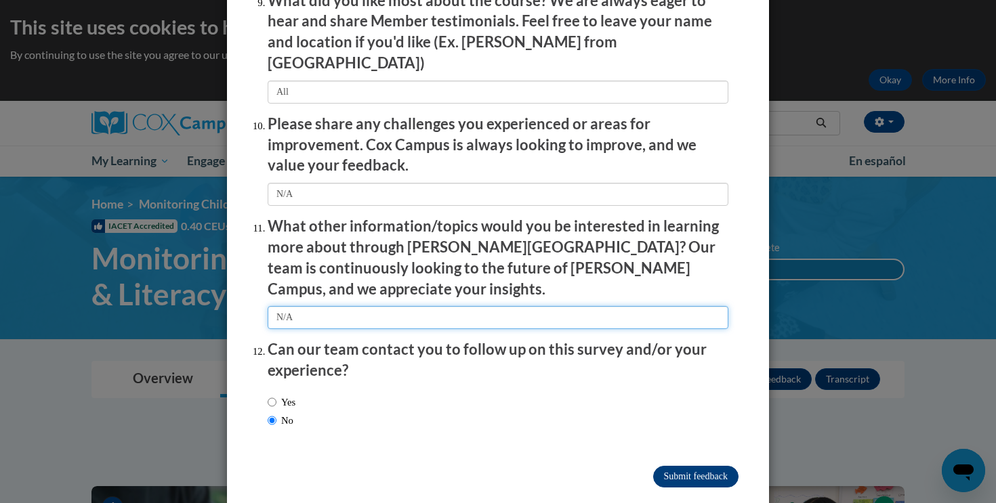
type input "N/A"
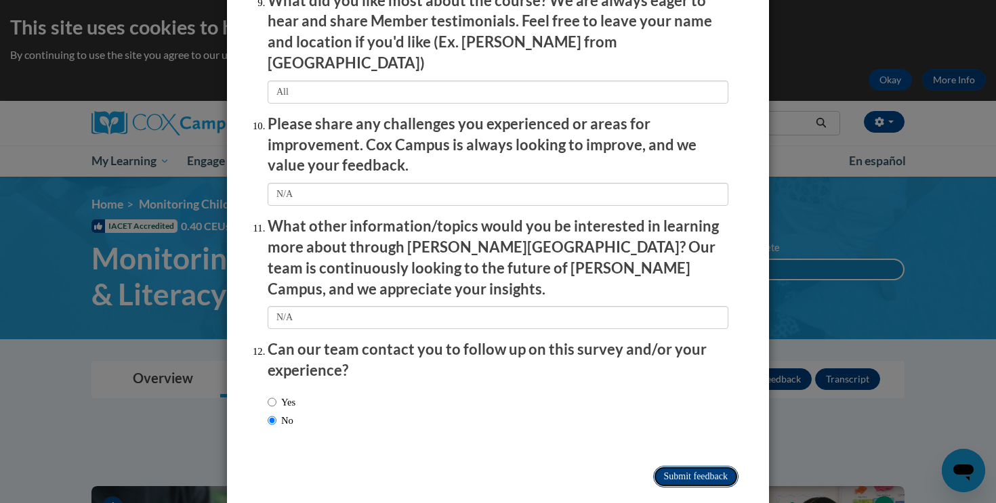
click at [675, 466] on input "Submit feedback" at bounding box center [695, 477] width 85 height 22
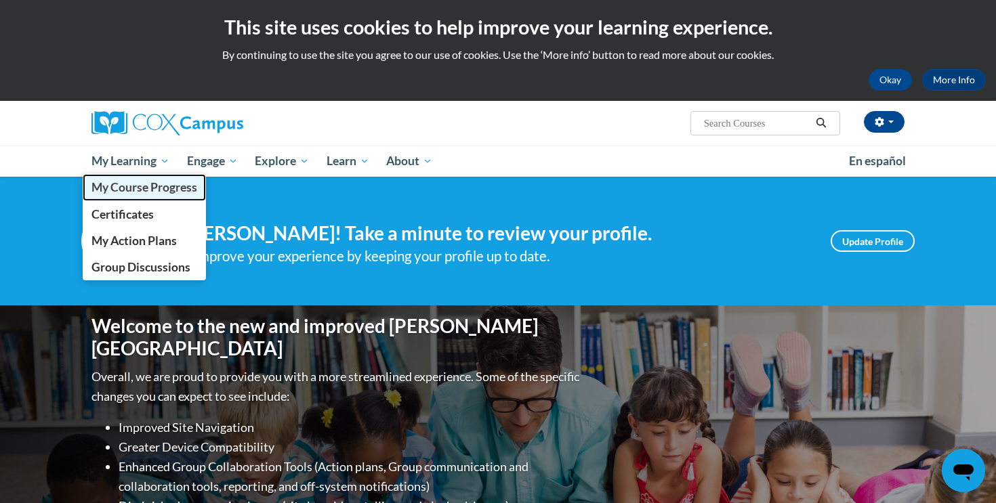
click at [154, 186] on span "My Course Progress" at bounding box center [144, 187] width 106 height 14
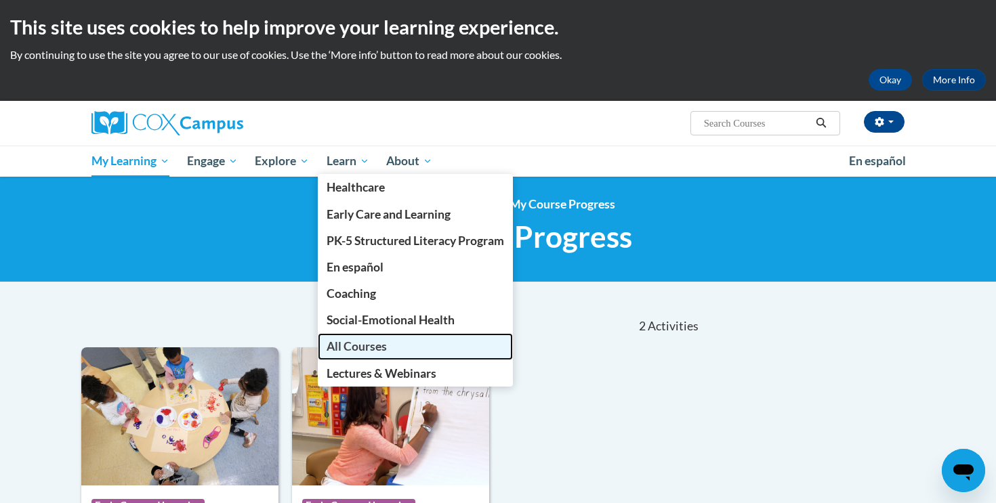
click at [339, 356] on link "All Courses" at bounding box center [415, 346] width 195 height 26
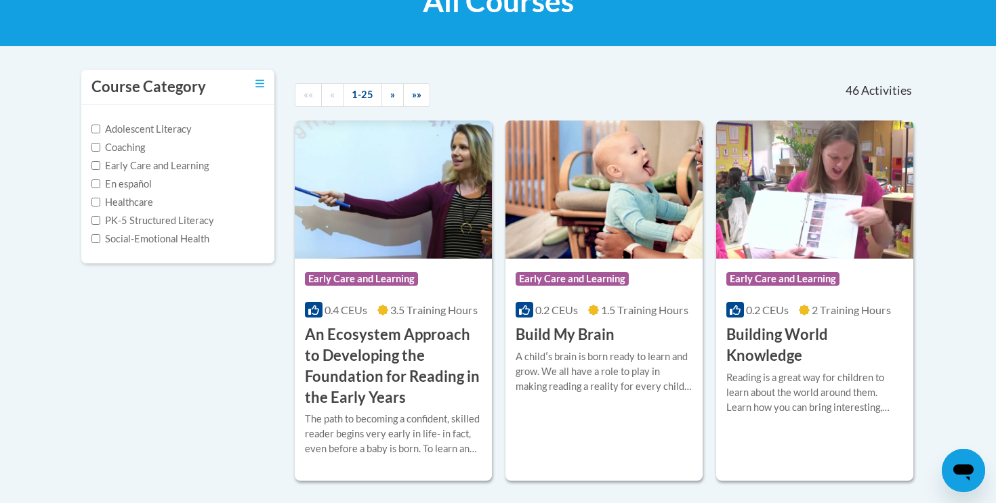
scroll to position [255, 0]
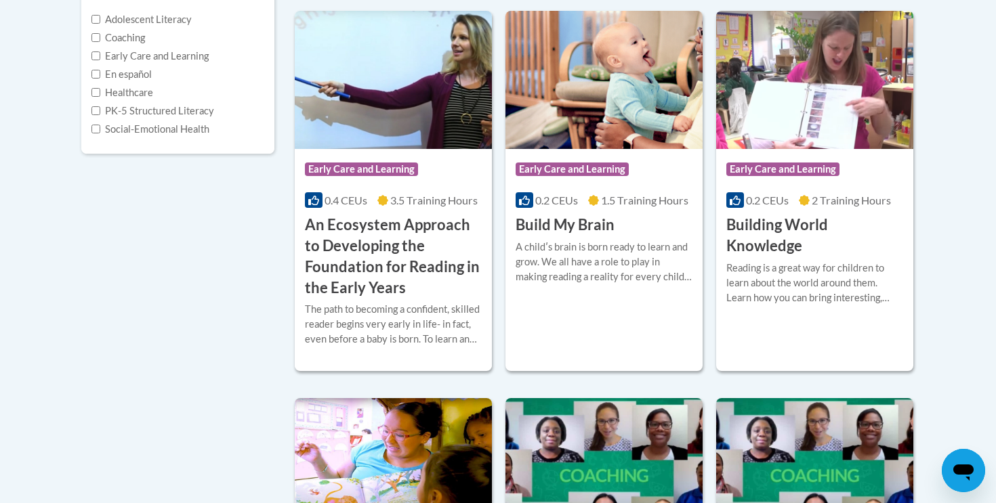
scroll to position [297, 0]
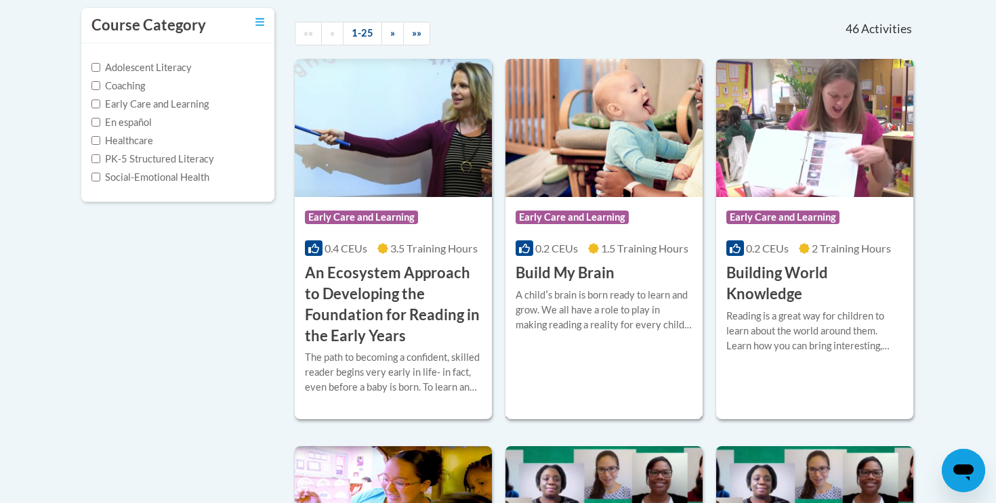
click at [629, 160] on img at bounding box center [603, 128] width 197 height 138
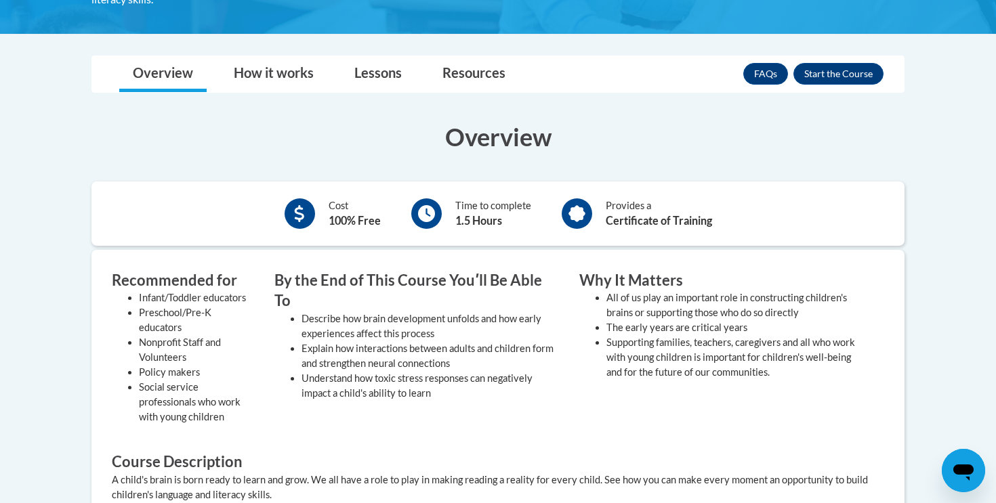
scroll to position [288, 0]
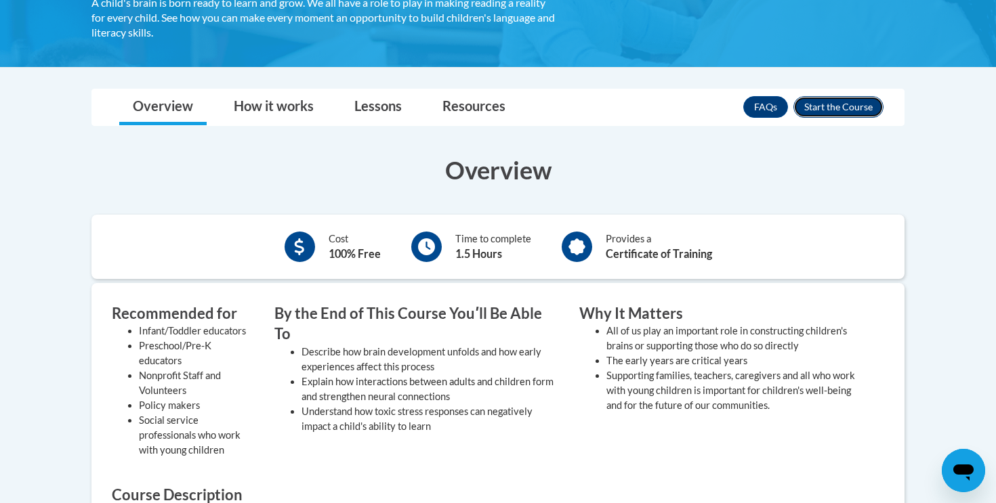
click at [840, 110] on button "Enroll" at bounding box center [838, 107] width 90 height 22
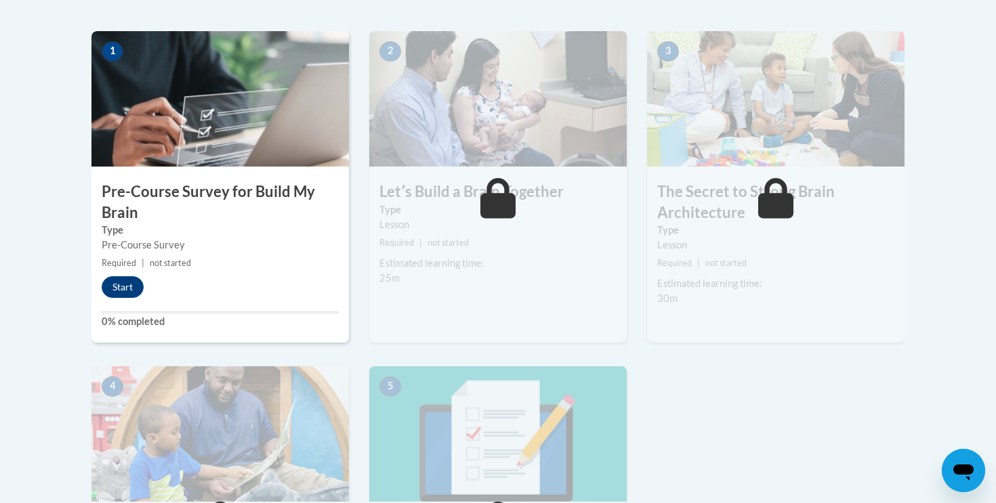
scroll to position [398, 0]
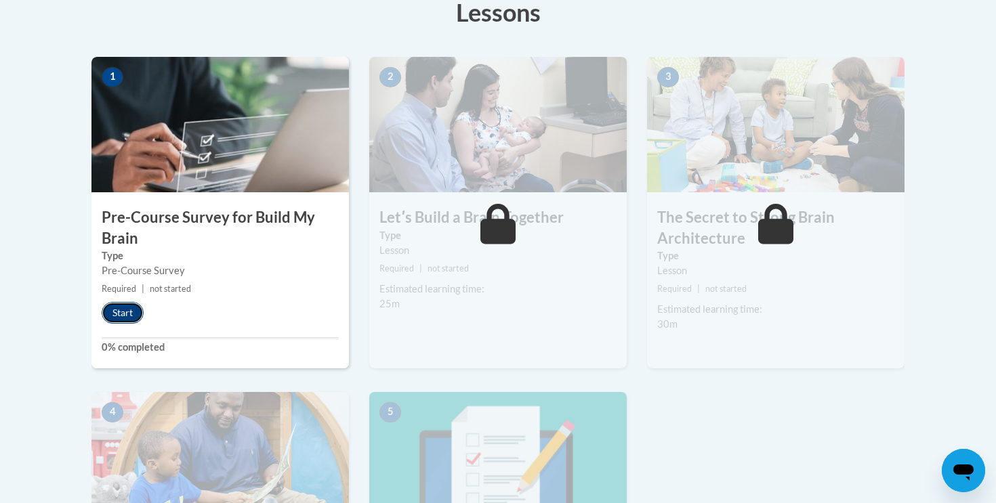
click at [124, 320] on button "Start" at bounding box center [123, 313] width 42 height 22
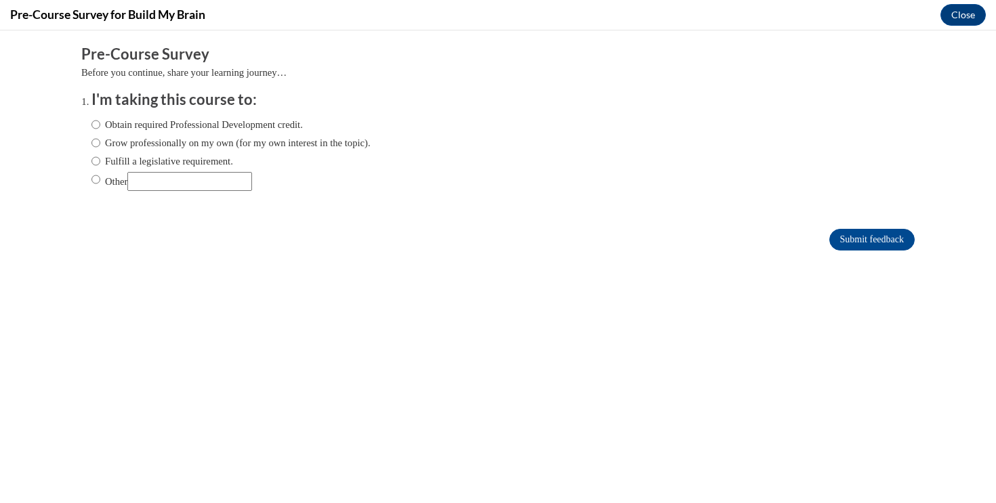
scroll to position [0, 0]
click at [154, 126] on label "Obtain required Professional Development credit." at bounding box center [196, 124] width 211 height 15
click at [100, 126] on input "Obtain required Professional Development credit." at bounding box center [95, 124] width 9 height 15
radio input "true"
click at [842, 240] on input "Submit feedback" at bounding box center [871, 240] width 85 height 22
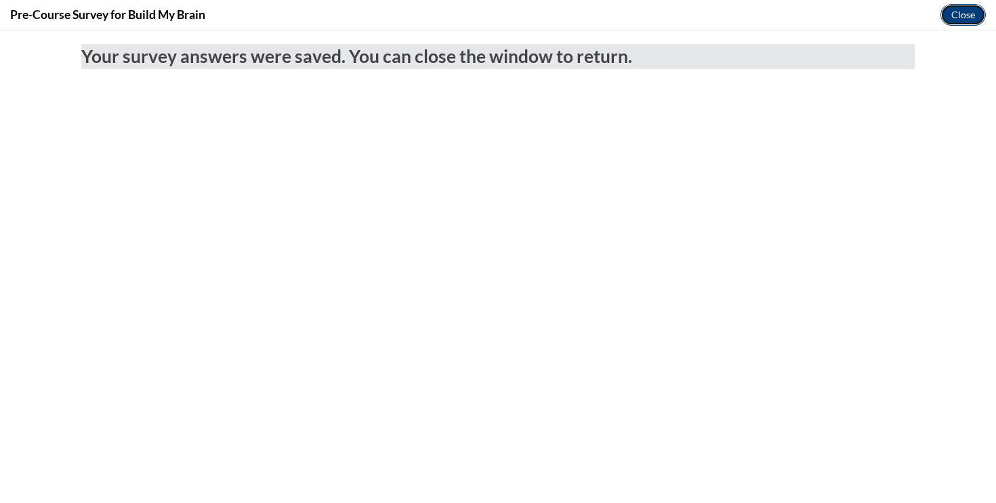
click at [957, 14] on button "Close" at bounding box center [962, 15] width 45 height 22
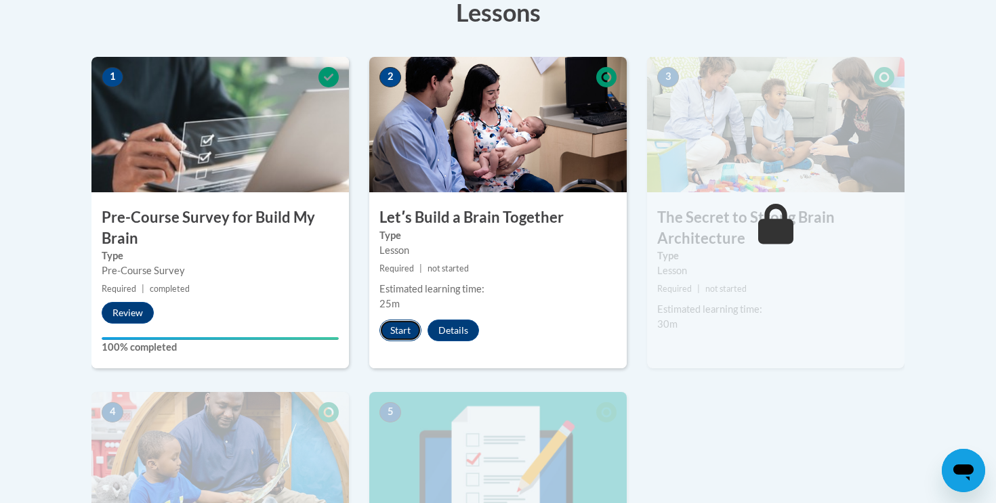
click at [404, 328] on button "Start" at bounding box center [400, 331] width 42 height 22
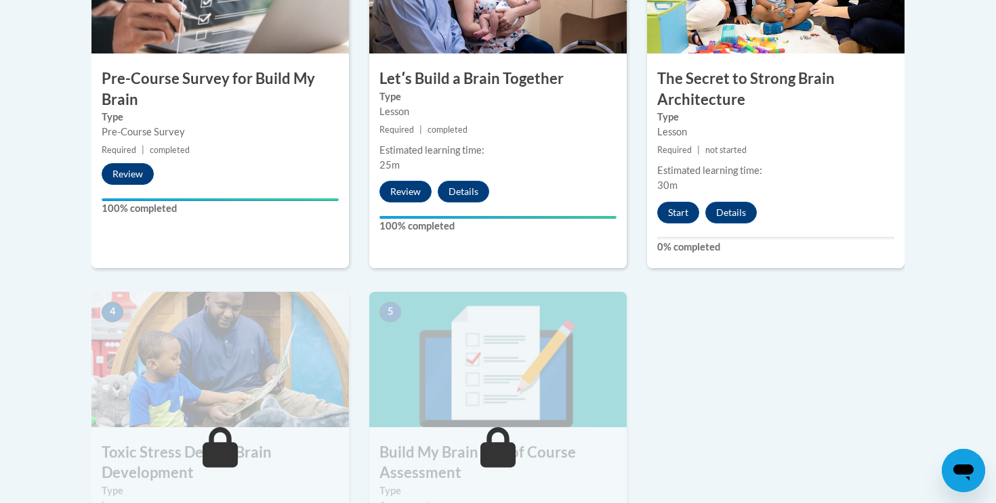
scroll to position [536, 0]
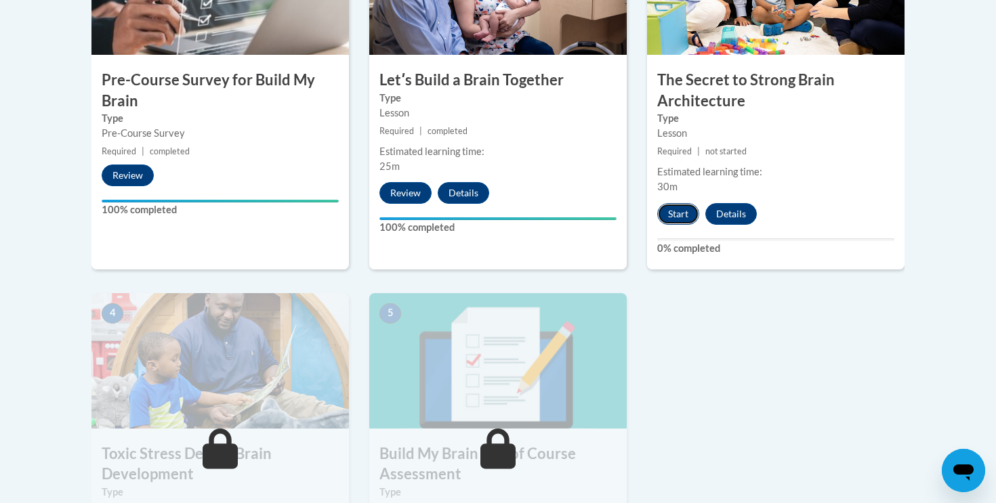
click at [689, 214] on button "Start" at bounding box center [678, 214] width 42 height 22
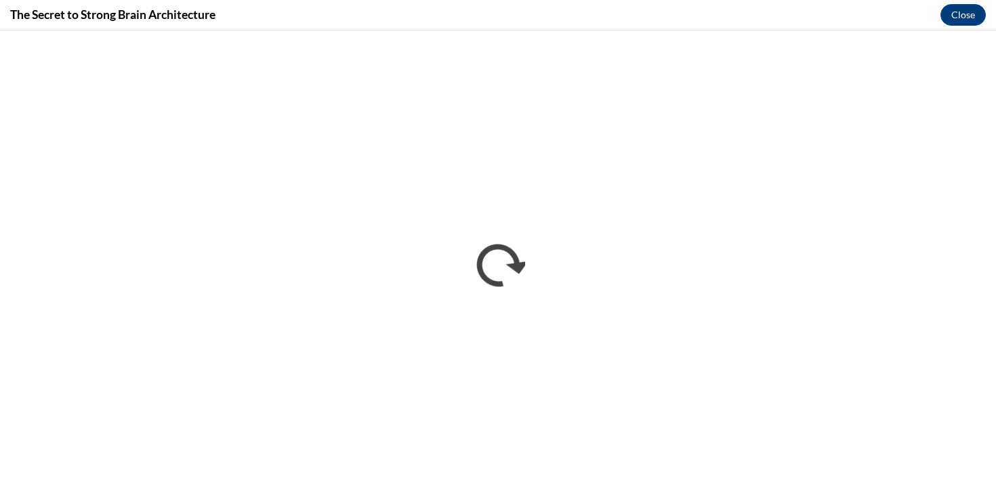
scroll to position [0, 0]
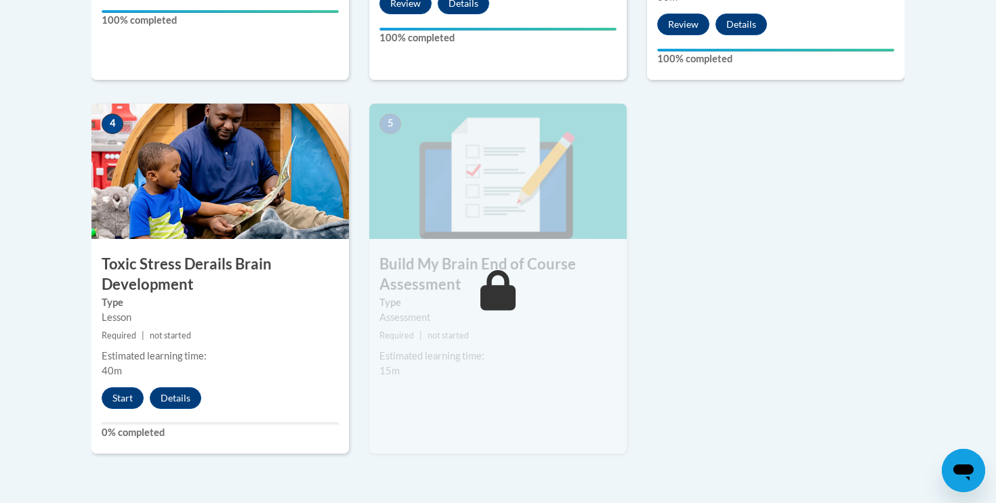
scroll to position [728, 0]
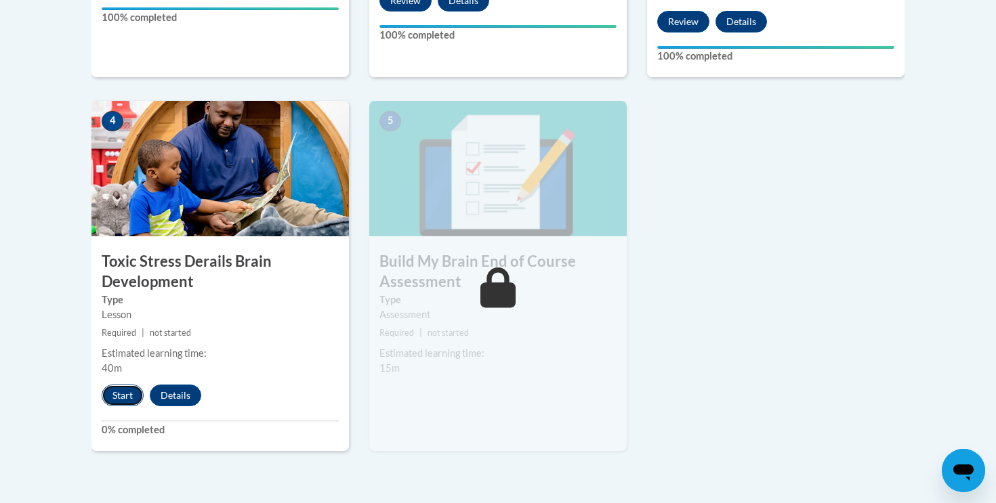
click at [114, 399] on button "Start" at bounding box center [123, 396] width 42 height 22
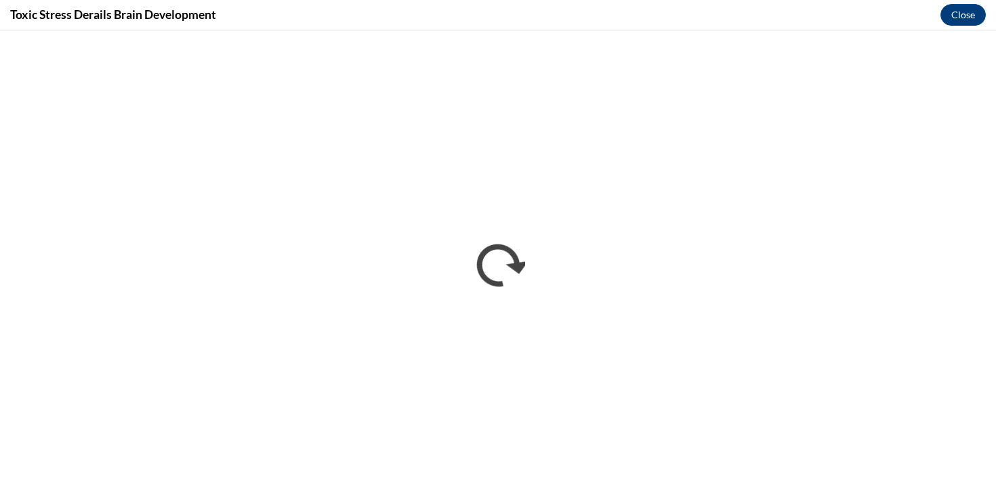
scroll to position [0, 0]
